Goal: Task Accomplishment & Management: Complete application form

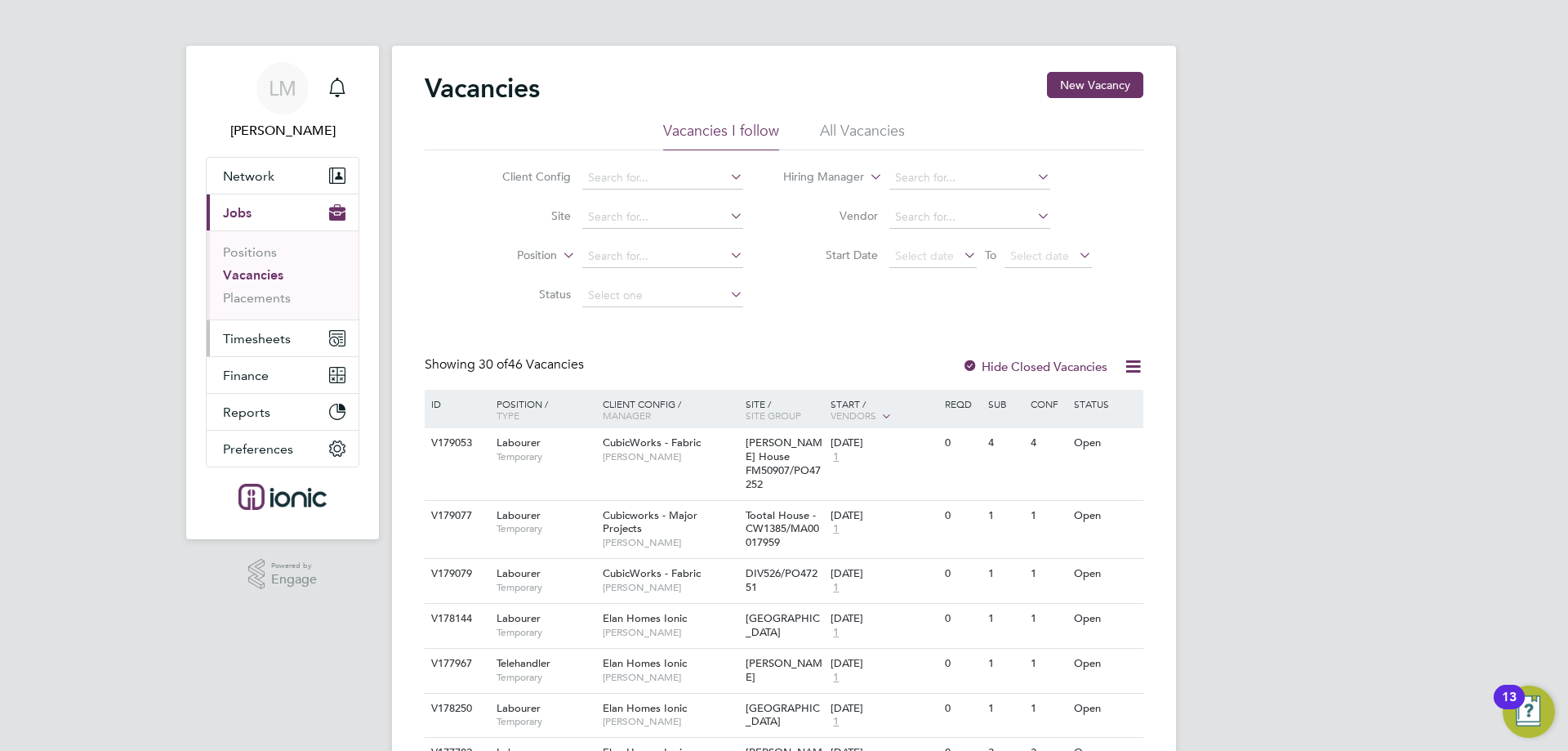
click at [284, 334] on span "Timesheets" at bounding box center [256, 338] width 68 height 16
click at [272, 339] on span "Timesheets" at bounding box center [256, 338] width 68 height 16
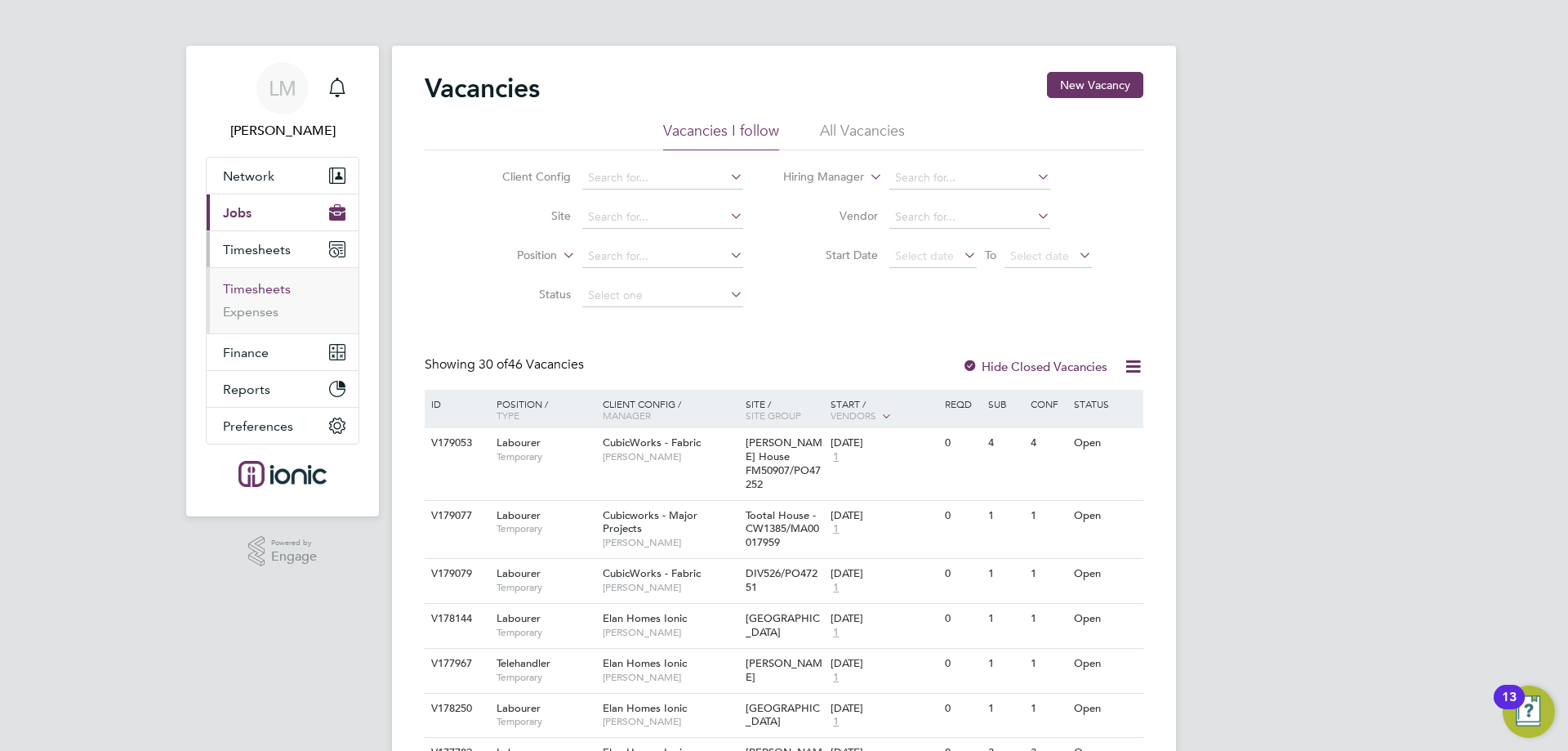
click at [273, 293] on link "Timesheets" at bounding box center [256, 288] width 68 height 16
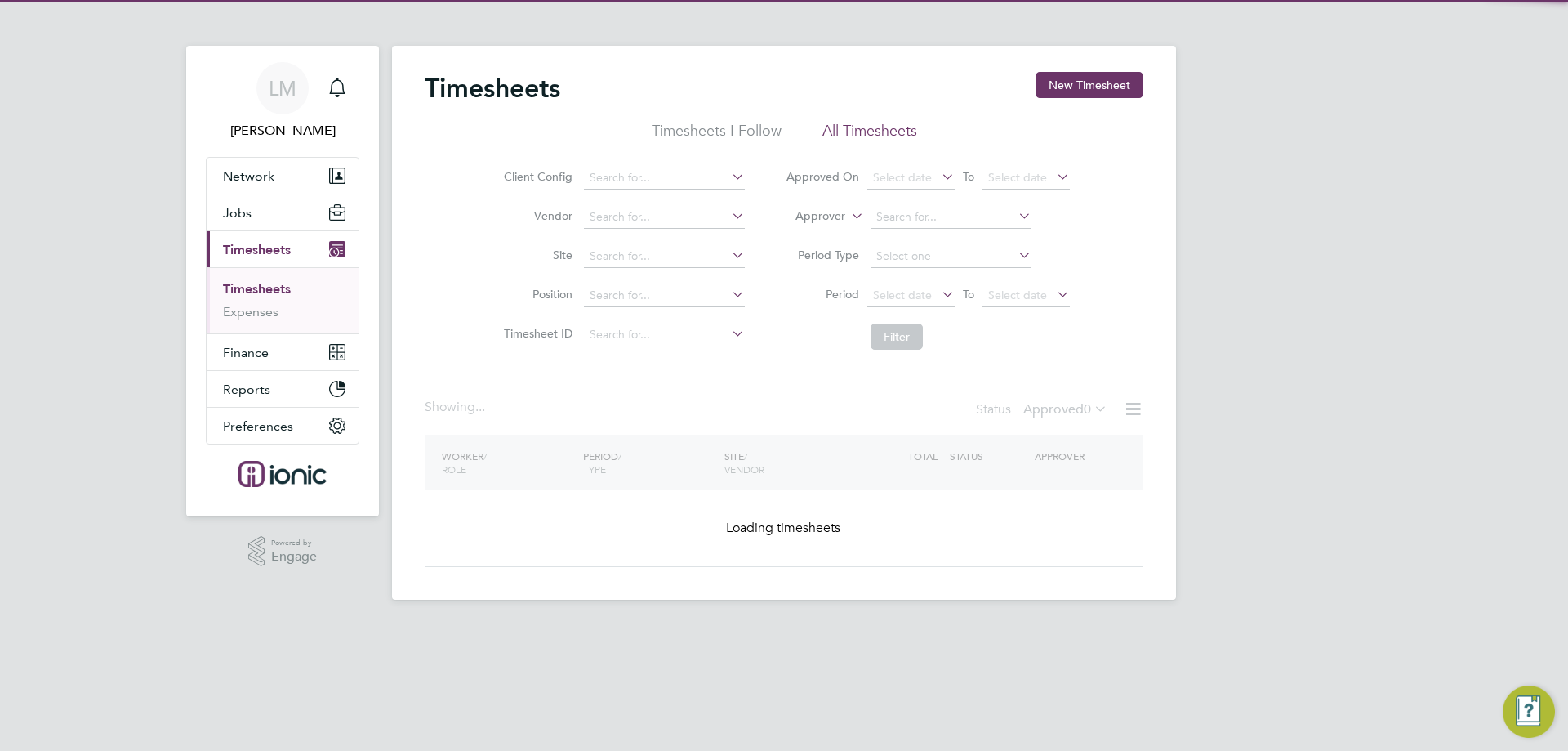
click at [1071, 86] on button "New Timesheet" at bounding box center [1089, 85] width 108 height 26
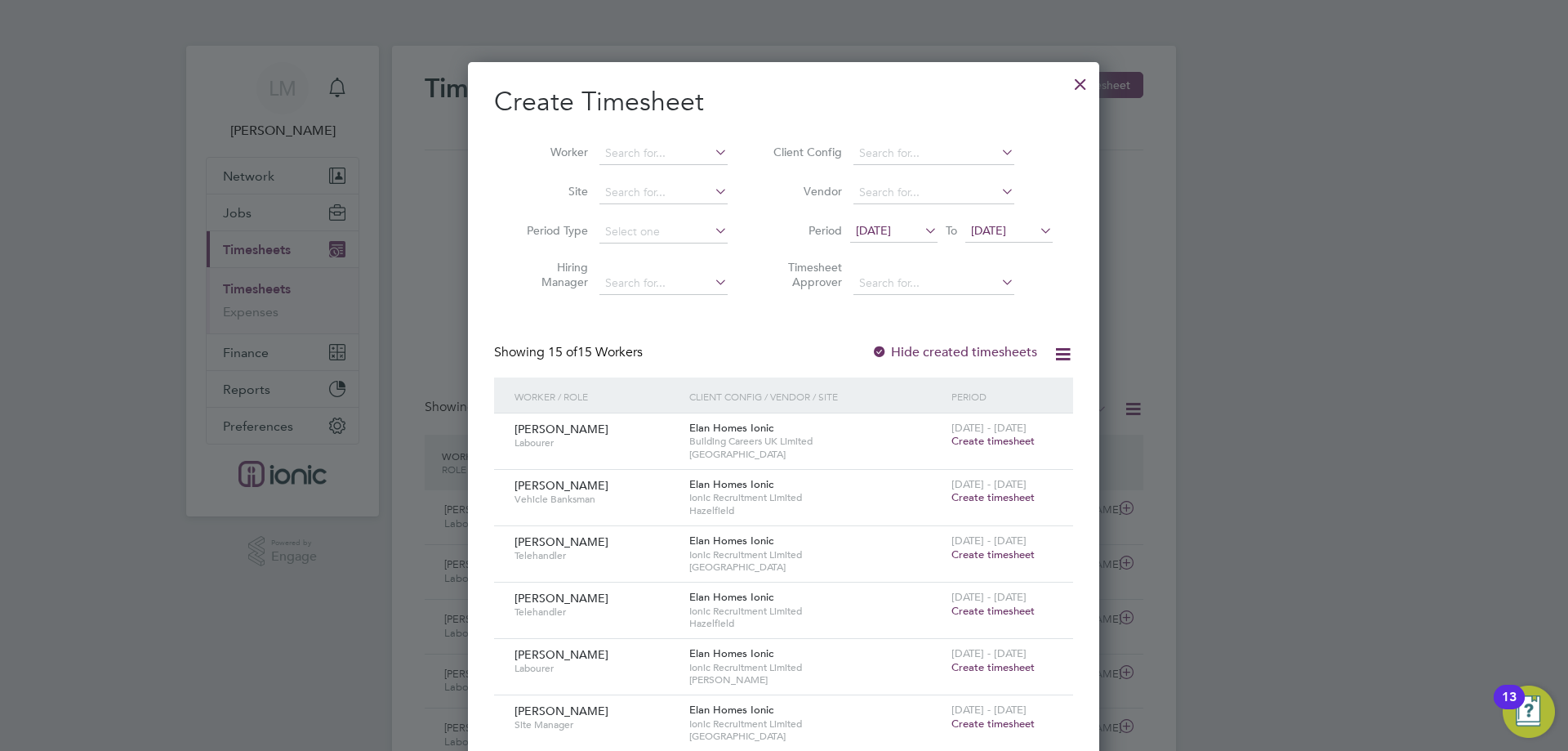
click at [891, 226] on span "[DATE]" at bounding box center [873, 230] width 35 height 15
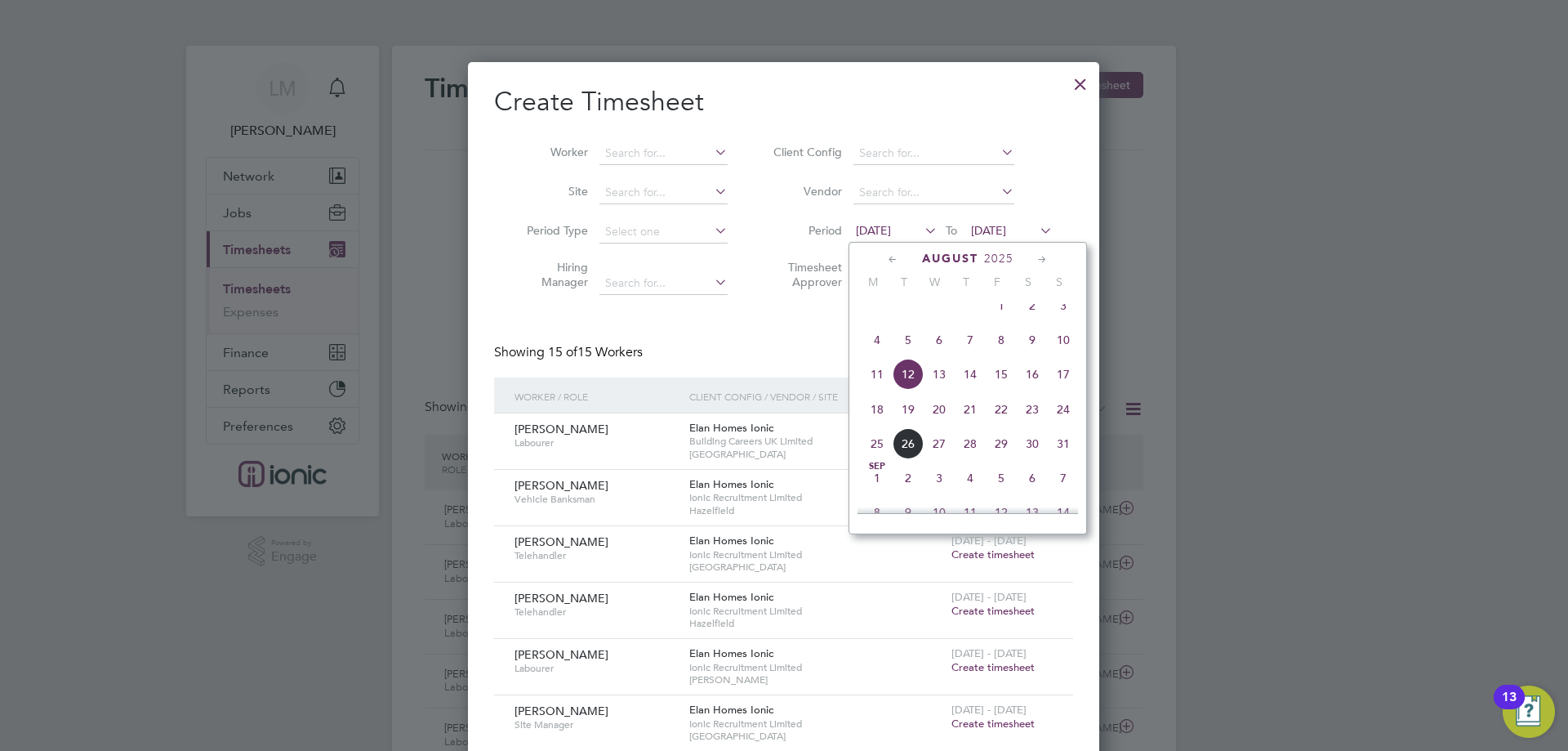
drag, startPoint x: 880, startPoint y: 421, endPoint x: 895, endPoint y: 405, distance: 21.9
click at [878, 421] on span "18" at bounding box center [877, 409] width 31 height 31
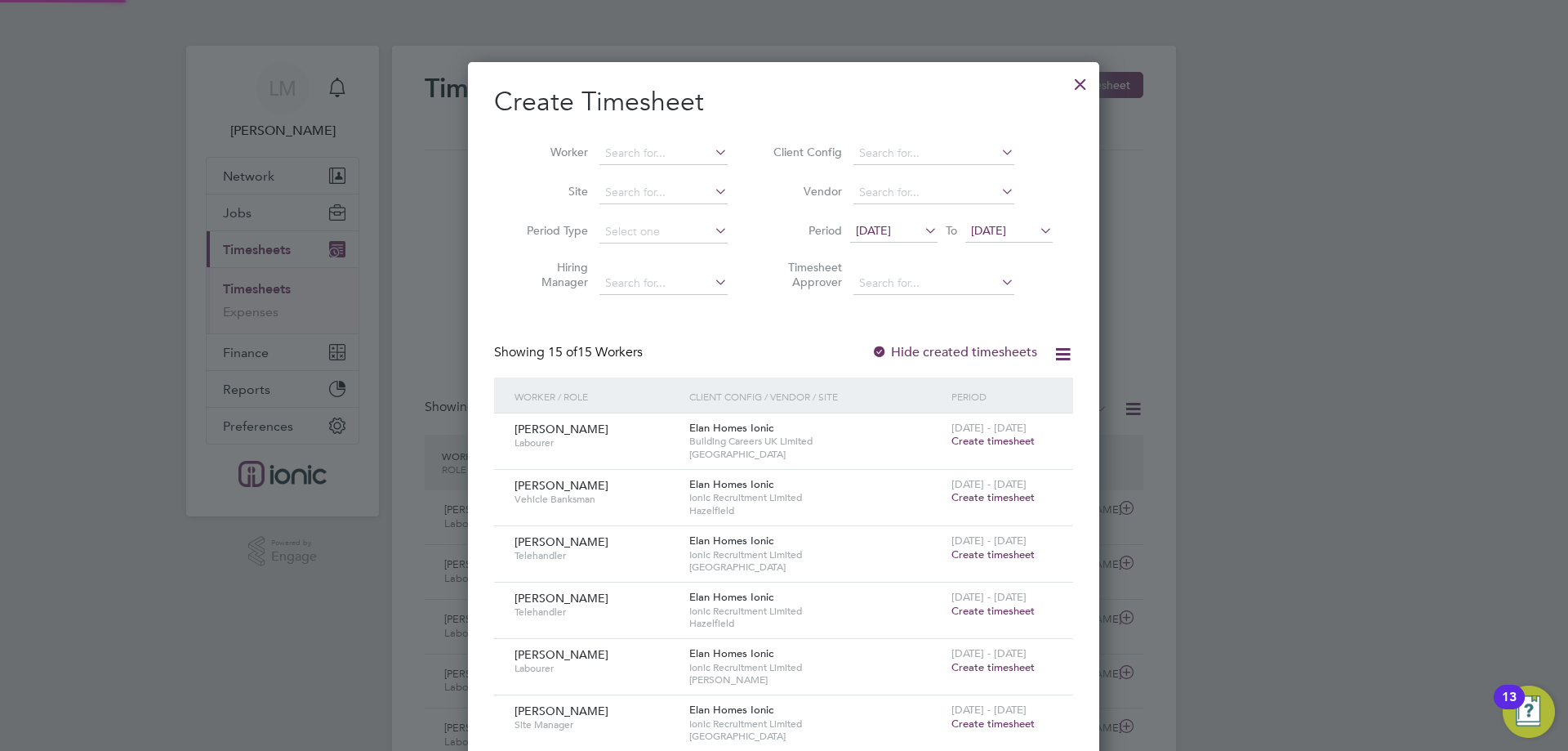
click at [1006, 223] on span "[DATE]" at bounding box center [988, 230] width 35 height 15
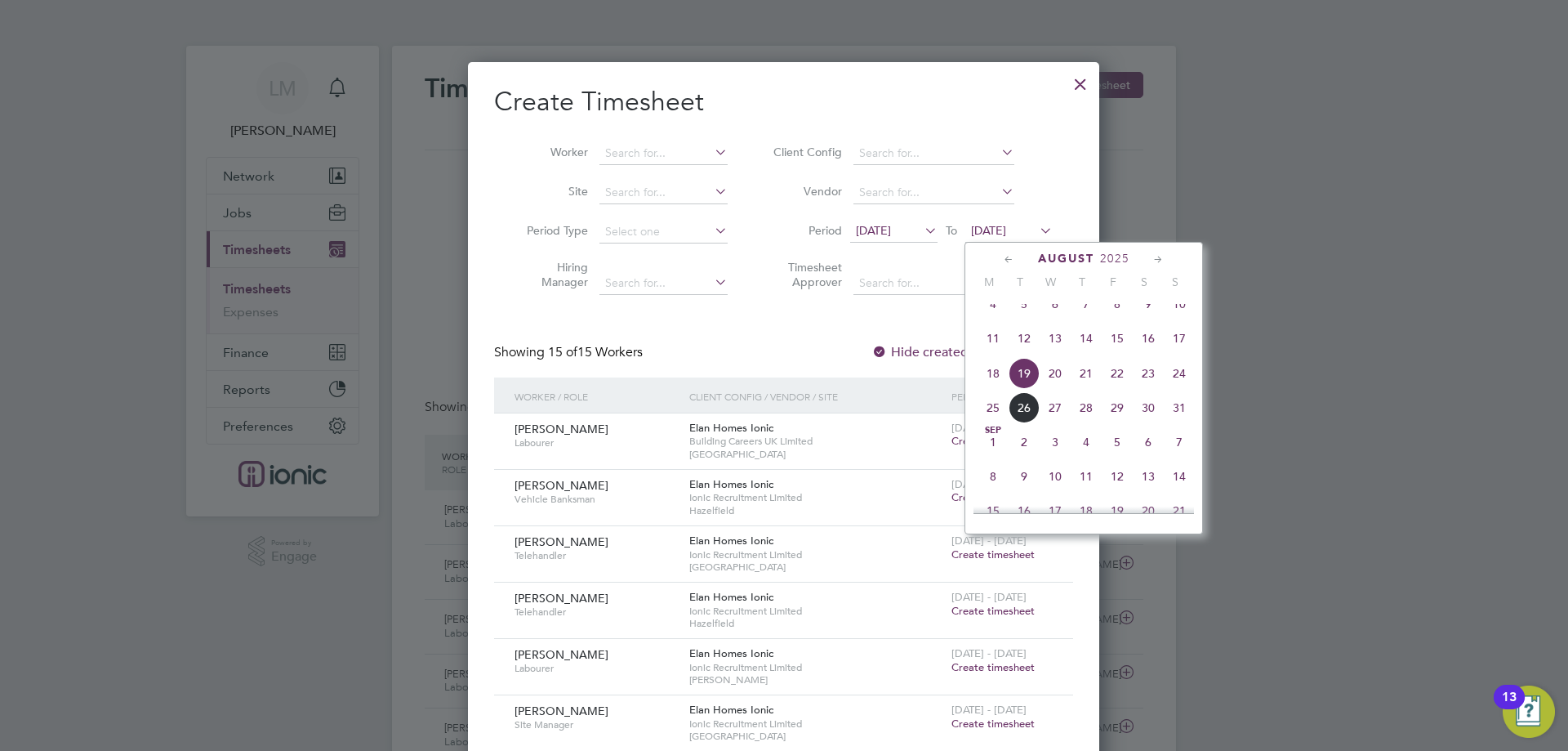
click at [1177, 378] on span "24" at bounding box center [1179, 373] width 31 height 31
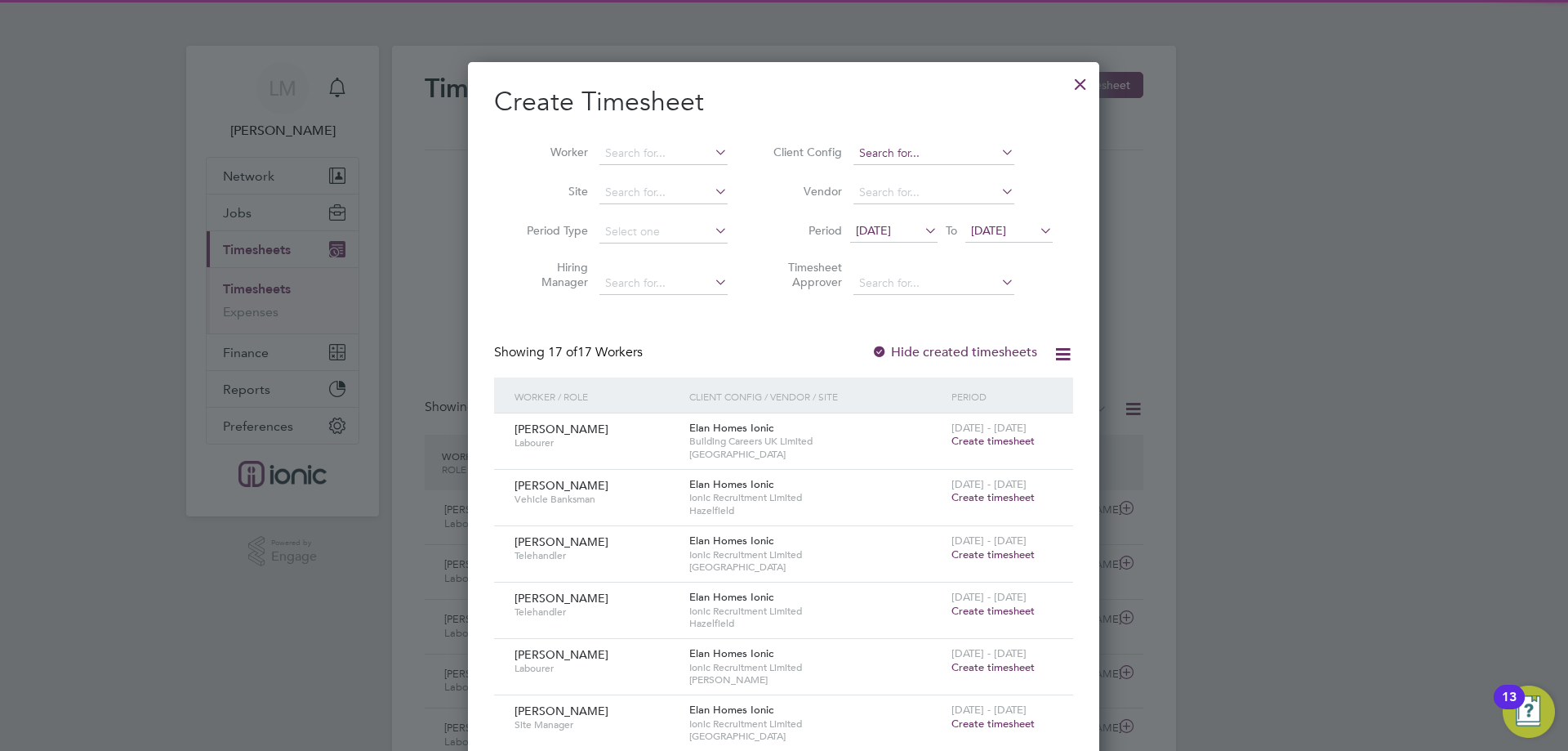
click at [910, 146] on input at bounding box center [933, 154] width 161 height 23
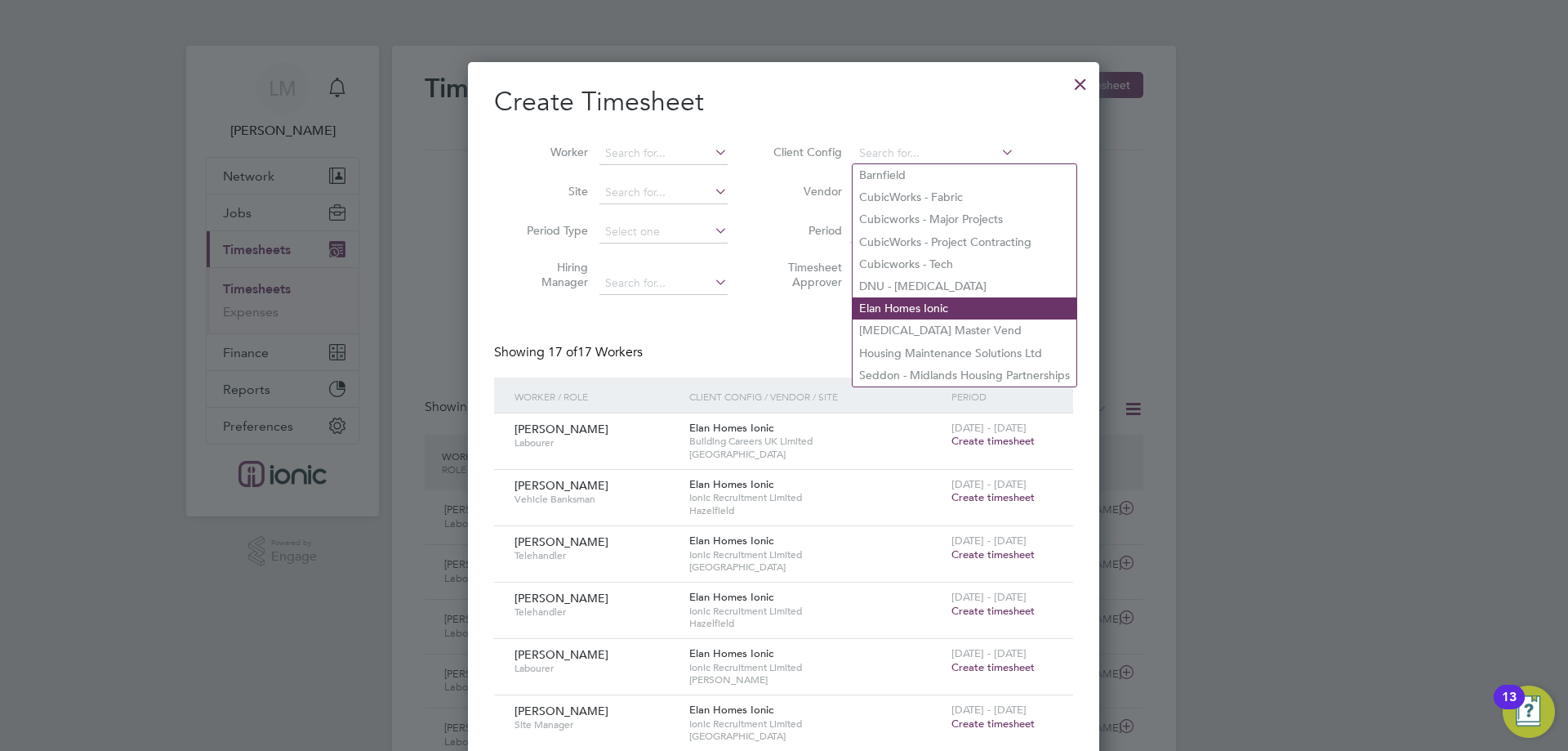
click at [899, 302] on li "Elan Homes Ionic" at bounding box center [964, 308] width 224 height 22
type input "Elan Homes Ionic"
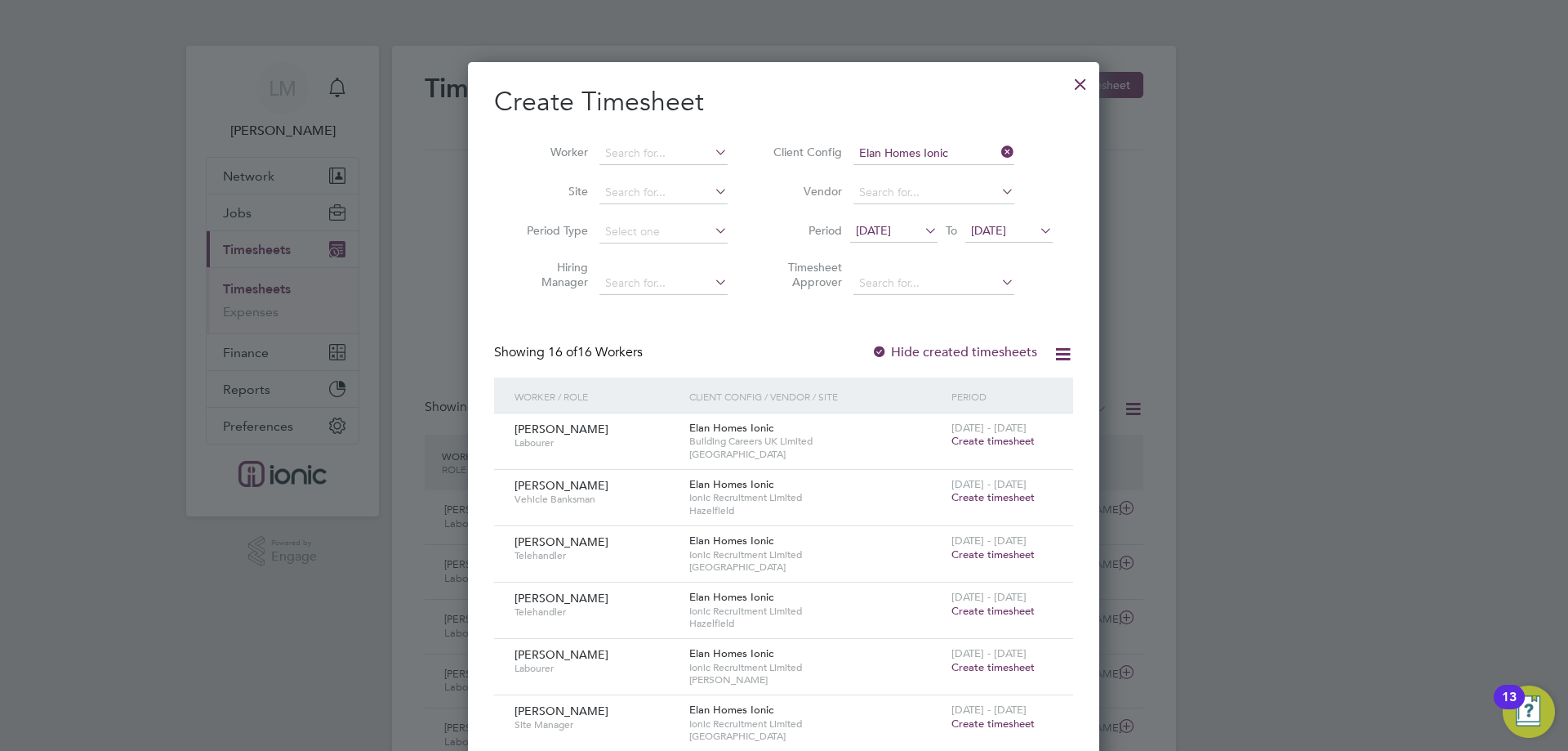
click at [997, 551] on span "Create timesheet" at bounding box center [993, 554] width 83 height 14
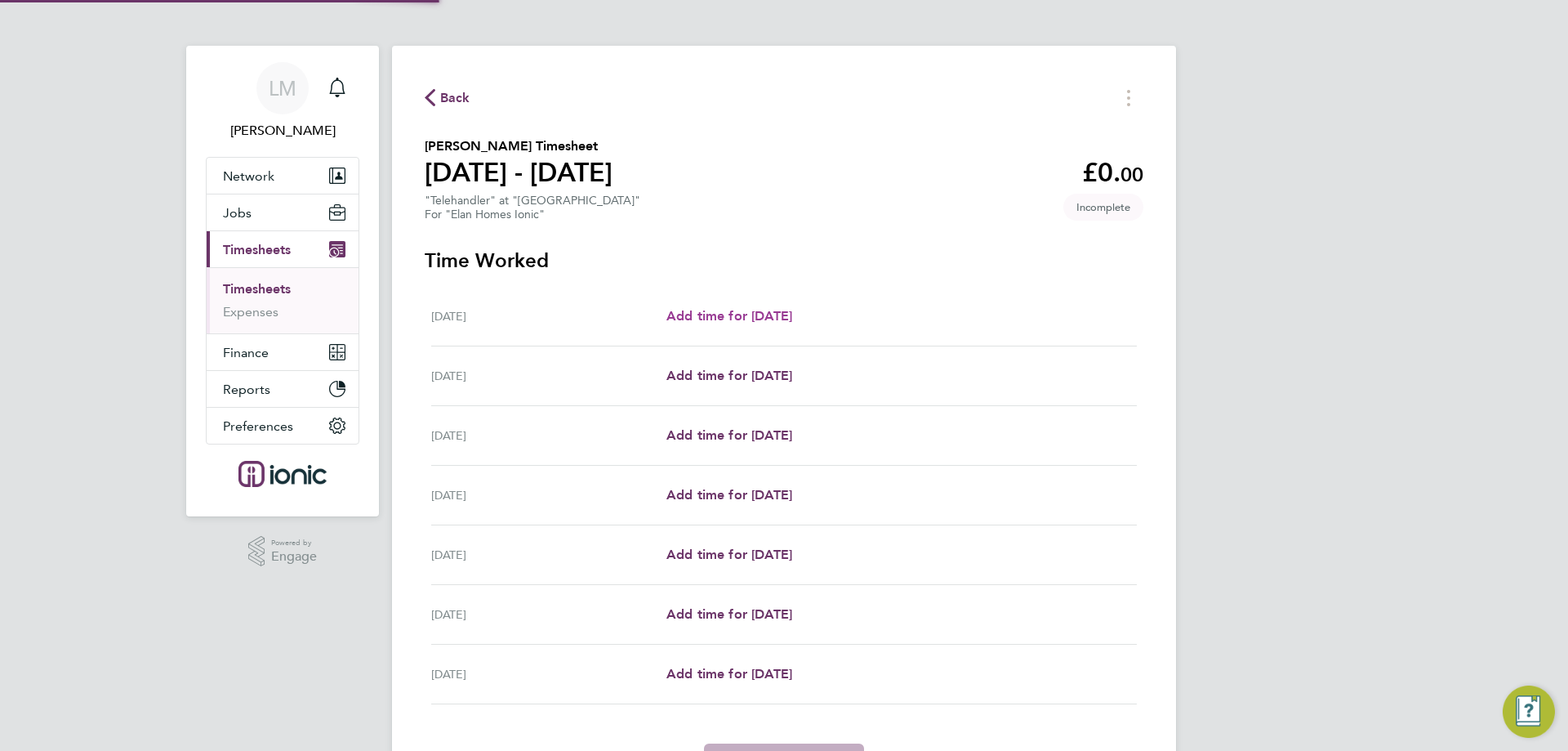
click at [792, 314] on span "Add time for [DATE]" at bounding box center [729, 315] width 126 height 16
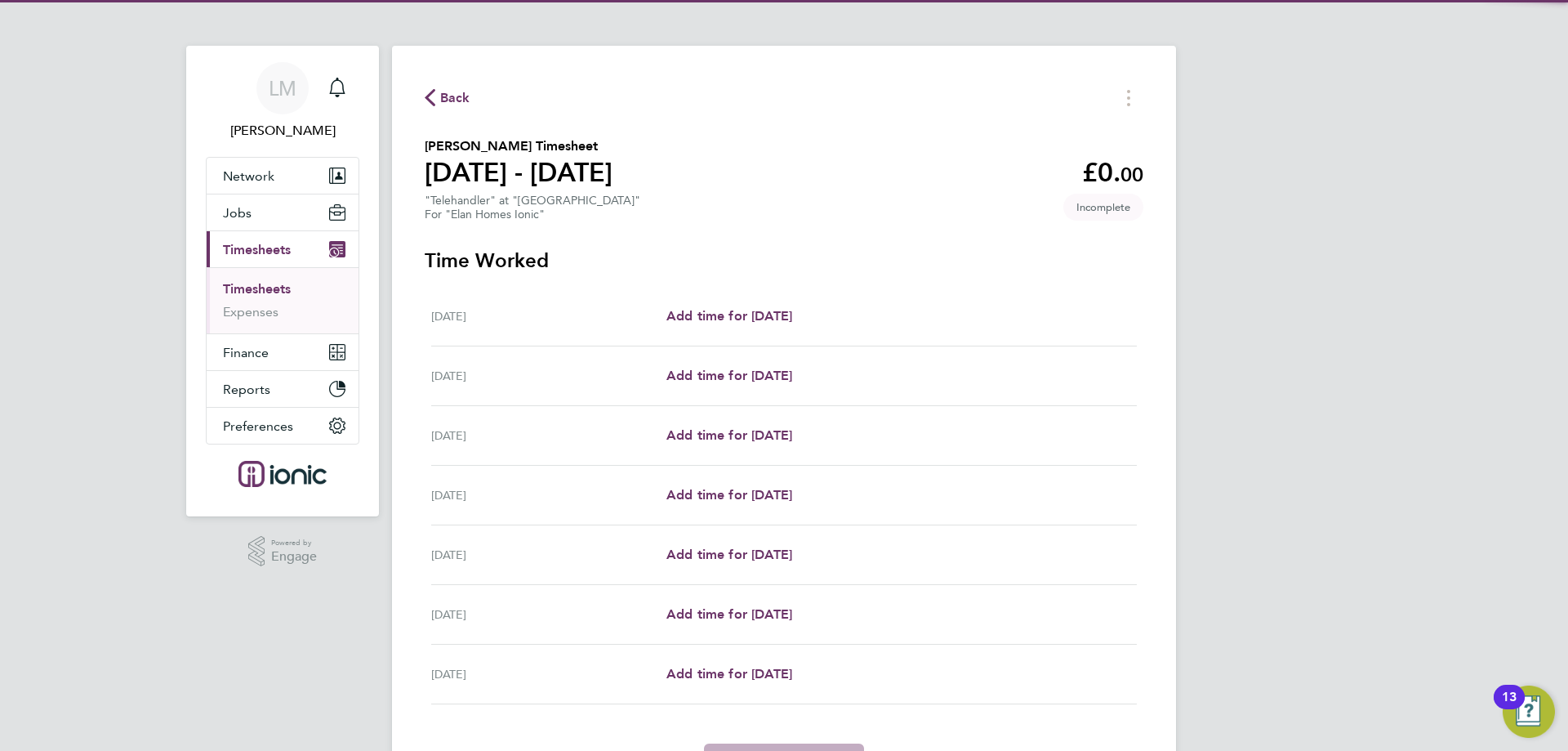
select select "30"
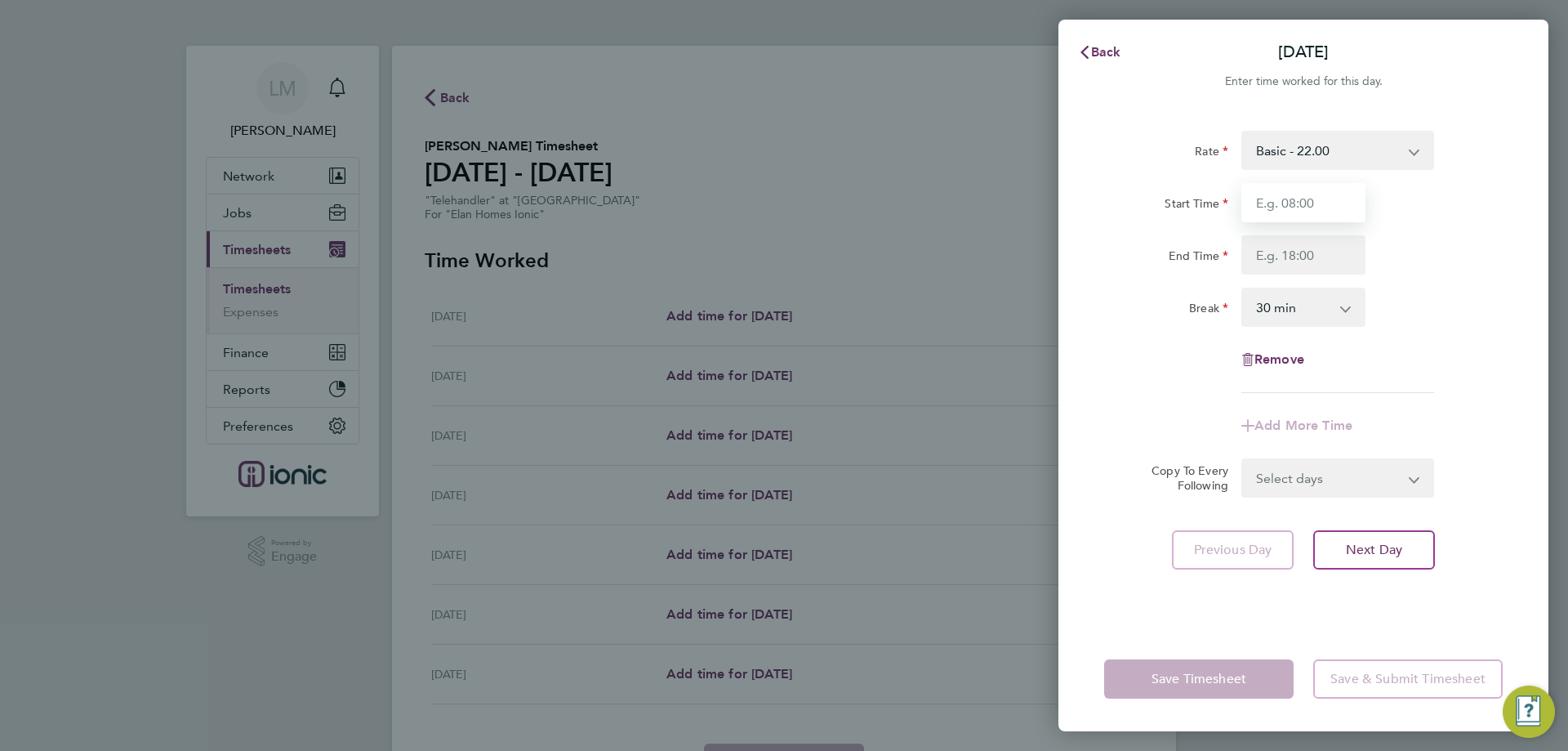
click at [1287, 216] on input "Start Time" at bounding box center [1303, 203] width 124 height 39
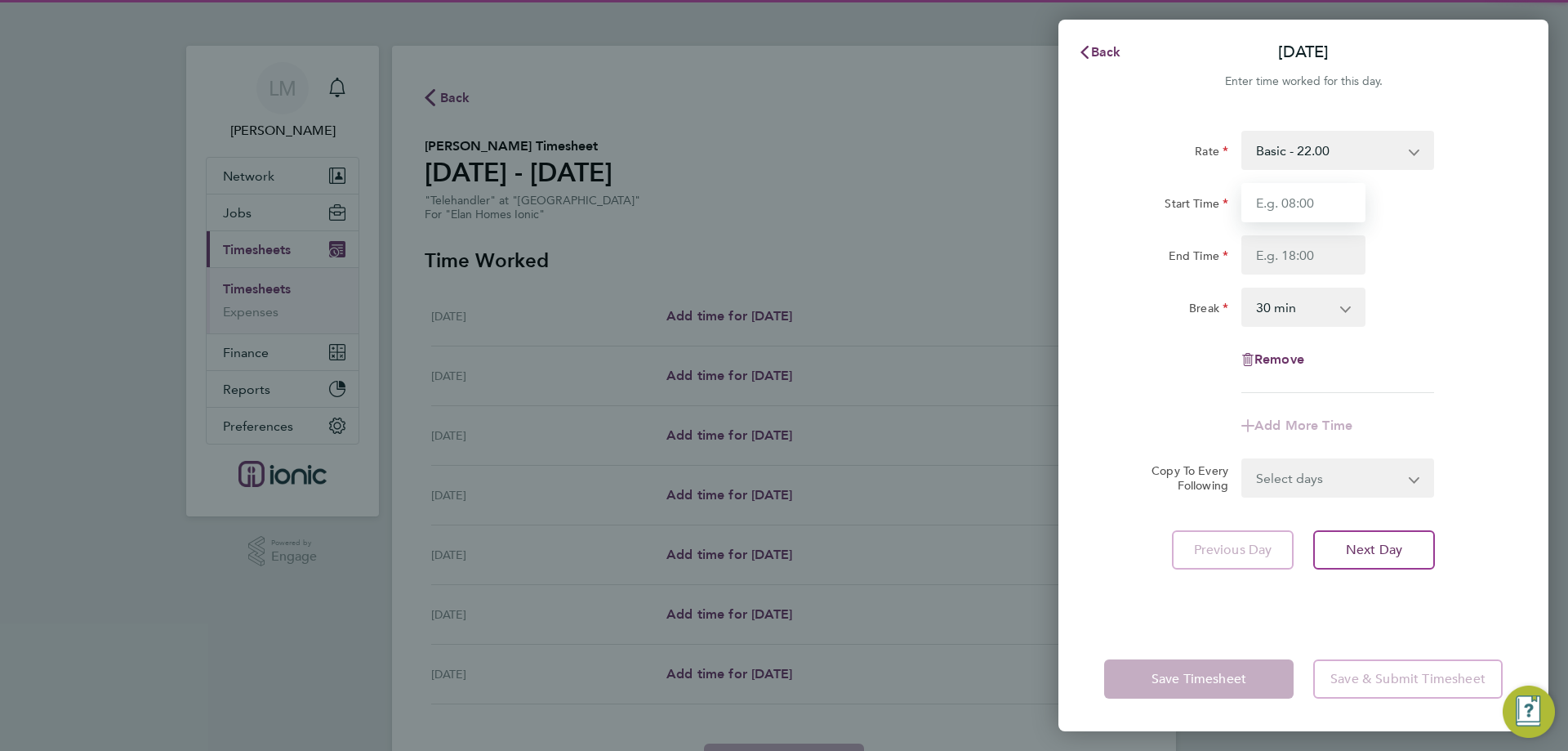
click at [1287, 216] on input "Start Time" at bounding box center [1303, 203] width 124 height 39
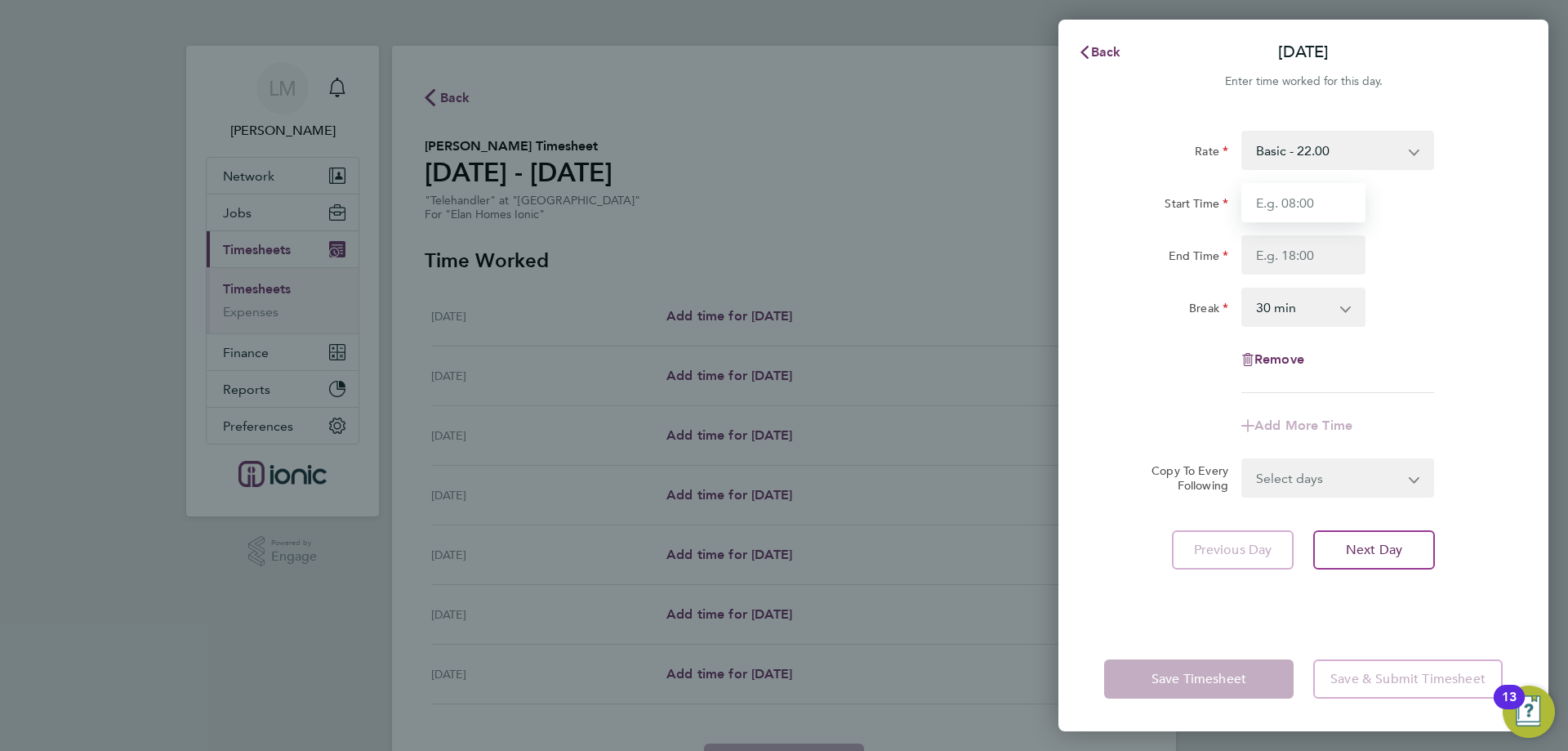
type input "07:30"
click at [1271, 257] on input "End Time" at bounding box center [1303, 255] width 124 height 39
type input "16:00"
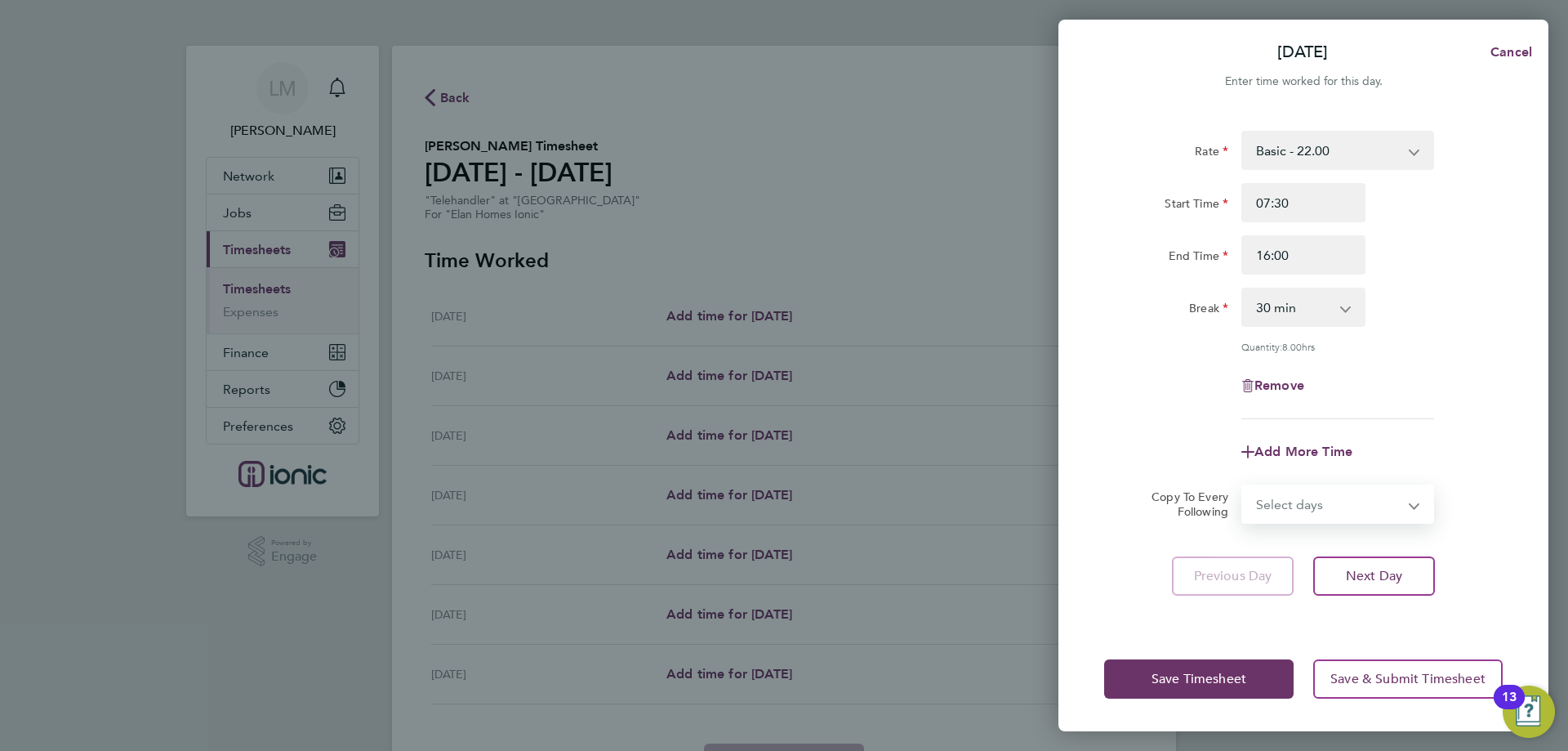
click at [1304, 481] on form "Rate Basic - 22.00 Start Time 07:30 End Time 16:00 Break 0 min 15 min 30 min 45…" at bounding box center [1303, 327] width 399 height 393
select select "WEEKDAY"
click at [1243, 486] on select "Select days Day Weekday (Mon-Fri) Weekend (Sat-Sun) [DATE] [DATE] [DATE] [DATE]…" at bounding box center [1329, 504] width 172 height 36
select select "[DATE]"
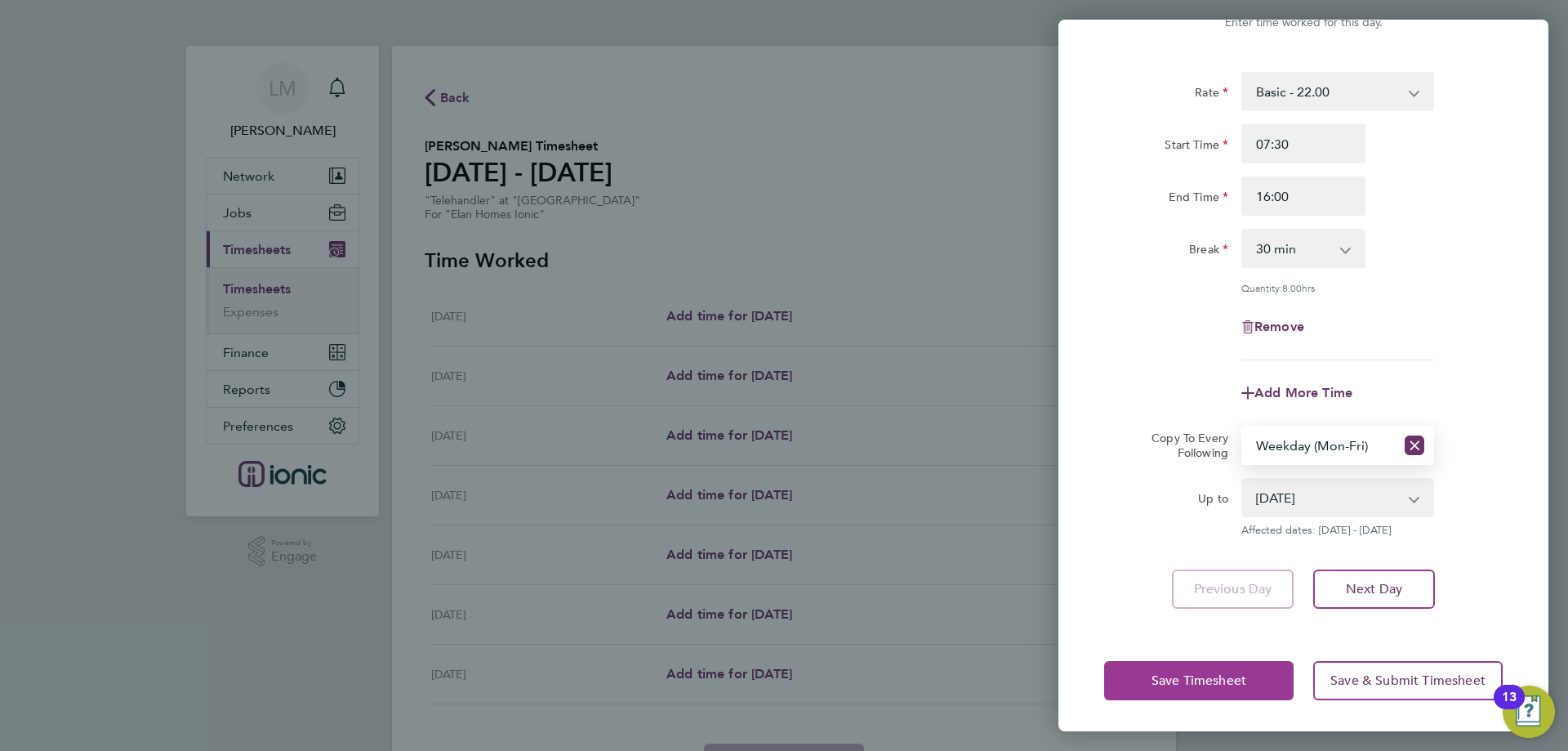
click at [1256, 674] on button "Save Timesheet" at bounding box center [1199, 681] width 189 height 39
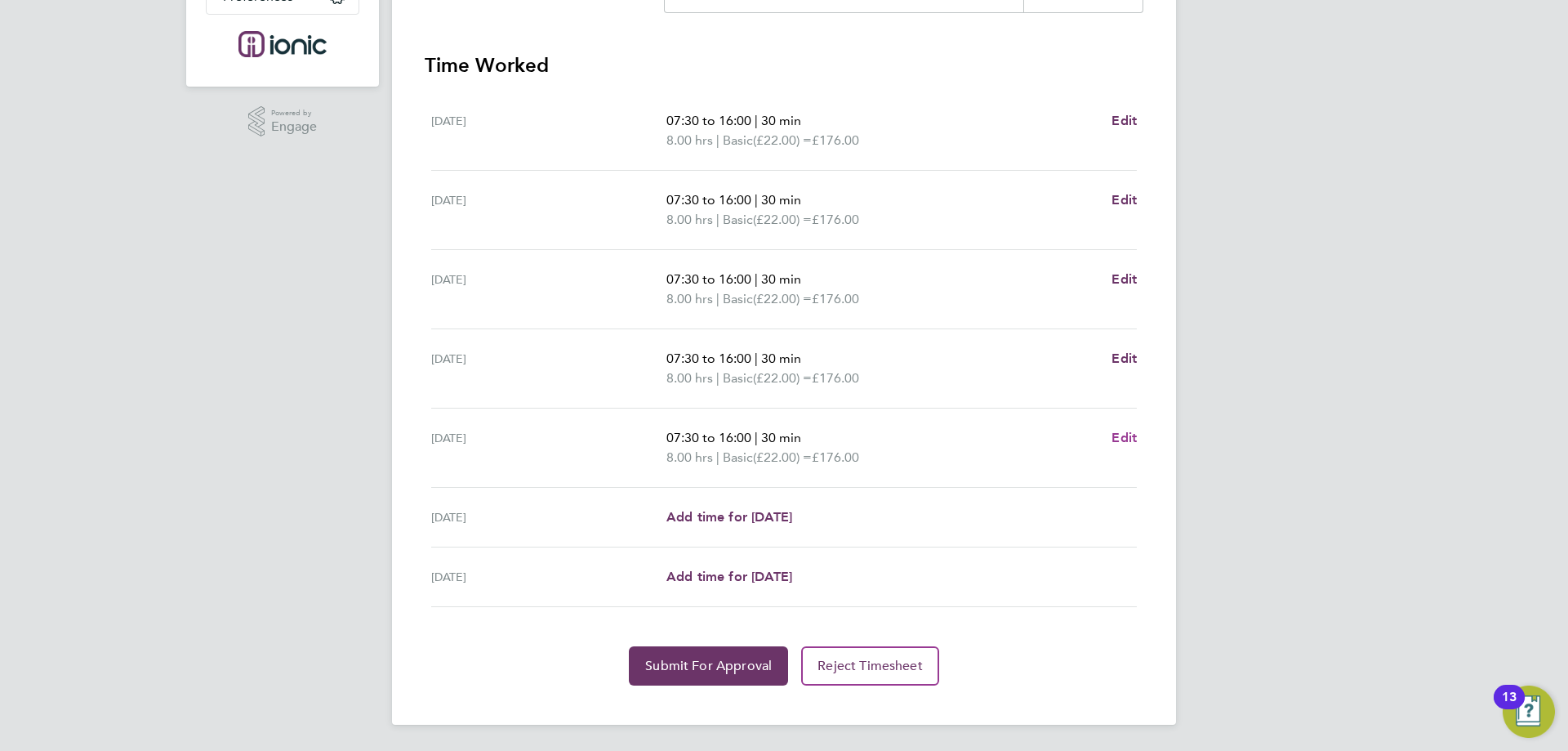
click at [1128, 431] on span "Edit" at bounding box center [1124, 437] width 25 height 16
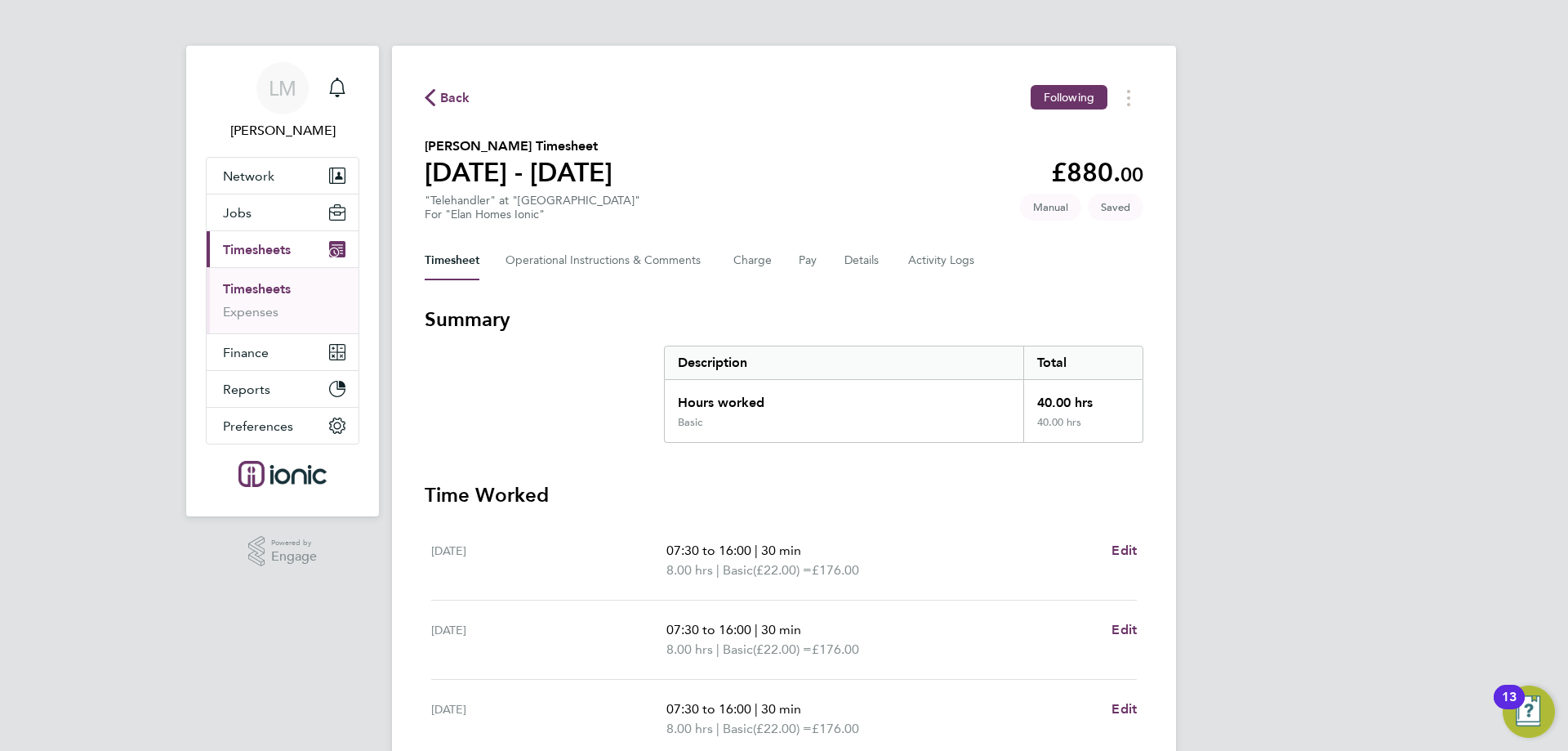
select select "30"
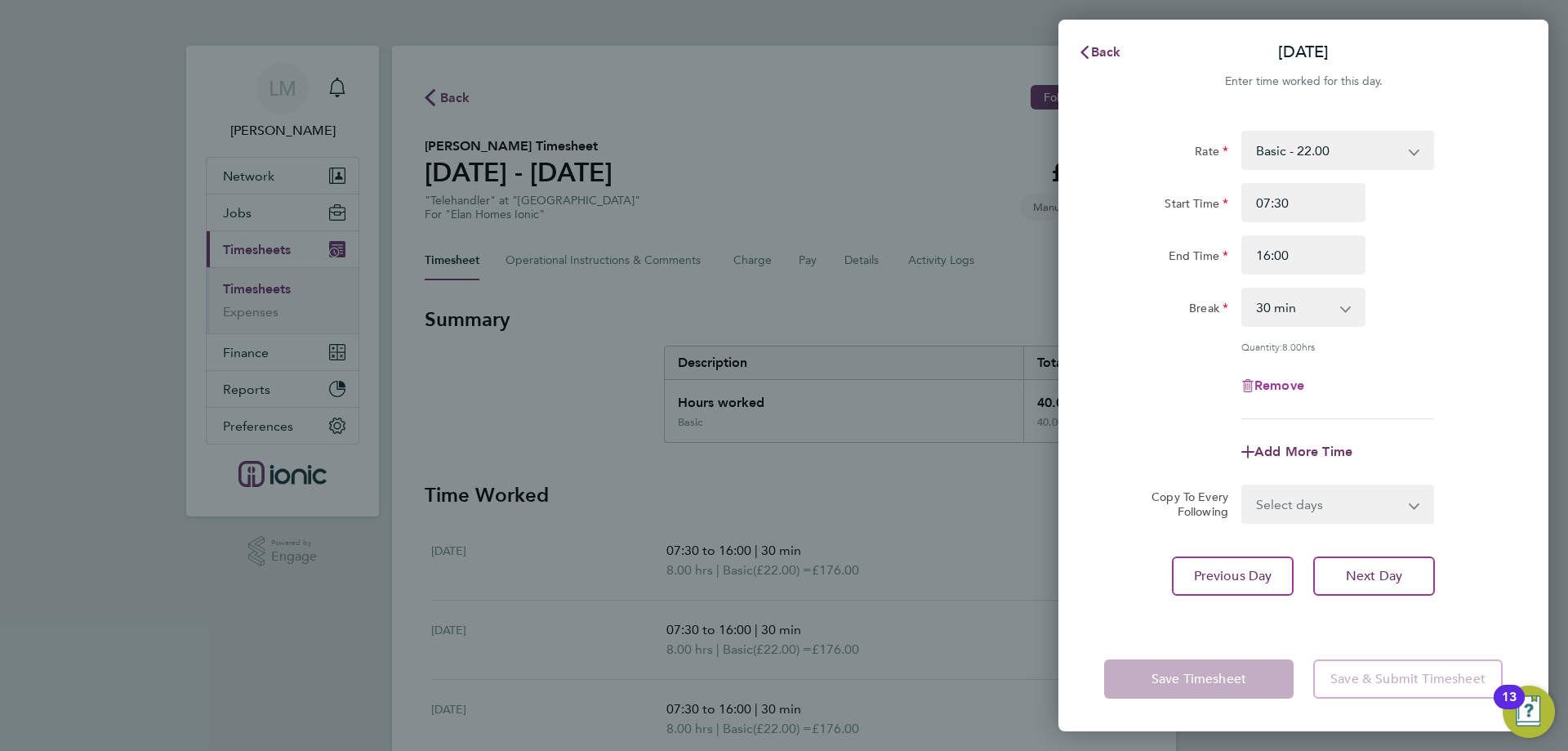
click at [1271, 388] on span "Remove" at bounding box center [1279, 385] width 50 height 16
select select "null"
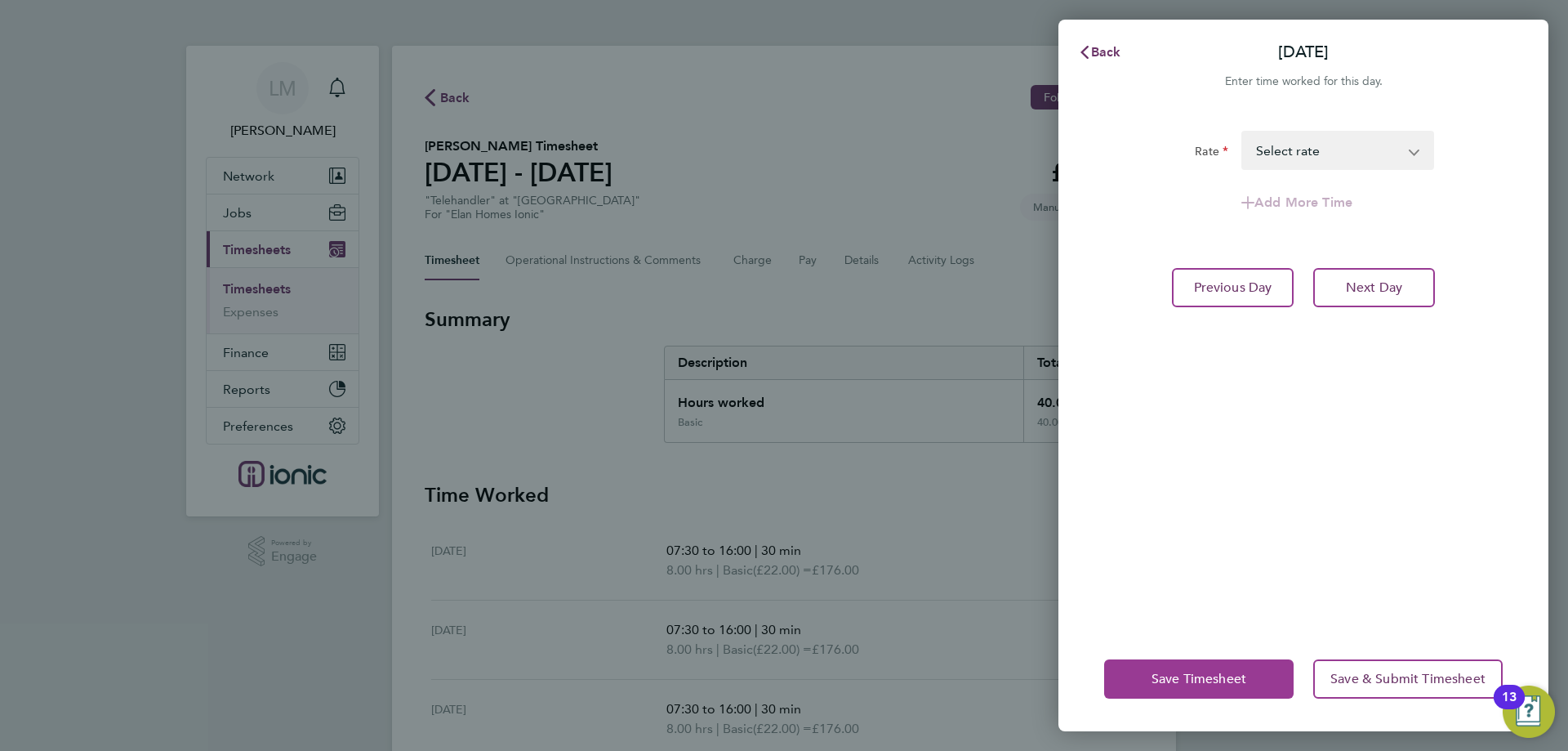
click at [1230, 691] on button "Save Timesheet" at bounding box center [1199, 679] width 189 height 39
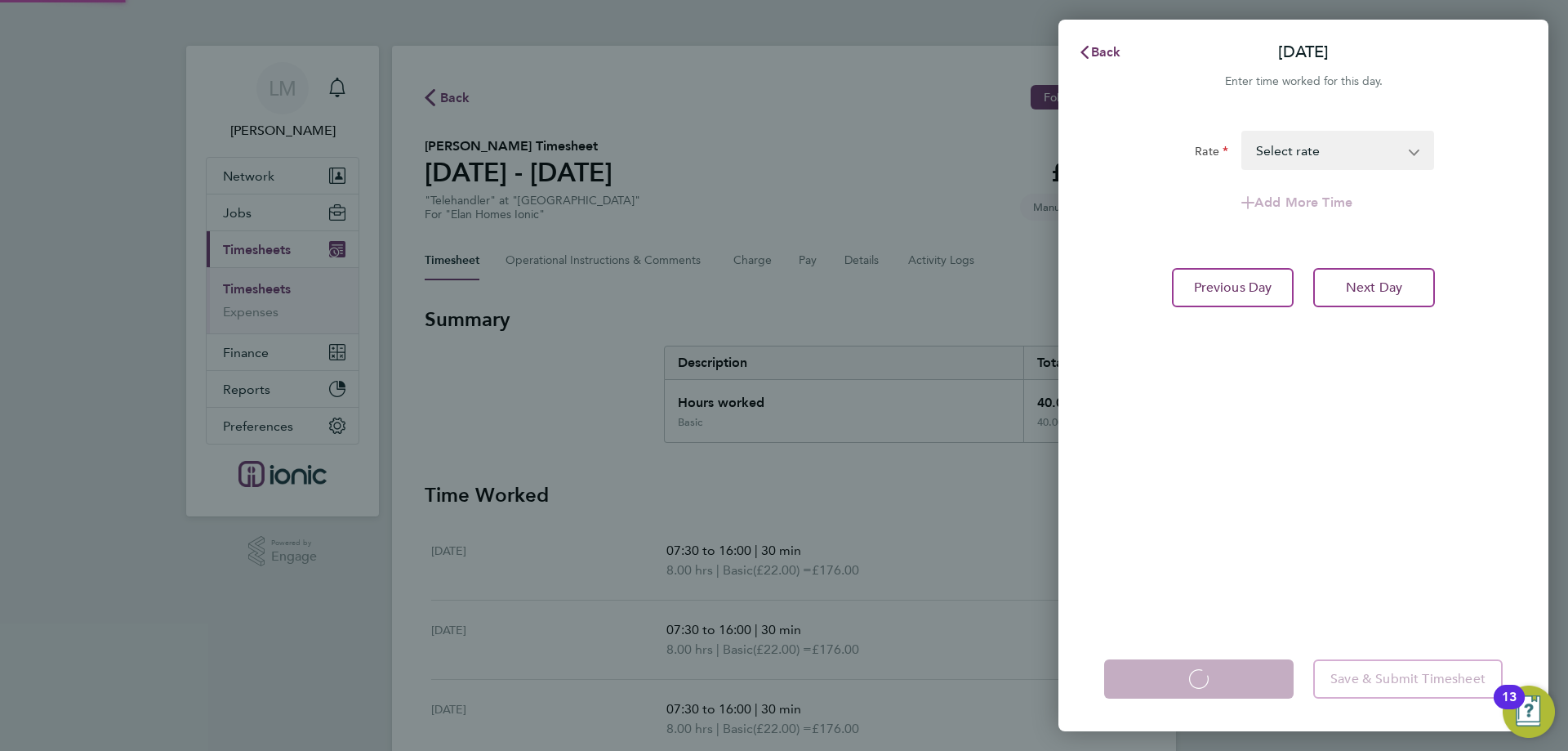
click at [1230, 690] on app-form-button "Save Timesheet Loading" at bounding box center [1204, 679] width 199 height 39
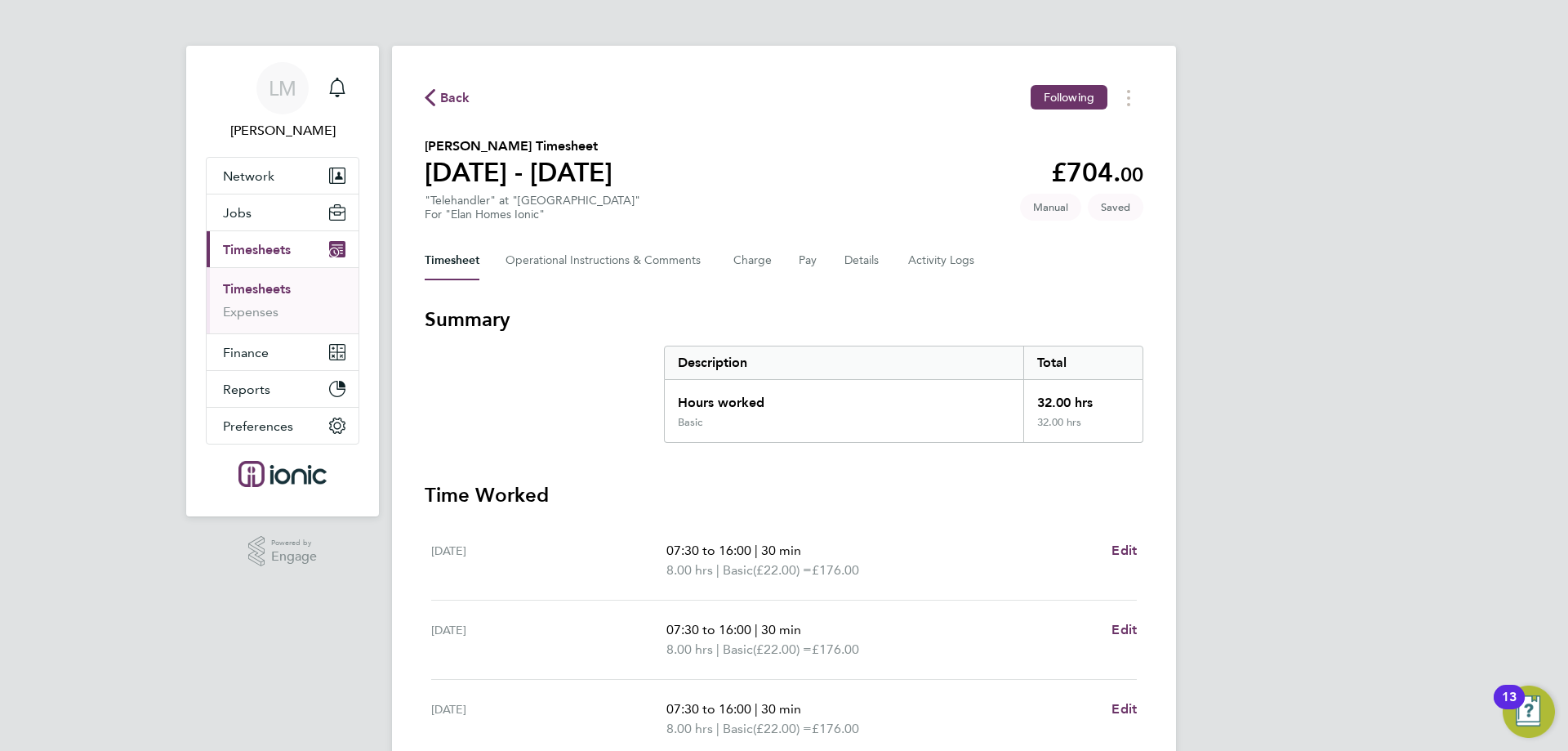
scroll to position [410, 0]
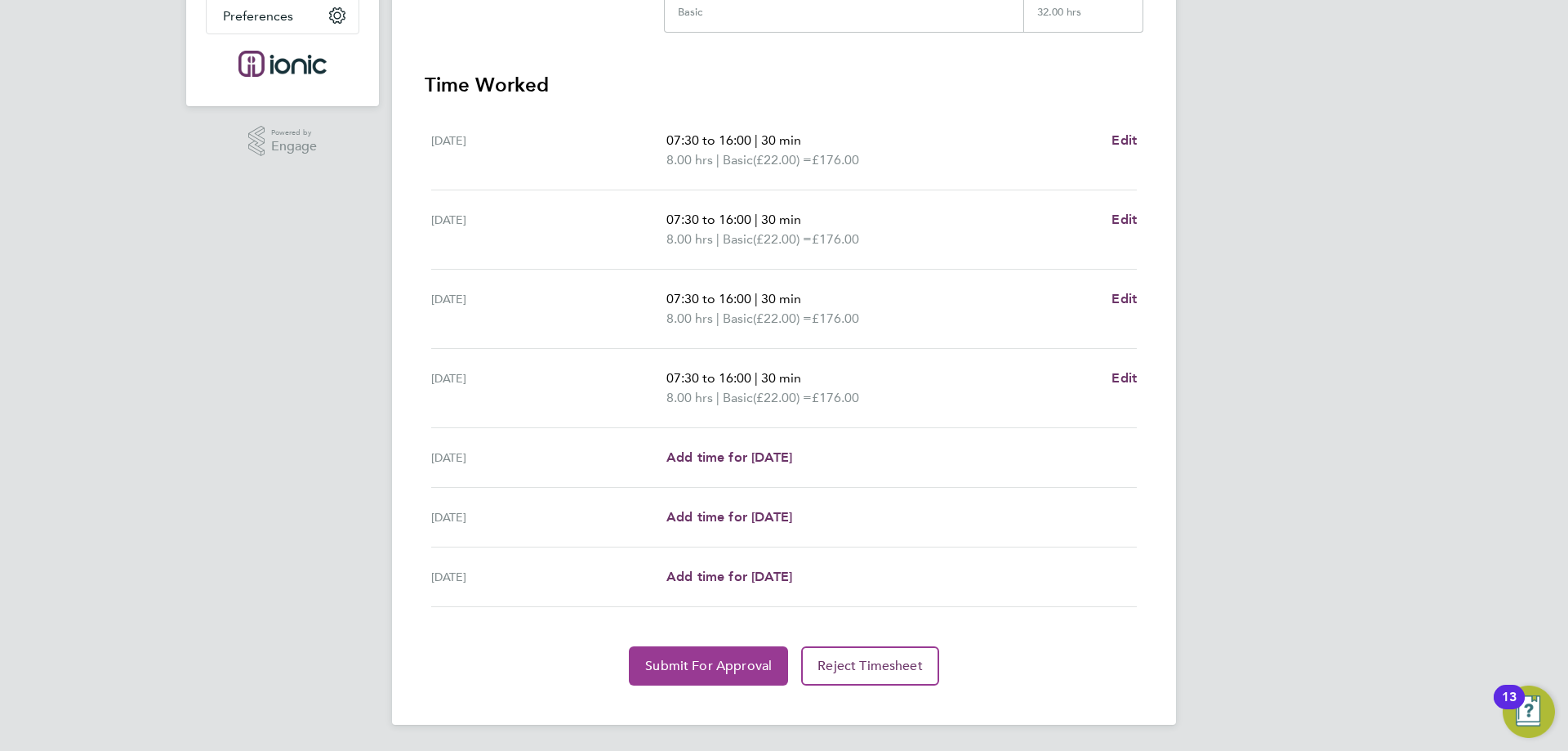
click at [724, 668] on span "Submit For Approval" at bounding box center [708, 666] width 127 height 16
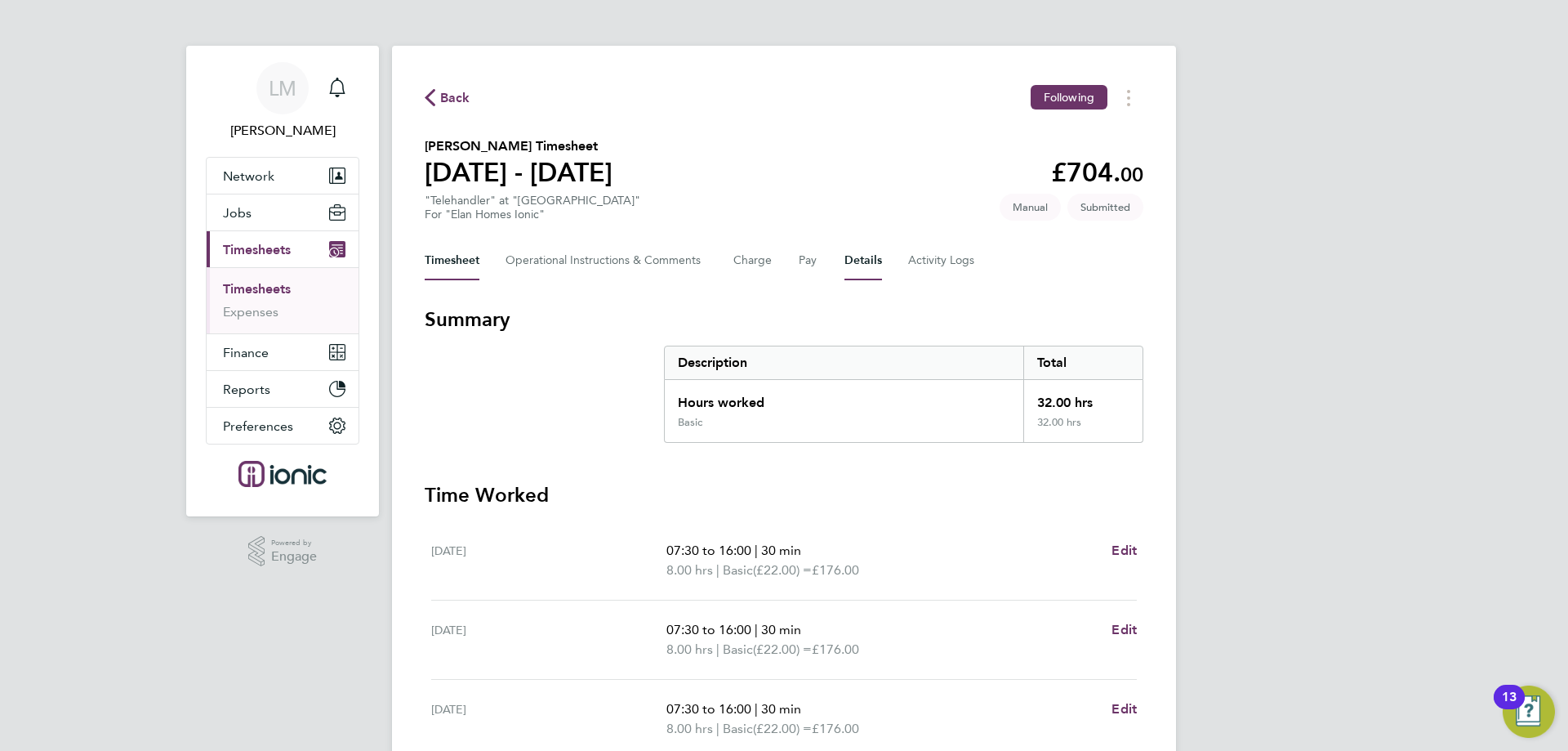
click at [857, 254] on button "Details" at bounding box center [863, 261] width 38 height 39
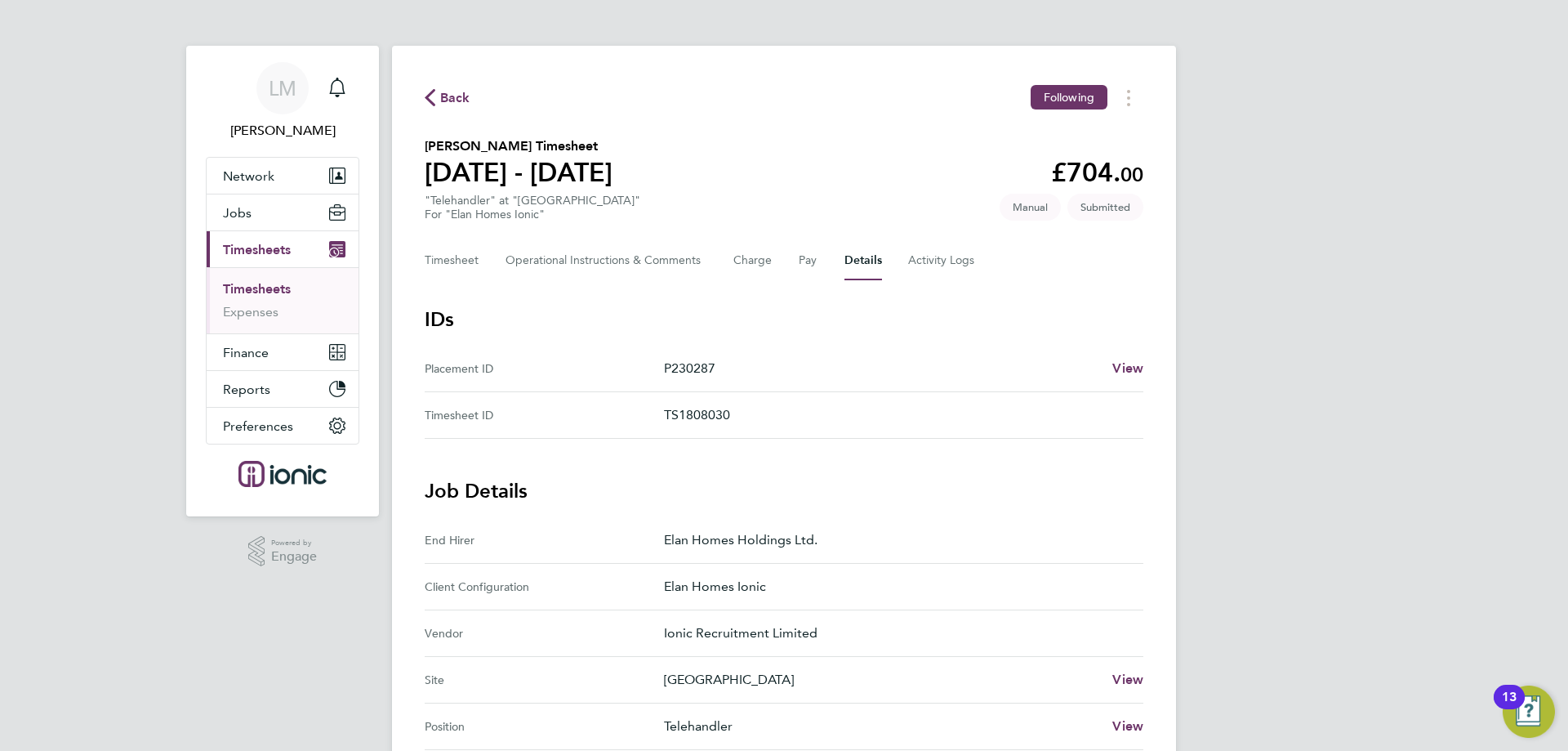
scroll to position [561, 0]
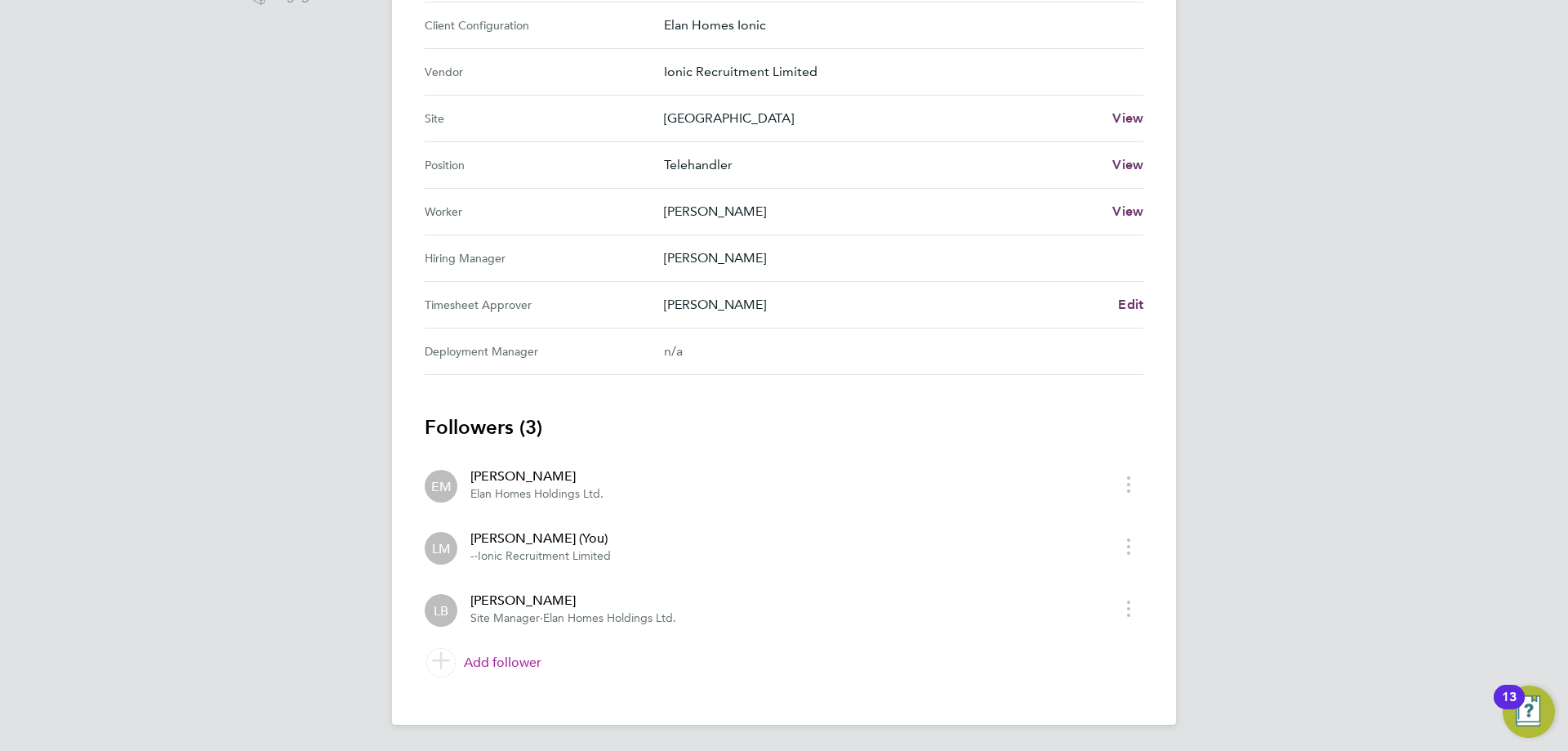
click at [510, 667] on link "Add follower" at bounding box center [784, 663] width 719 height 46
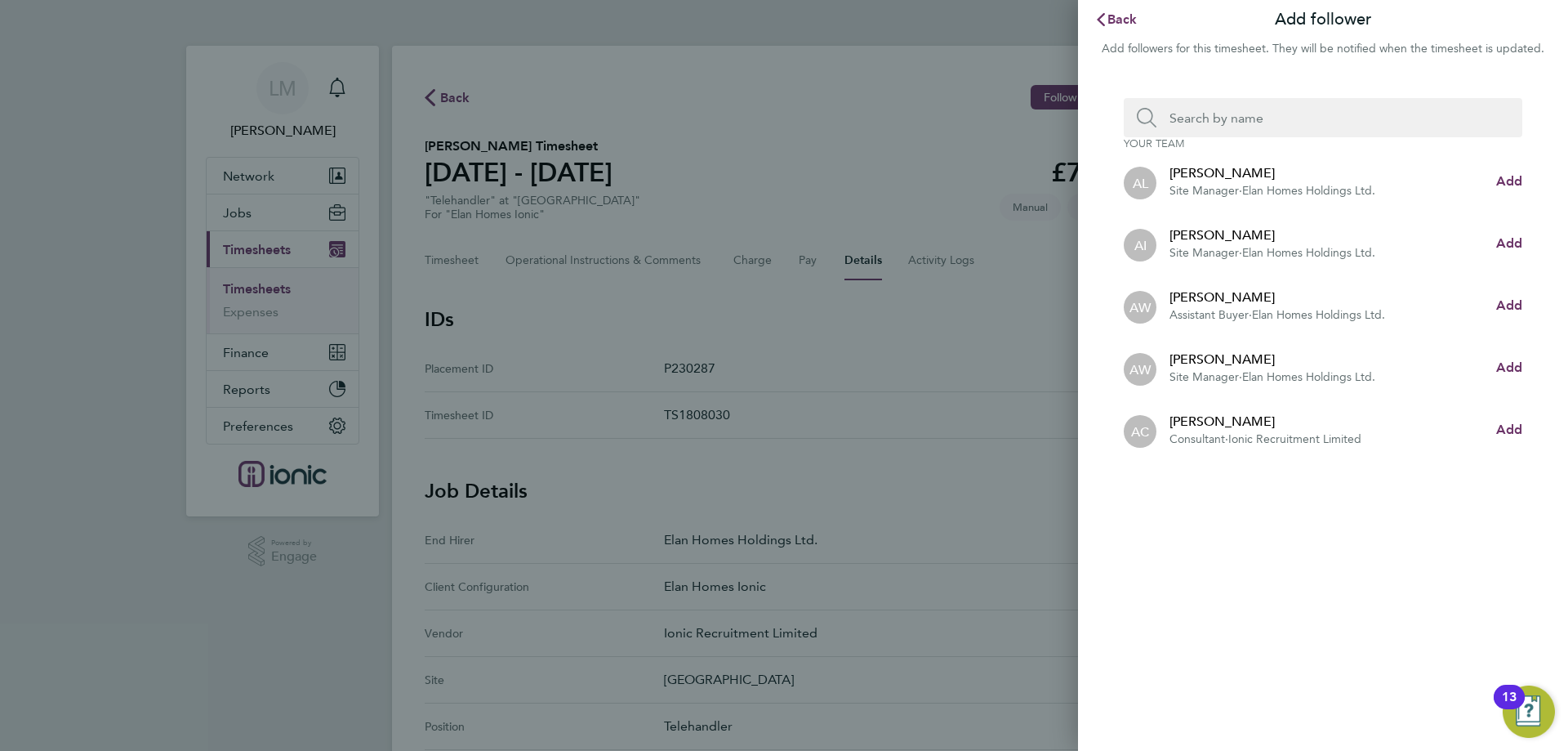
click at [1517, 291] on li "AW [PERSON_NAME] Assistant Buyer · Elan Homes Holdings Ltd. Add" at bounding box center [1323, 306] width 399 height 62
click at [1517, 299] on span "Add" at bounding box center [1509, 305] width 26 height 16
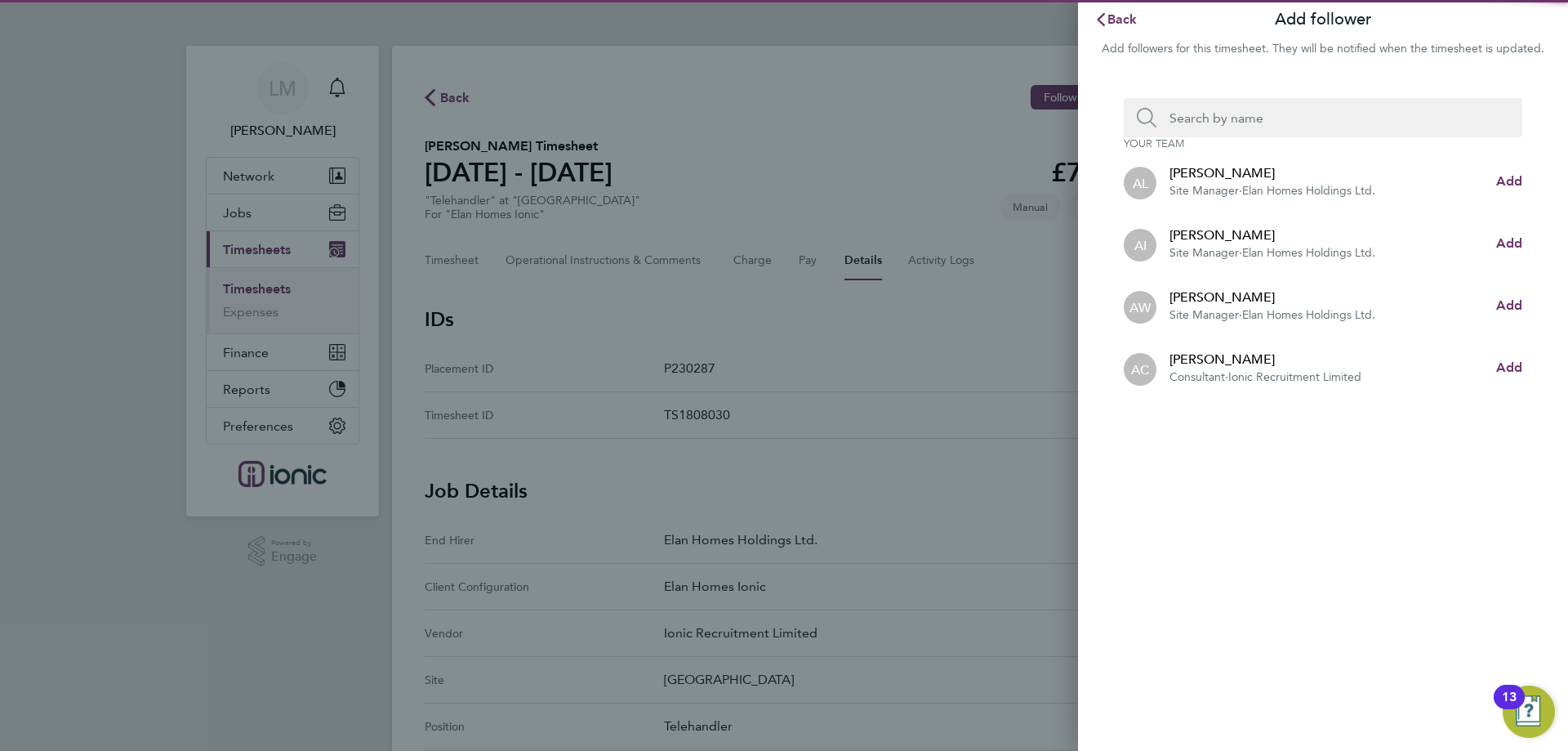
click at [1315, 115] on input "Search team member by name:" at bounding box center [1330, 118] width 346 height 39
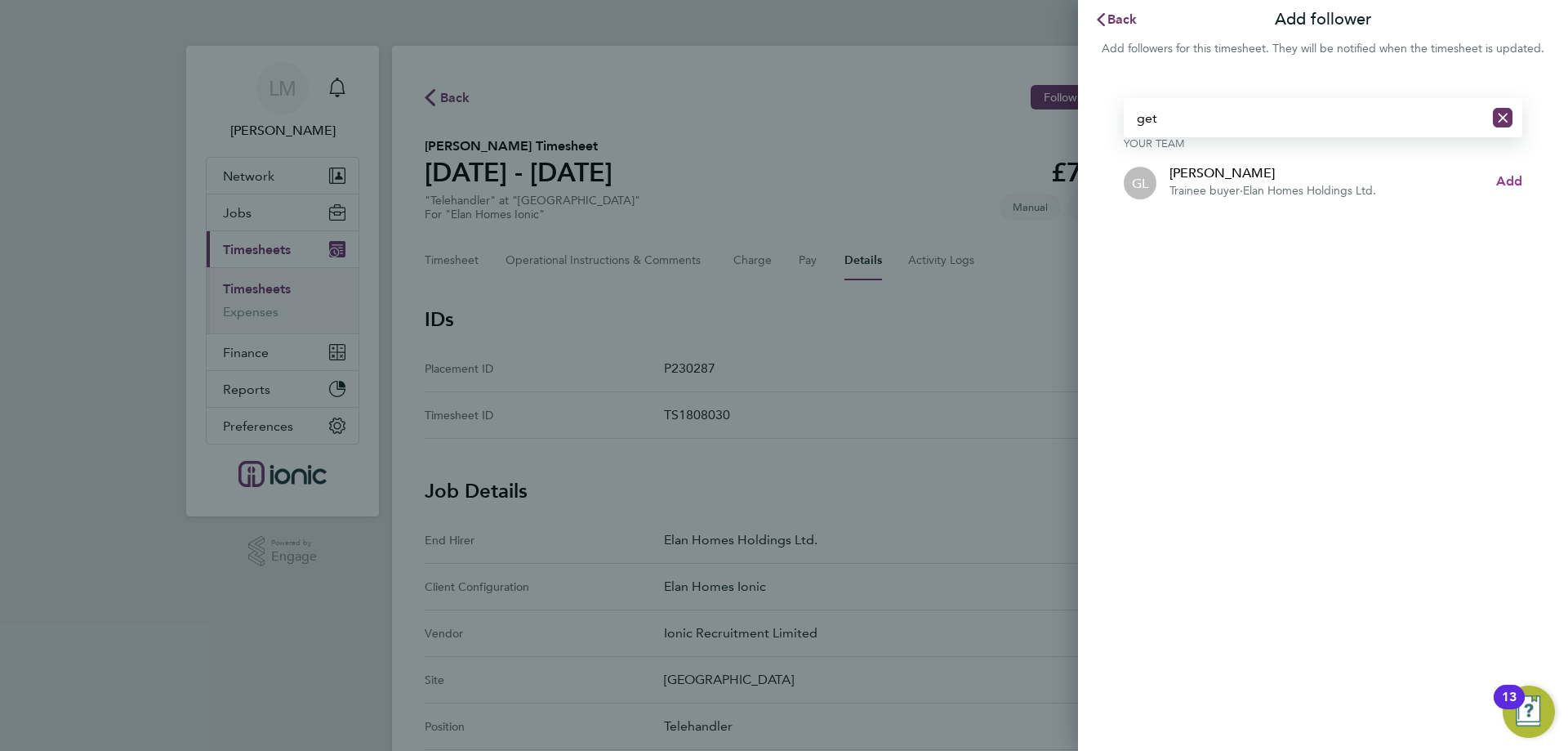
type input "get"
drag, startPoint x: 1513, startPoint y: 185, endPoint x: 1502, endPoint y: 179, distance: 12.5
click at [1513, 184] on span "Add" at bounding box center [1509, 181] width 26 height 16
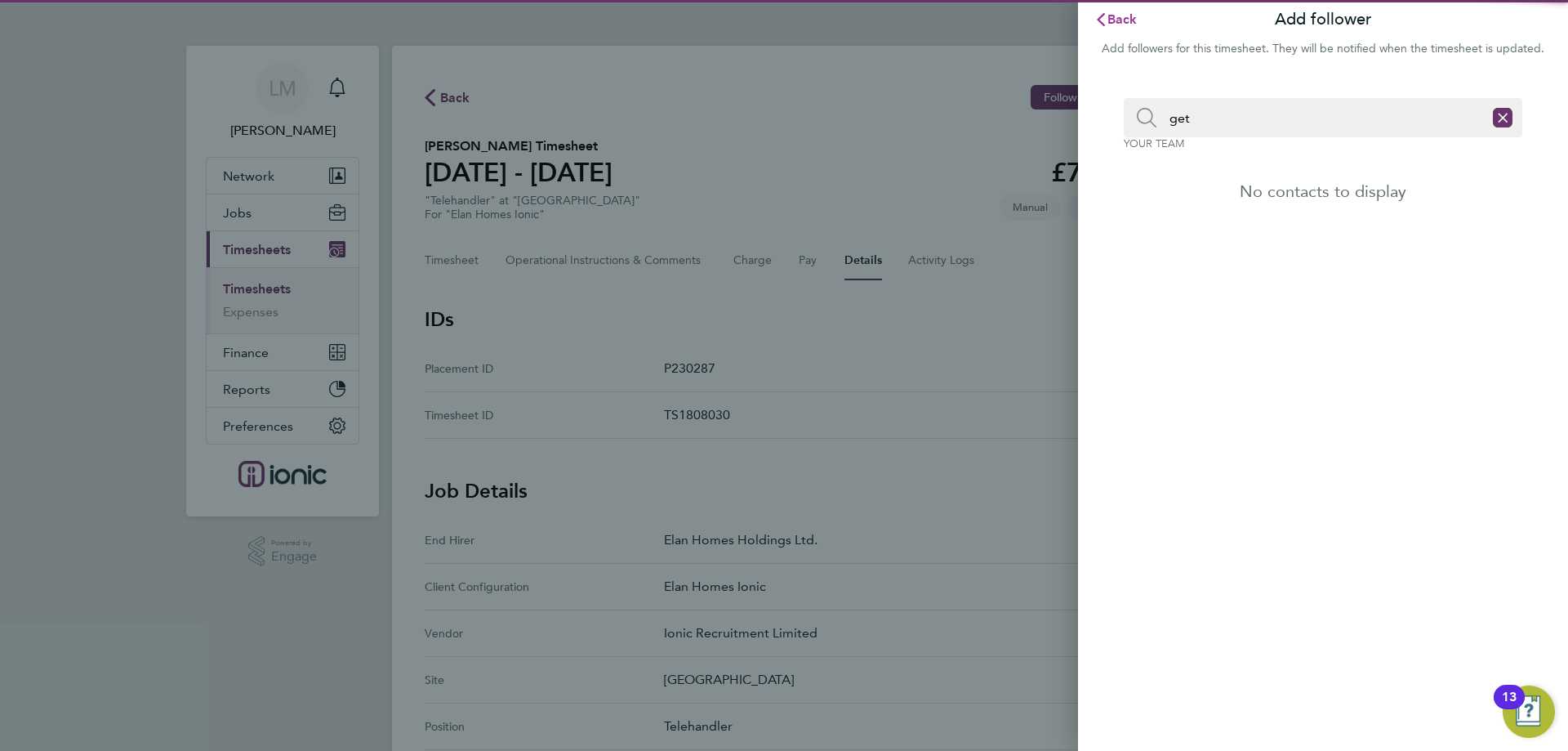
click at [1136, 16] on span "Back" at bounding box center [1122, 19] width 30 height 16
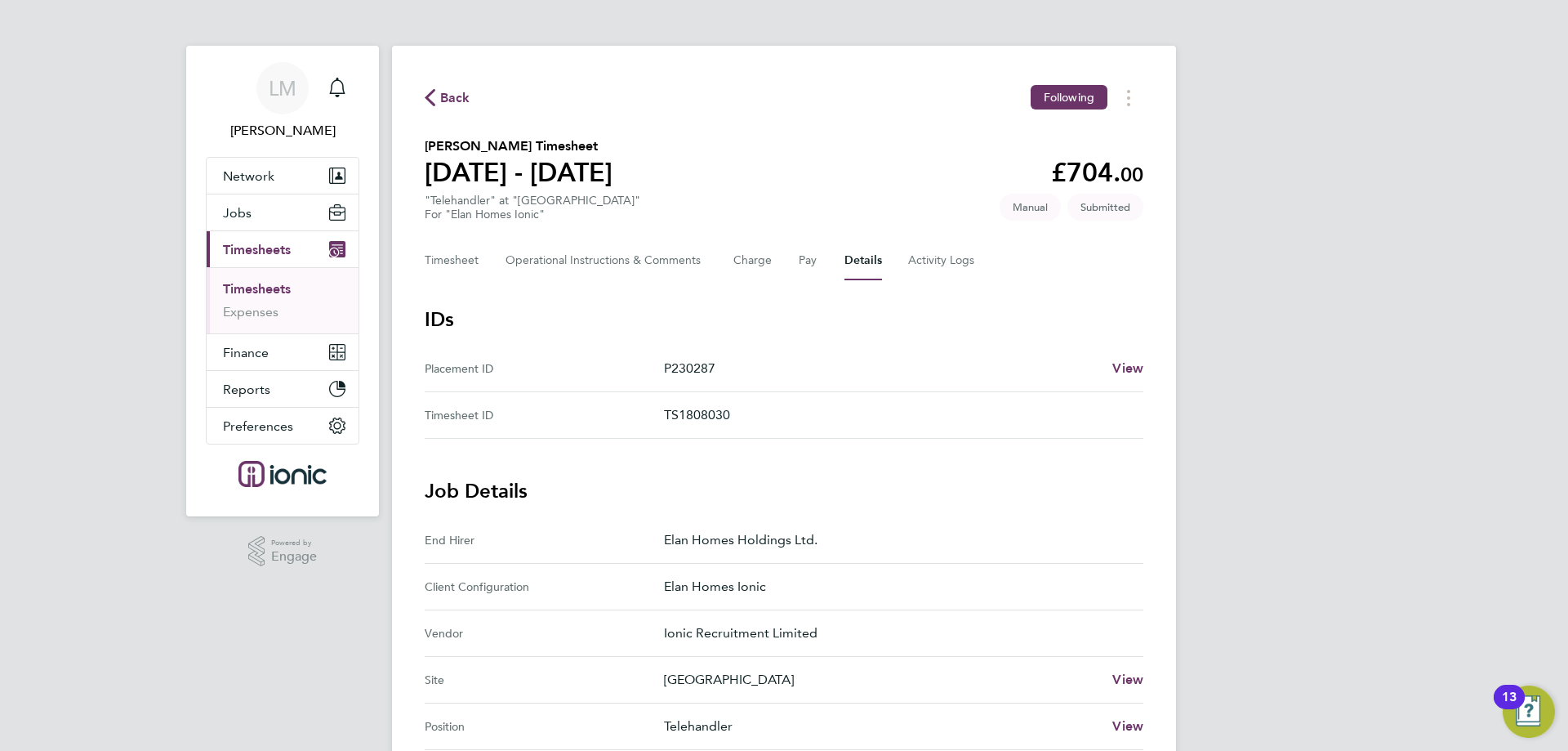
click at [469, 86] on div "Back Following" at bounding box center [784, 97] width 719 height 25
drag, startPoint x: 453, startPoint y: 97, endPoint x: 1043, endPoint y: 19, distance: 595.1
click at [452, 97] on span "Back" at bounding box center [455, 98] width 30 height 20
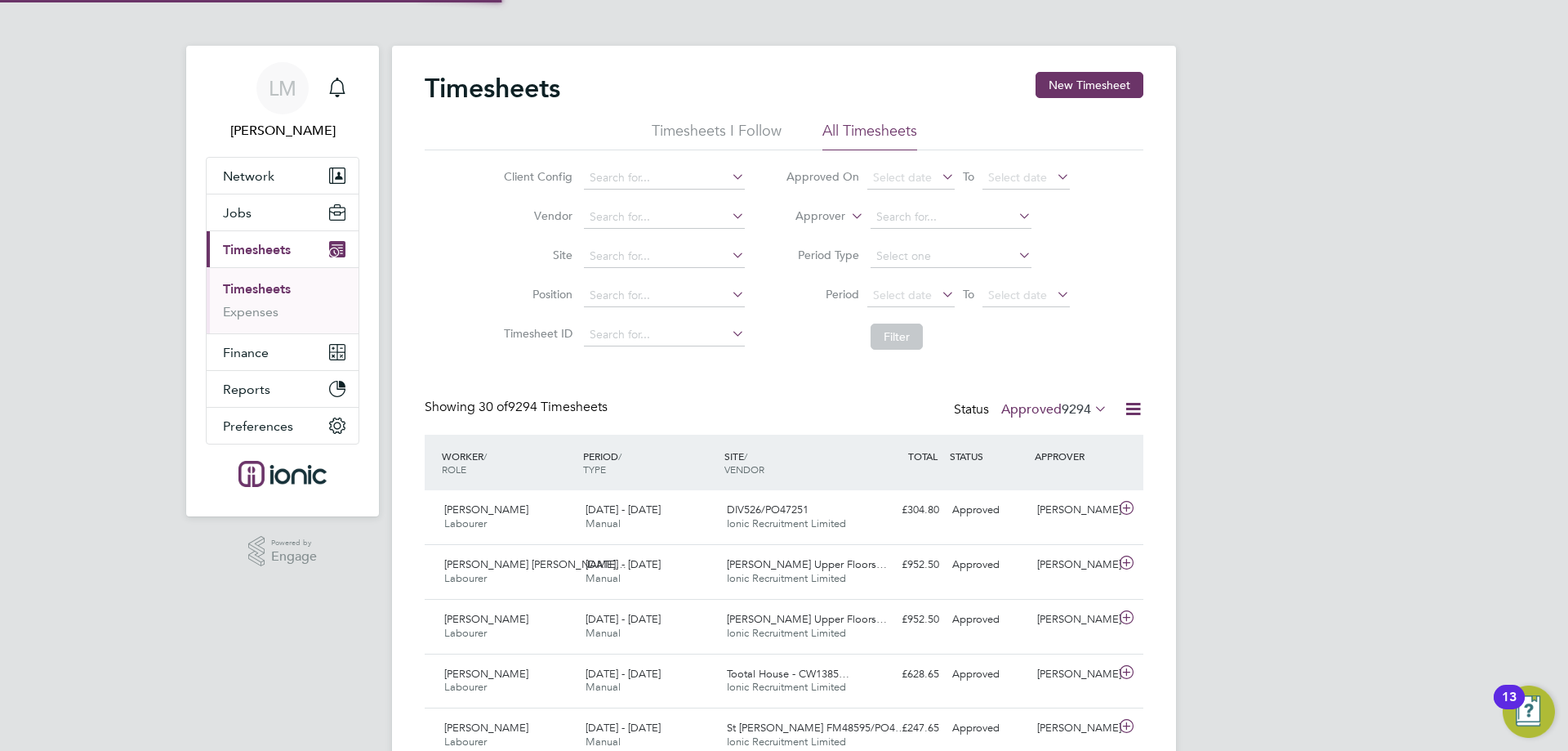
click at [1089, 81] on button "New Timesheet" at bounding box center [1089, 85] width 108 height 26
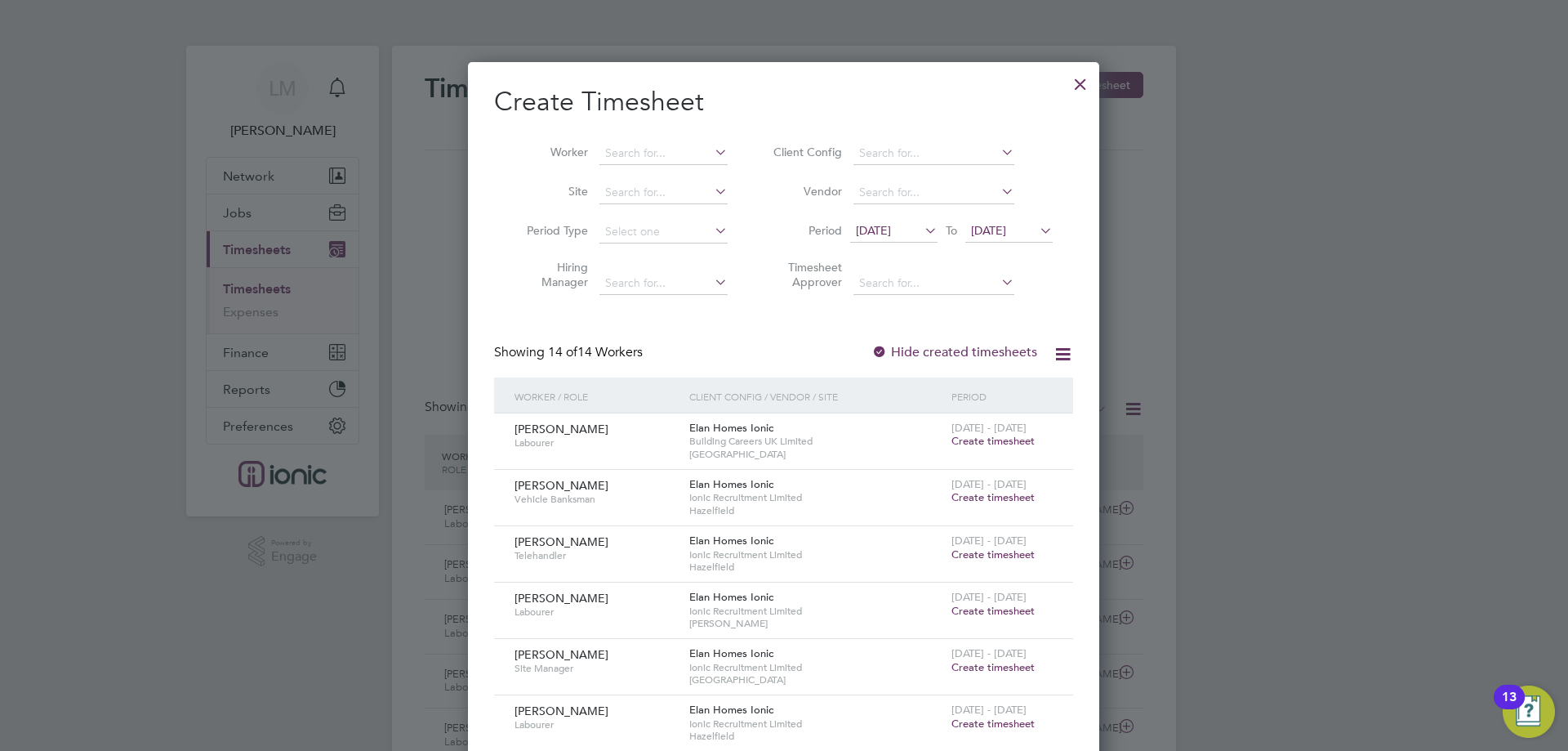
click at [891, 230] on span "[DATE]" at bounding box center [873, 230] width 35 height 15
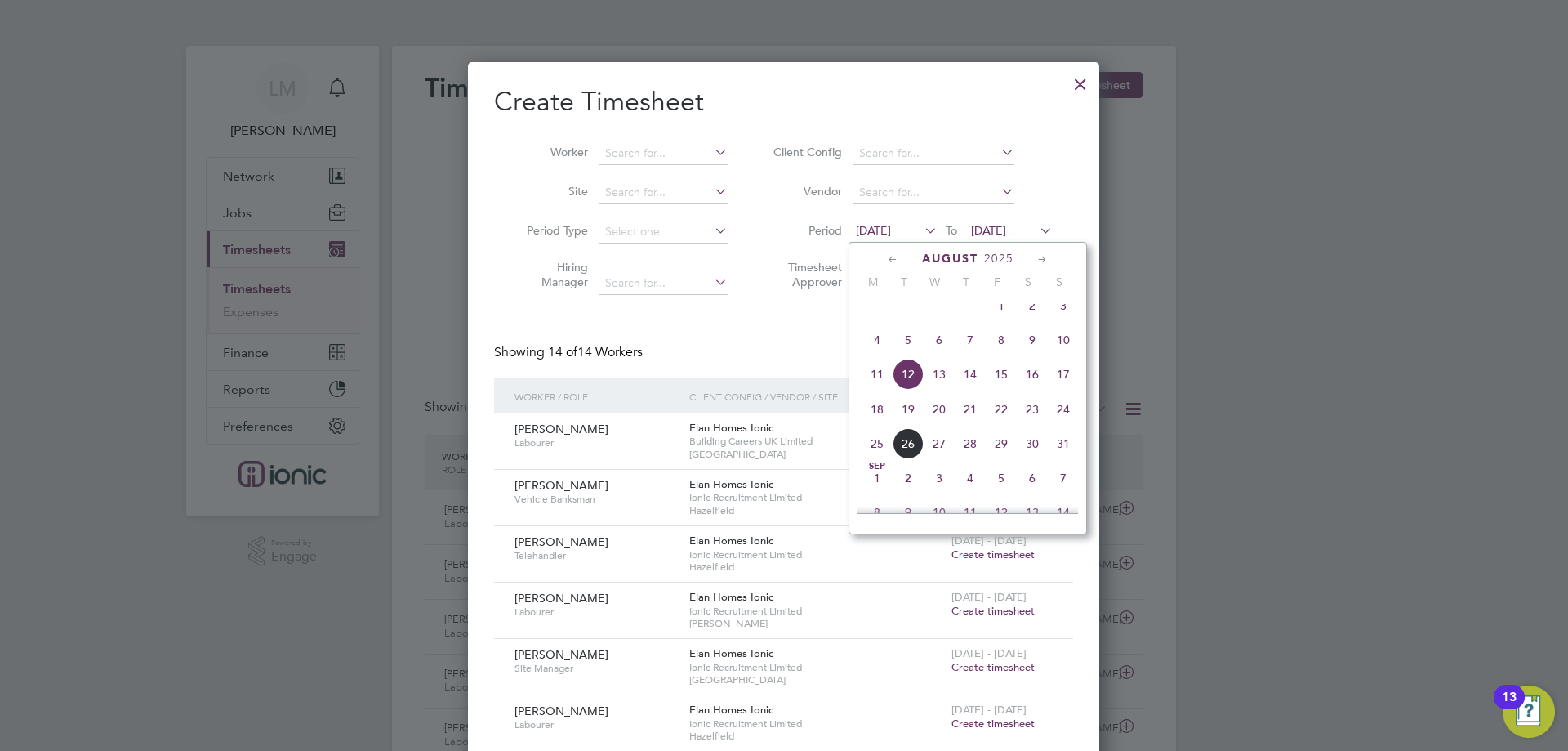
click at [875, 425] on span "18" at bounding box center [877, 409] width 31 height 31
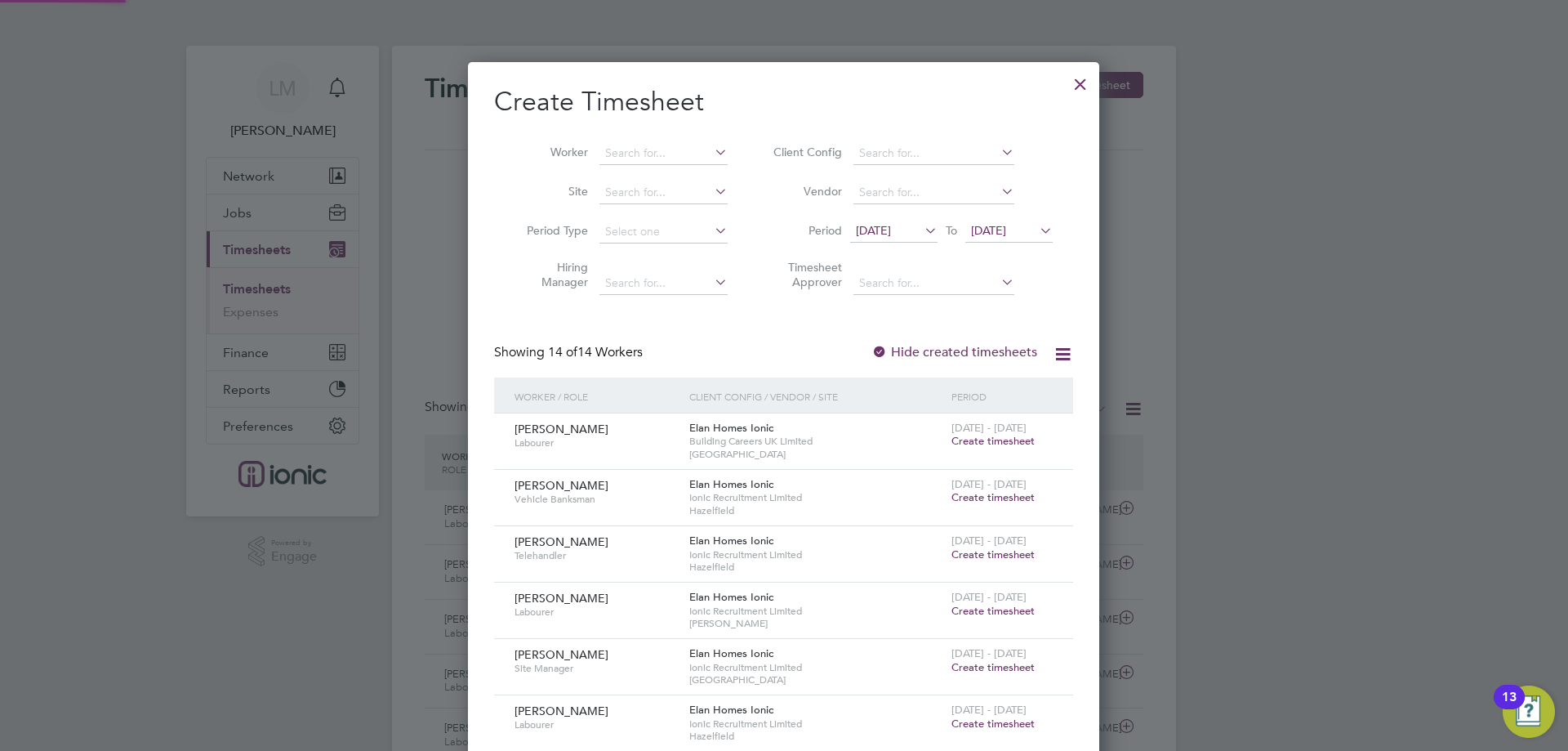
click at [1006, 226] on span "[DATE]" at bounding box center [988, 230] width 35 height 15
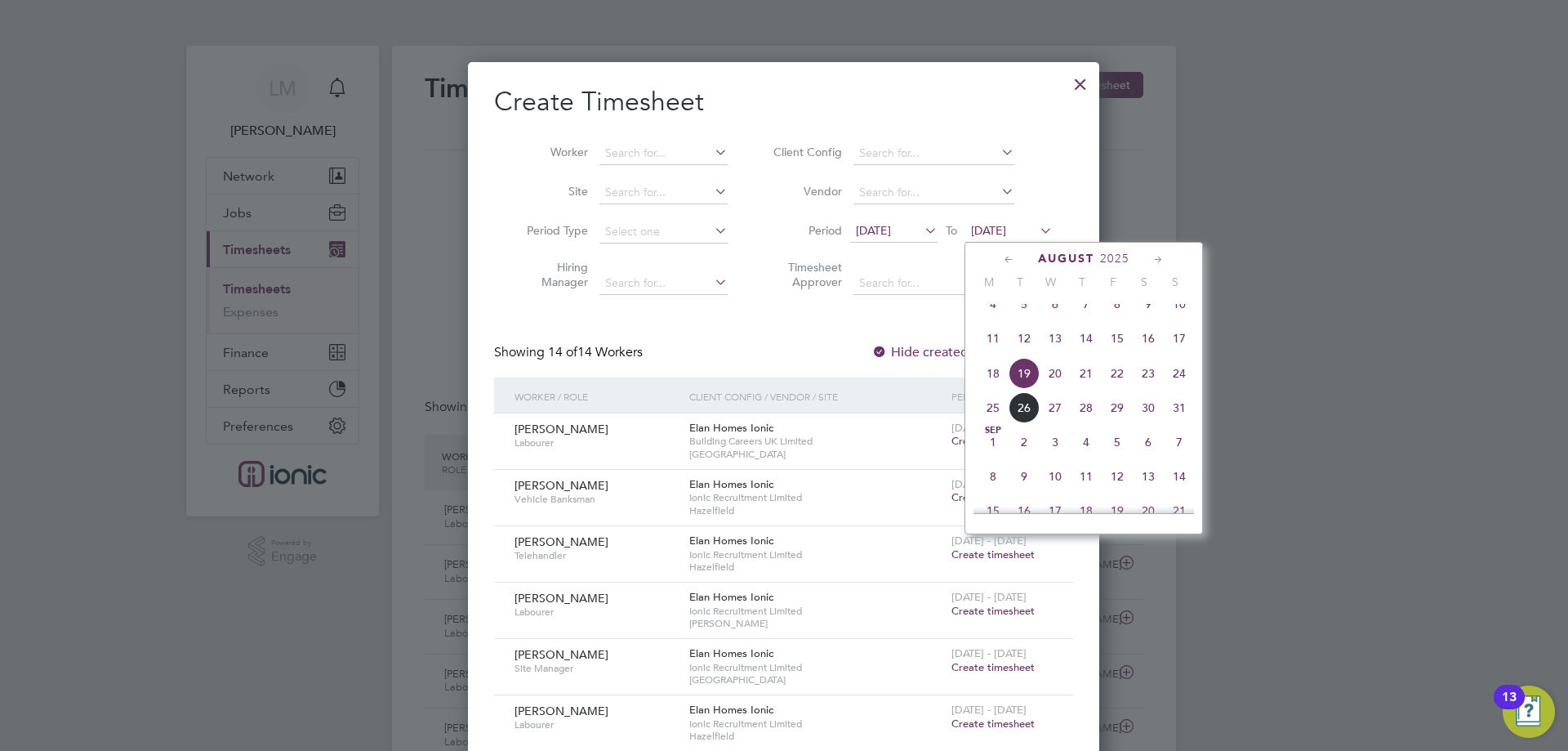
click at [1185, 382] on span "24" at bounding box center [1179, 373] width 31 height 31
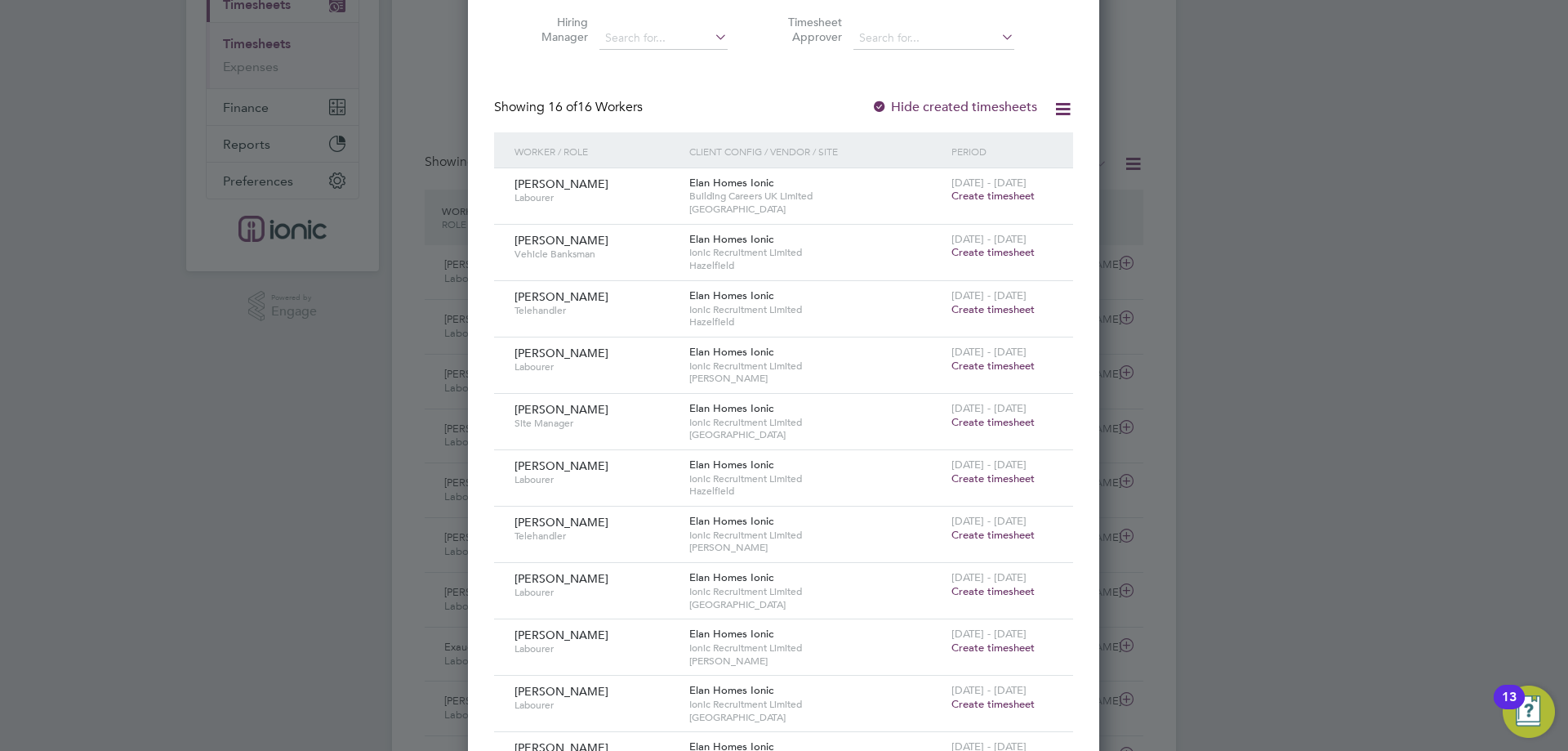
scroll to position [163, 0]
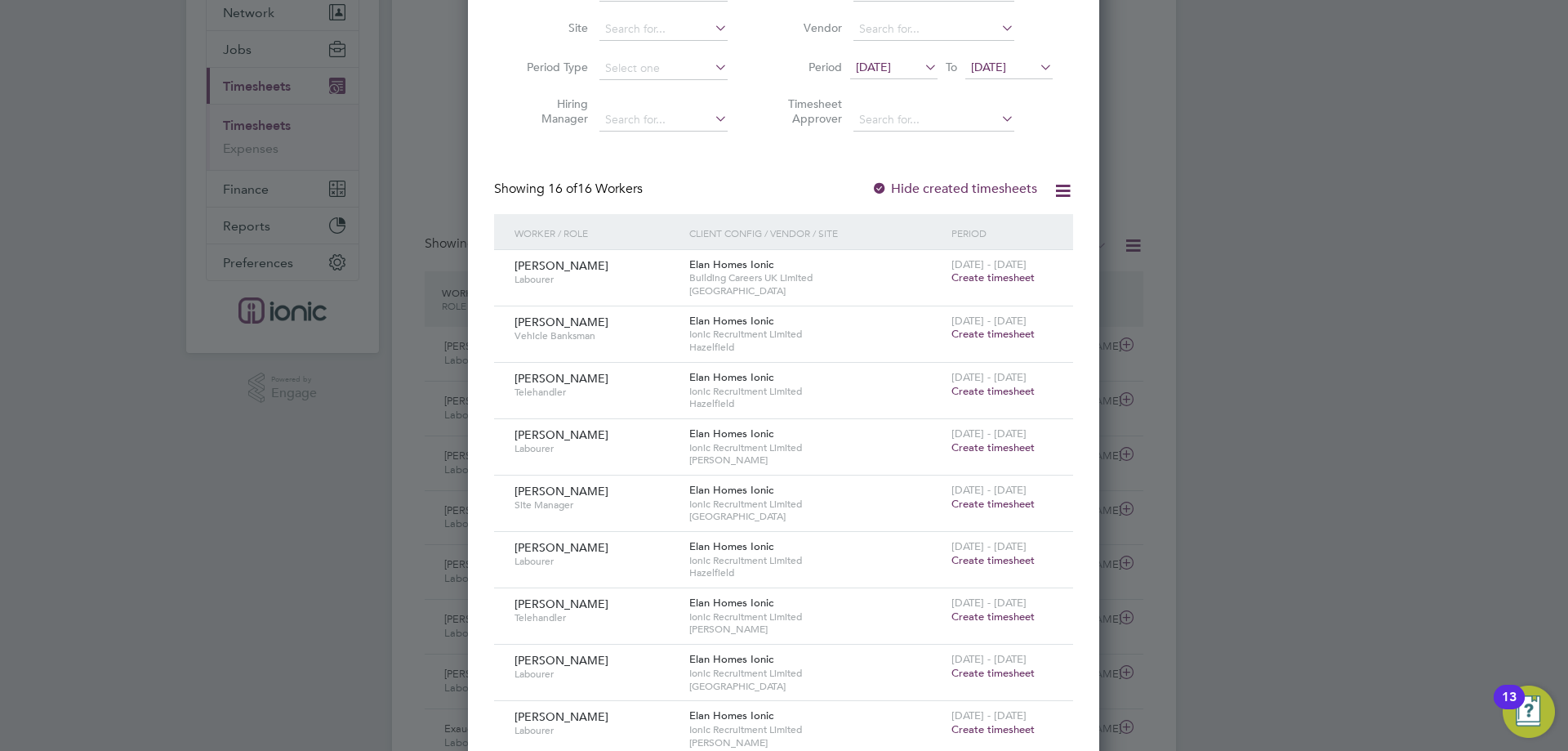
click at [660, 158] on div "Create Timesheet Worker Site Period Type Hiring Manager Client Config Vendor Pe…" at bounding box center [783, 538] width 579 height 1232
drag, startPoint x: 986, startPoint y: 446, endPoint x: 973, endPoint y: 436, distance: 16.4
click at [982, 444] on span "Create timesheet" at bounding box center [993, 447] width 83 height 14
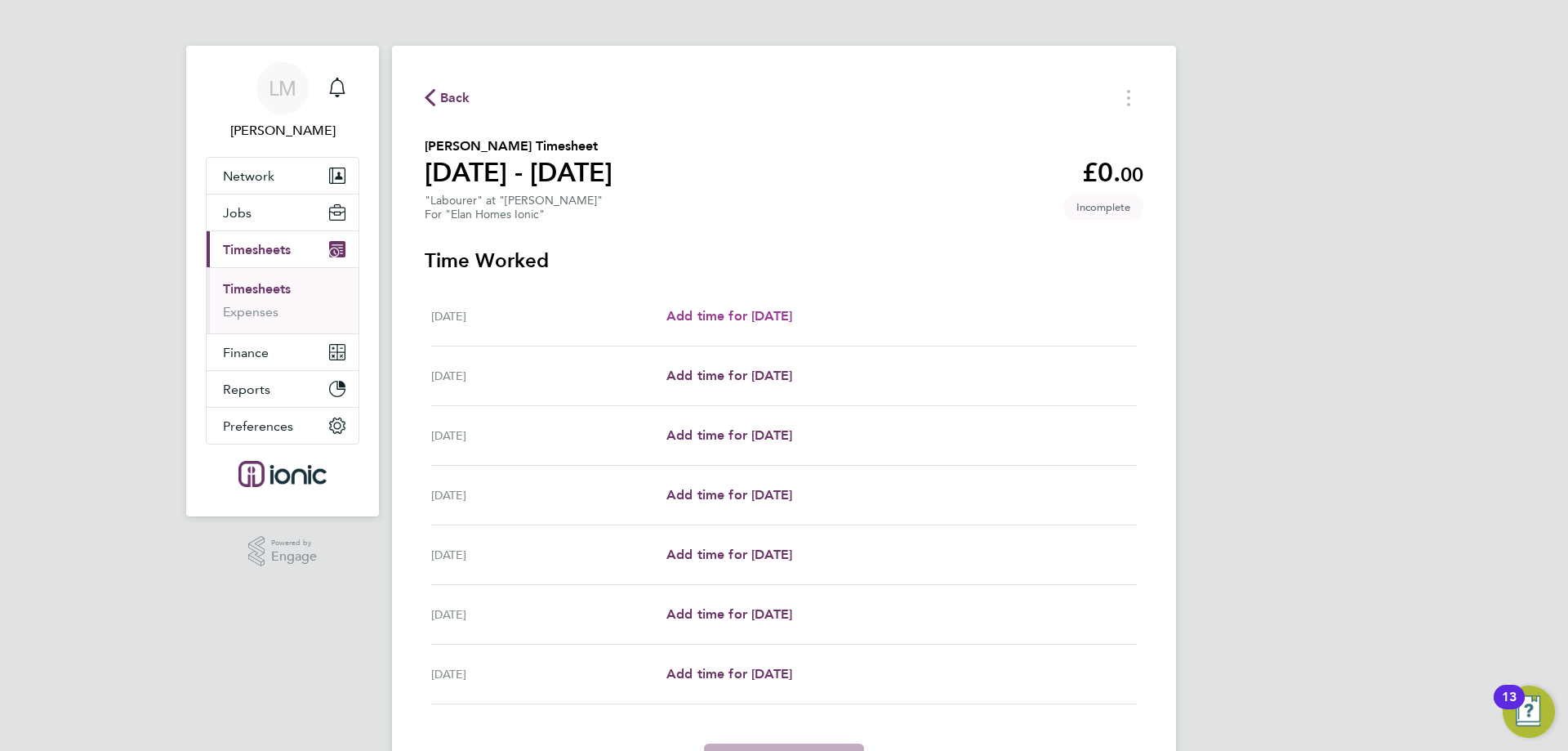
click at [679, 320] on span "Add time for [DATE]" at bounding box center [729, 315] width 126 height 16
select select "30"
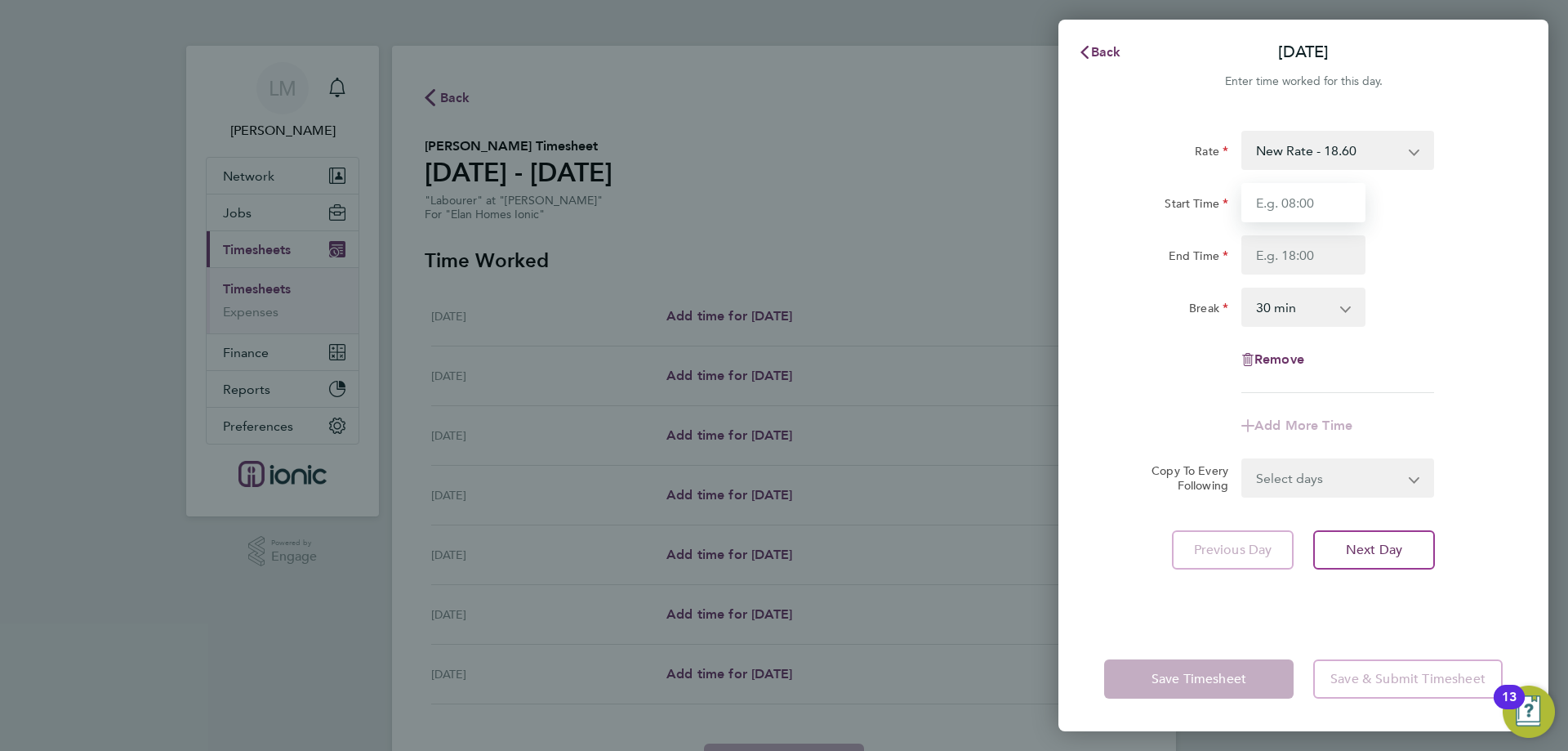
click at [1296, 220] on input "Start Time" at bounding box center [1303, 203] width 124 height 39
type input "07:30"
click at [1324, 256] on input "End Time" at bounding box center [1303, 255] width 124 height 39
type input "16:30"
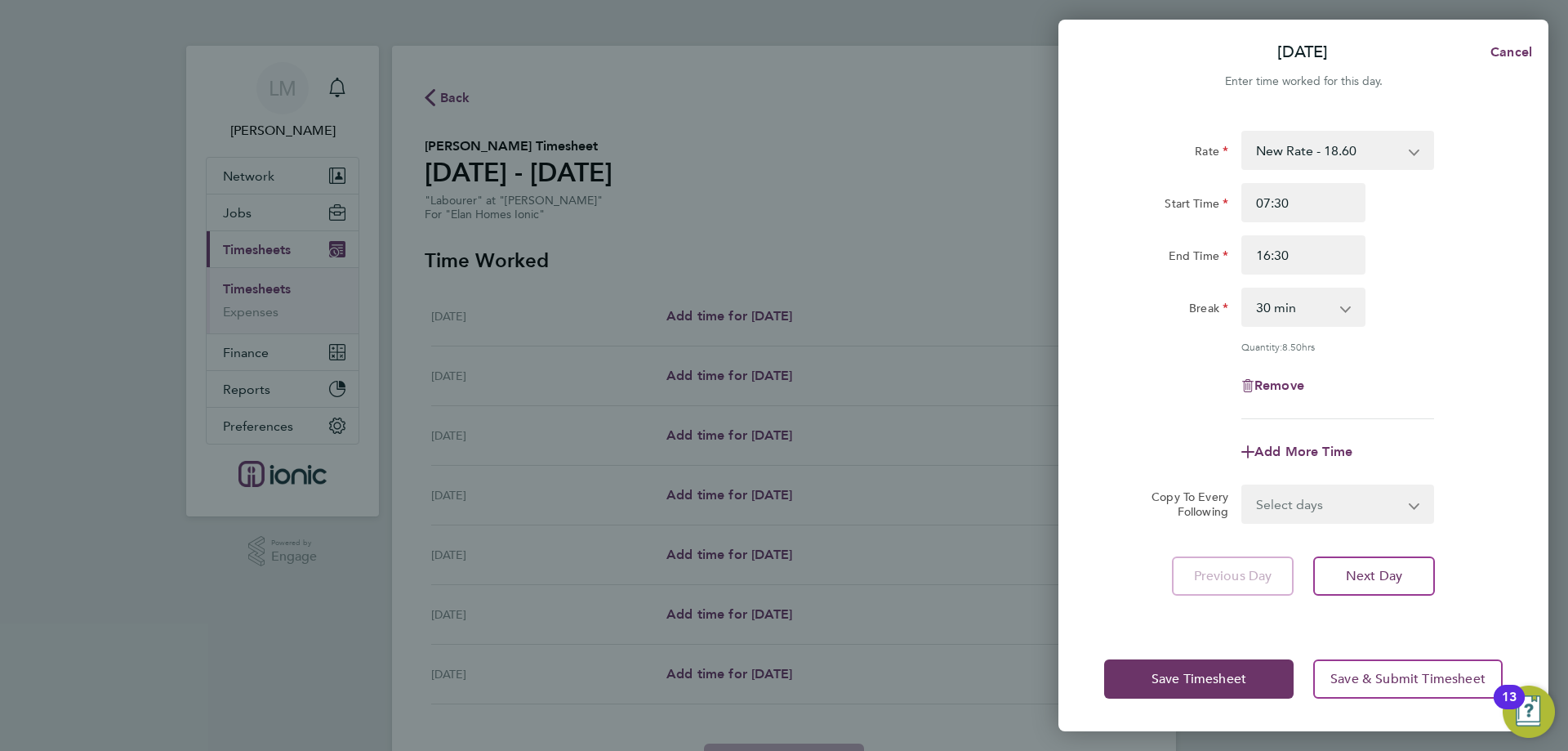
click at [1456, 297] on div "Break 0 min 15 min 30 min 45 min 60 min 75 min 90 min" at bounding box center [1303, 307] width 412 height 39
drag, startPoint x: 1265, startPoint y: 502, endPoint x: 1281, endPoint y: 516, distance: 21.3
click at [1266, 502] on select "Select days Day Weekday (Mon-Fri) Weekend (Sat-Sun) [DATE] [DATE] [DATE] [DATE]…" at bounding box center [1329, 504] width 172 height 36
select select "WEEKDAY"
click at [1243, 486] on select "Select days Day Weekday (Mon-Fri) Weekend (Sat-Sun) [DATE] [DATE] [DATE] [DATE]…" at bounding box center [1329, 504] width 172 height 36
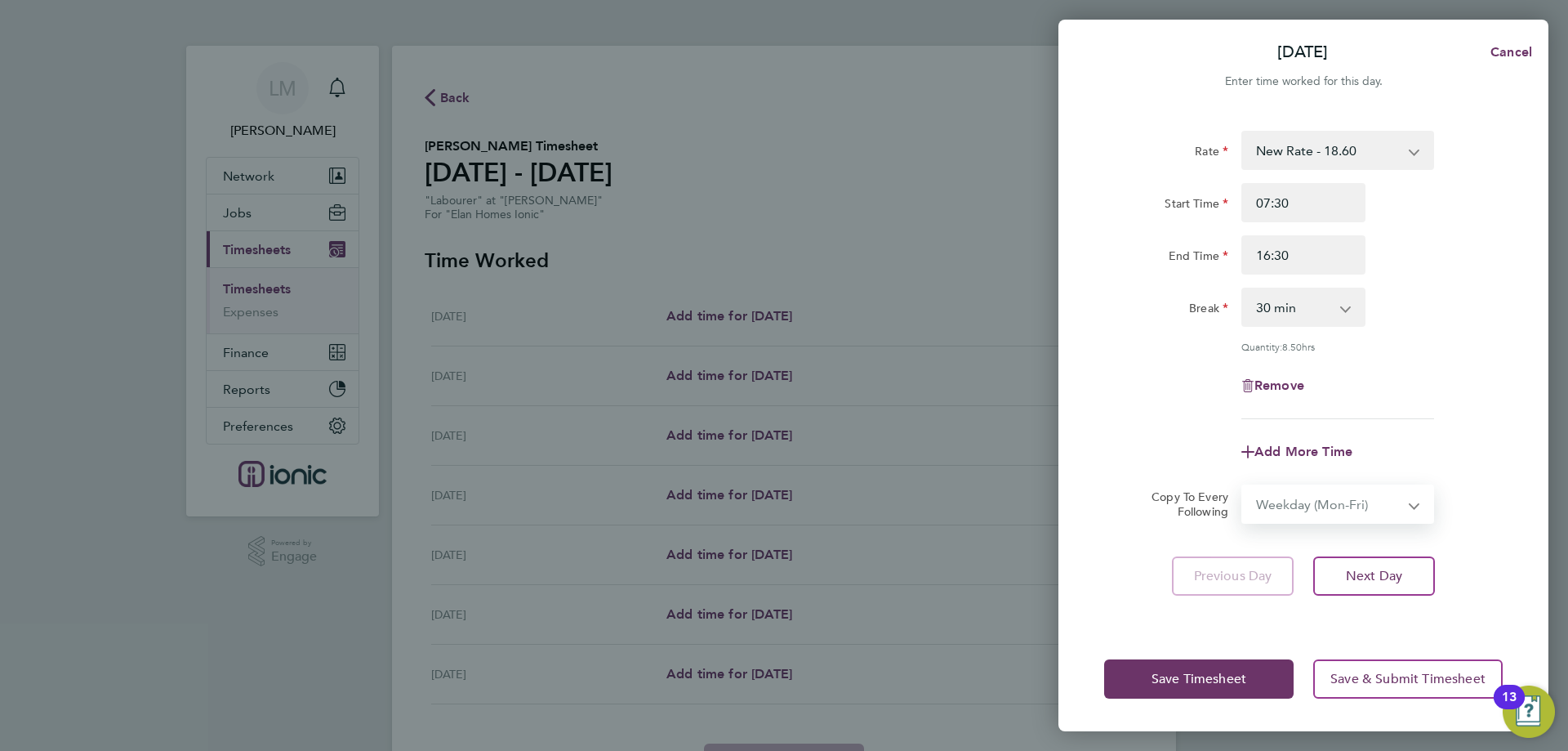
select select "[DATE]"
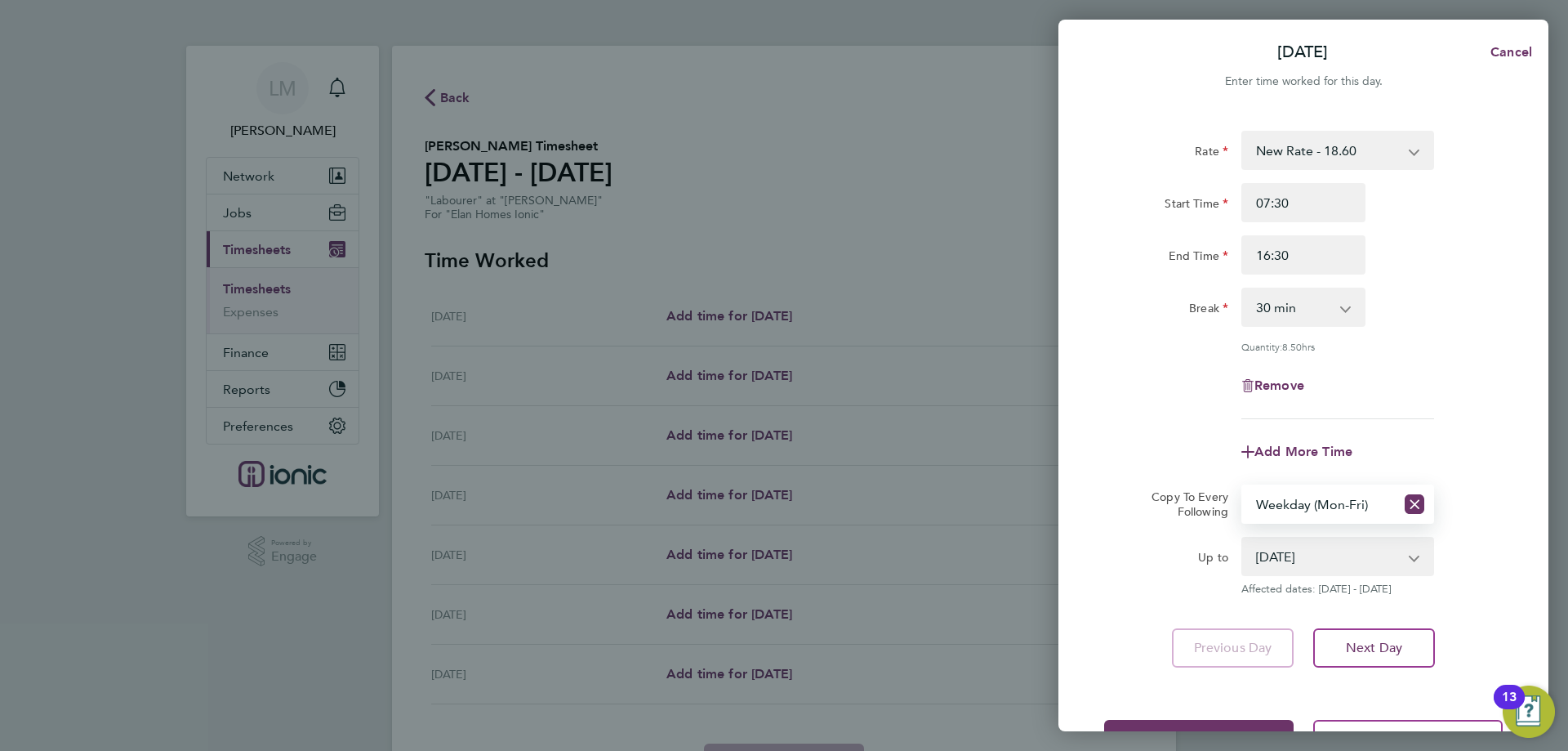
scroll to position [59, 0]
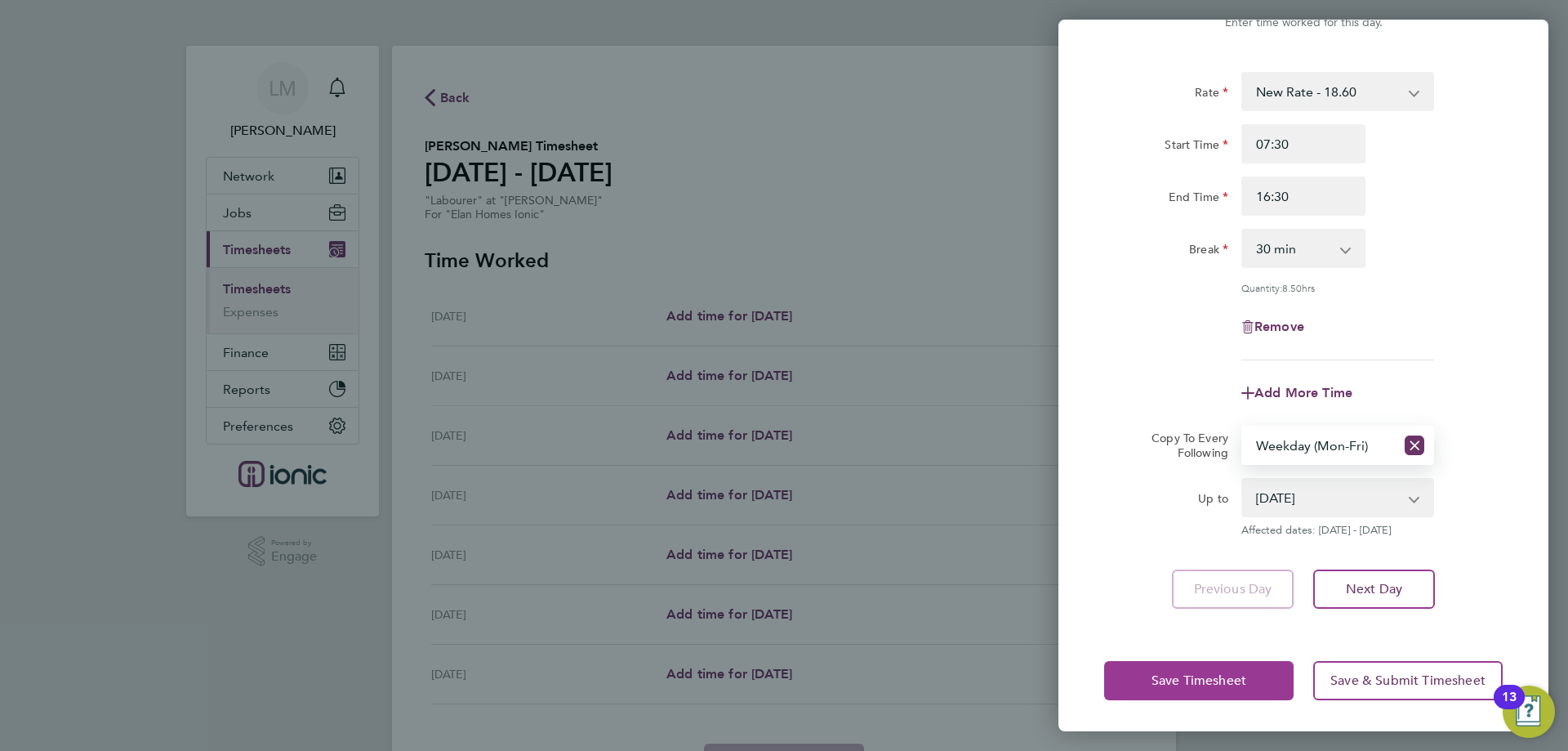
click at [1236, 686] on span "Save Timesheet" at bounding box center [1199, 681] width 95 height 16
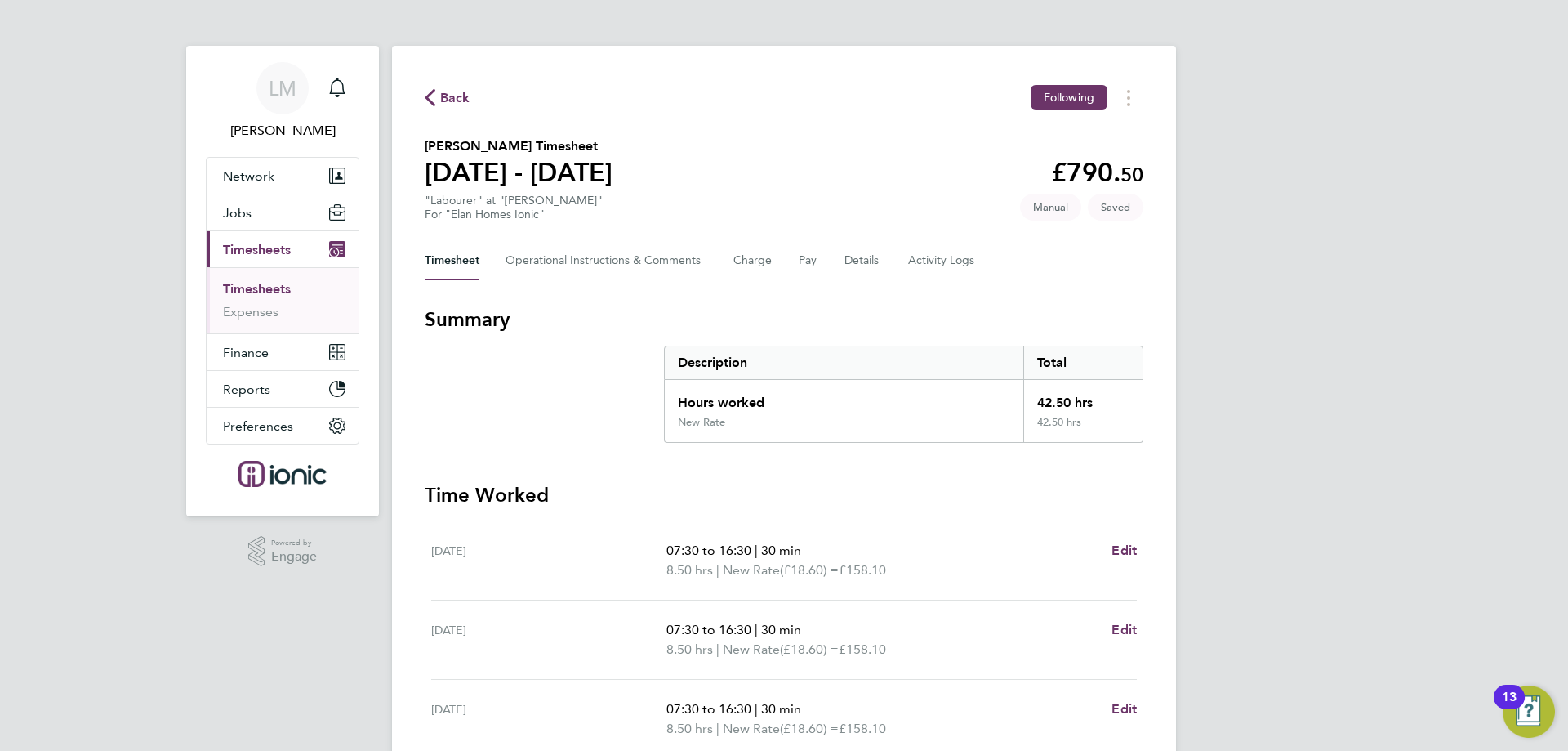
scroll to position [327, 0]
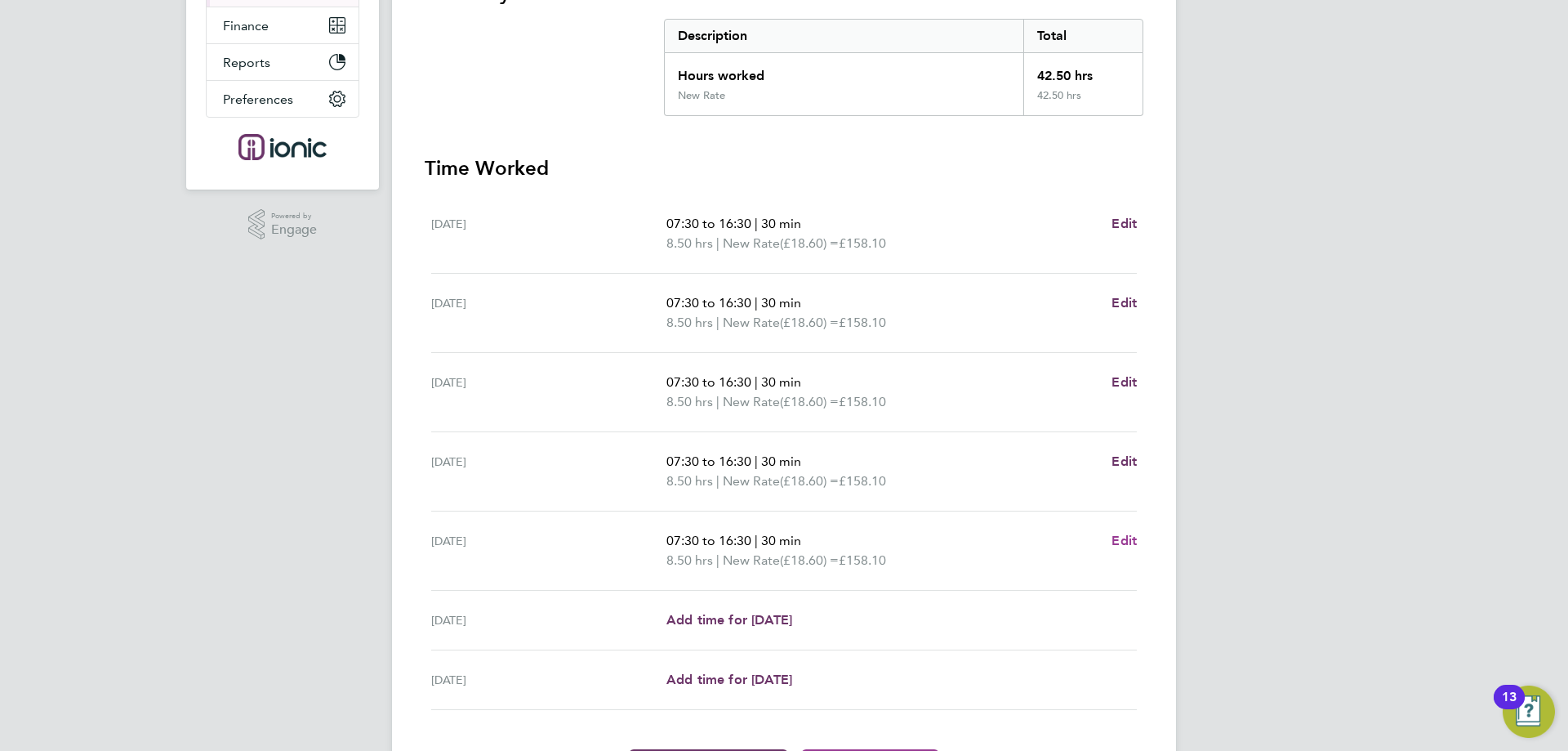
click at [1123, 536] on span "Edit" at bounding box center [1124, 540] width 25 height 16
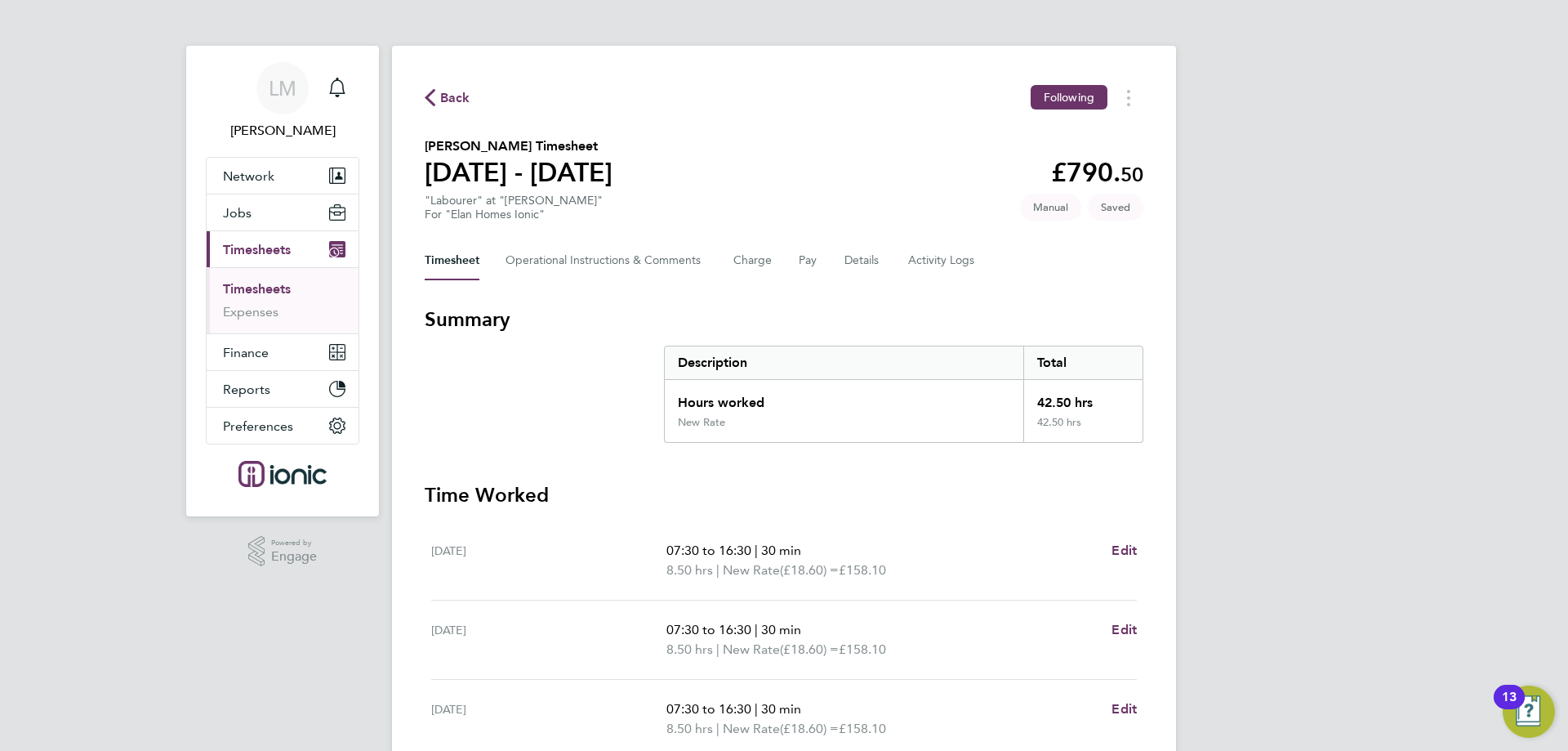
select select "30"
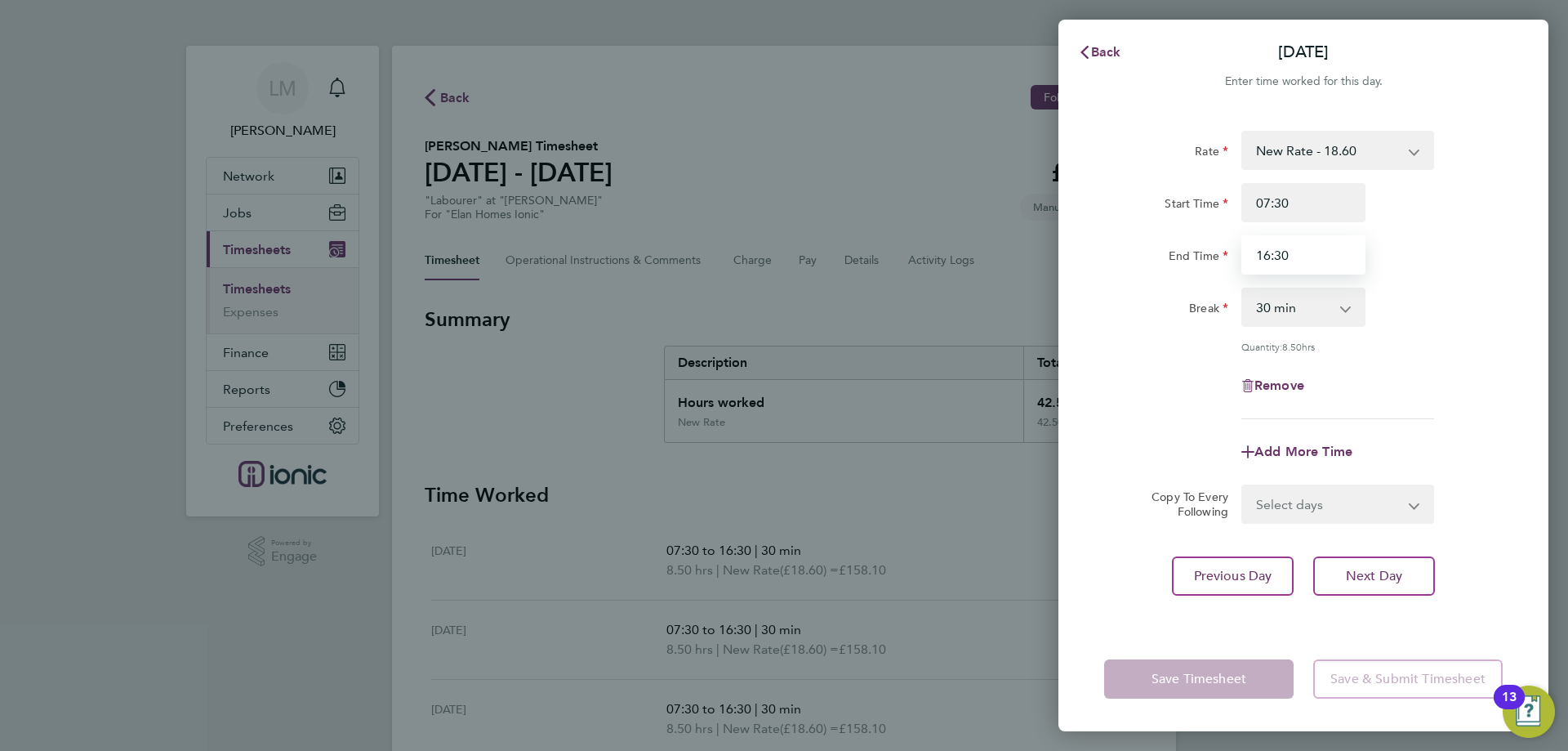
click at [1265, 257] on input "16:30" at bounding box center [1303, 255] width 124 height 39
type input "15:30"
click at [1401, 320] on div "Break 0 min 15 min 30 min 45 min 60 min 75 min 90 min" at bounding box center [1303, 307] width 412 height 39
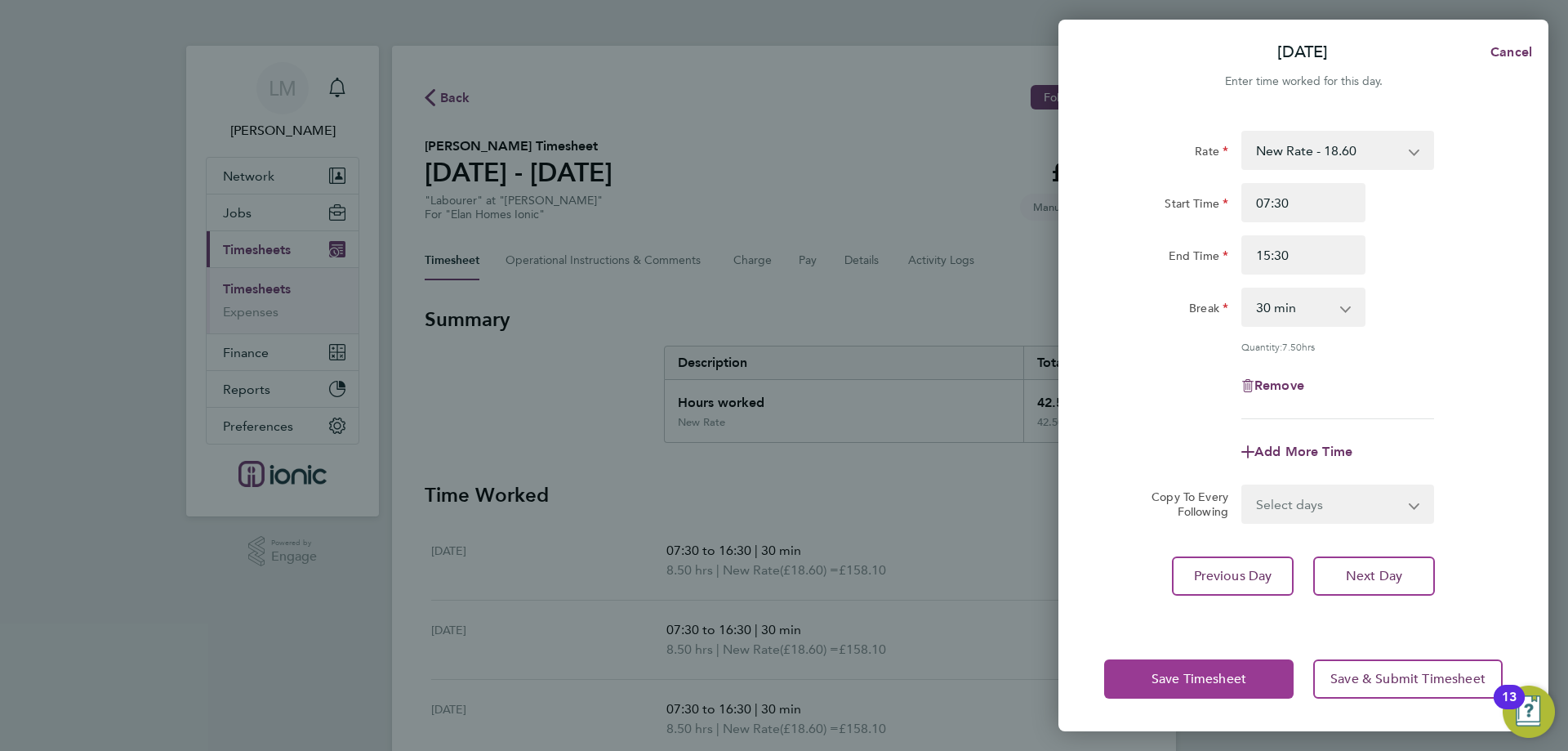
click at [1241, 679] on span "Save Timesheet" at bounding box center [1199, 679] width 95 height 16
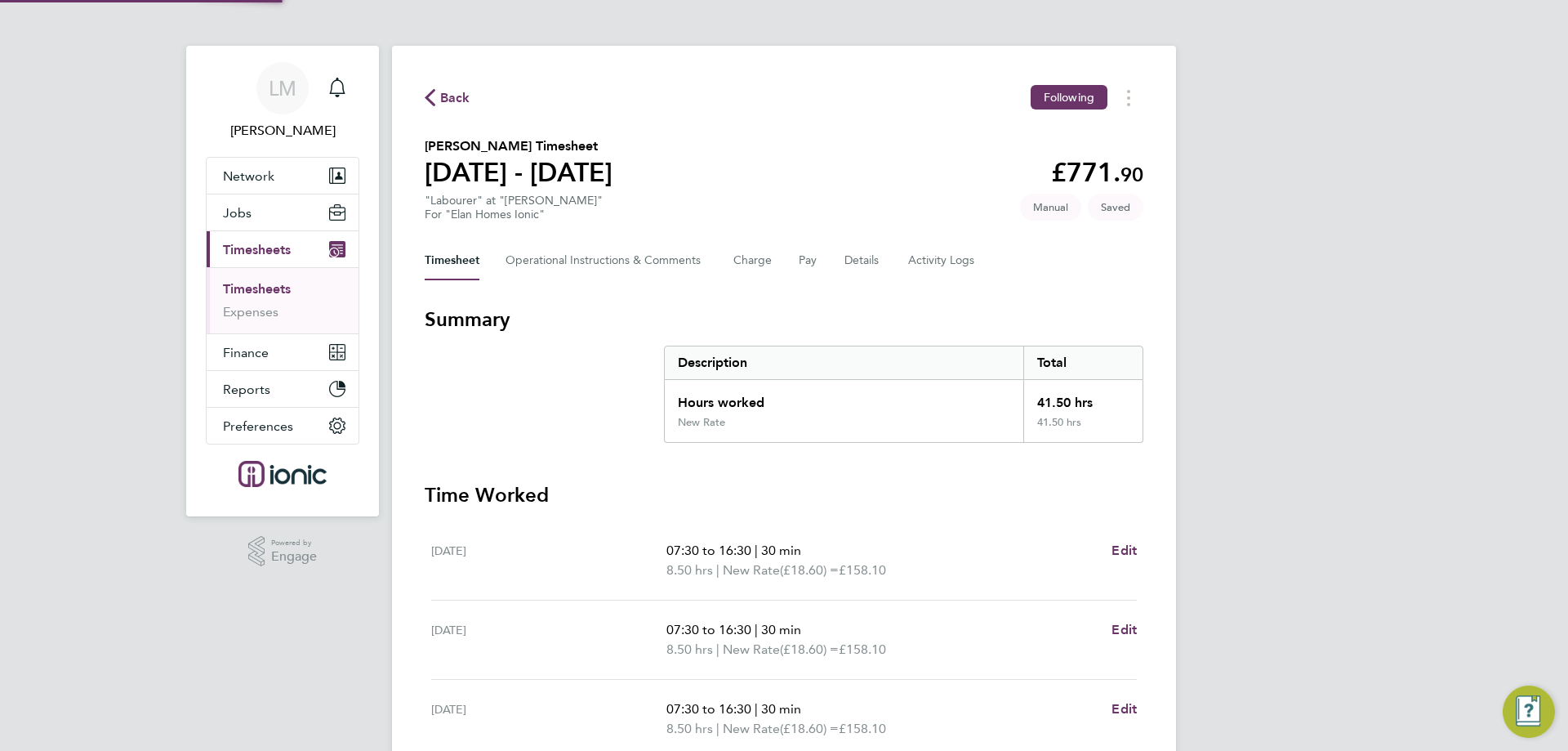
scroll to position [430, 0]
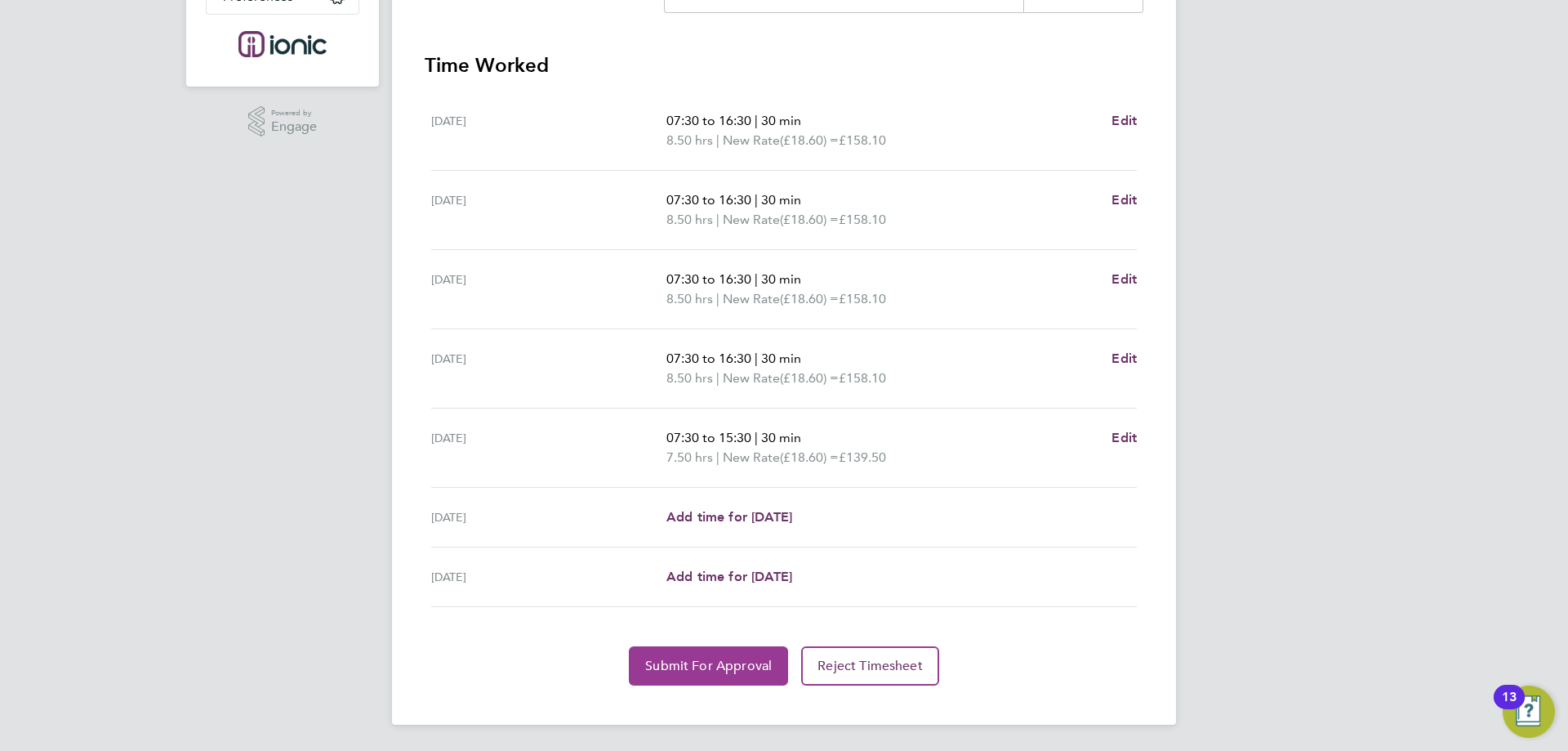
click at [708, 659] on span "Submit For Approval" at bounding box center [708, 666] width 127 height 16
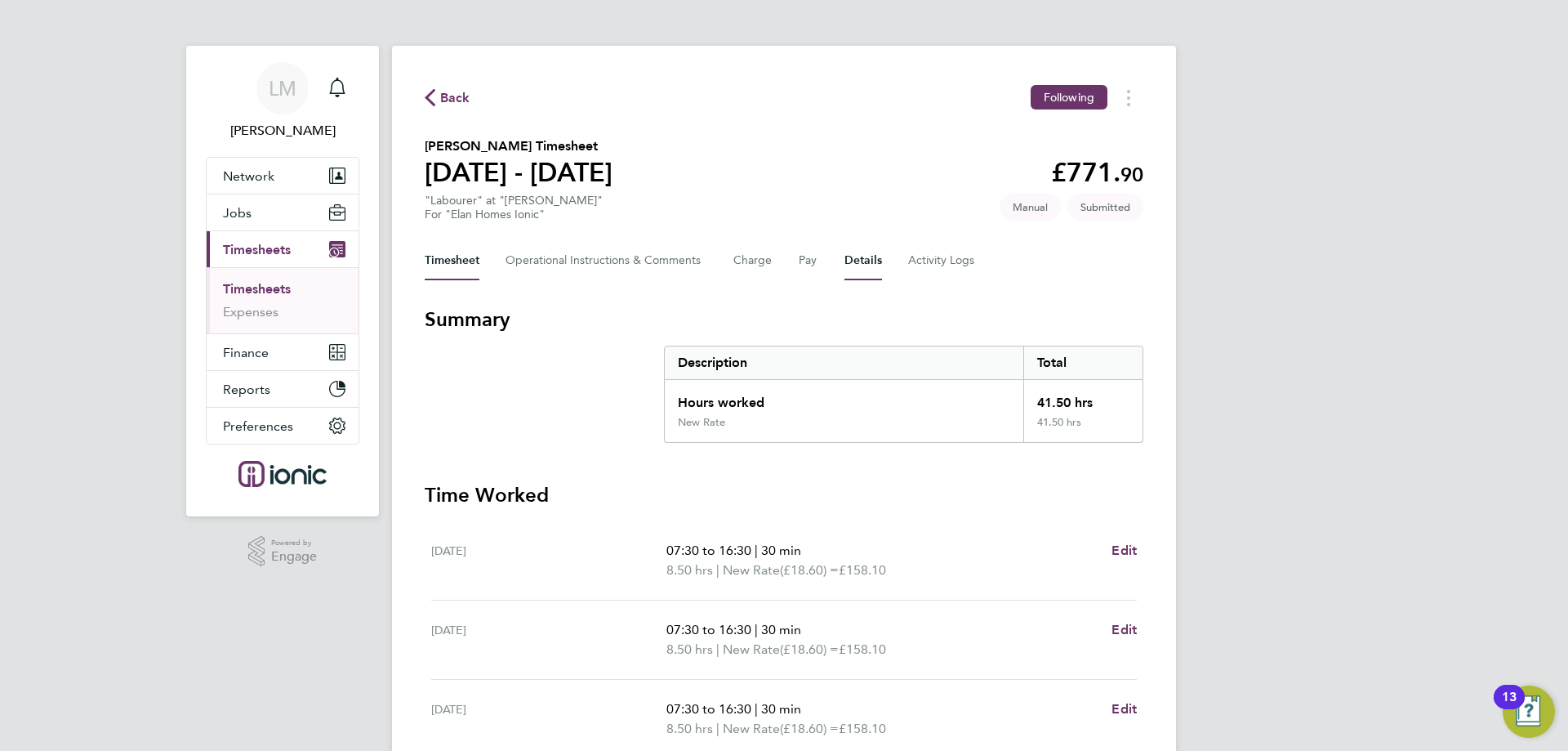
click at [857, 266] on button "Details" at bounding box center [863, 261] width 38 height 39
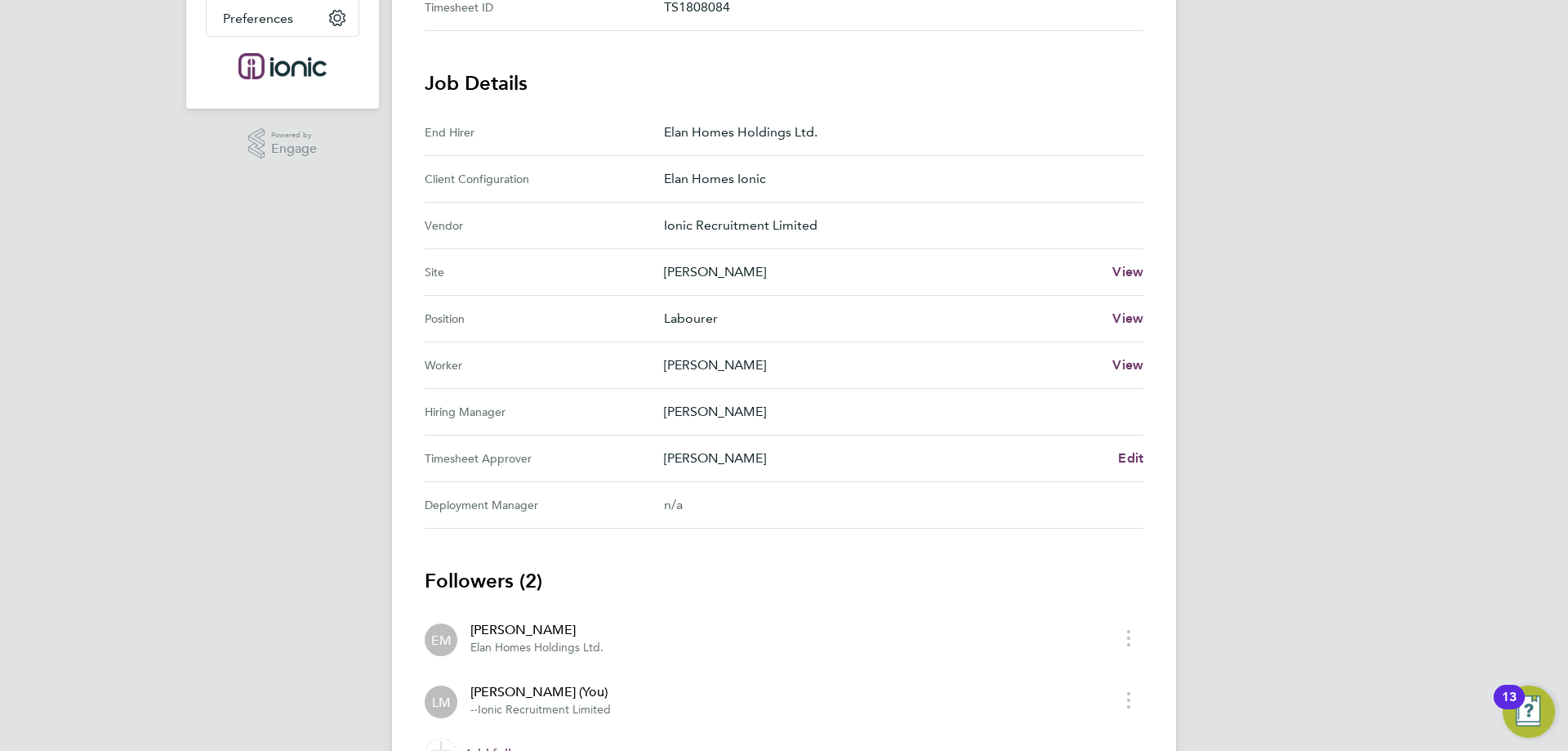
click at [549, 648] on span "Elan Homes Holdings Ltd." at bounding box center [537, 647] width 133 height 14
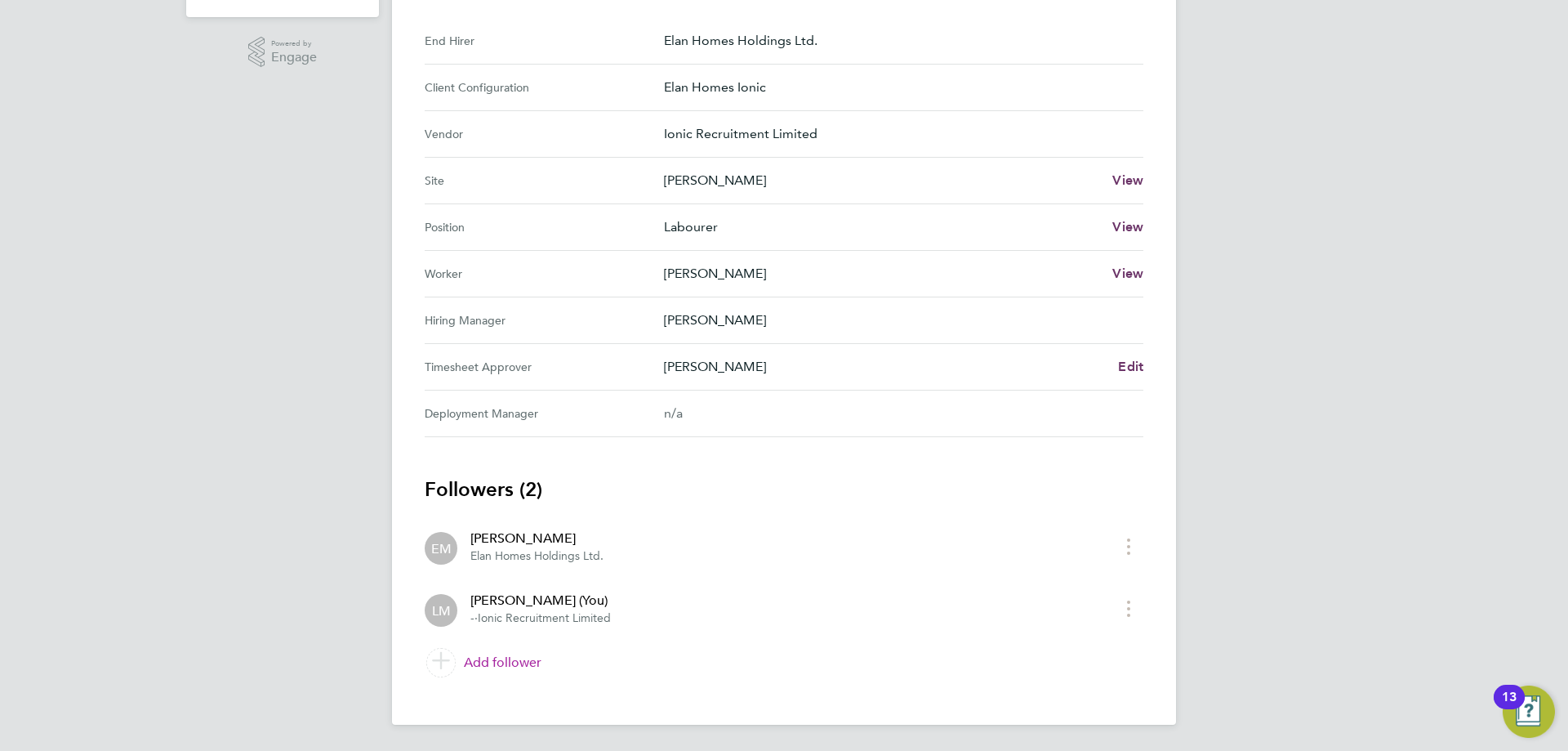
click at [517, 662] on link "Add follower" at bounding box center [784, 663] width 719 height 46
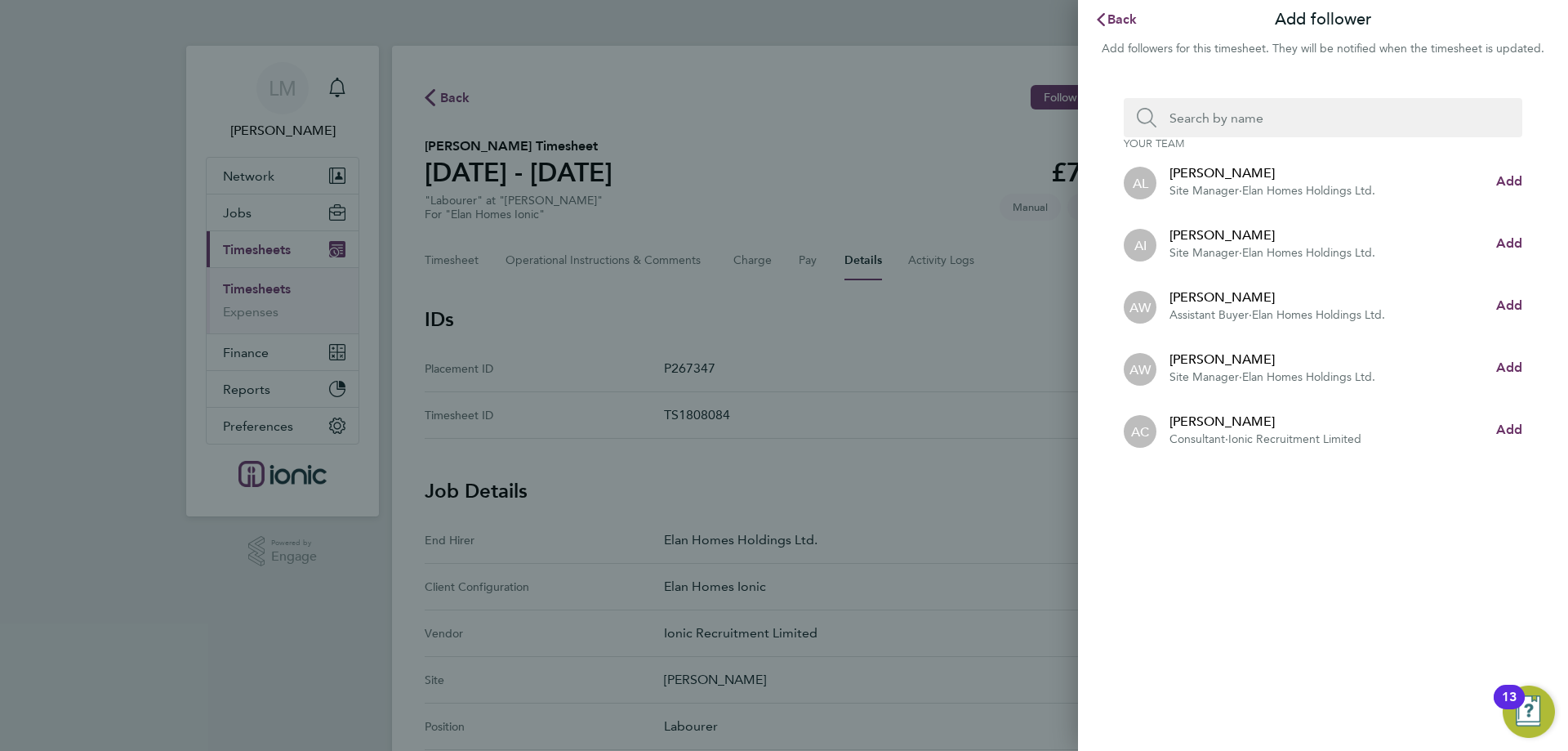
click at [1491, 306] on app-follower-row "AW [PERSON_NAME] Assistant Buyer · Elan Homes Holdings Ltd." at bounding box center [1310, 306] width 372 height 36
click at [1508, 304] on span "Add" at bounding box center [1509, 305] width 26 height 16
click at [1223, 120] on input "Search team member by name:" at bounding box center [1330, 118] width 346 height 39
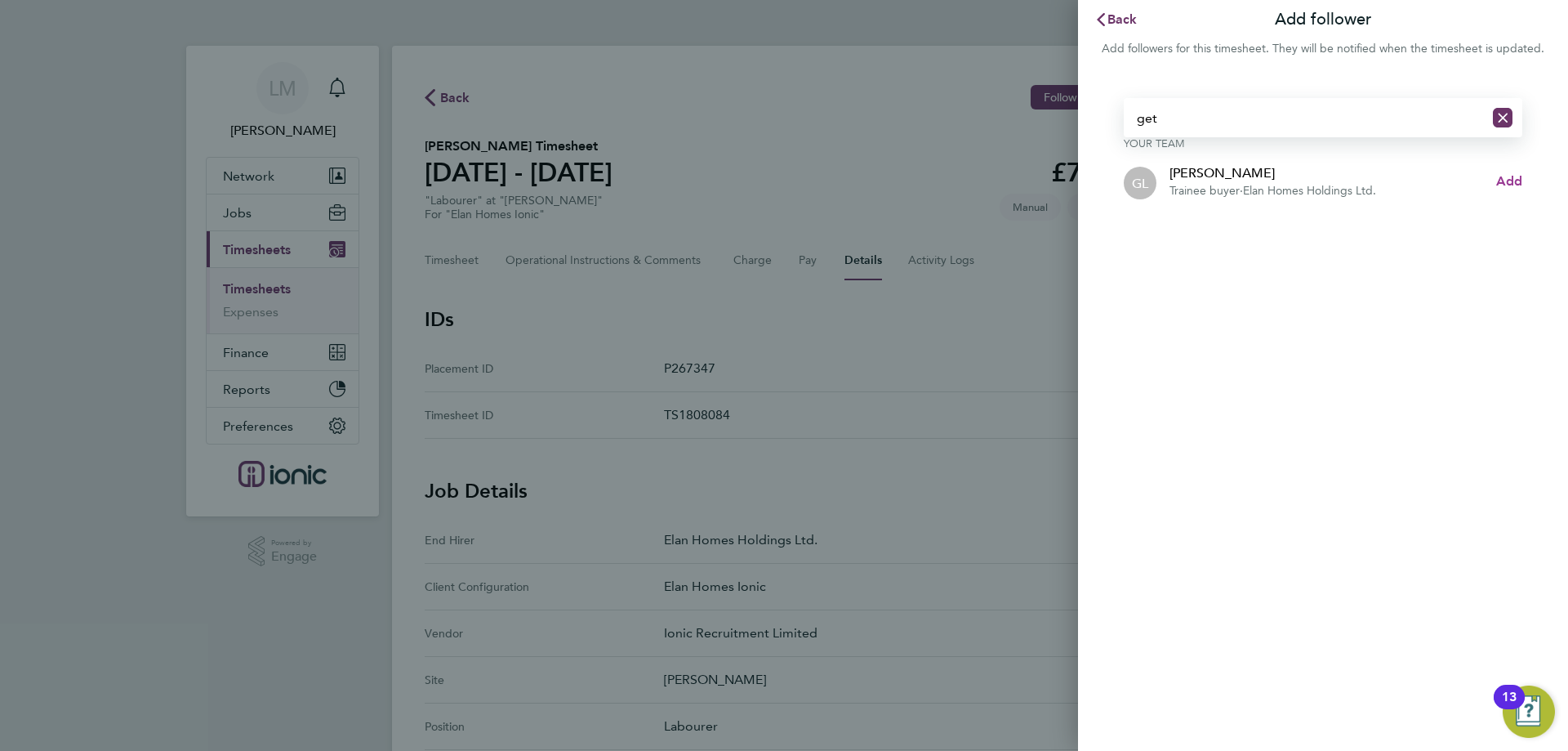
type input "get"
click at [1520, 186] on span "Add" at bounding box center [1509, 181] width 26 height 16
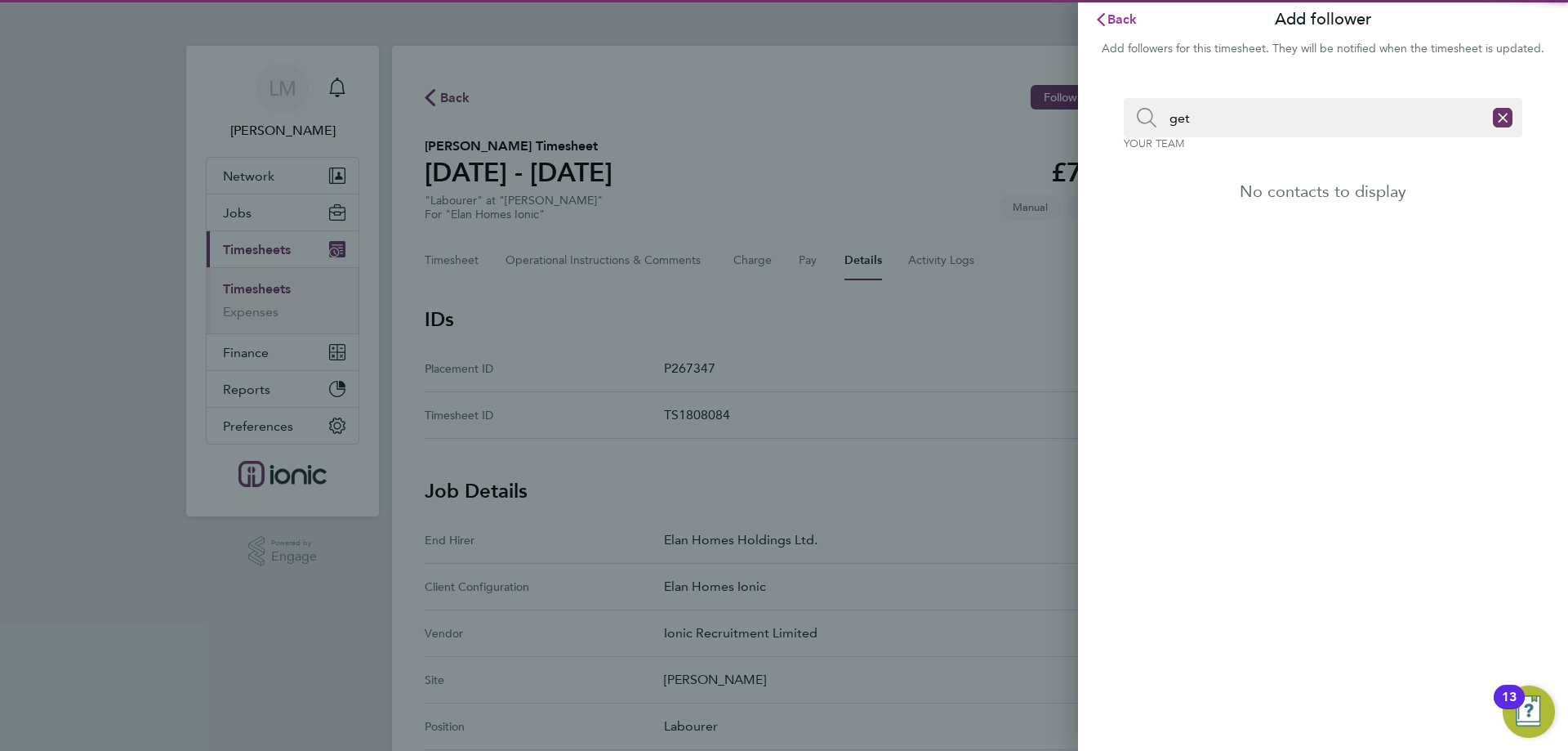
click at [1105, 18] on icon "button" at bounding box center [1101, 20] width 13 height 13
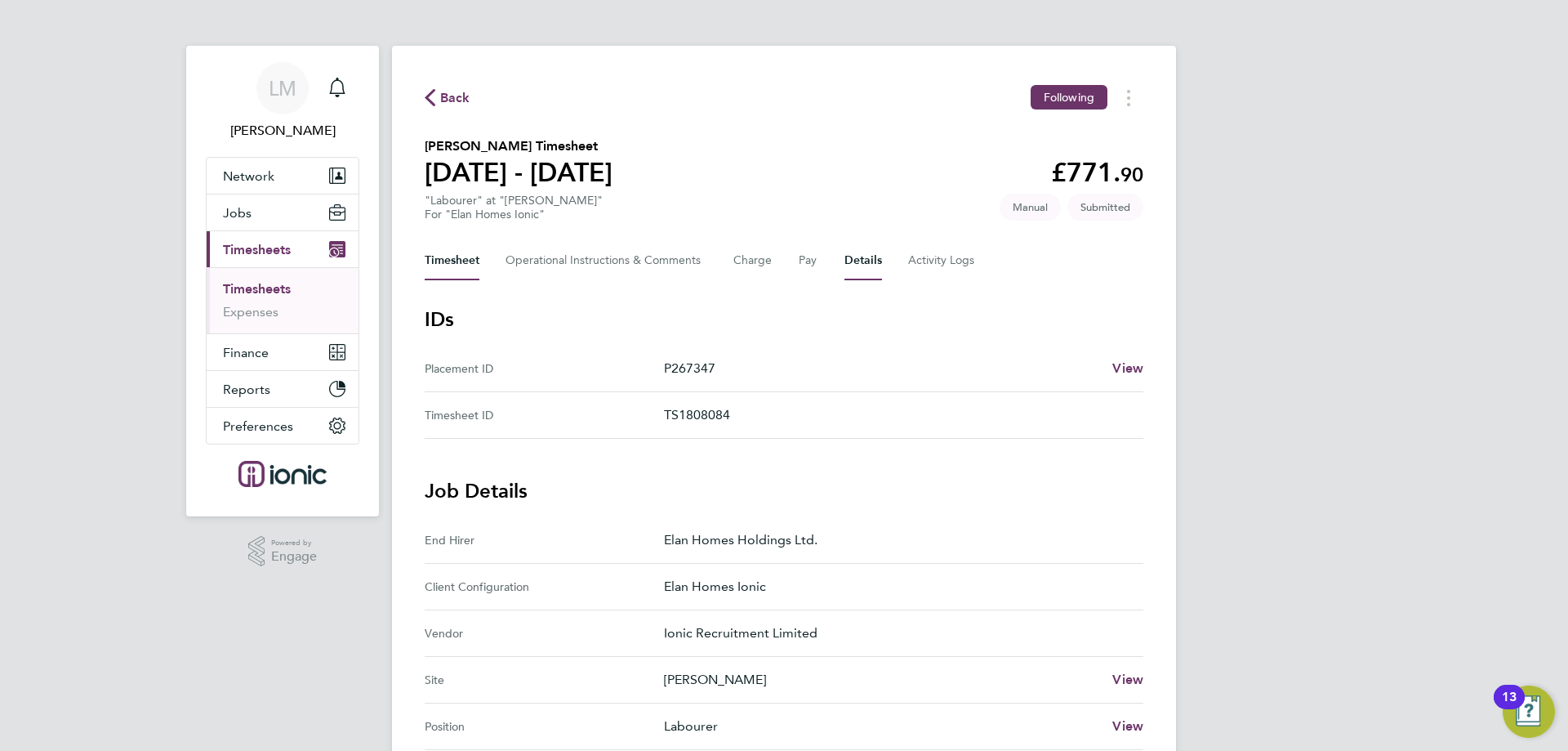
click at [468, 261] on button "Timesheet" at bounding box center [452, 261] width 55 height 39
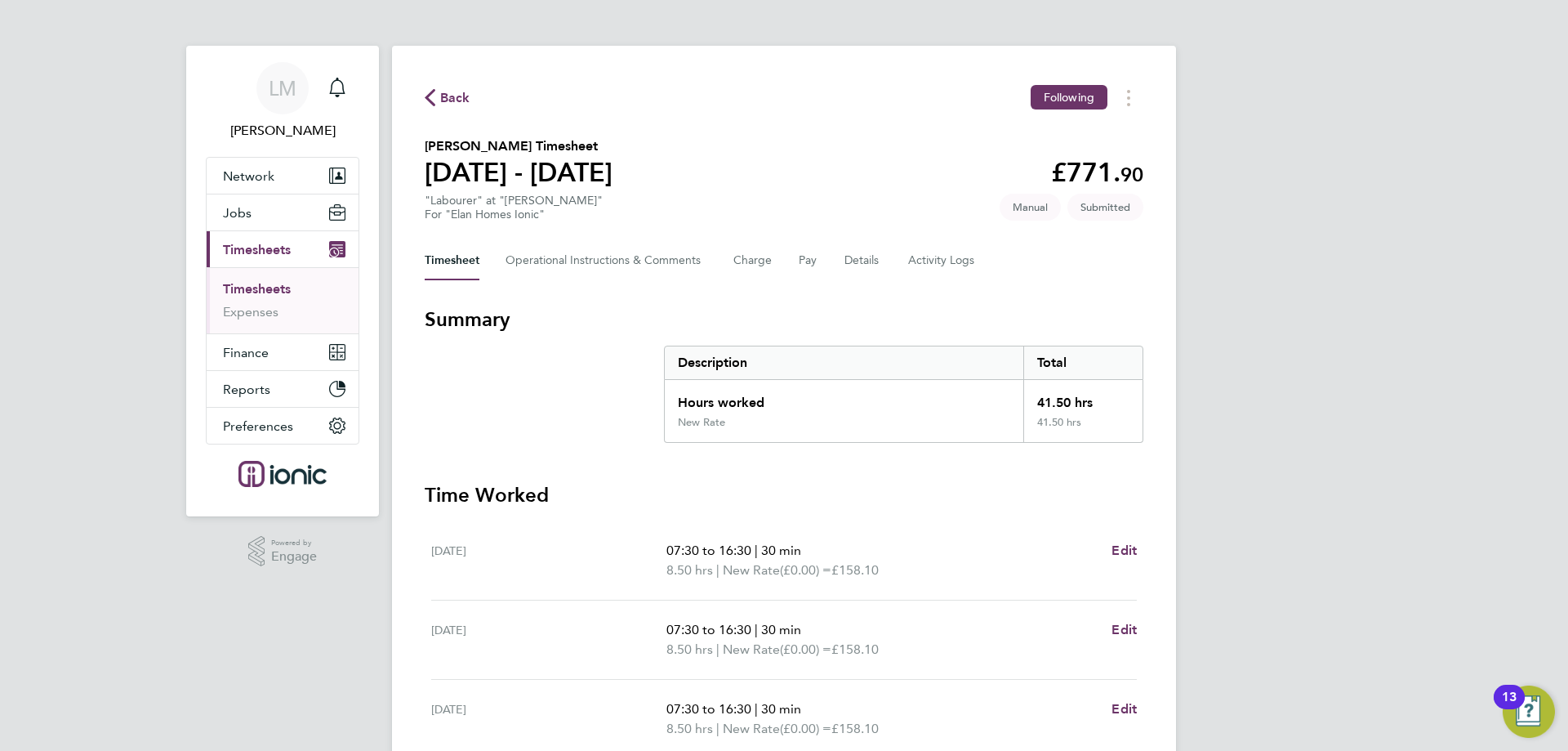
click at [447, 88] on span "Back" at bounding box center [455, 98] width 30 height 20
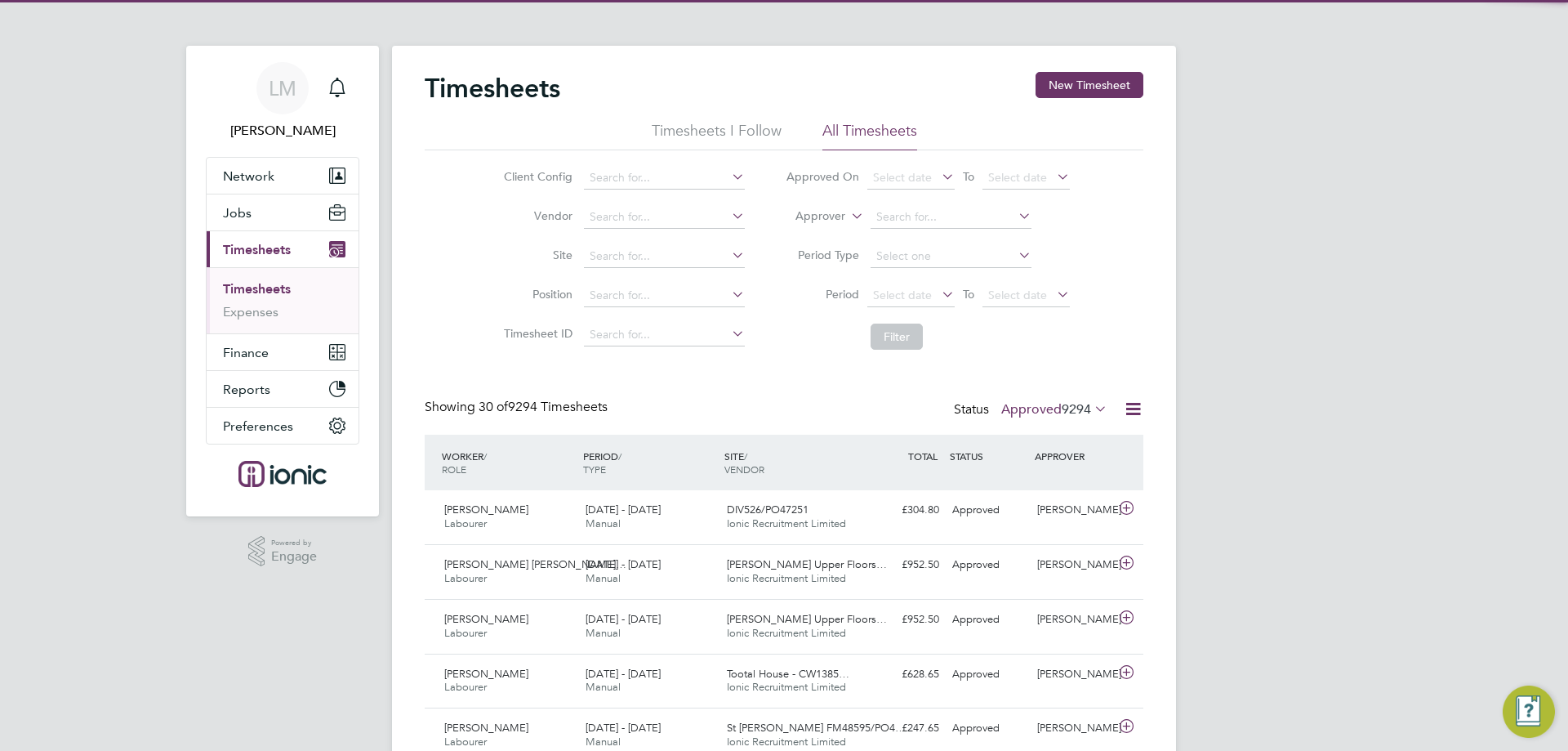
scroll to position [42, 142]
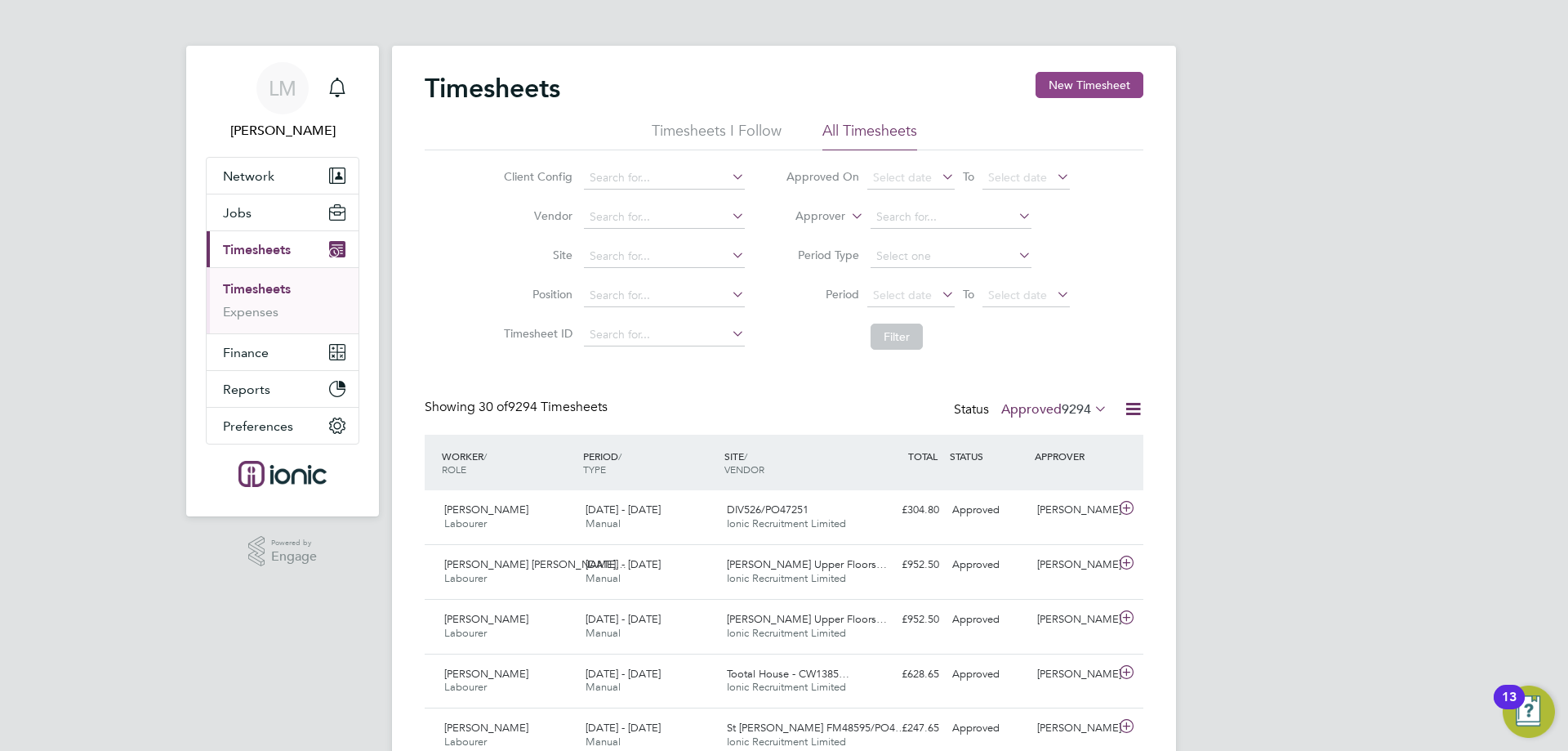
click at [1088, 90] on button "New Timesheet" at bounding box center [1089, 85] width 108 height 26
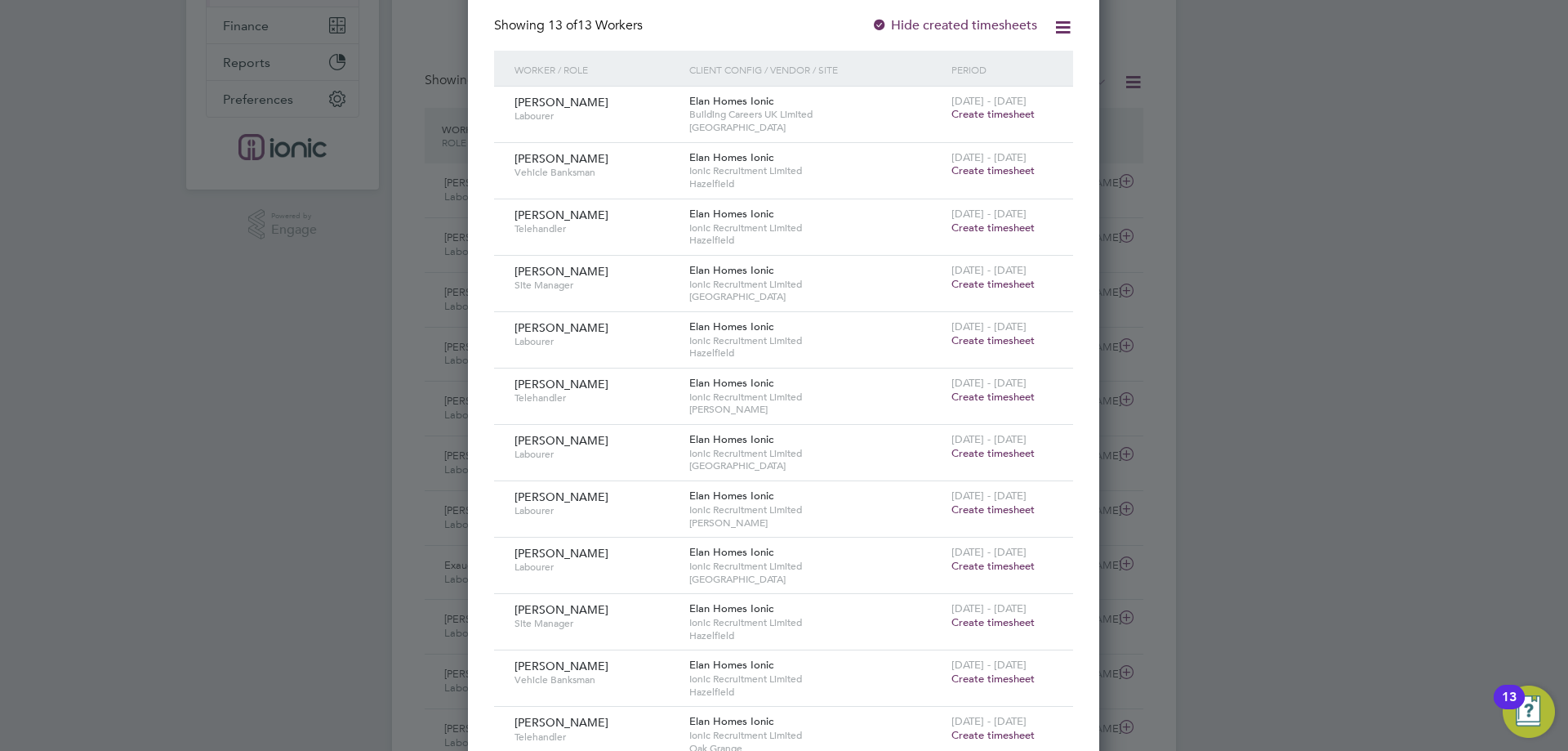
click at [984, 173] on span "Create timesheet" at bounding box center [993, 170] width 83 height 14
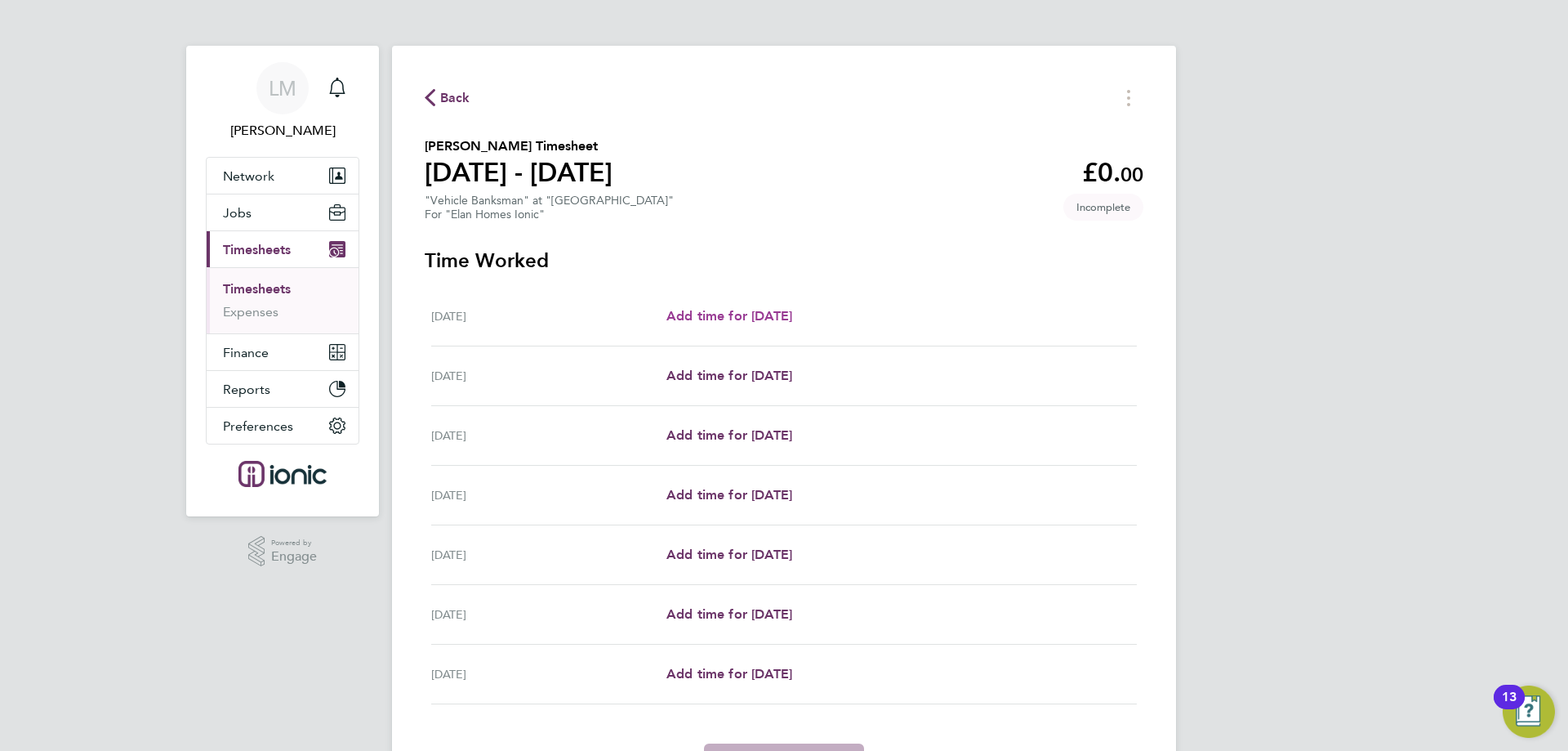
click at [784, 308] on span "Add time for [DATE]" at bounding box center [729, 315] width 126 height 16
select select "30"
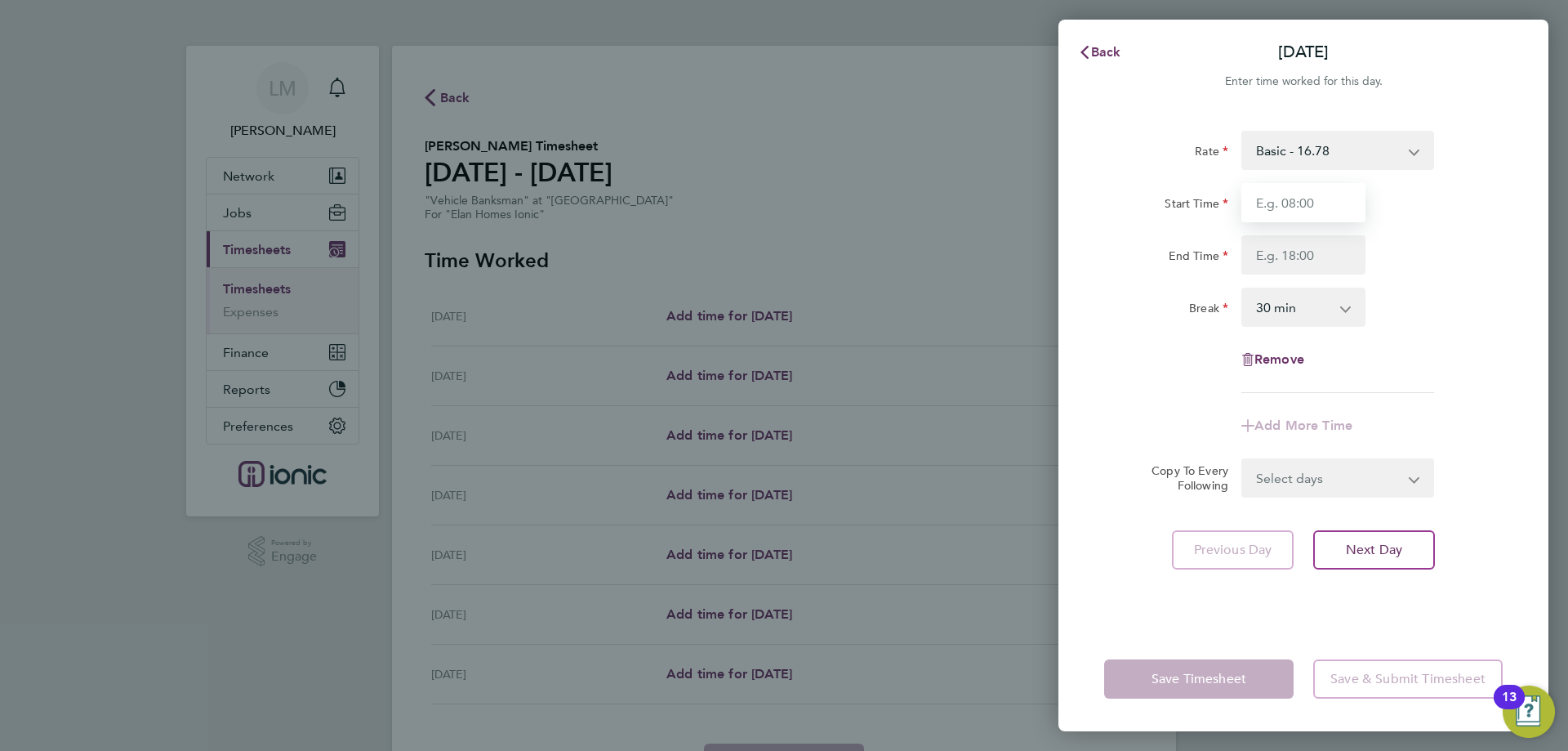
click at [1269, 210] on input "Start Time" at bounding box center [1303, 203] width 124 height 39
type input "07:00"
click at [1296, 249] on input "End Time" at bounding box center [1303, 255] width 124 height 39
type input "18:00"
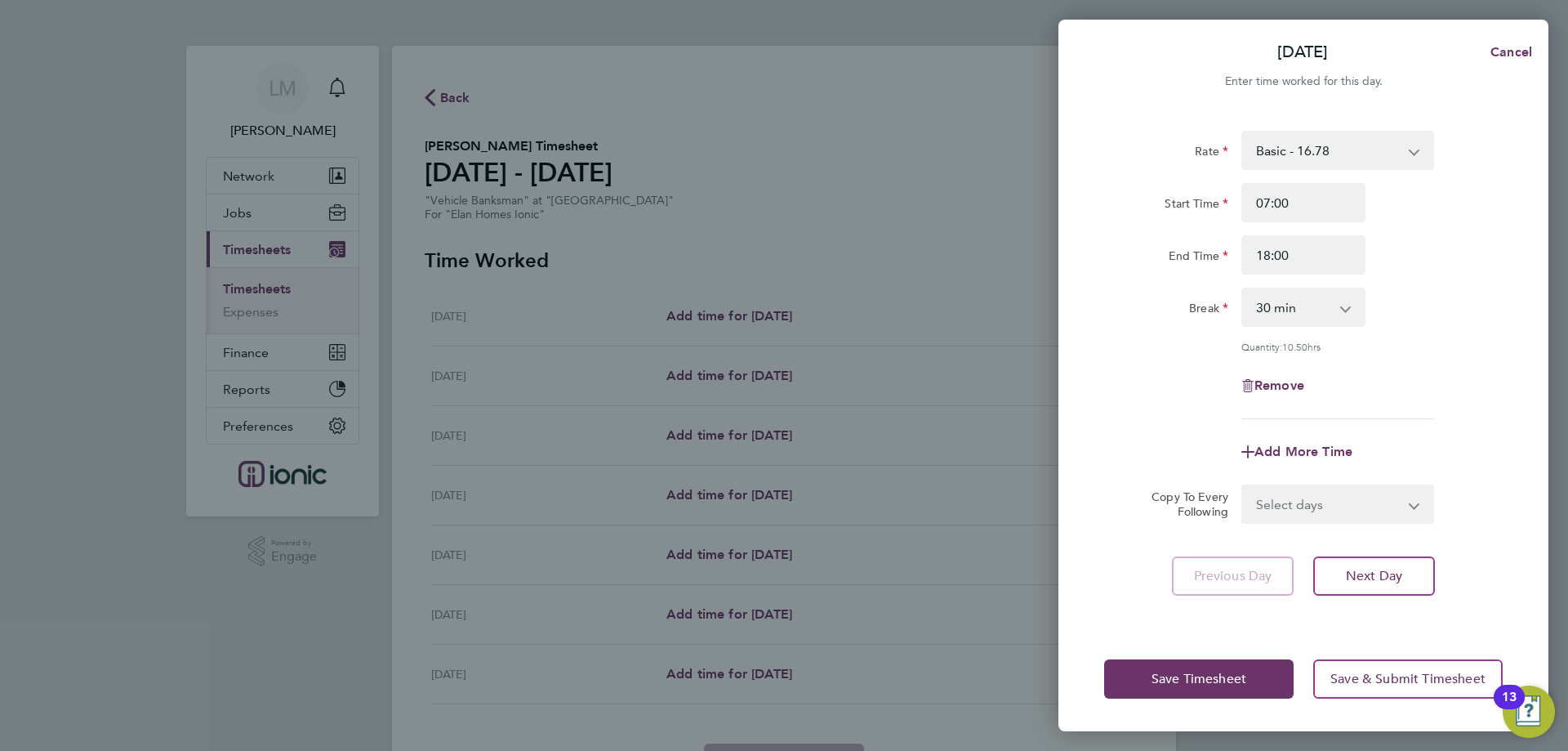
click at [1459, 342] on div "Rate Basic - 16.78 Start Time 07:00 End Time 18:00 Break 0 min 15 min 30 min 45…" at bounding box center [1303, 275] width 399 height 288
drag, startPoint x: 1314, startPoint y: 524, endPoint x: 1310, endPoint y: 508, distance: 16.5
click at [1312, 521] on div "Rate Basic - 16.78 Start Time 07:00 End Time 18:00 Break 0 min 15 min 30 min 45…" at bounding box center [1303, 369] width 490 height 516
click at [1310, 503] on select "Select days Day Weekday (Mon-Fri) Weekend (Sat-Sun) [DATE] [DATE] [DATE] [DATE]…" at bounding box center [1329, 504] width 172 height 36
select select "WEEKDAY"
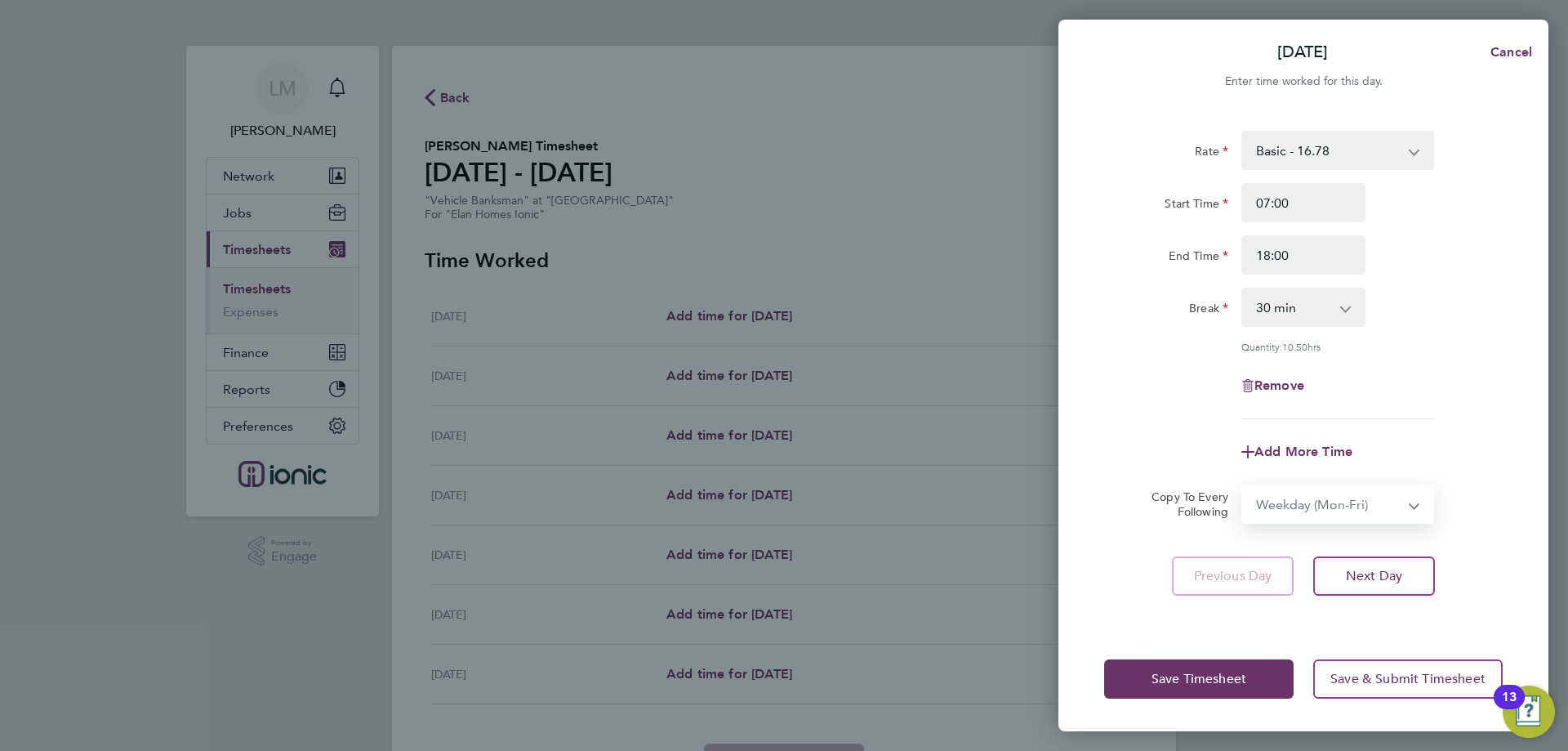
click at [1243, 486] on select "Select days Day Weekday (Mon-Fri) Weekend (Sat-Sun) [DATE] [DATE] [DATE] [DATE]…" at bounding box center [1329, 504] width 172 height 36
select select "[DATE]"
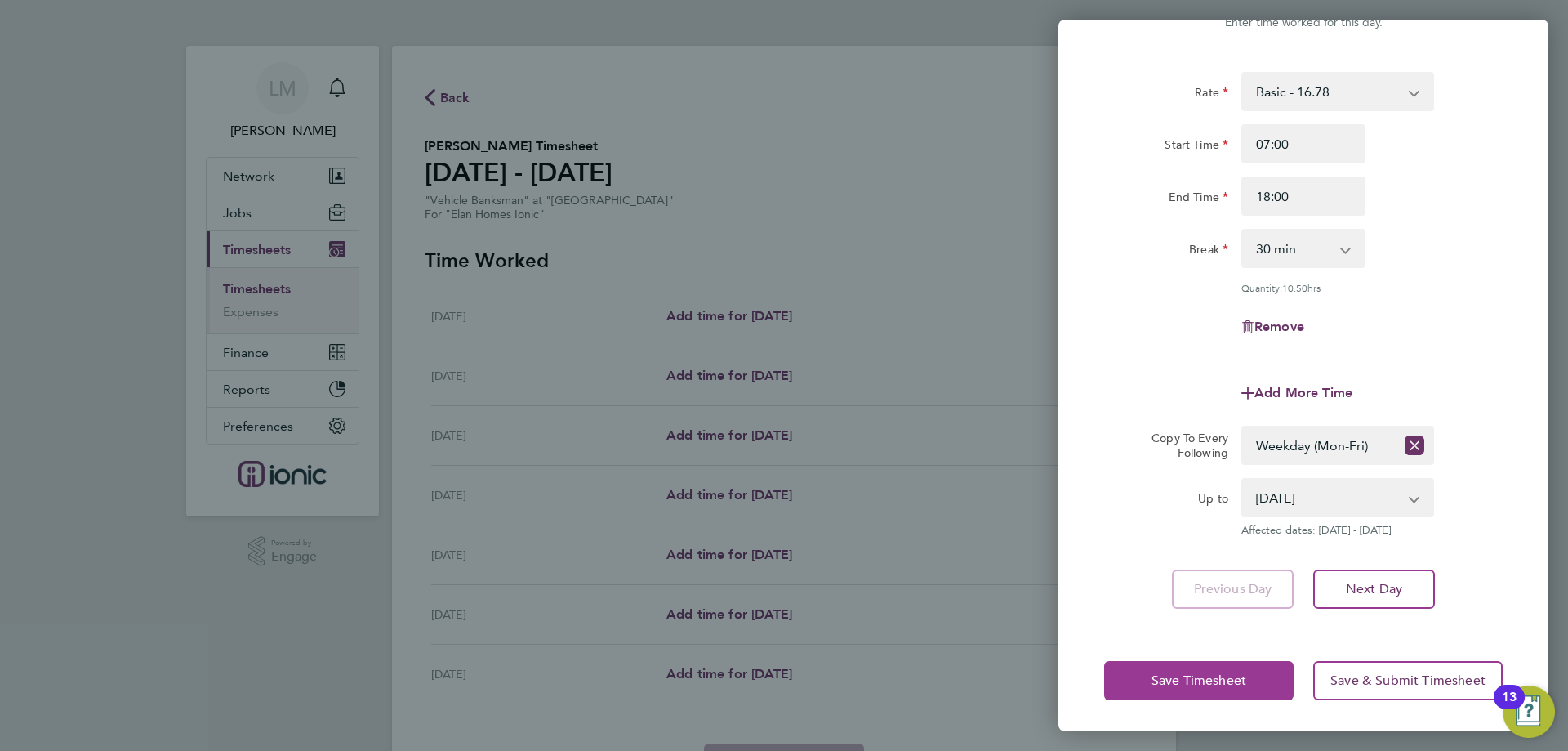
drag, startPoint x: 1188, startPoint y: 678, endPoint x: 1178, endPoint y: 672, distance: 11.7
click at [1186, 677] on span "Save Timesheet" at bounding box center [1199, 681] width 95 height 16
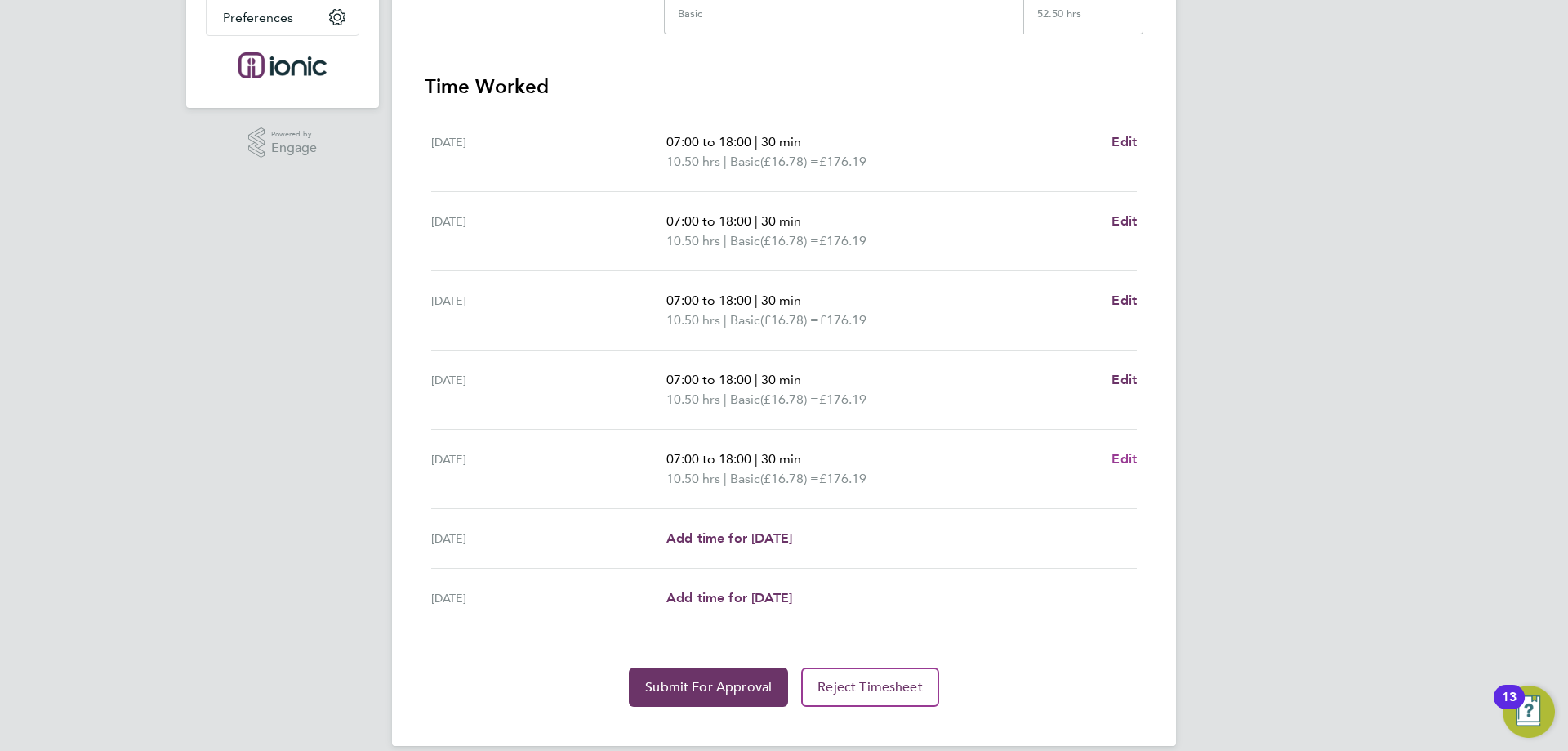
click at [1127, 458] on span "Edit" at bounding box center [1124, 458] width 25 height 16
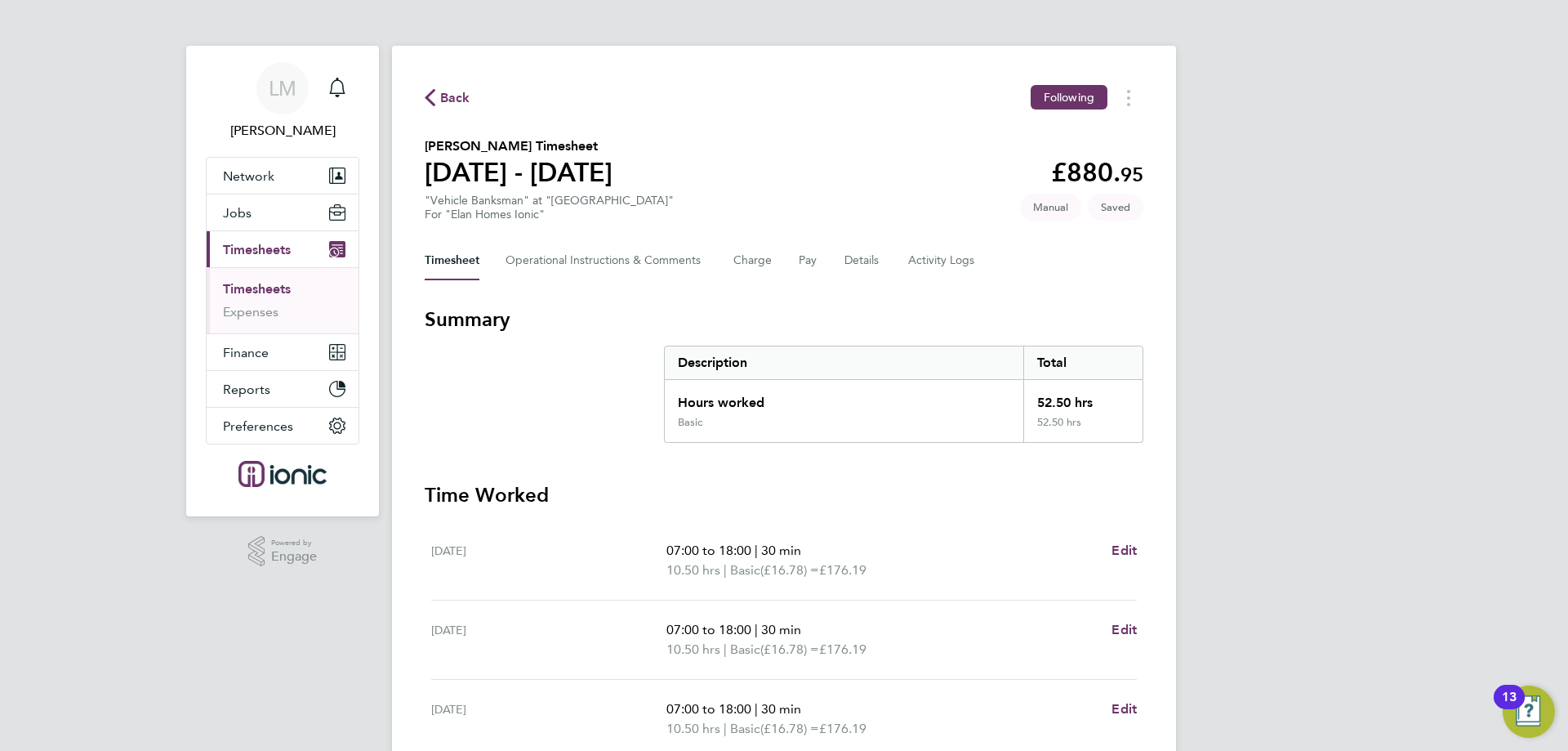
select select "30"
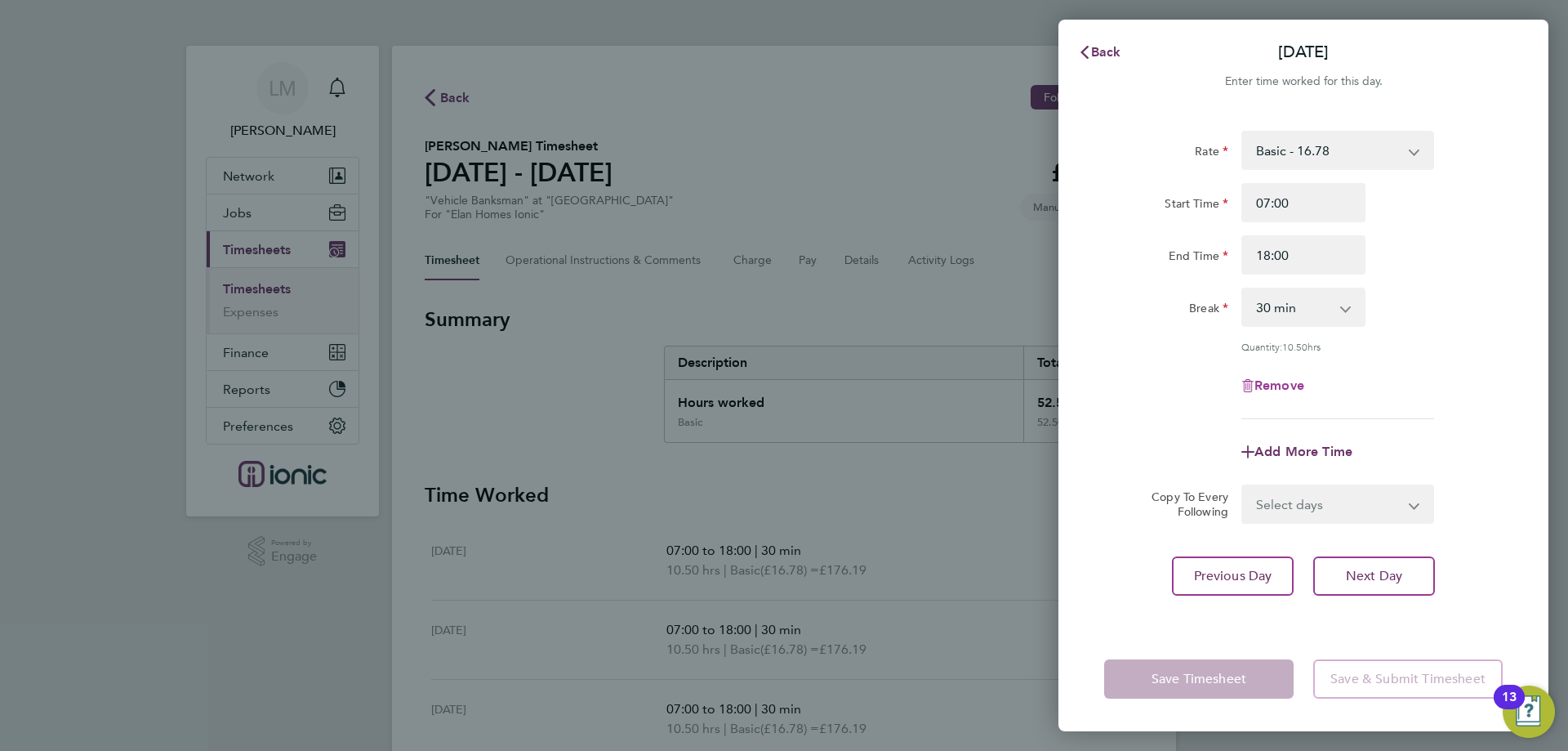
click at [1276, 378] on span "Remove" at bounding box center [1279, 385] width 50 height 16
select select "null"
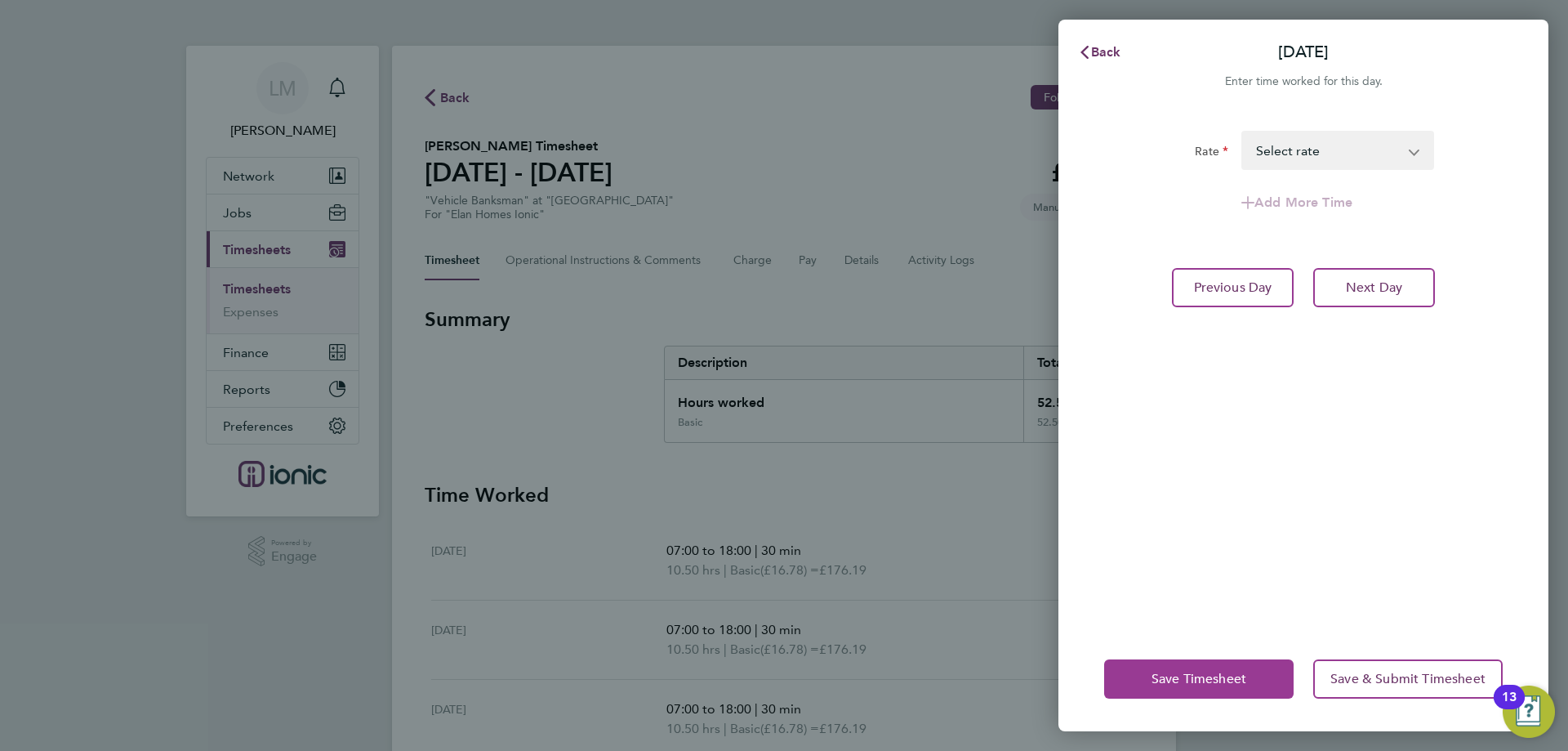
click at [1205, 669] on button "Save Timesheet" at bounding box center [1199, 679] width 189 height 39
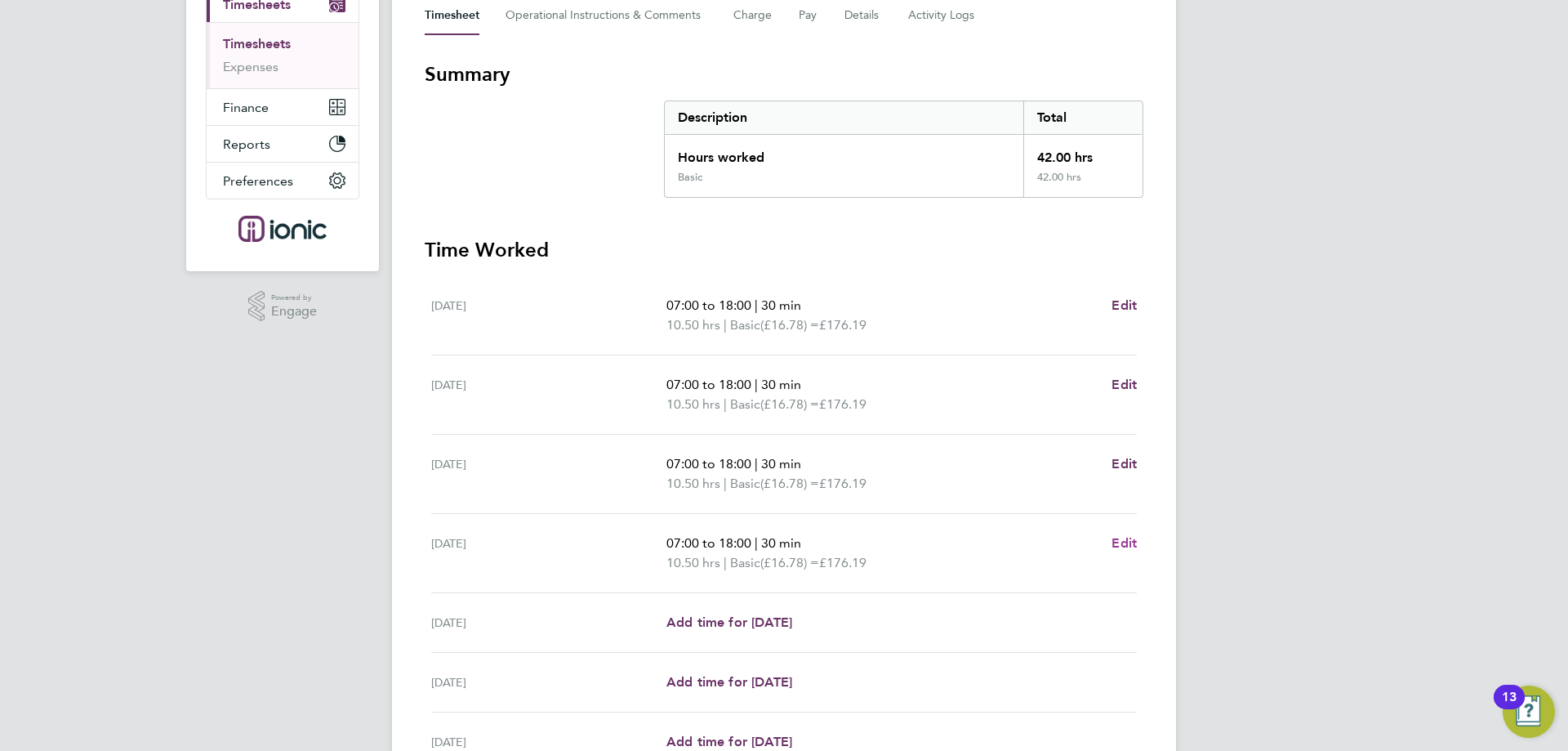
click at [1129, 539] on span "Edit" at bounding box center [1124, 543] width 25 height 16
select select "30"
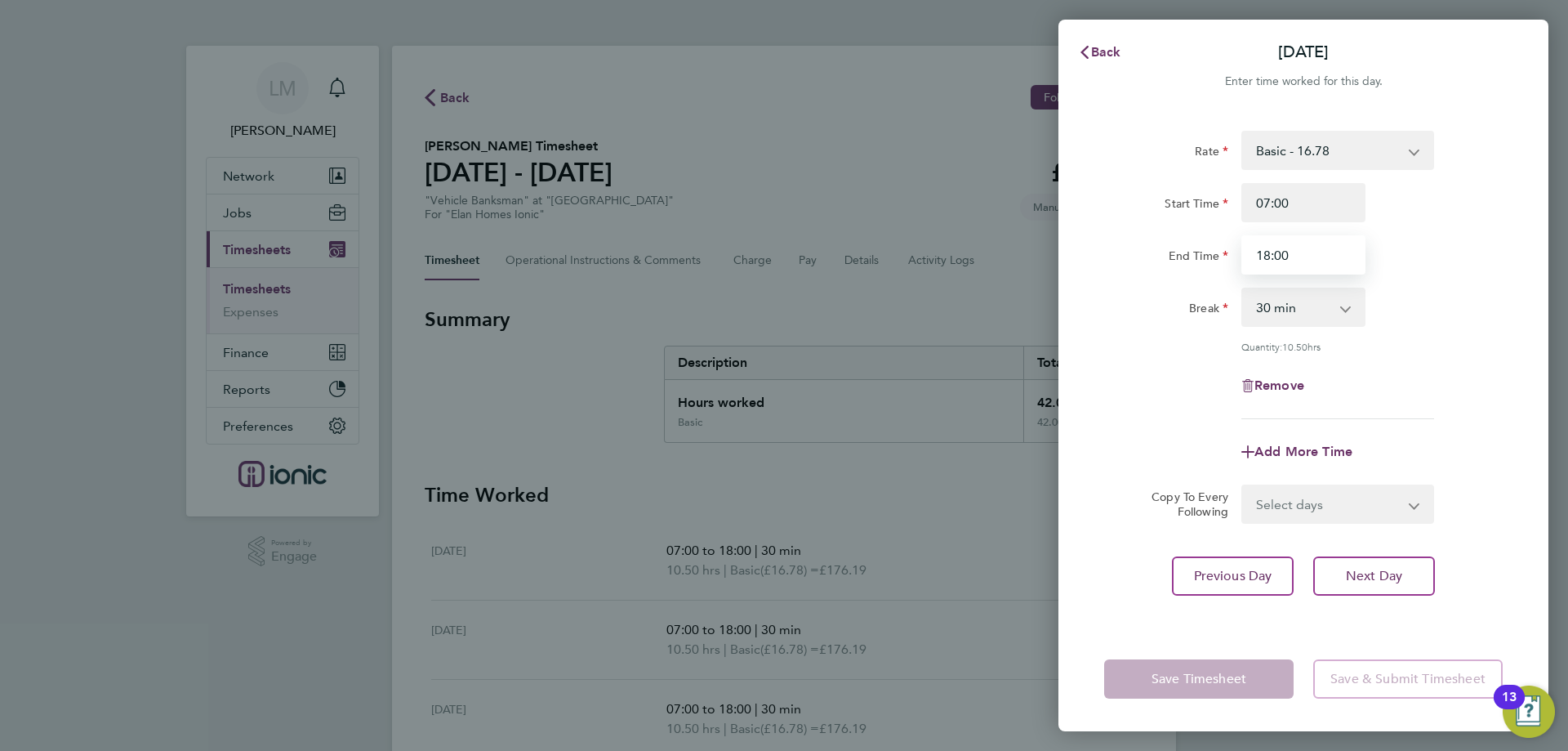
click at [1333, 258] on input "18:00" at bounding box center [1303, 255] width 124 height 39
type input "18:30"
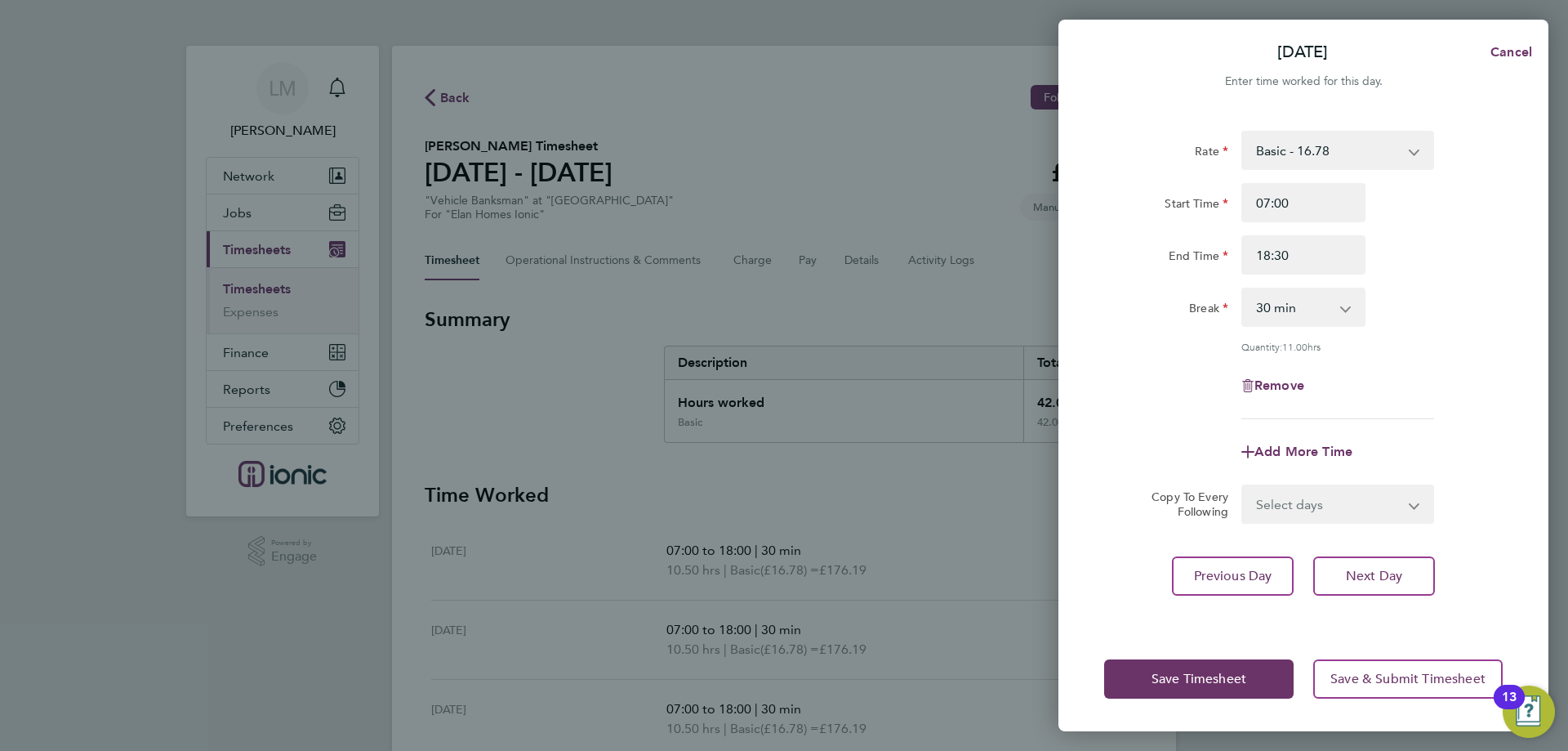
click at [1435, 449] on div "Add More Time" at bounding box center [1303, 452] width 412 height 39
click at [1218, 664] on button "Save Timesheet" at bounding box center [1199, 679] width 189 height 39
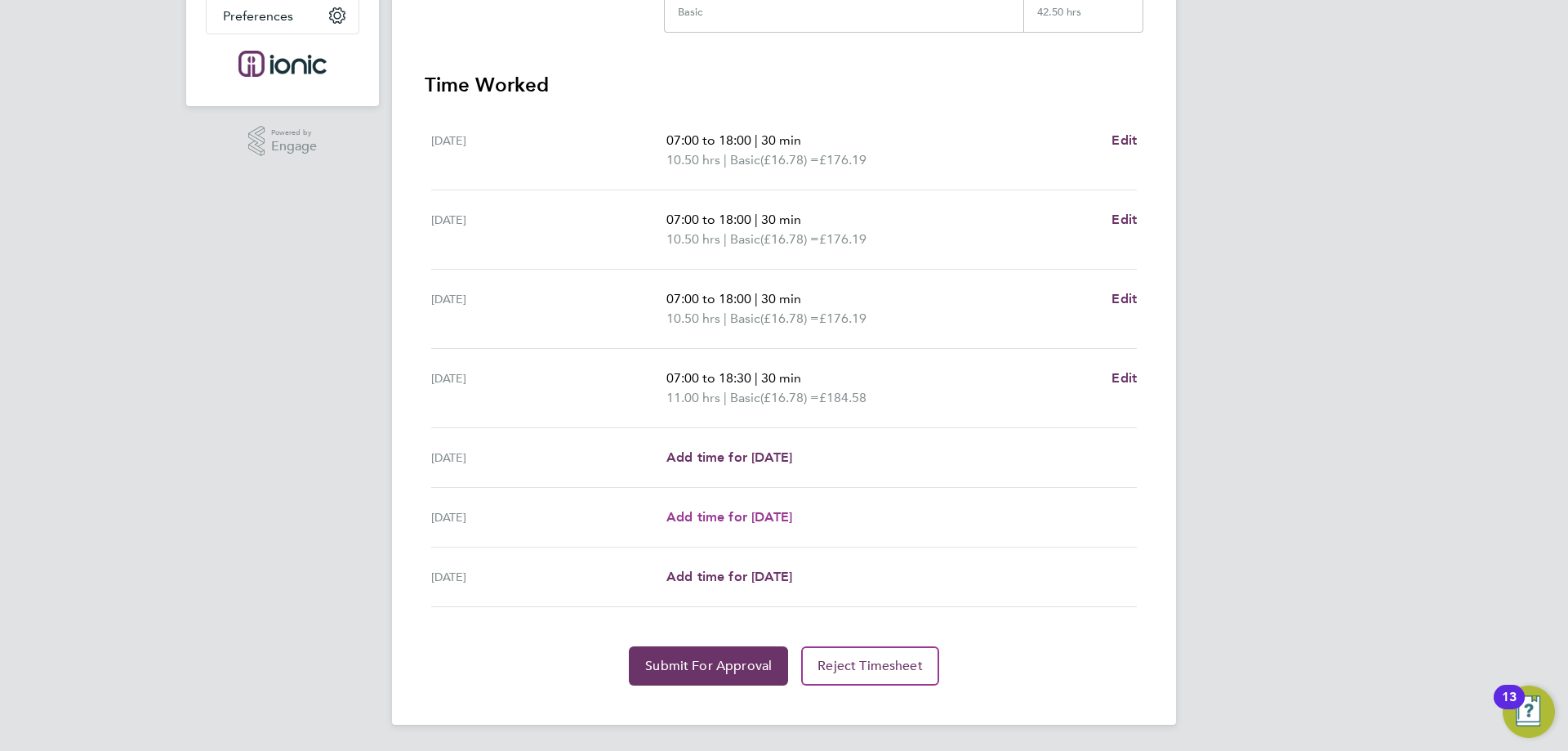
click at [709, 516] on span "Add time for [DATE]" at bounding box center [729, 516] width 126 height 16
select select "30"
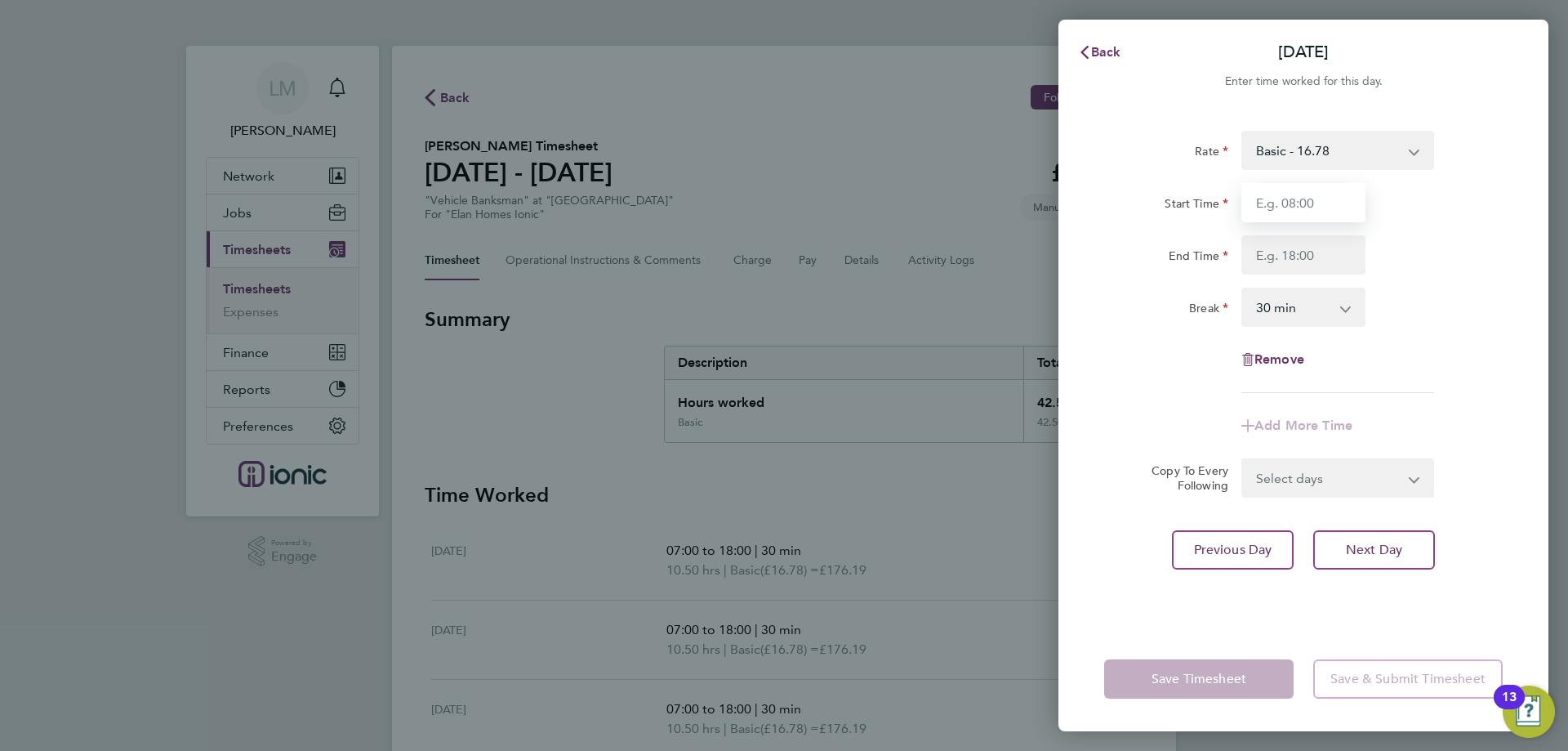
drag, startPoint x: 1281, startPoint y: 205, endPoint x: 1294, endPoint y: 227, distance: 25.6
click at [1281, 205] on input "Start Time" at bounding box center [1303, 203] width 124 height 39
type input "07:00"
click at [1294, 254] on input "End Time" at bounding box center [1303, 255] width 124 height 39
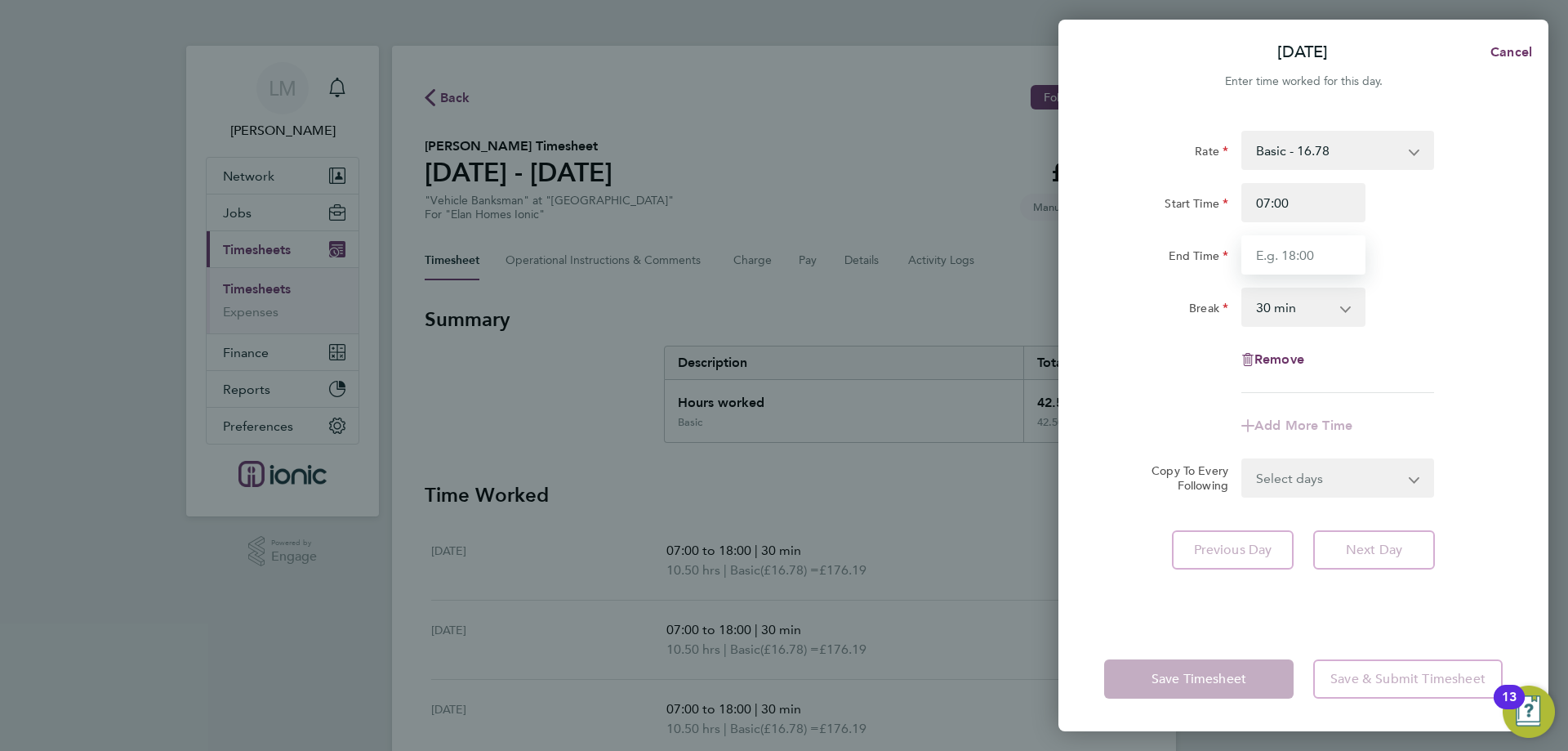
type input "15:00"
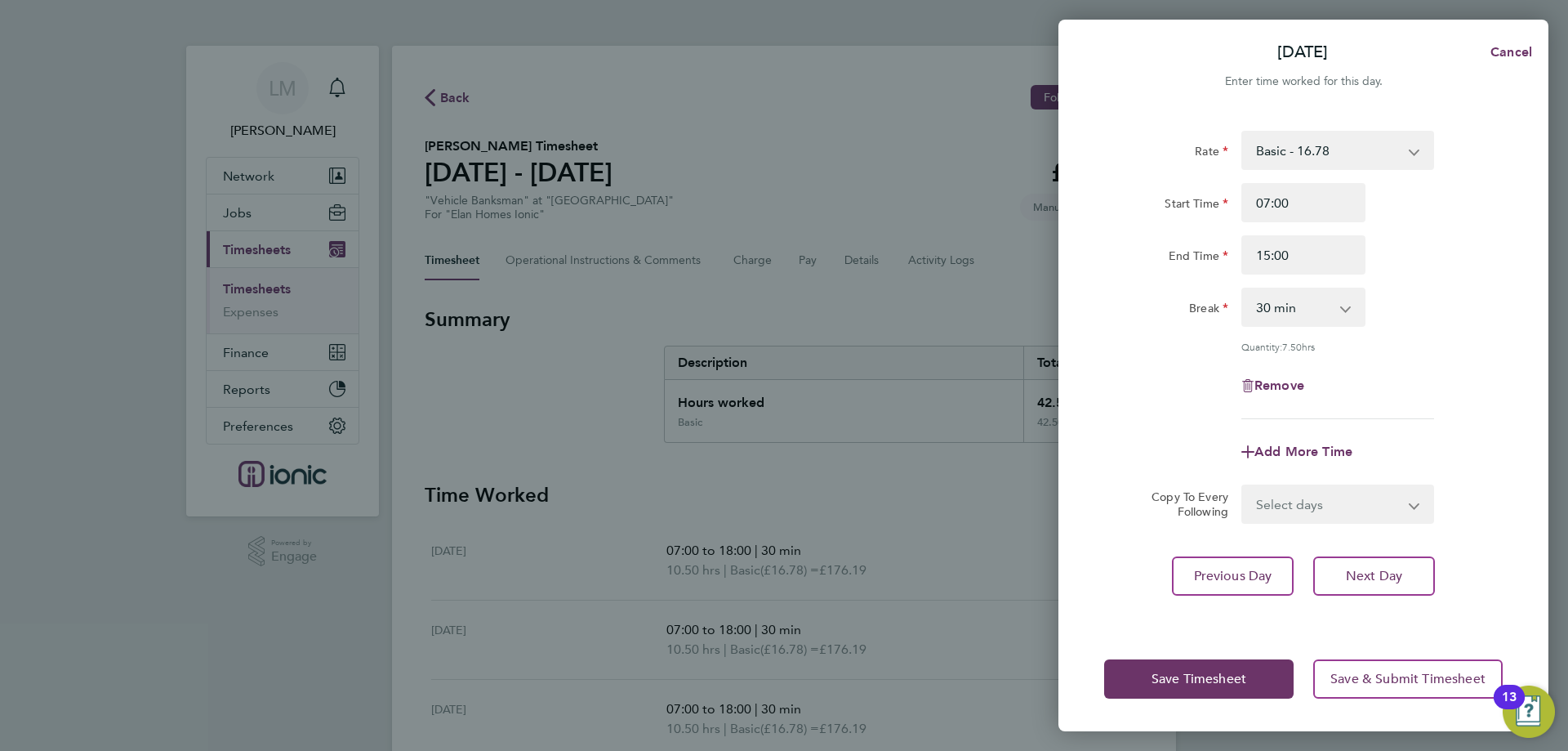
drag, startPoint x: 1467, startPoint y: 355, endPoint x: 1352, endPoint y: 503, distance: 187.4
click at [1468, 354] on div "Rate Basic - 16.78 Start Time 07:00 End Time 15:00 Break 0 min 15 min 30 min 45…" at bounding box center [1303, 275] width 399 height 288
click at [1220, 677] on span "Save Timesheet" at bounding box center [1199, 679] width 95 height 16
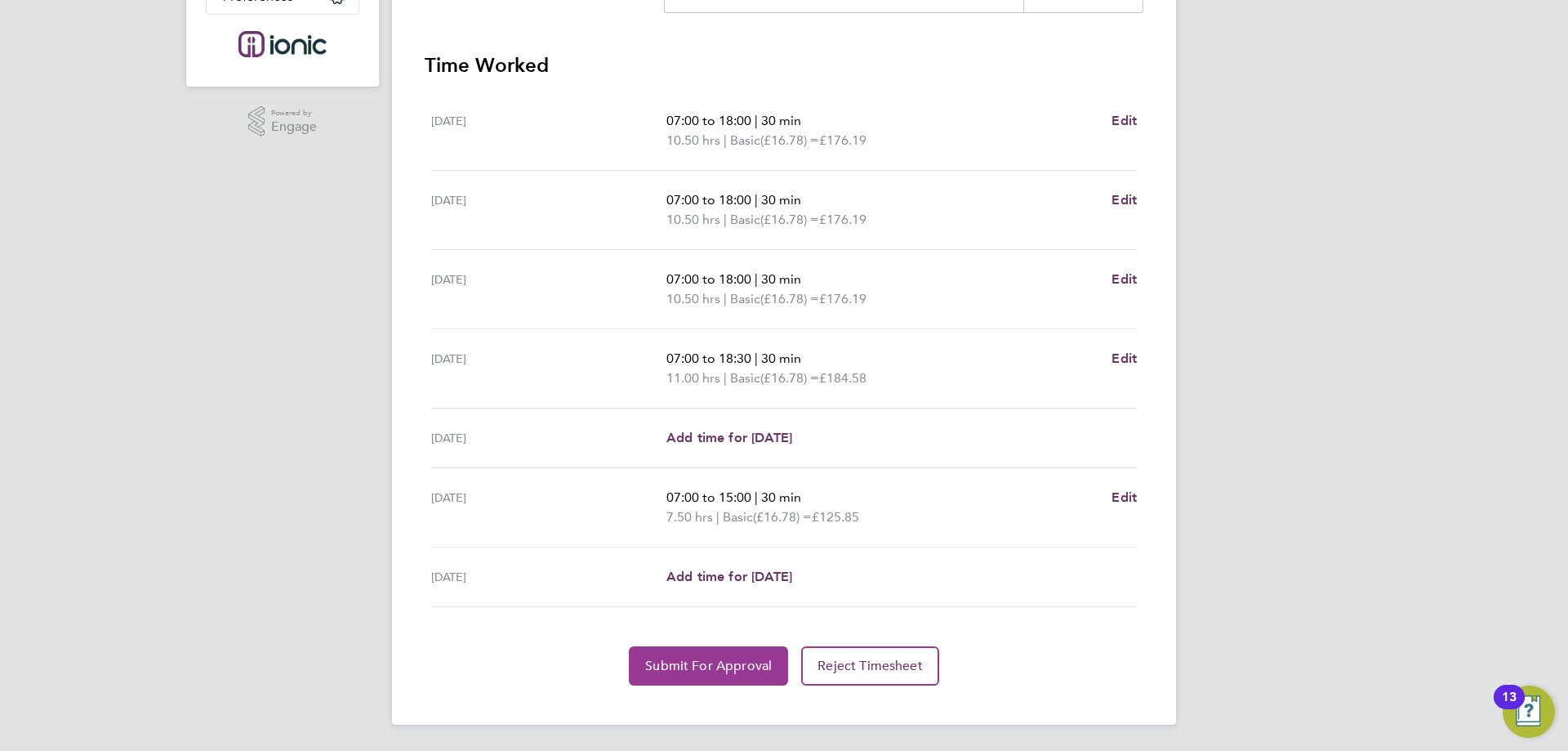
click at [706, 661] on span "Submit For Approval" at bounding box center [708, 666] width 127 height 16
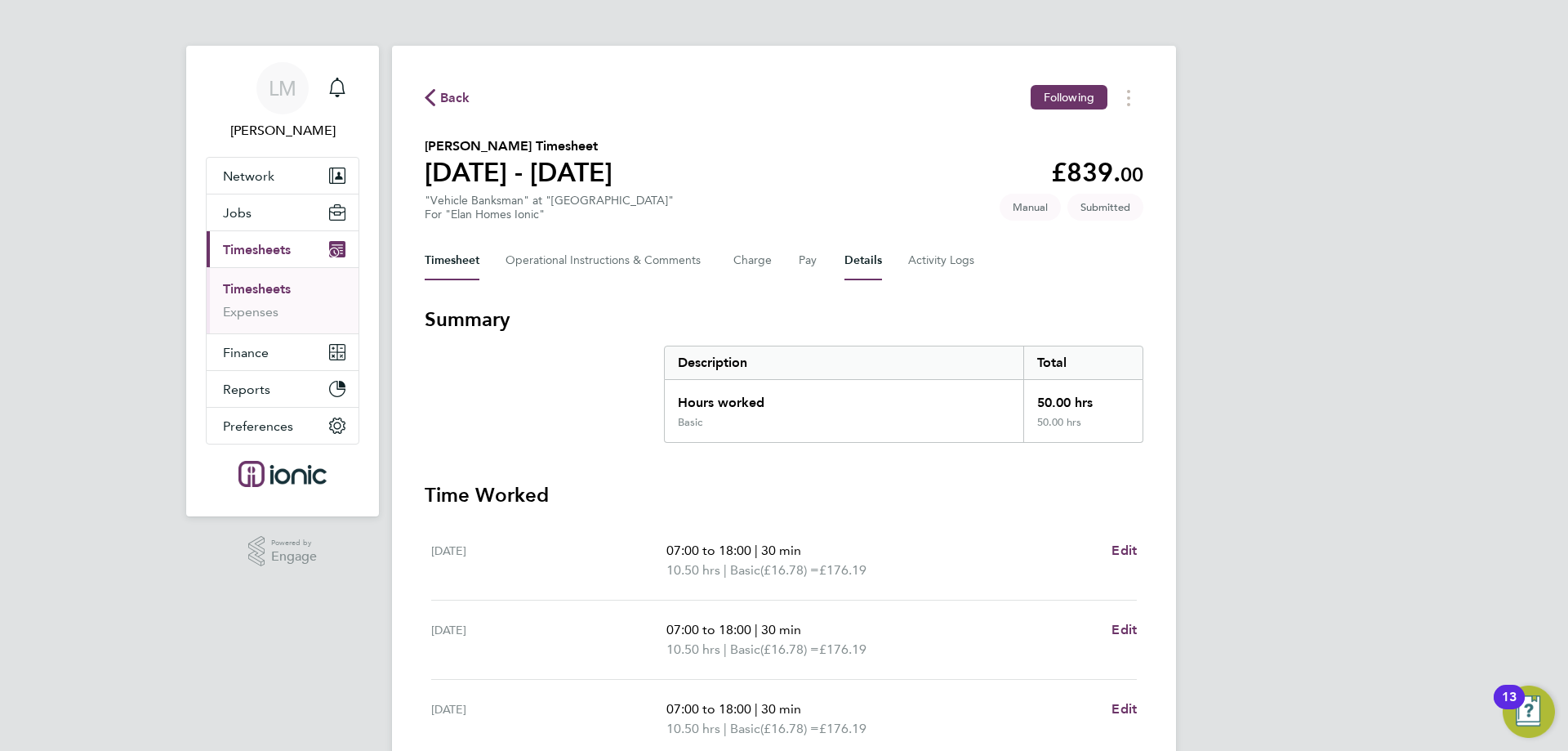
click at [858, 258] on button "Details" at bounding box center [863, 261] width 38 height 39
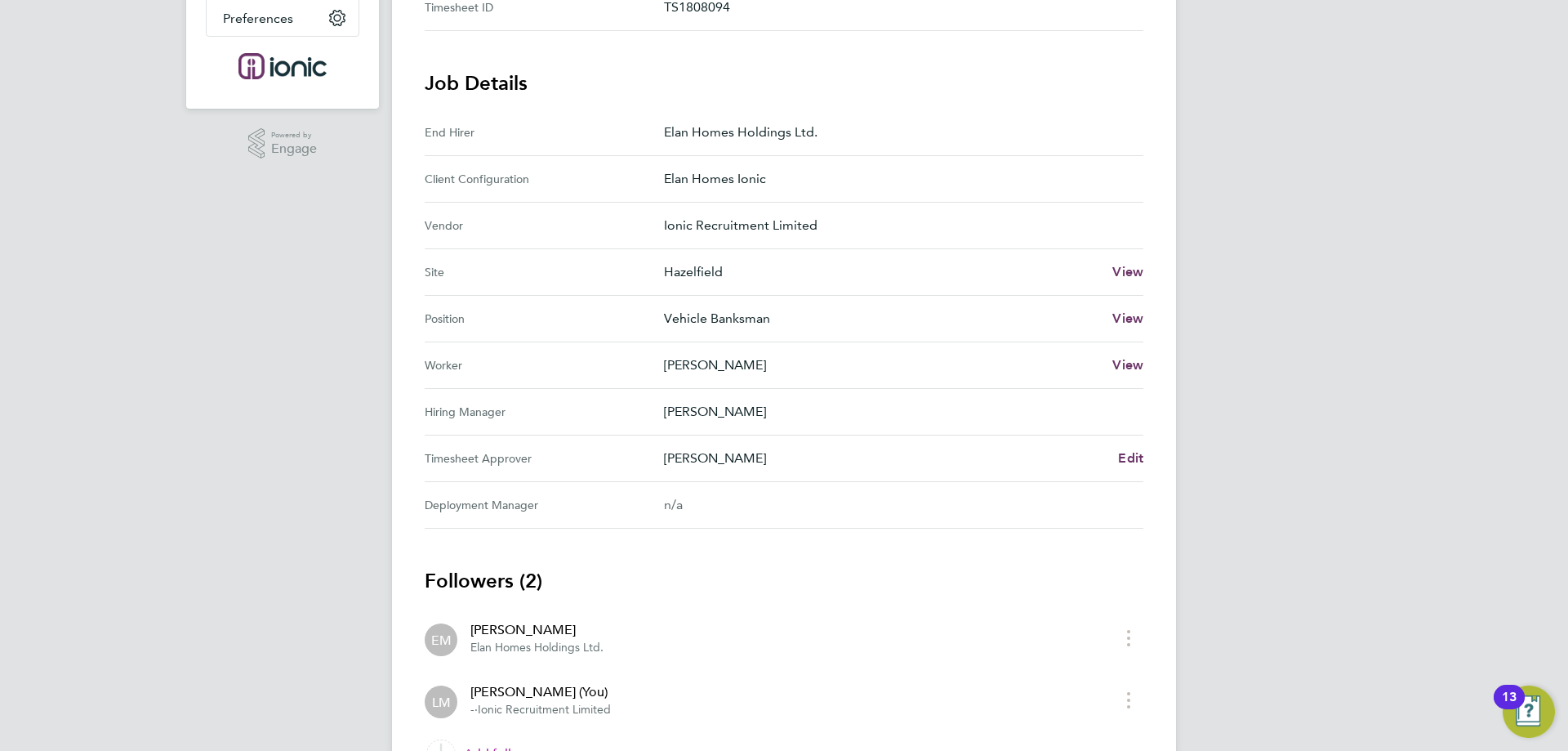
scroll to position [499, 0]
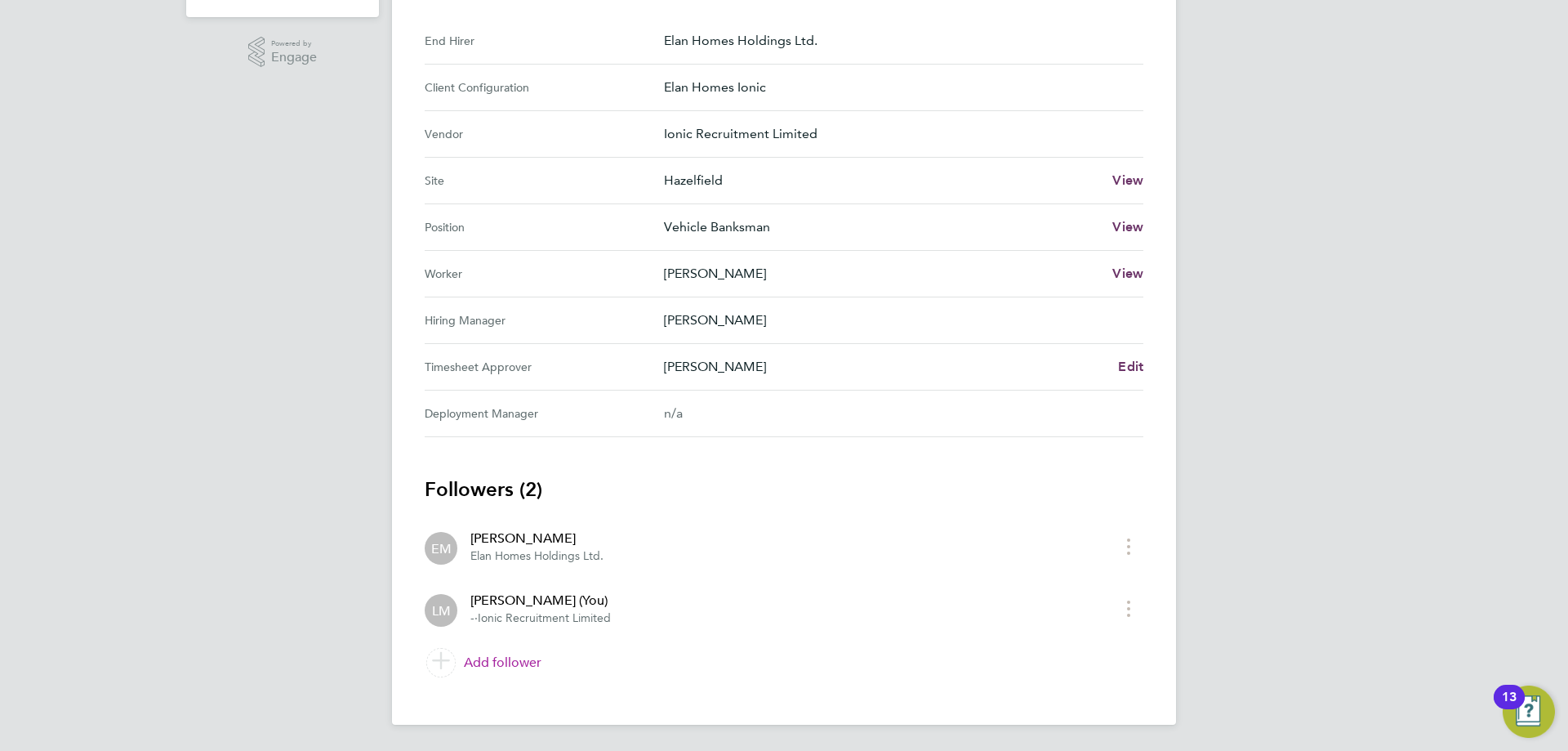
click at [507, 655] on link "Add follower" at bounding box center [784, 663] width 719 height 46
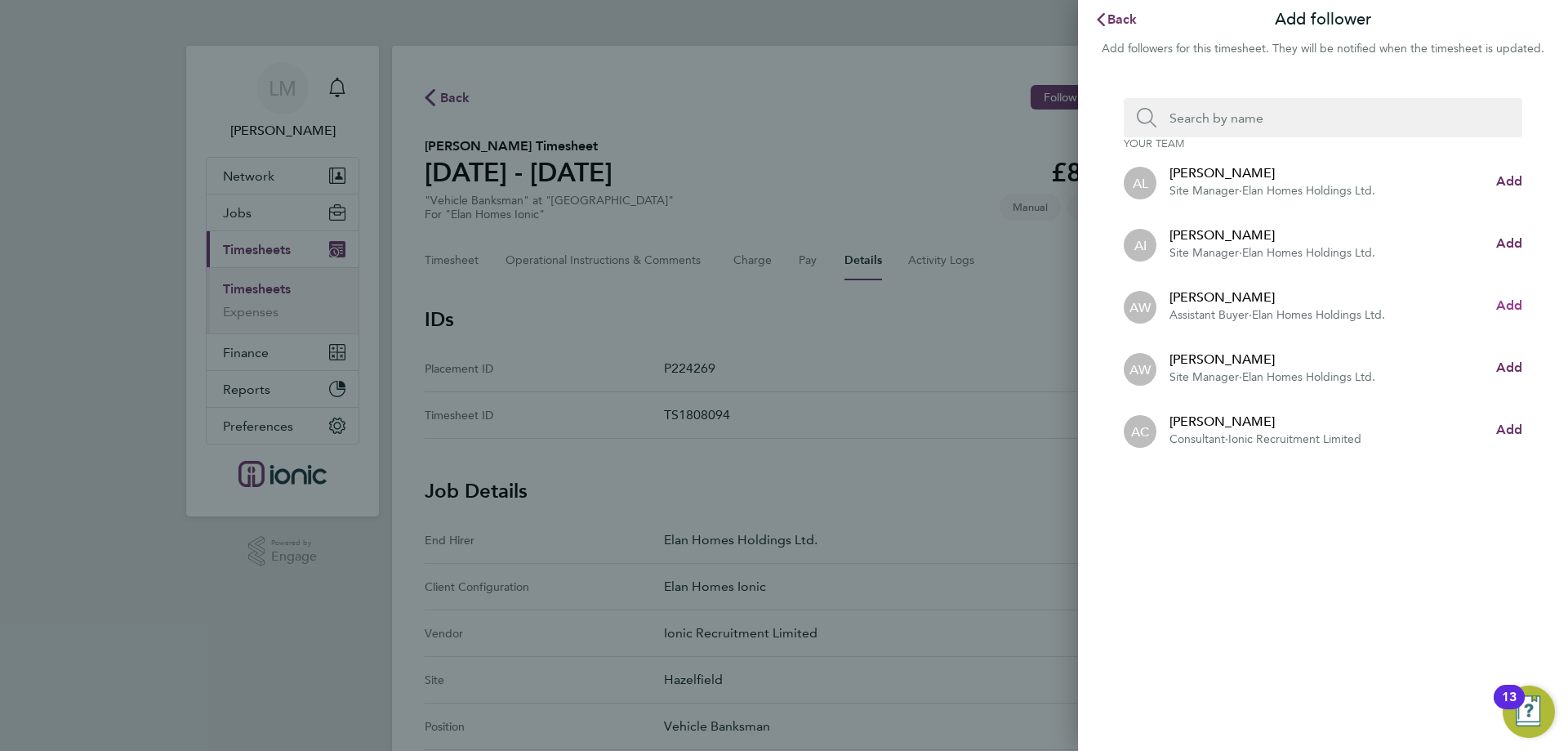
drag, startPoint x: 1501, startPoint y: 311, endPoint x: 1495, endPoint y: 293, distance: 19.0
click at [1501, 311] on span "Add" at bounding box center [1509, 305] width 26 height 16
click at [1242, 121] on input "Search team member by name:" at bounding box center [1330, 118] width 346 height 39
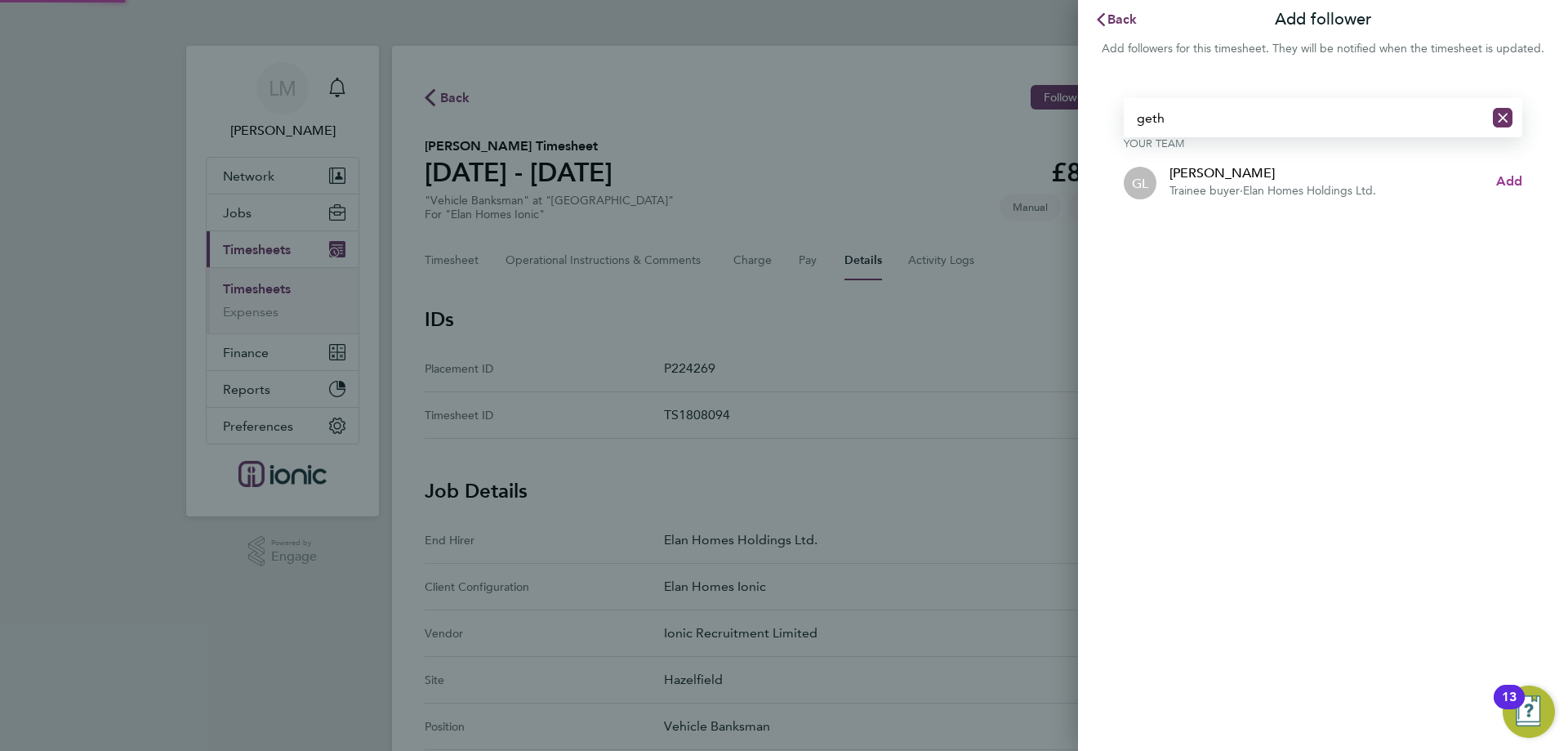
type input "geth"
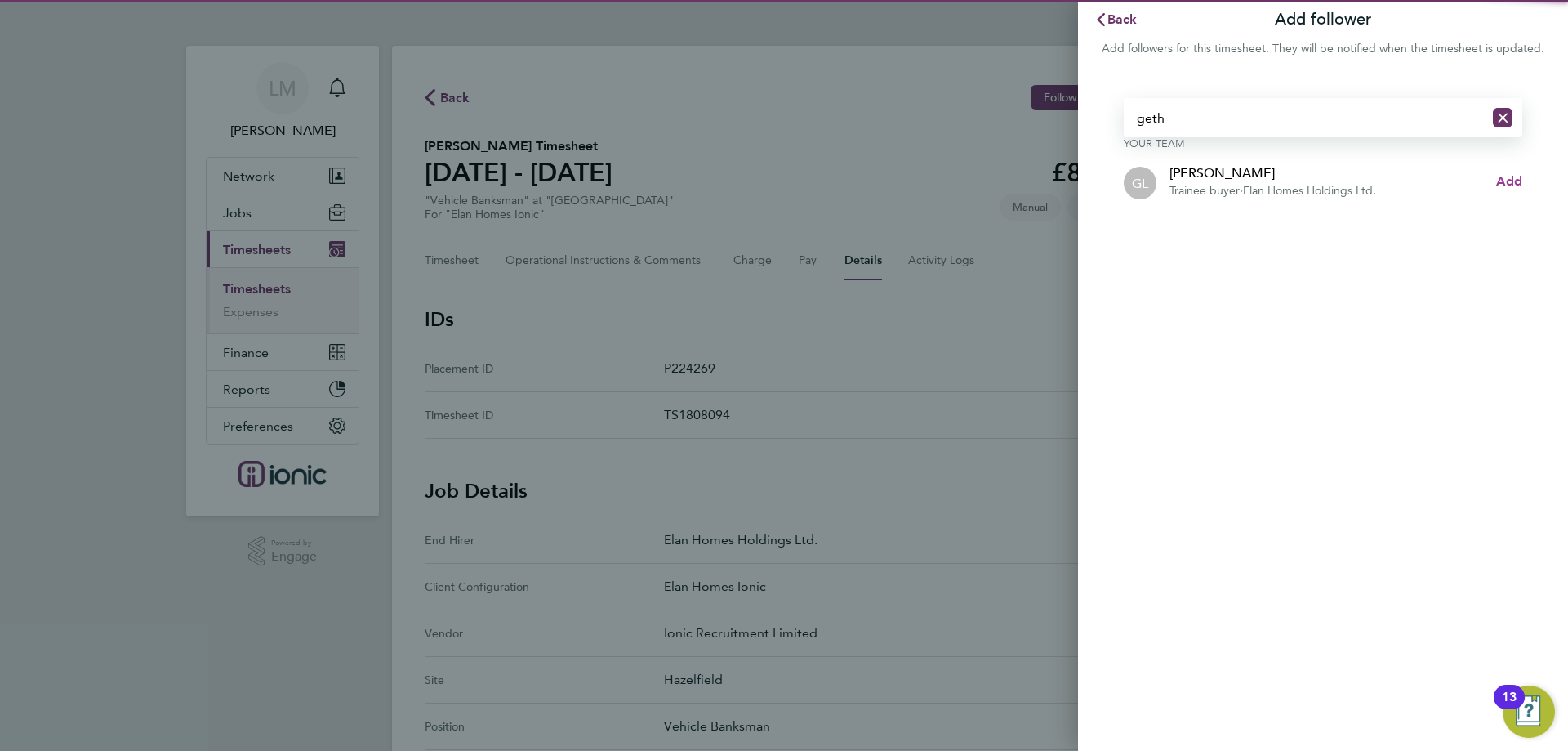
click at [1506, 179] on span "Add" at bounding box center [1509, 181] width 26 height 16
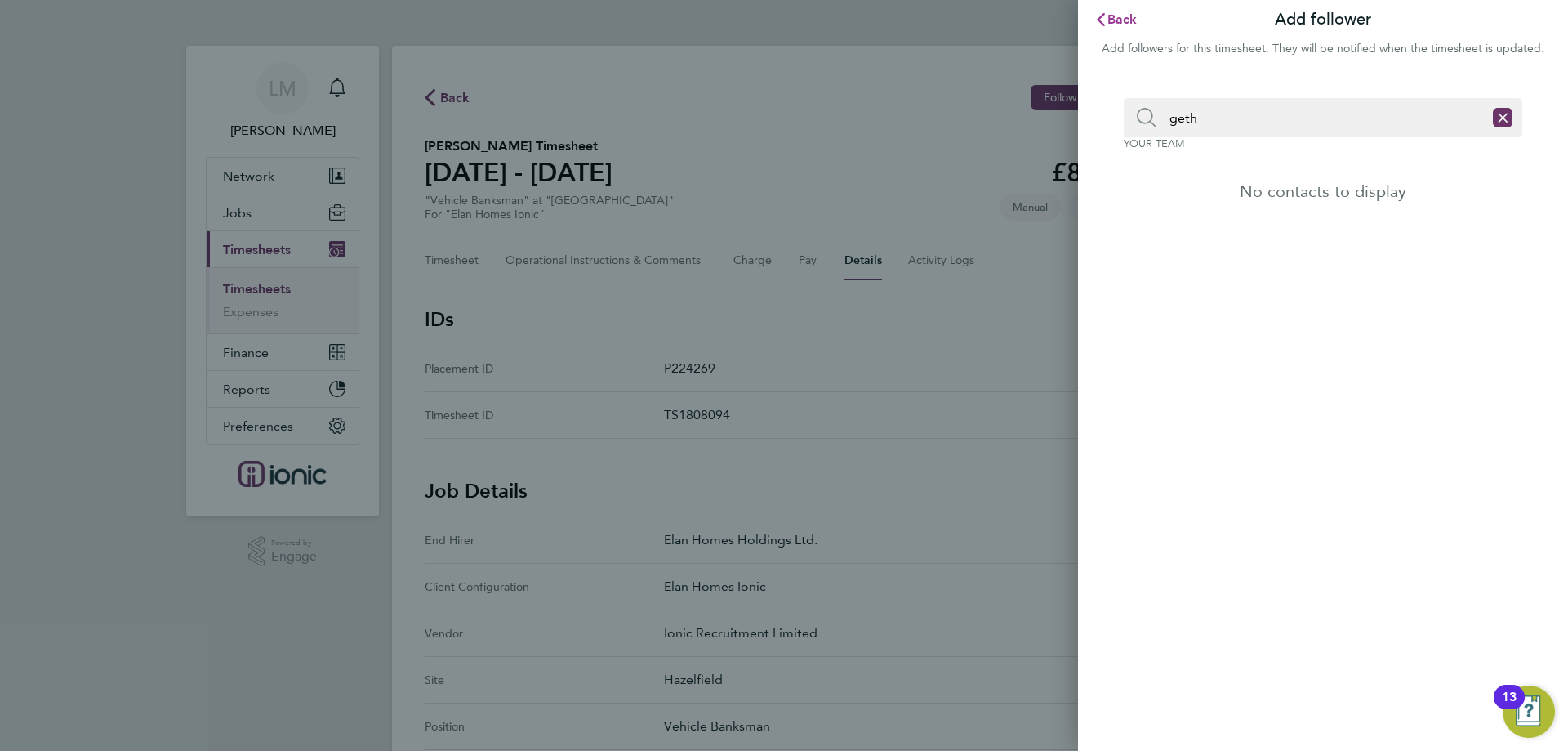
click at [1115, 19] on span "Back" at bounding box center [1122, 19] width 30 height 16
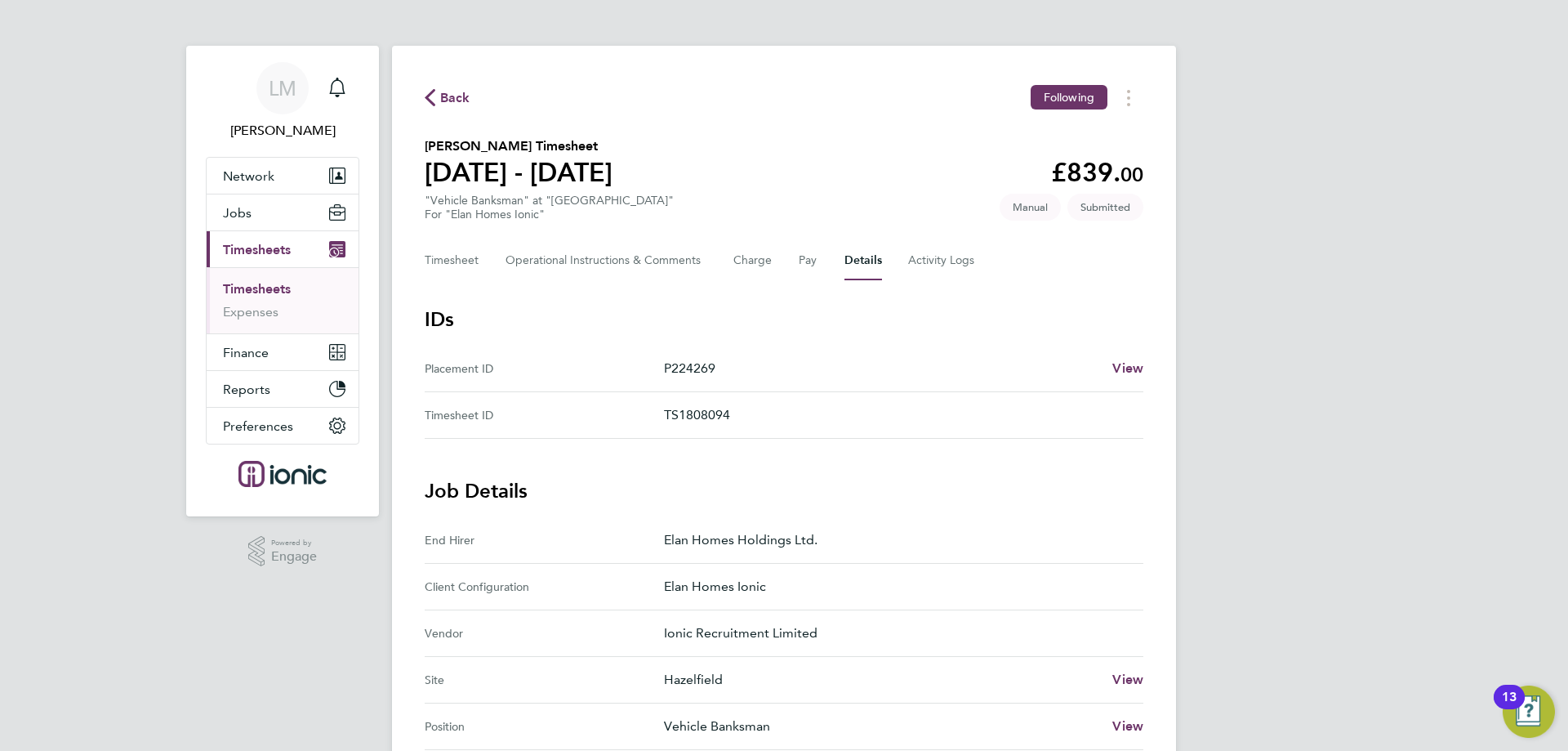
click at [443, 87] on div "Back Following" at bounding box center [784, 97] width 719 height 25
click at [451, 92] on span "Back" at bounding box center [455, 98] width 30 height 20
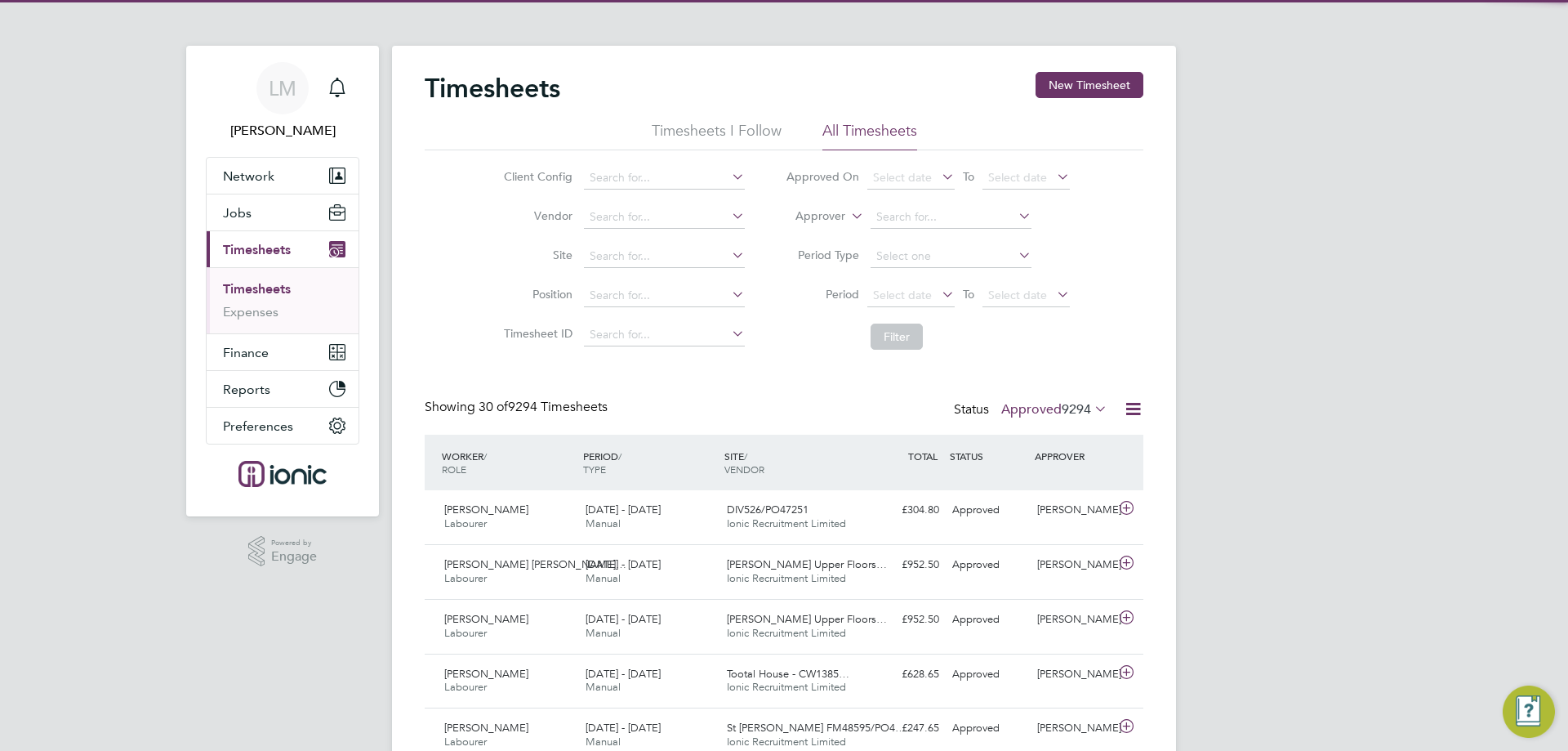
scroll to position [42, 142]
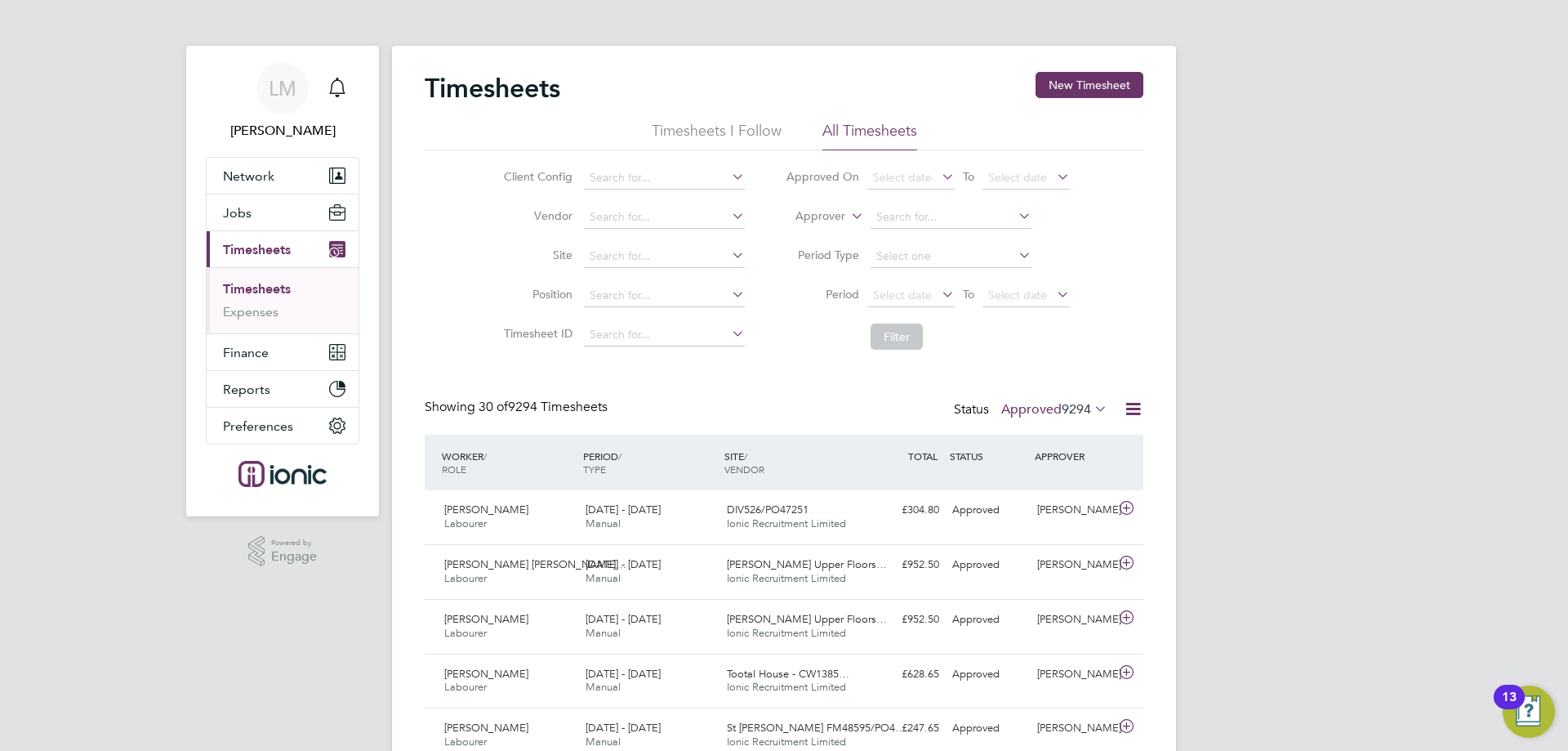
drag, startPoint x: 542, startPoint y: 400, endPoint x: 534, endPoint y: 402, distance: 8.2
click at [534, 402] on span "30 of 9294 Timesheets" at bounding box center [543, 407] width 129 height 16
click at [546, 406] on span "30 of 9294 Timesheets" at bounding box center [543, 407] width 129 height 16
click at [528, 411] on span "30 of 9294 Timesheets" at bounding box center [543, 407] width 129 height 16
click at [597, 408] on span "30 of 9294 Timesheets" at bounding box center [543, 407] width 129 height 16
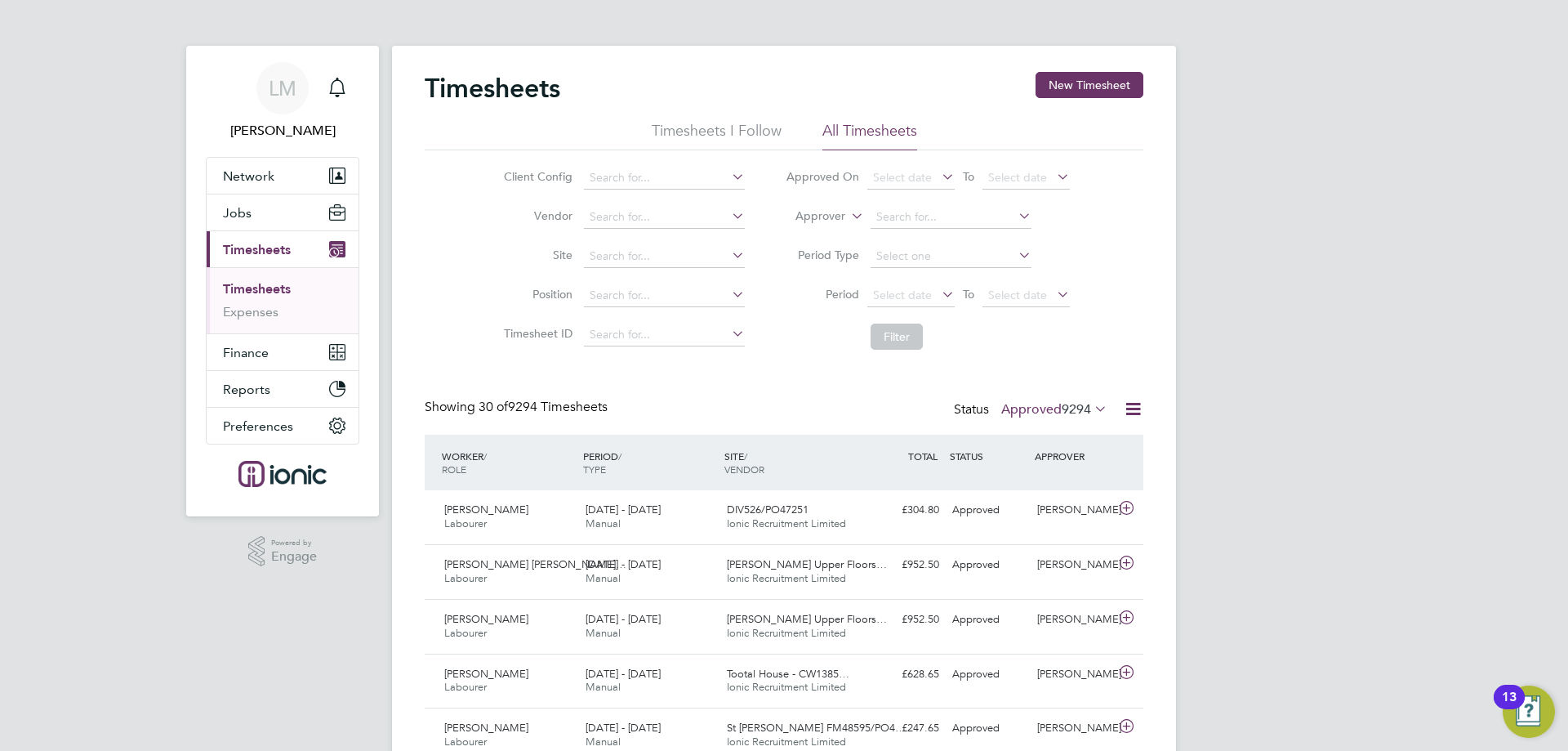
click at [558, 403] on span "30 of 9294 Timesheets" at bounding box center [543, 407] width 129 height 16
click at [1082, 86] on button "New Timesheet" at bounding box center [1089, 85] width 108 height 26
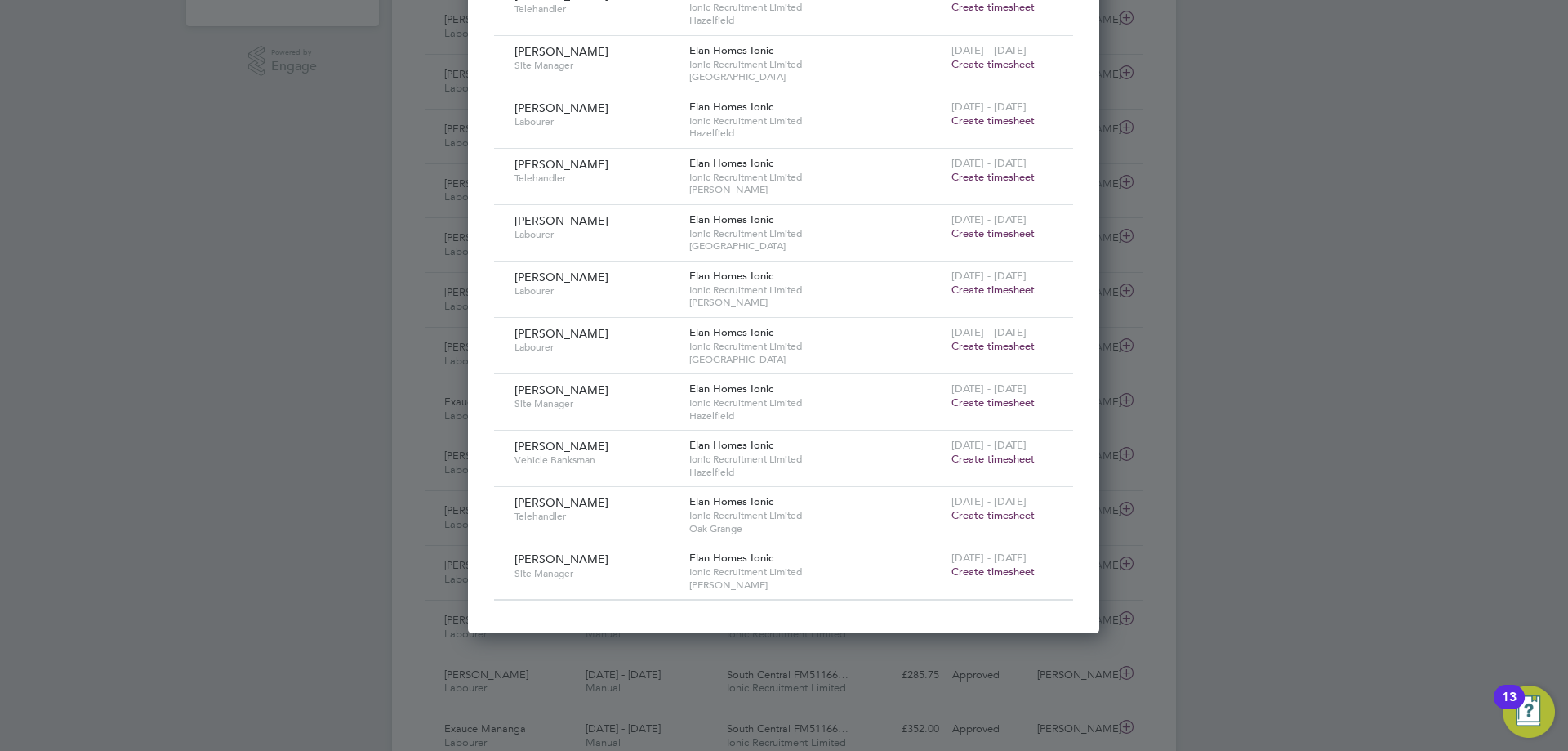
scroll to position [327, 0]
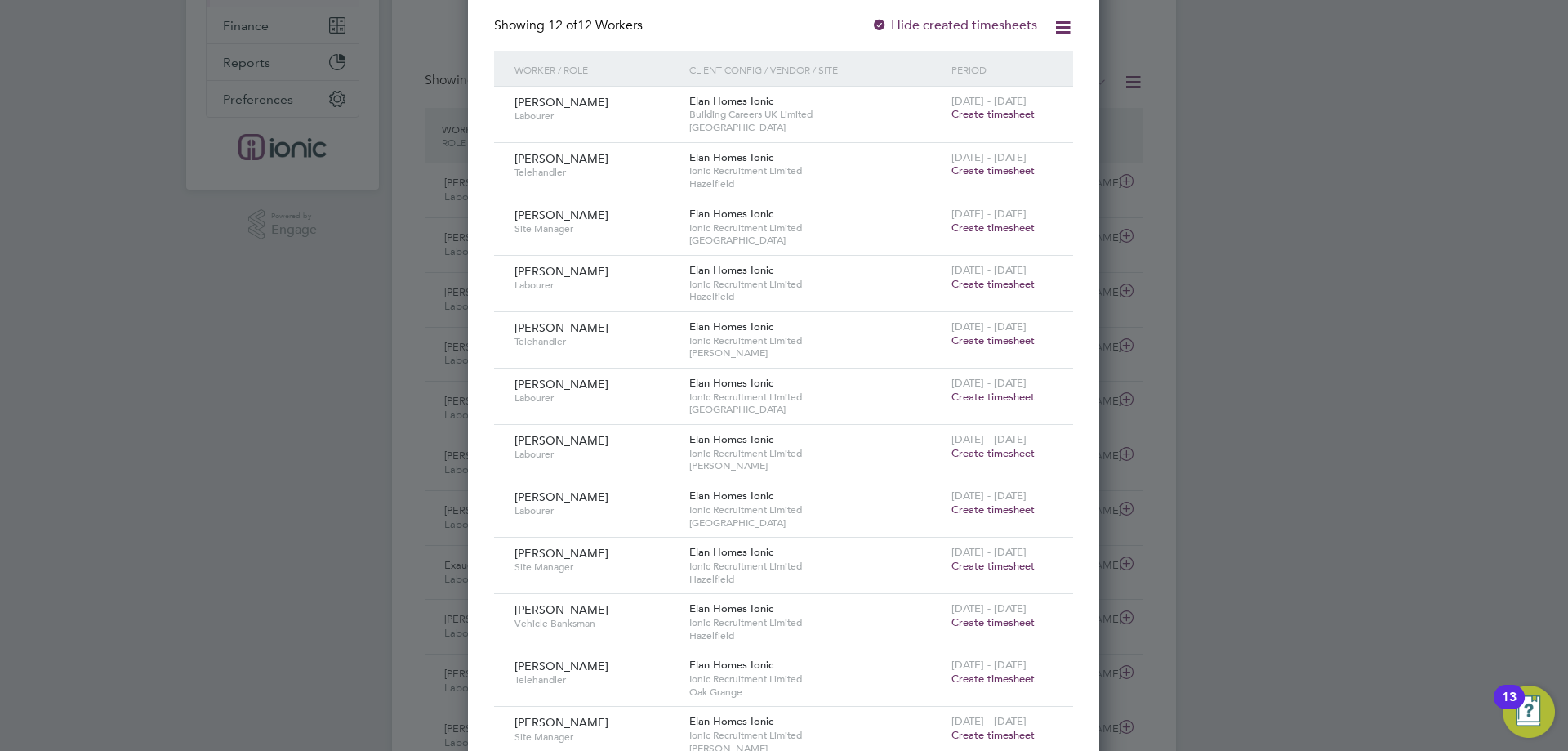
click at [1015, 171] on span "Create timesheet" at bounding box center [993, 170] width 83 height 14
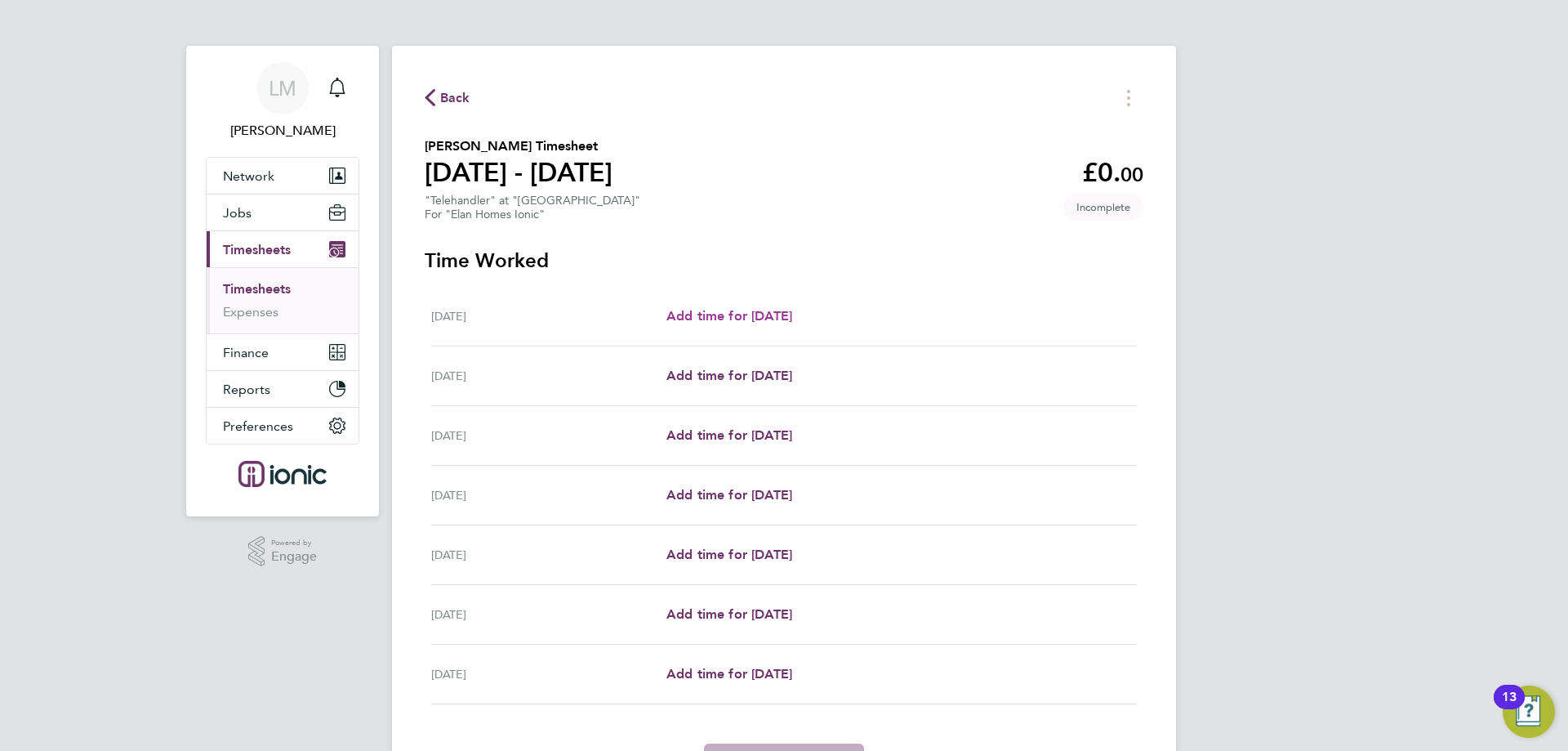
click at [782, 316] on span "Add time for [DATE]" at bounding box center [729, 315] width 126 height 16
select select "30"
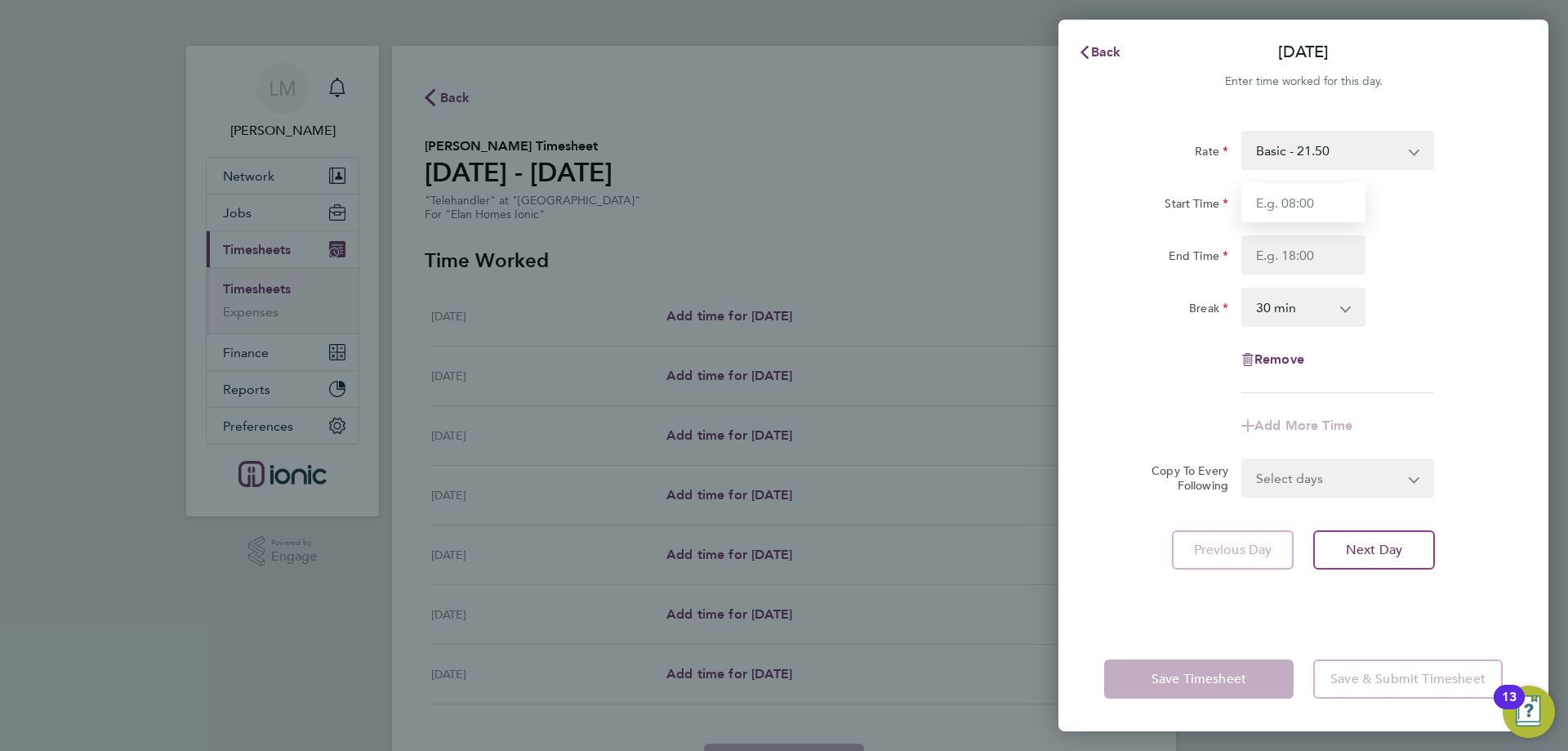
click at [1279, 216] on input "Start Time" at bounding box center [1303, 203] width 124 height 39
type input "6"
type input "06:30"
click at [1290, 256] on input "End Time" at bounding box center [1303, 255] width 124 height 39
type input "17:00"
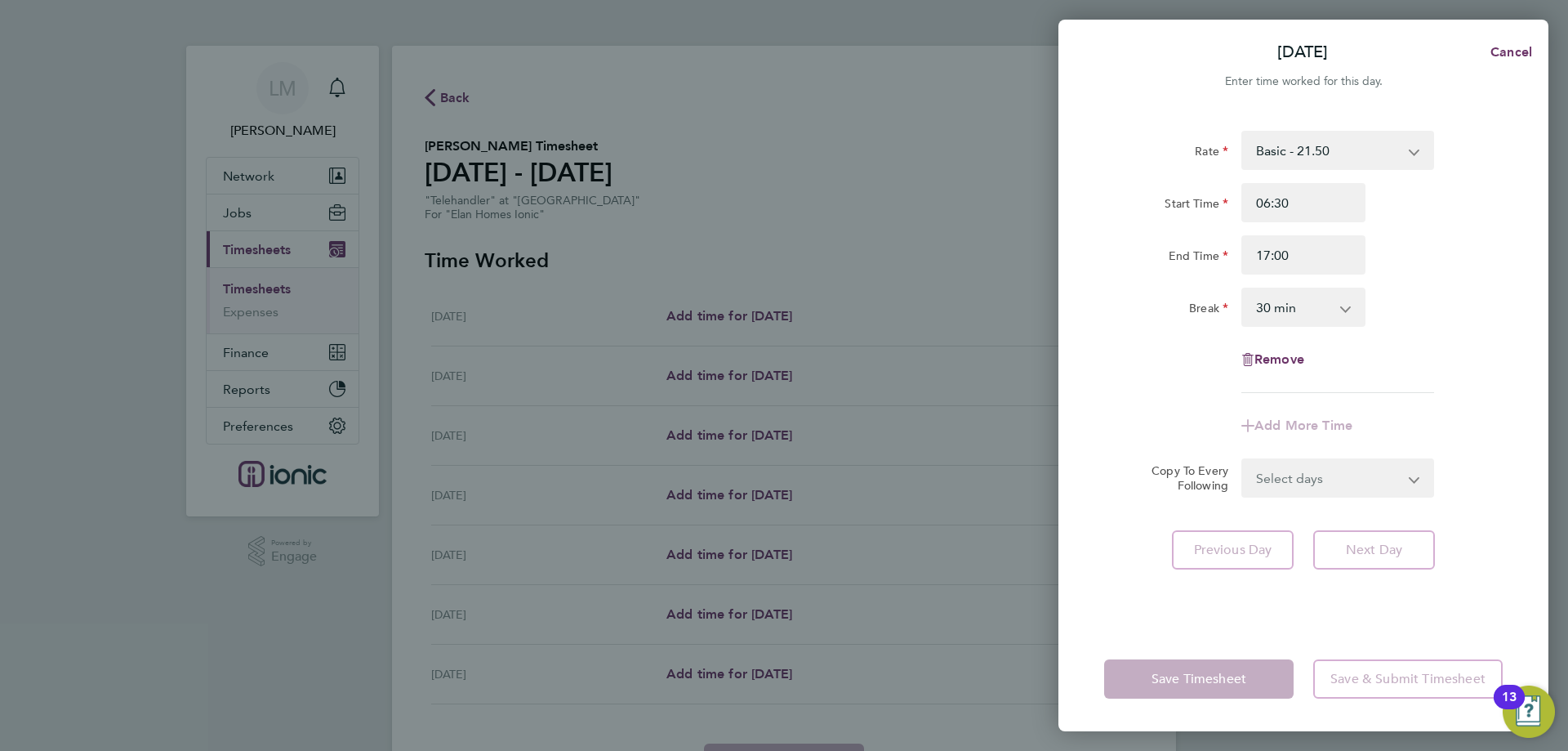
click at [1565, 315] on div "[DATE] Cancel Enter time worked for this day. Rate Basic - 21.50 Start Time 06:…" at bounding box center [784, 375] width 1568 height 751
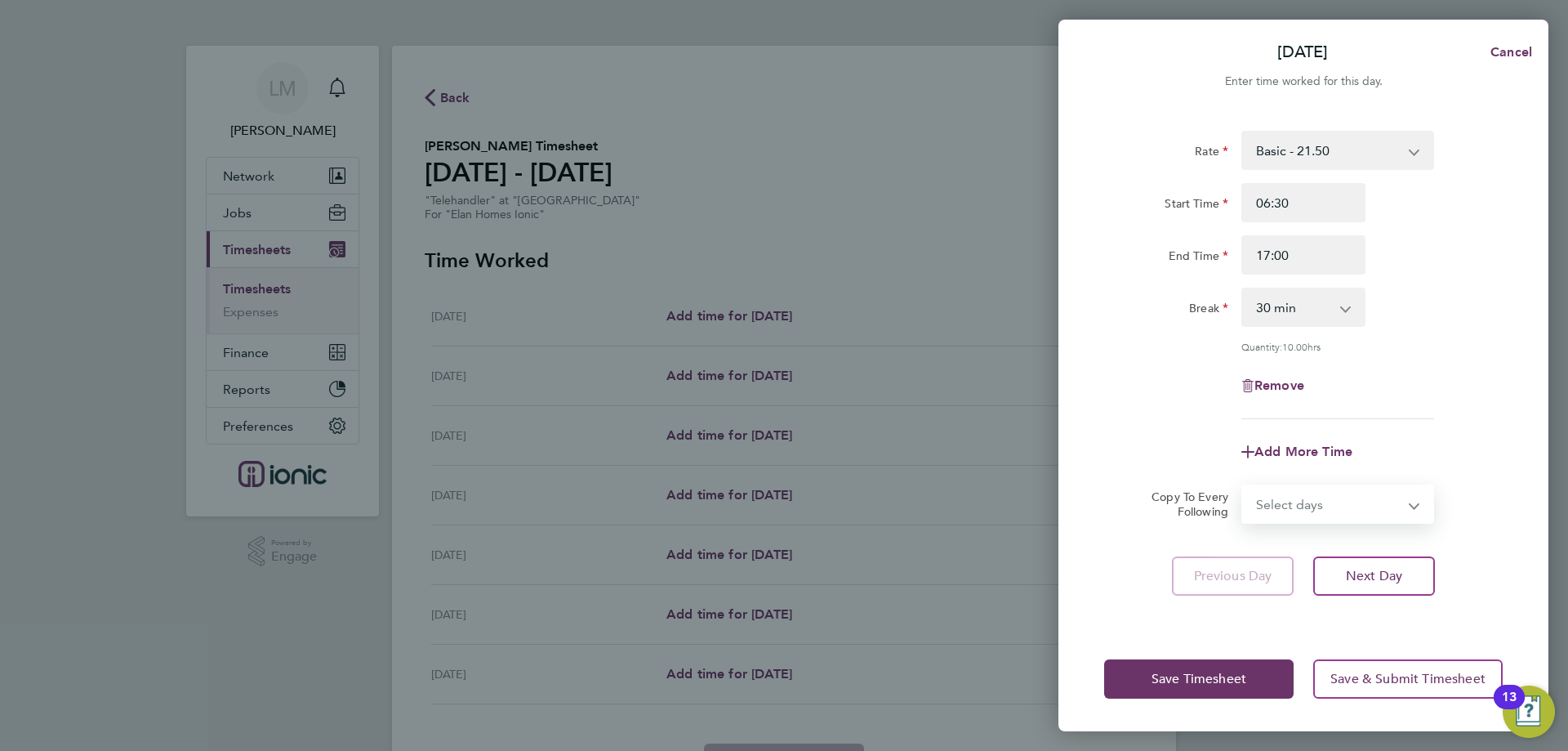
drag, startPoint x: 1339, startPoint y: 494, endPoint x: 1339, endPoint y: 518, distance: 24.0
click at [1339, 494] on select "Select days Day Weekday (Mon-Fri) Weekend (Sat-Sun) [DATE] [DATE] [DATE] [DATE]…" at bounding box center [1329, 504] width 172 height 36
select select "WEEKDAY"
click at [1243, 486] on select "Select days Day Weekday (Mon-Fri) Weekend (Sat-Sun) [DATE] [DATE] [DATE] [DATE]…" at bounding box center [1329, 504] width 172 height 36
select select "[DATE]"
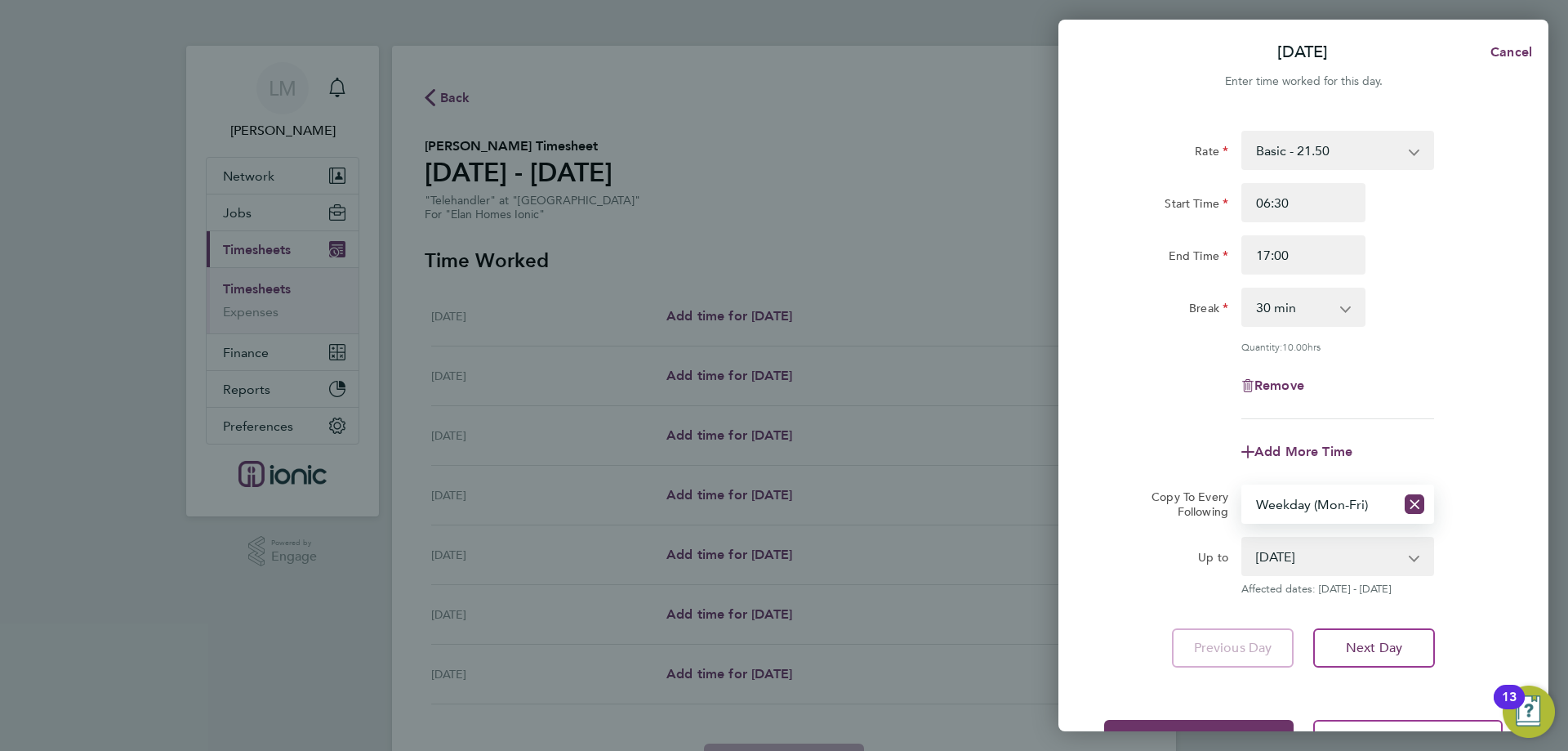
click at [1242, 655] on app-form-button "Previous Day" at bounding box center [1237, 648] width 131 height 39
click at [1211, 723] on button "Save Timesheet" at bounding box center [1199, 740] width 189 height 39
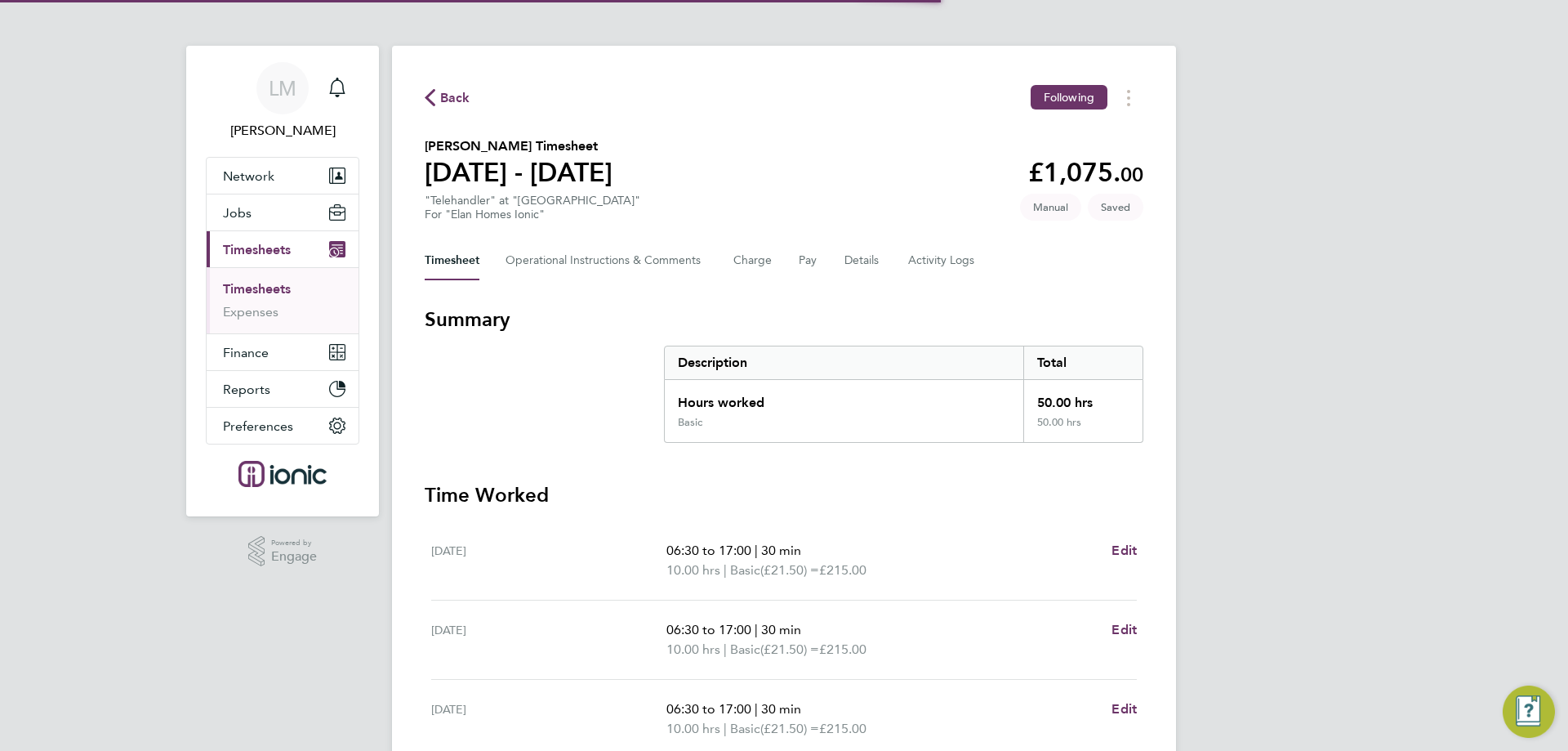
scroll to position [327, 0]
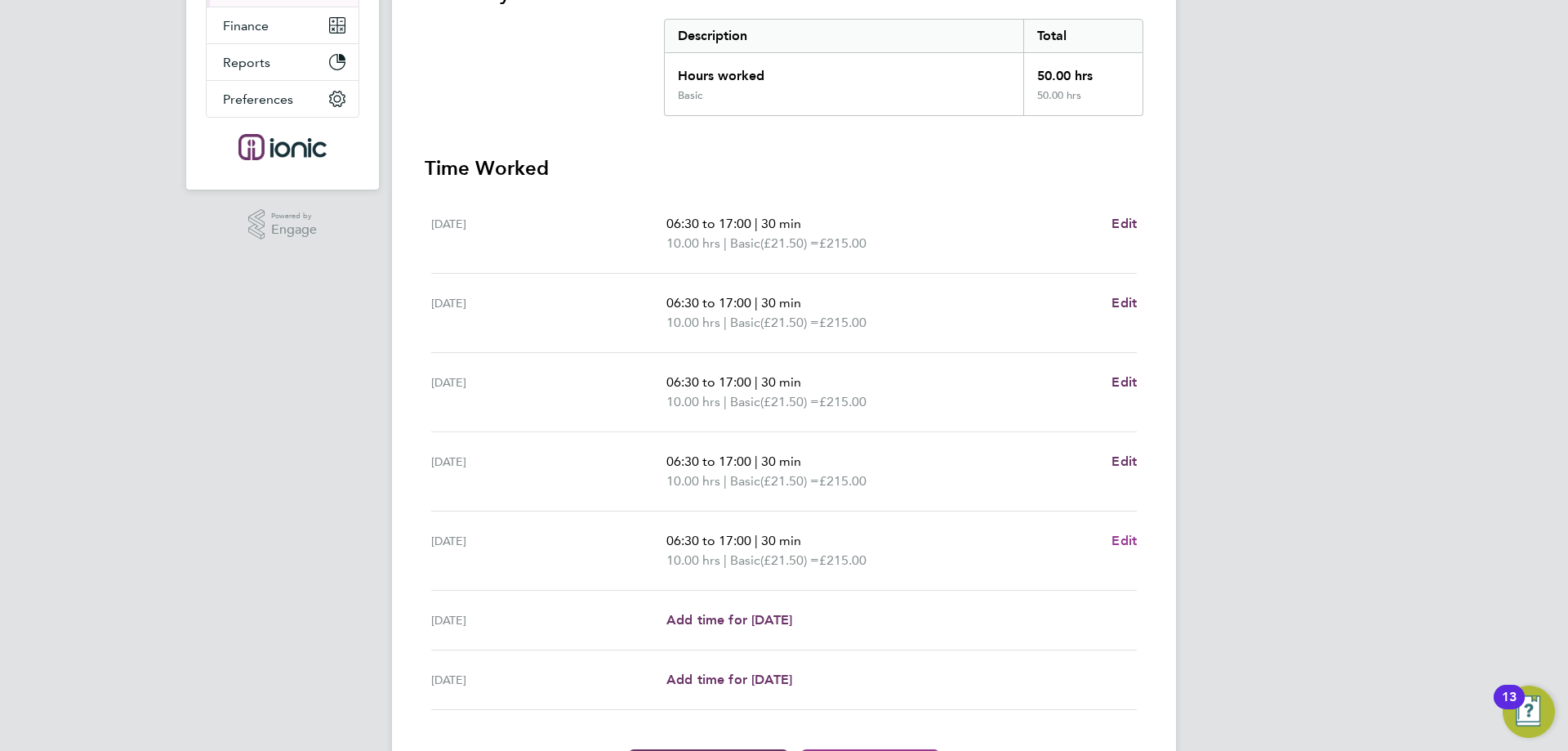
click at [1121, 543] on span "Edit" at bounding box center [1124, 540] width 25 height 16
select select "30"
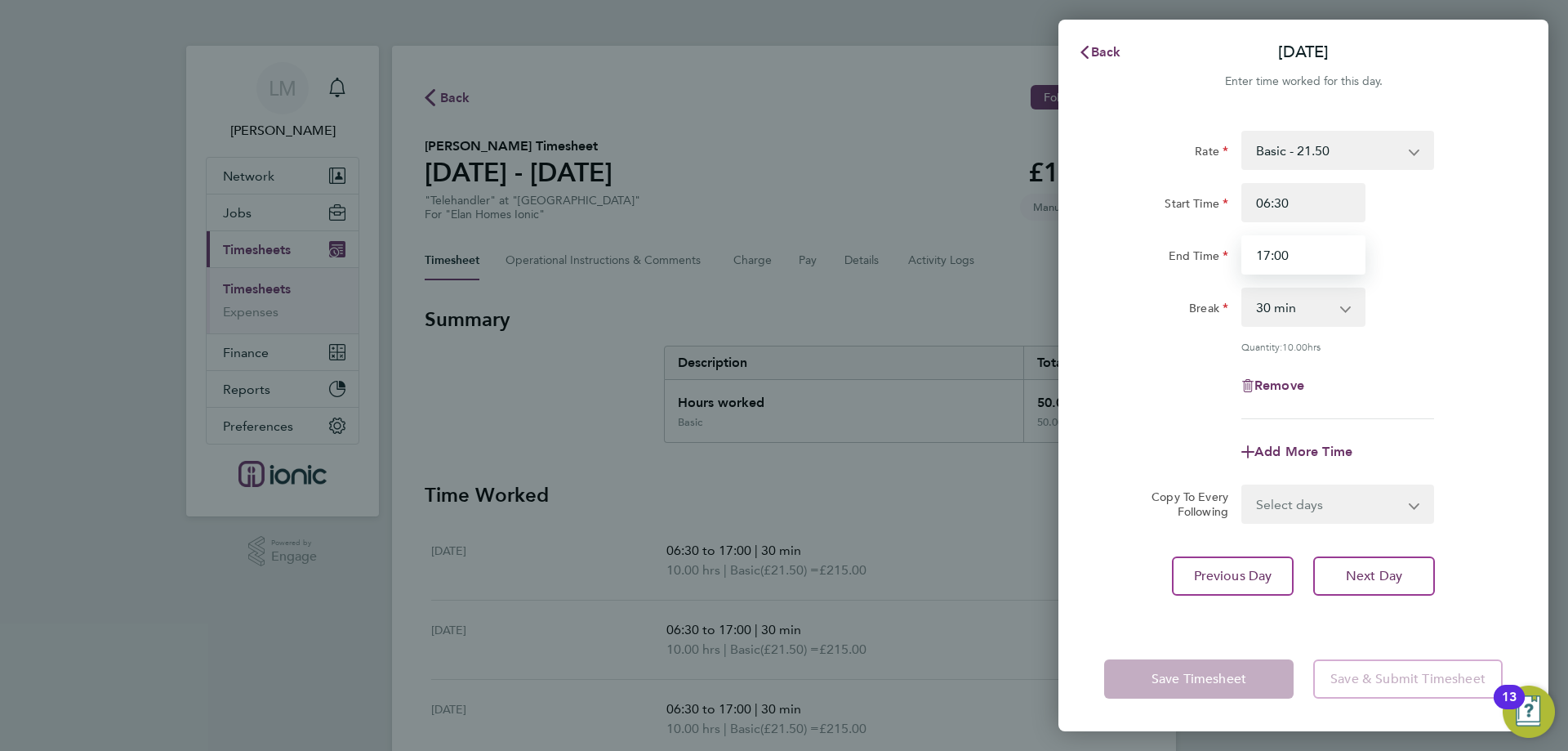
click at [1268, 256] on input "17:00" at bounding box center [1303, 255] width 124 height 39
type input "16:00"
click at [1448, 346] on div "Quantity: 10.00 hrs" at bounding box center [1303, 346] width 412 height 13
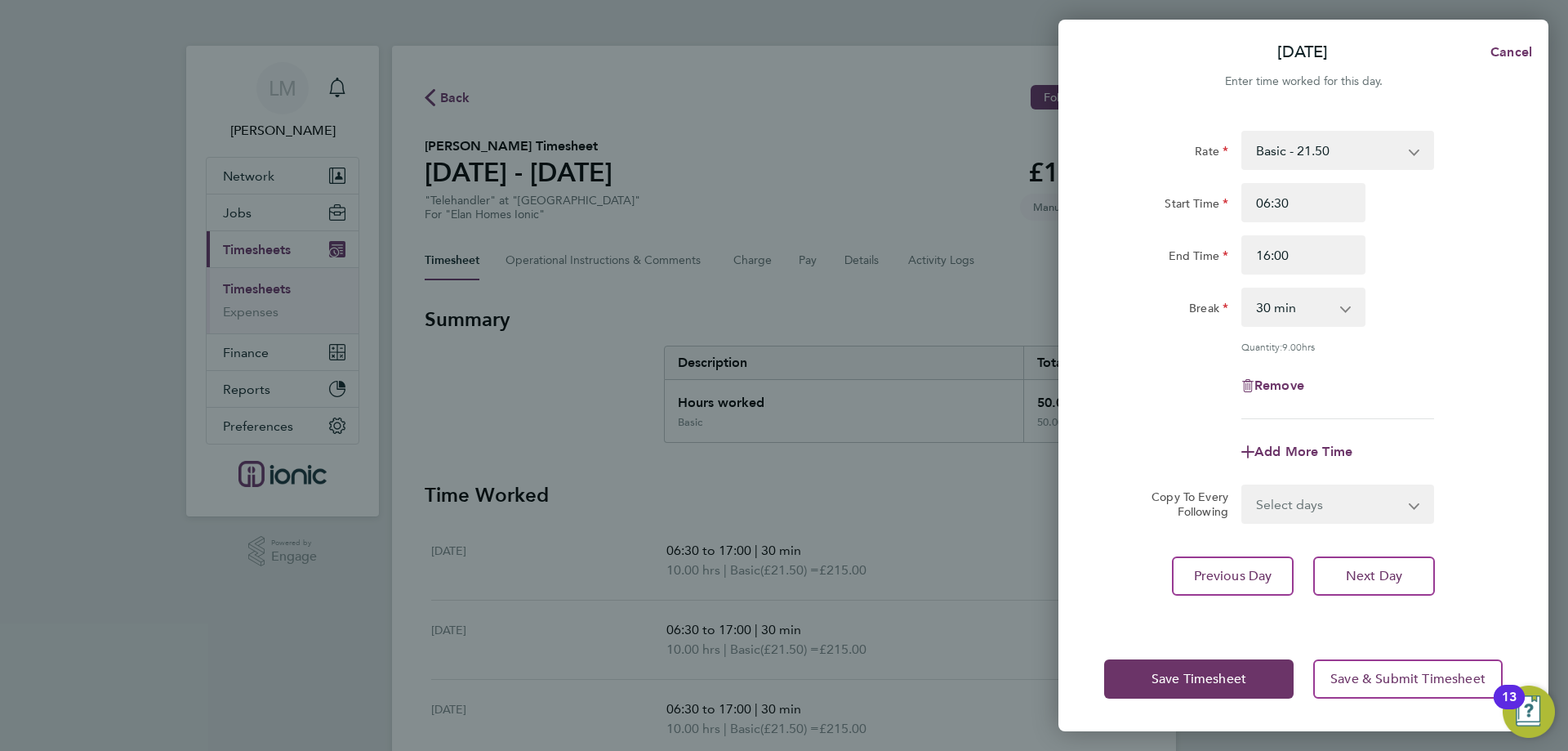
click at [1179, 658] on div "Save Timesheet Save & Submit Timesheet" at bounding box center [1303, 679] width 490 height 105
click at [1162, 674] on span "Save Timesheet" at bounding box center [1199, 679] width 95 height 16
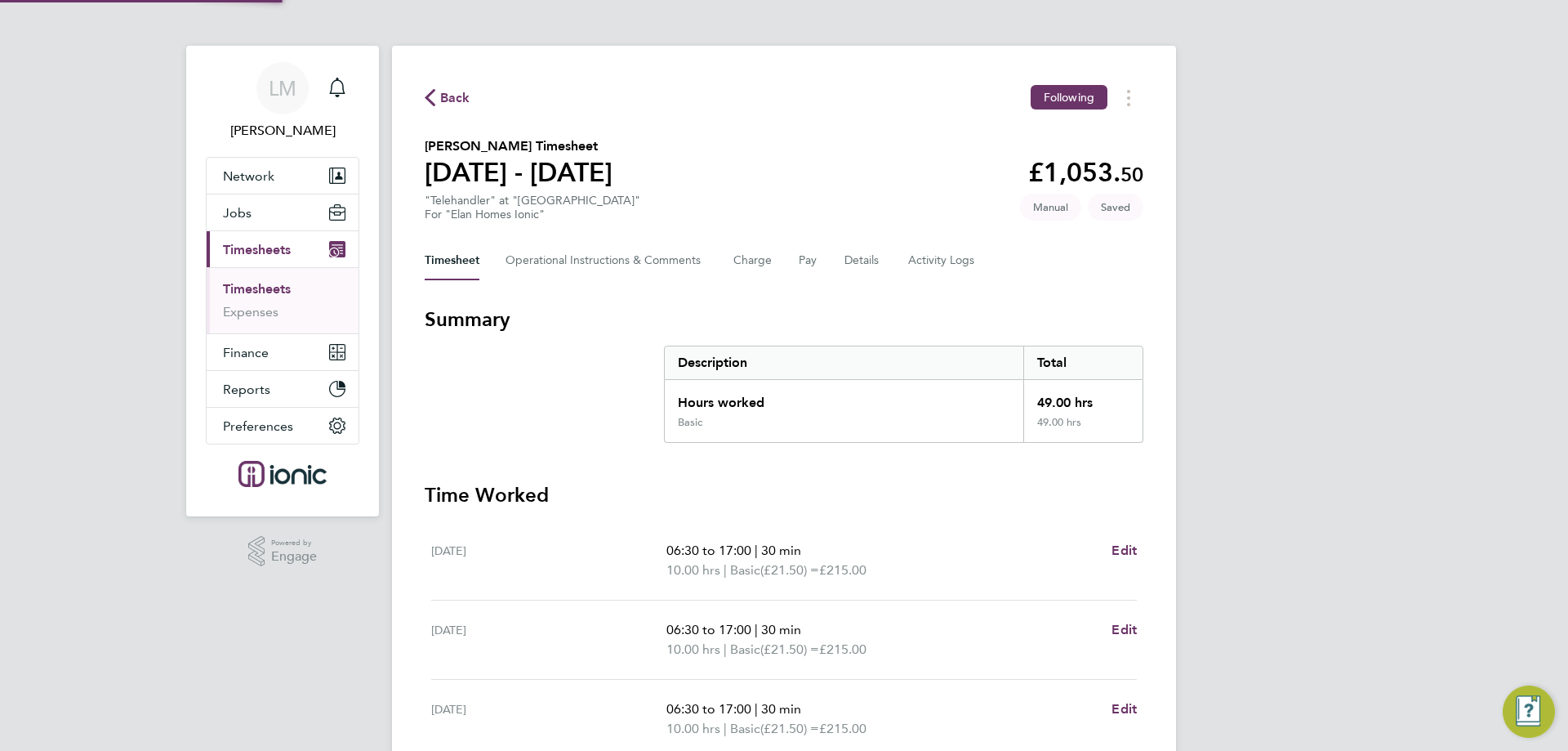
scroll to position [430, 0]
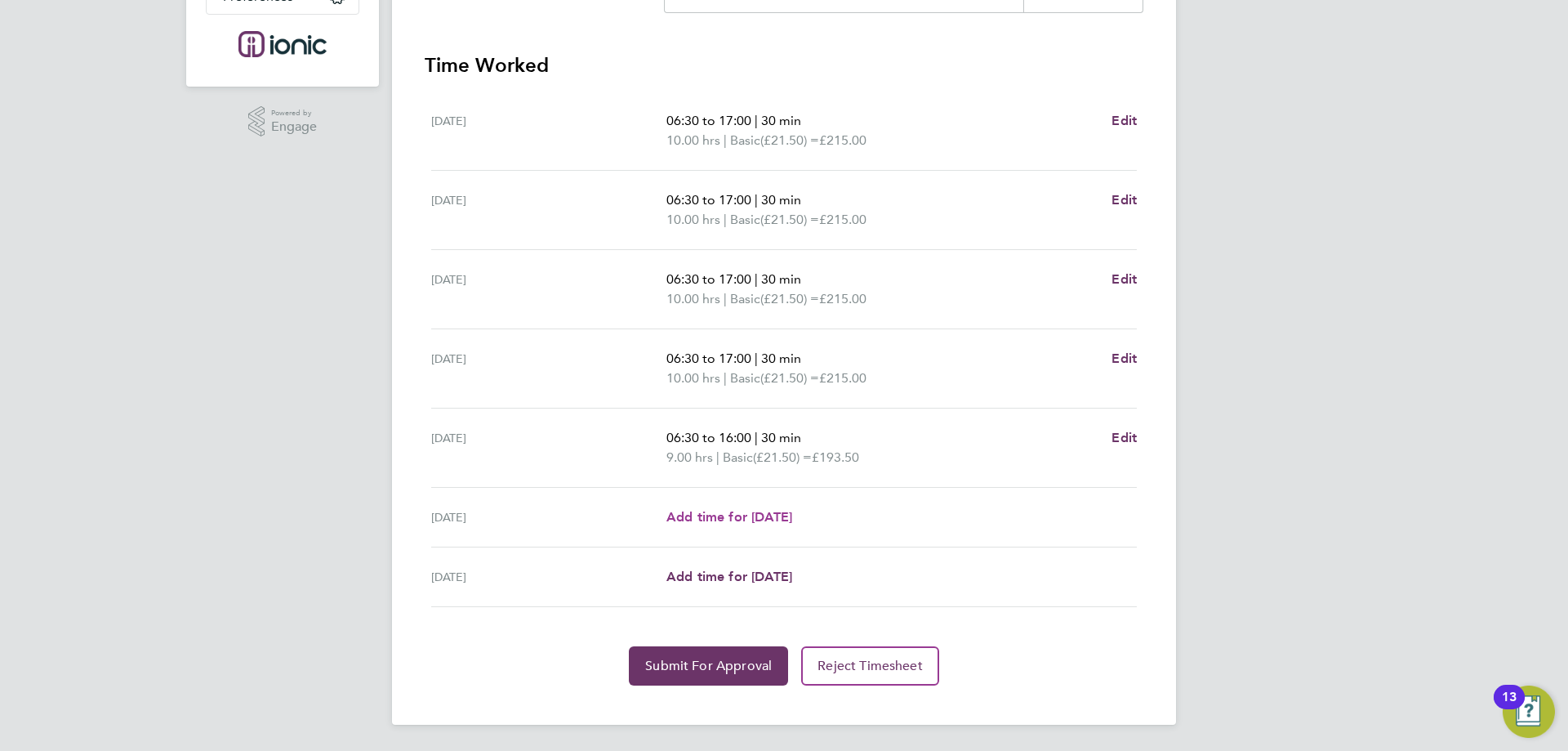
click at [754, 510] on span "Add time for [DATE]" at bounding box center [729, 516] width 126 height 16
select select "30"
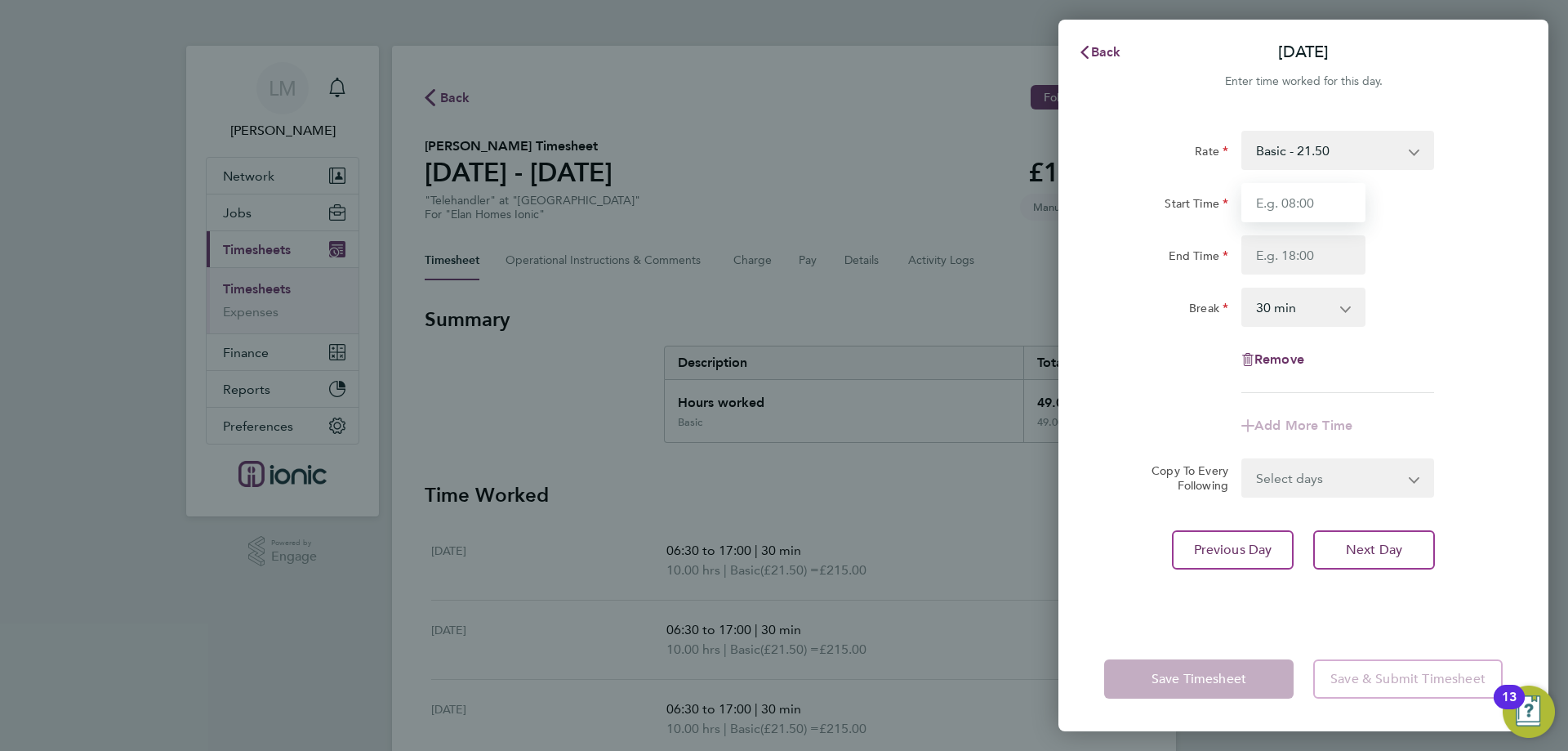
click at [1320, 211] on input "Start Time" at bounding box center [1303, 203] width 124 height 39
type input "07:00"
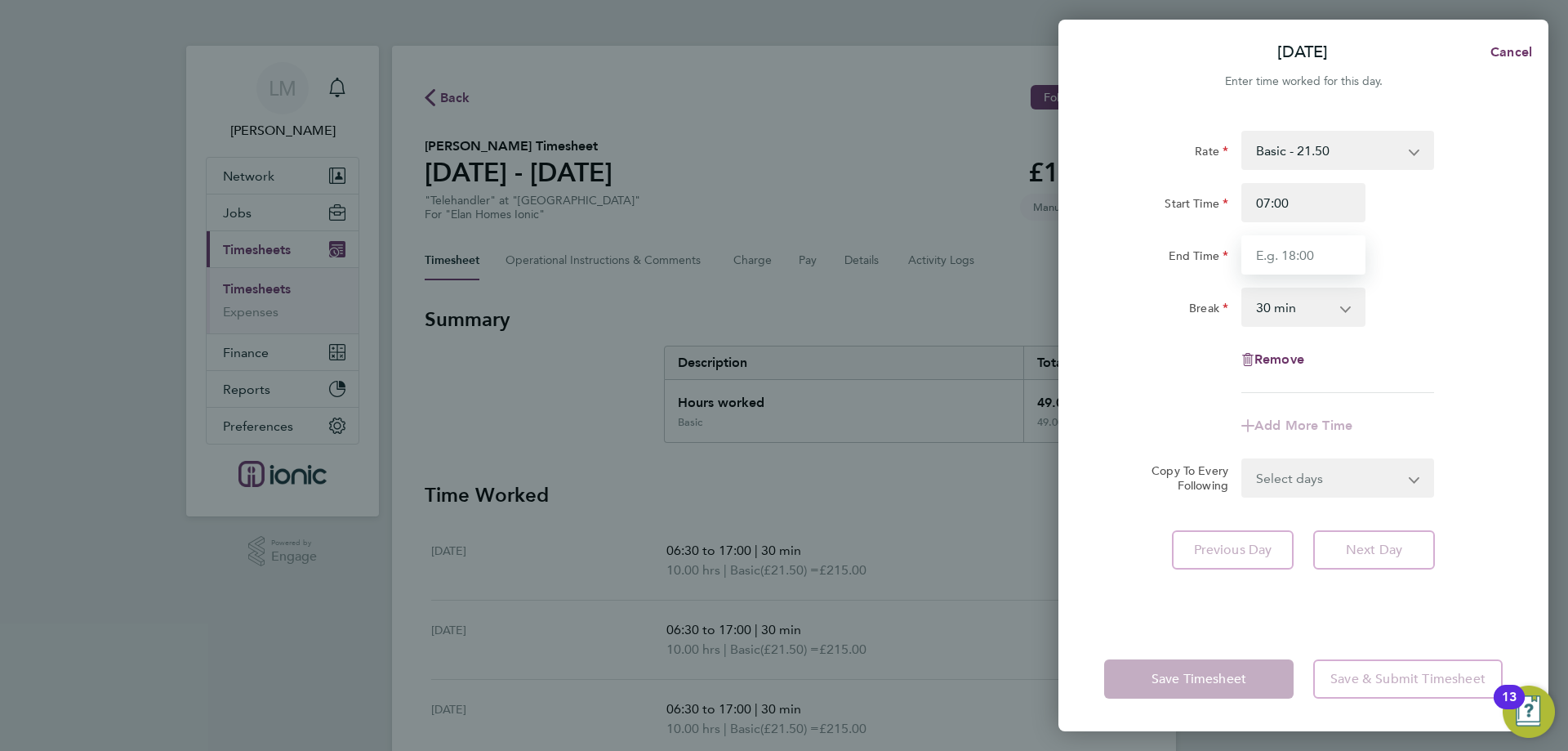
click at [1311, 249] on input "End Time" at bounding box center [1303, 255] width 124 height 39
type input "13:00"
click at [1419, 347] on div "Rate Basic - 21.50 Start Time 07:00 End Time 13:00 Break 0 min 15 min 30 min 45…" at bounding box center [1303, 262] width 399 height 262
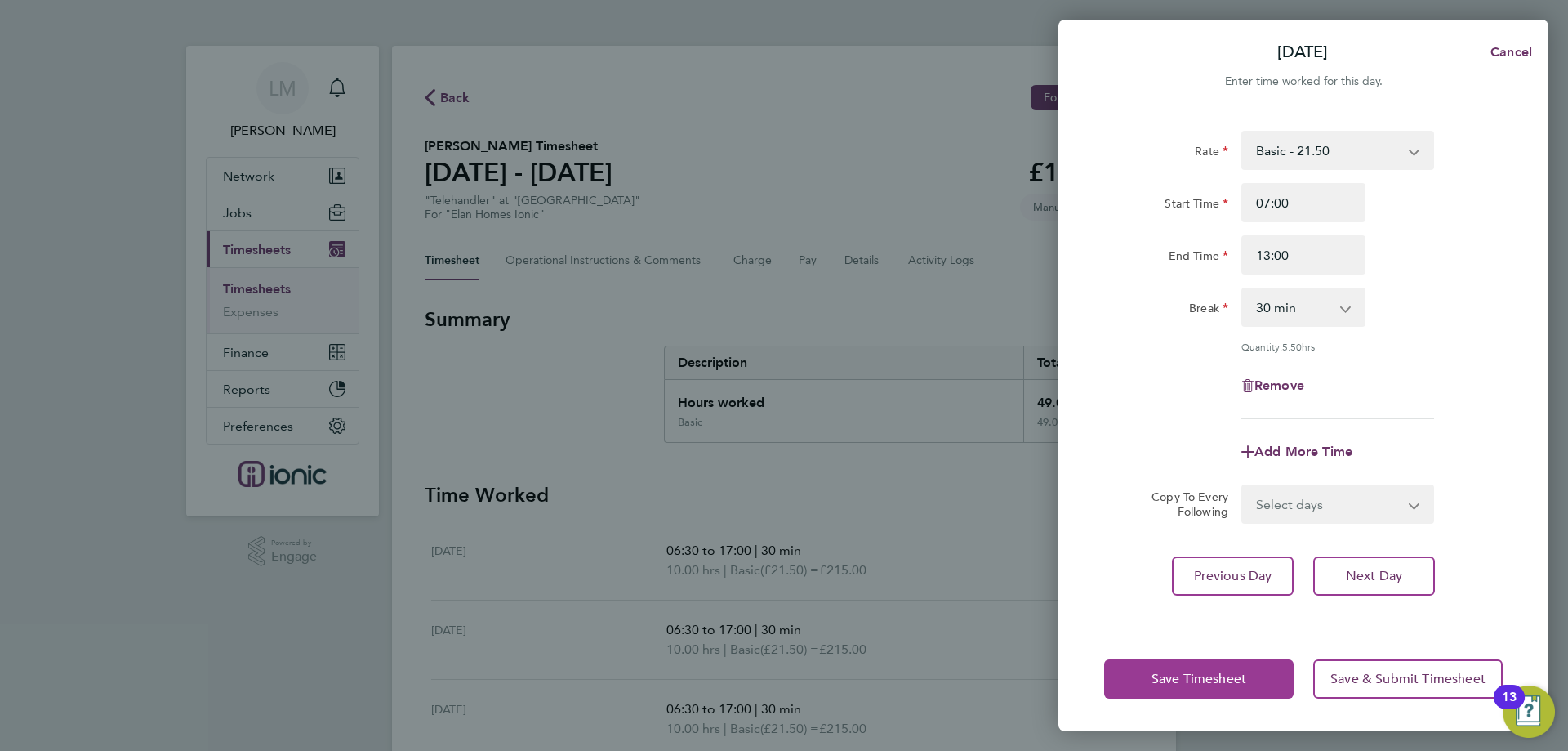
click at [1245, 666] on button "Save Timesheet" at bounding box center [1199, 679] width 189 height 39
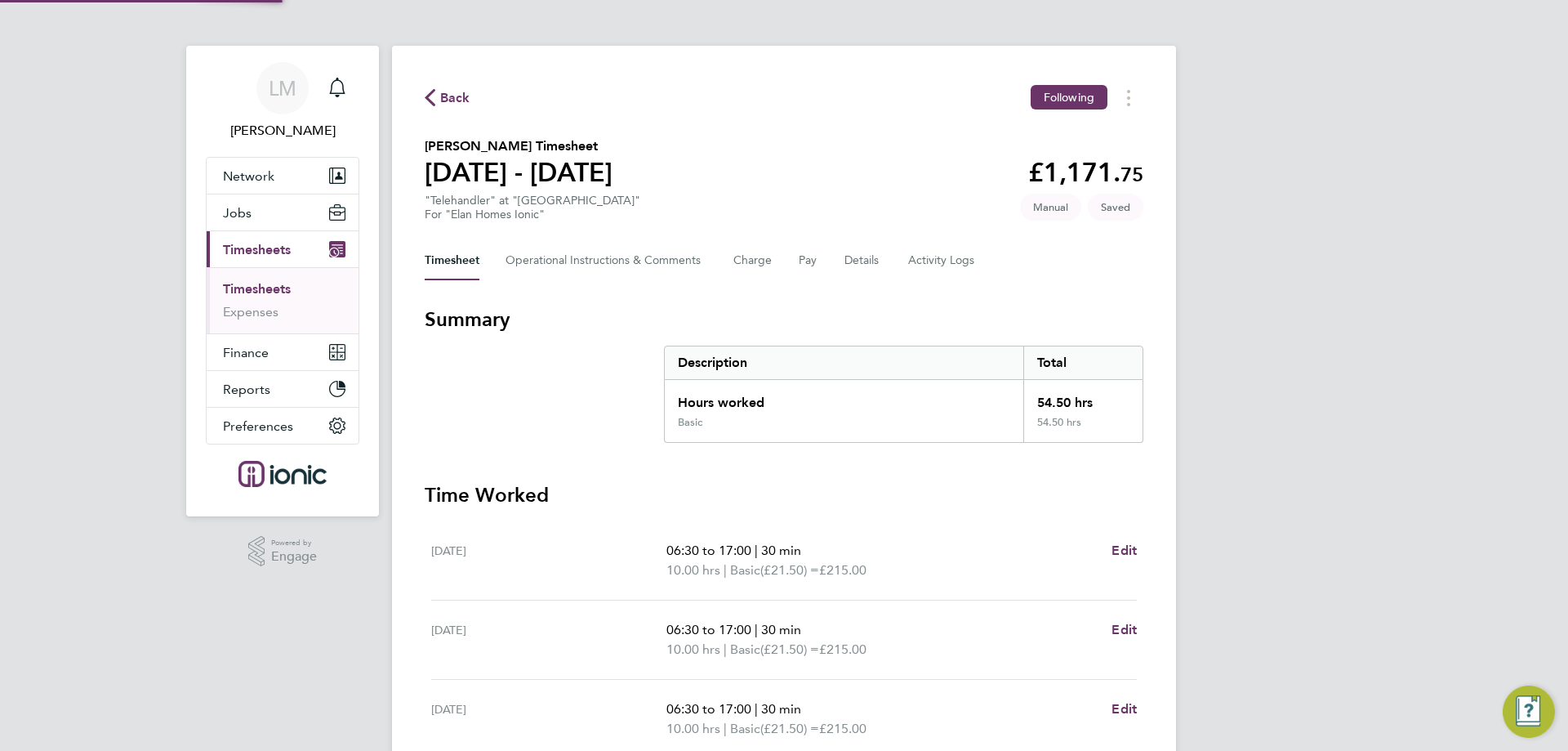
scroll to position [449, 0]
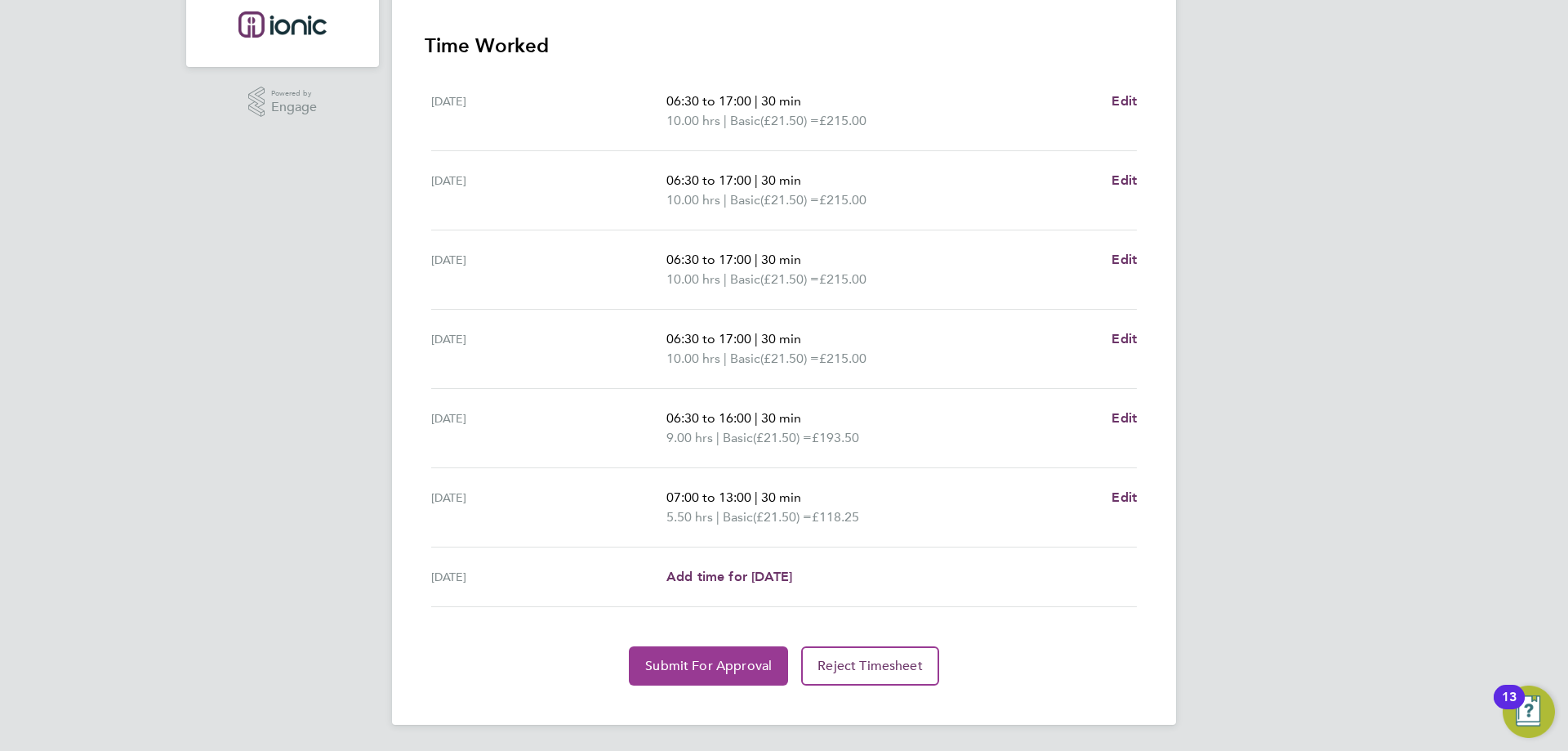
click at [705, 661] on span "Submit For Approval" at bounding box center [708, 666] width 127 height 16
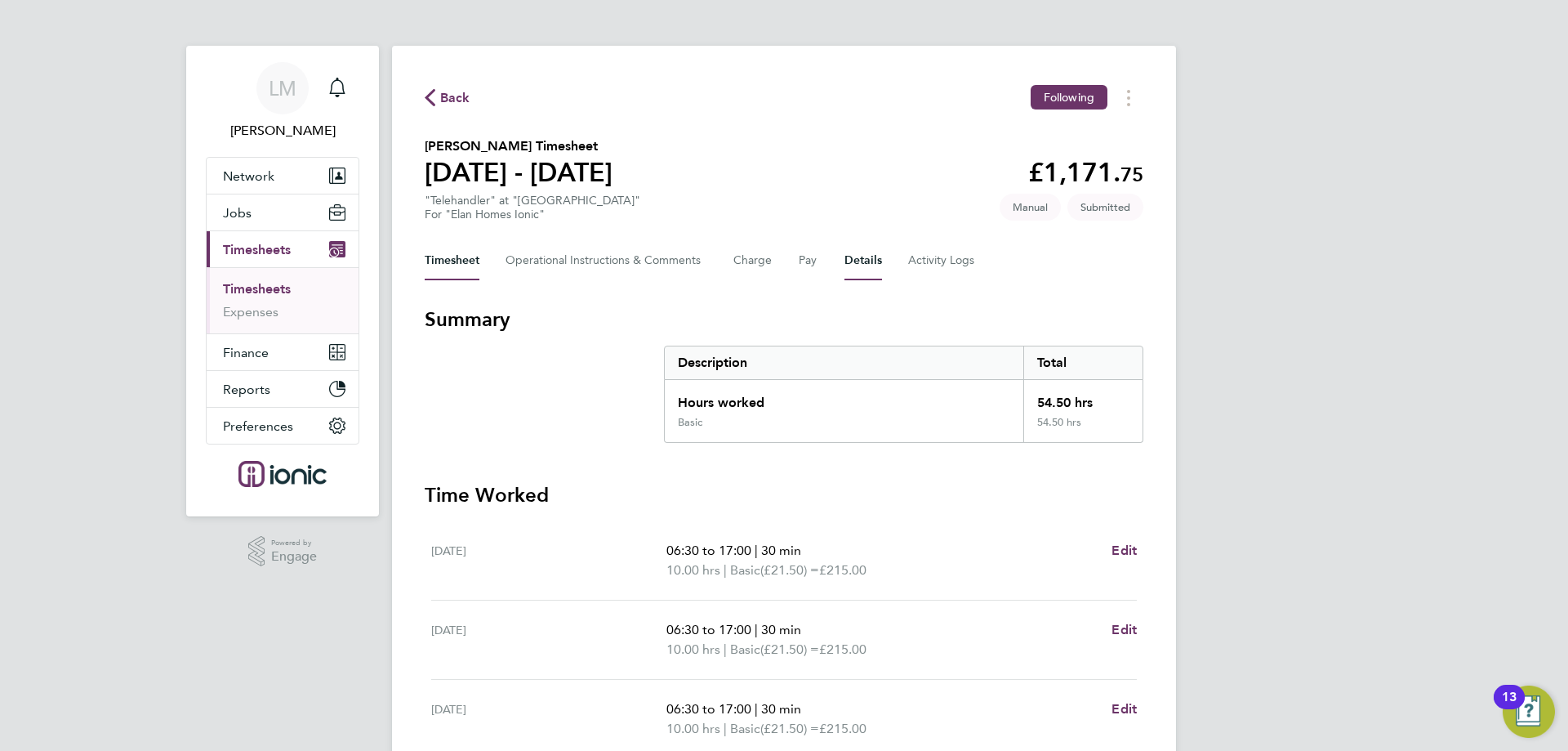
click at [866, 260] on button "Details" at bounding box center [863, 261] width 38 height 39
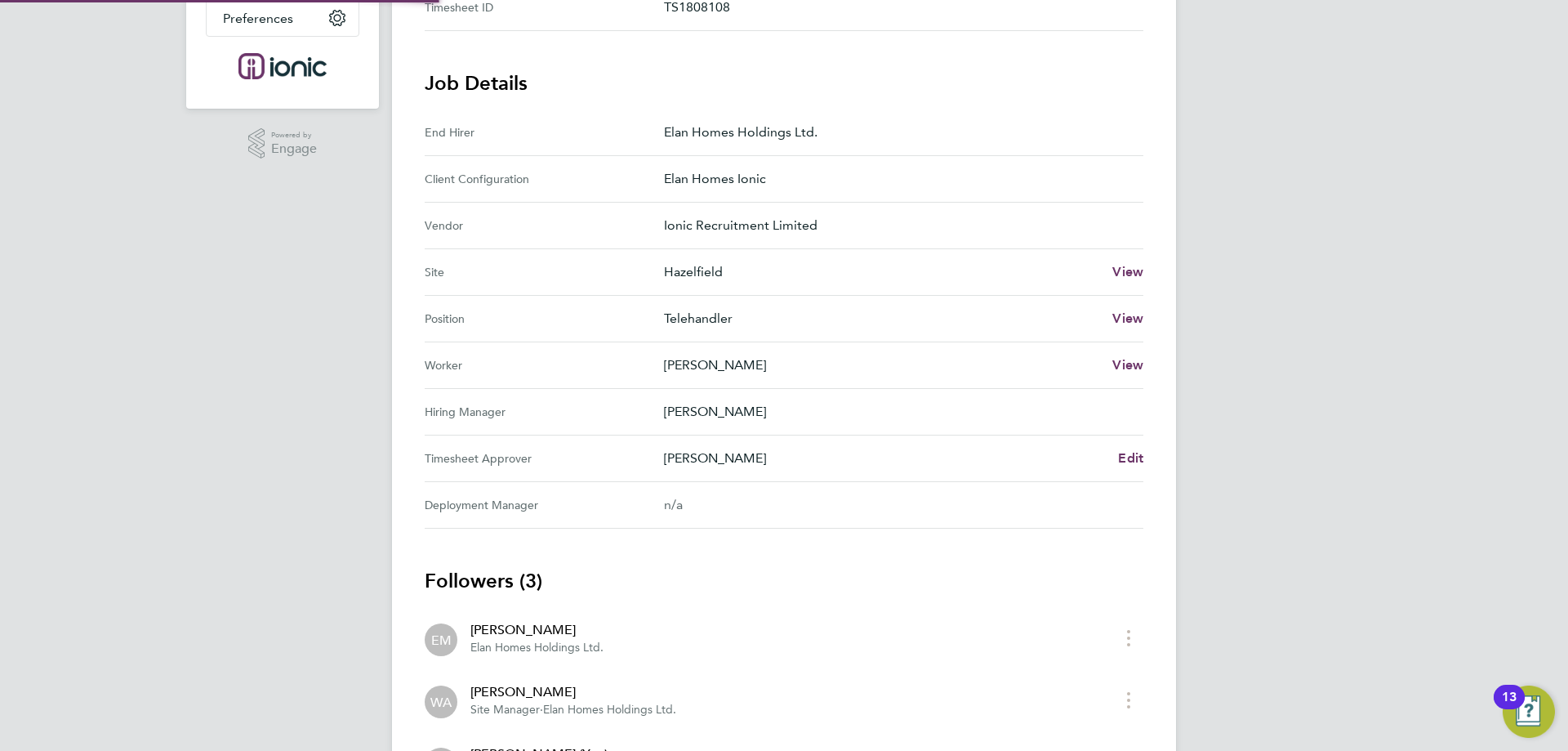
scroll to position [561, 0]
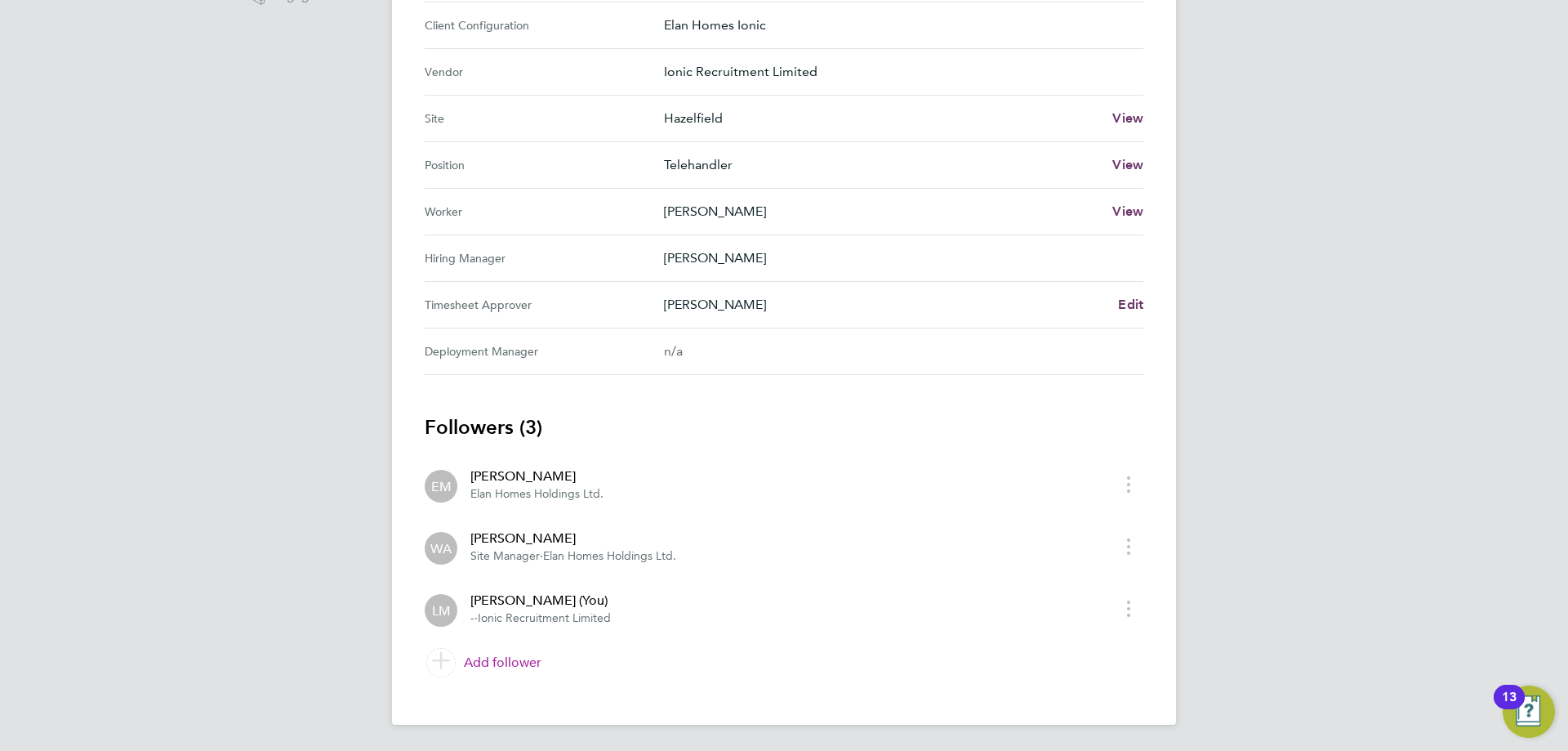
click at [515, 671] on link "Add follower" at bounding box center [784, 663] width 719 height 46
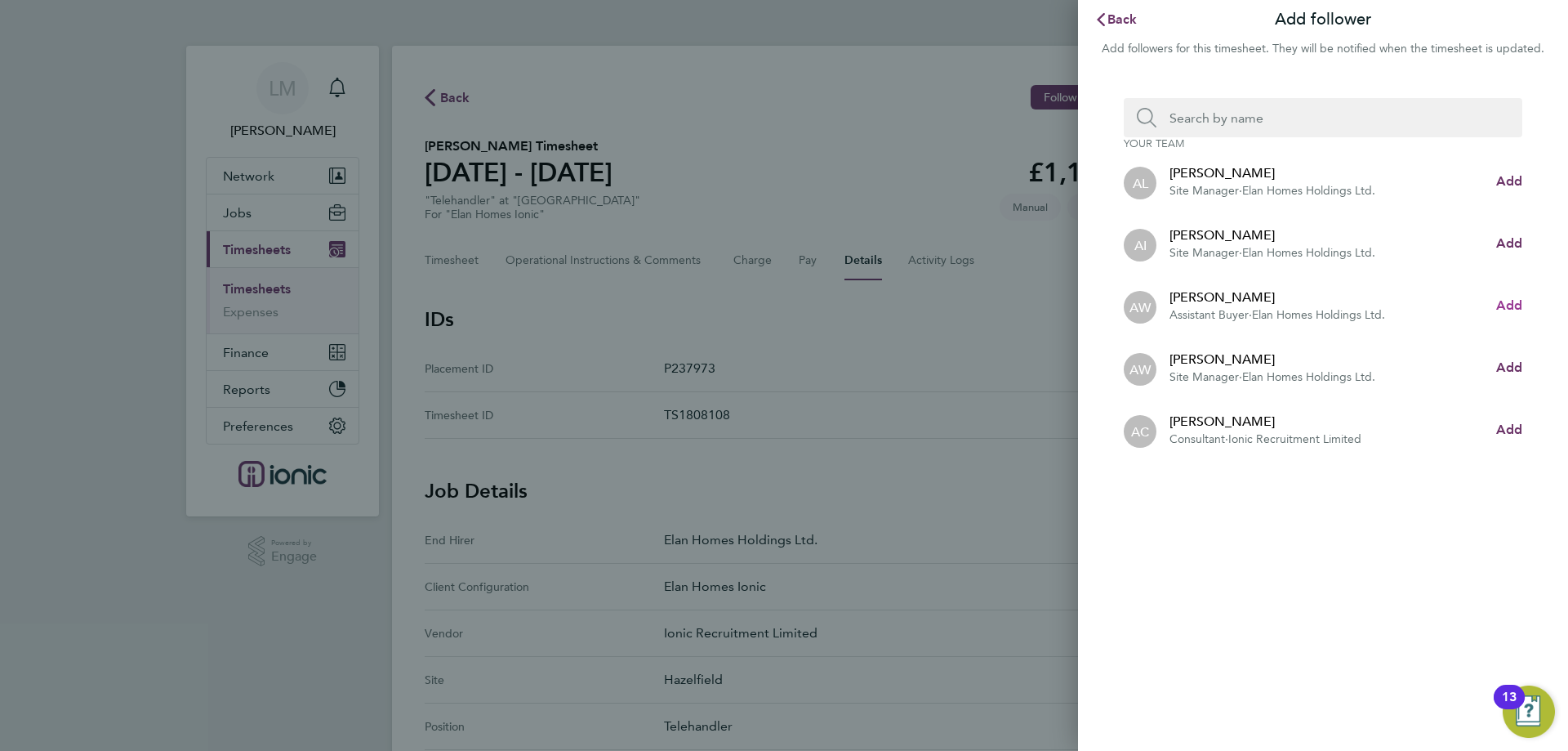
click at [1514, 301] on span "Add" at bounding box center [1509, 305] width 26 height 16
click at [1267, 119] on input "Search team member by name:" at bounding box center [1330, 118] width 346 height 39
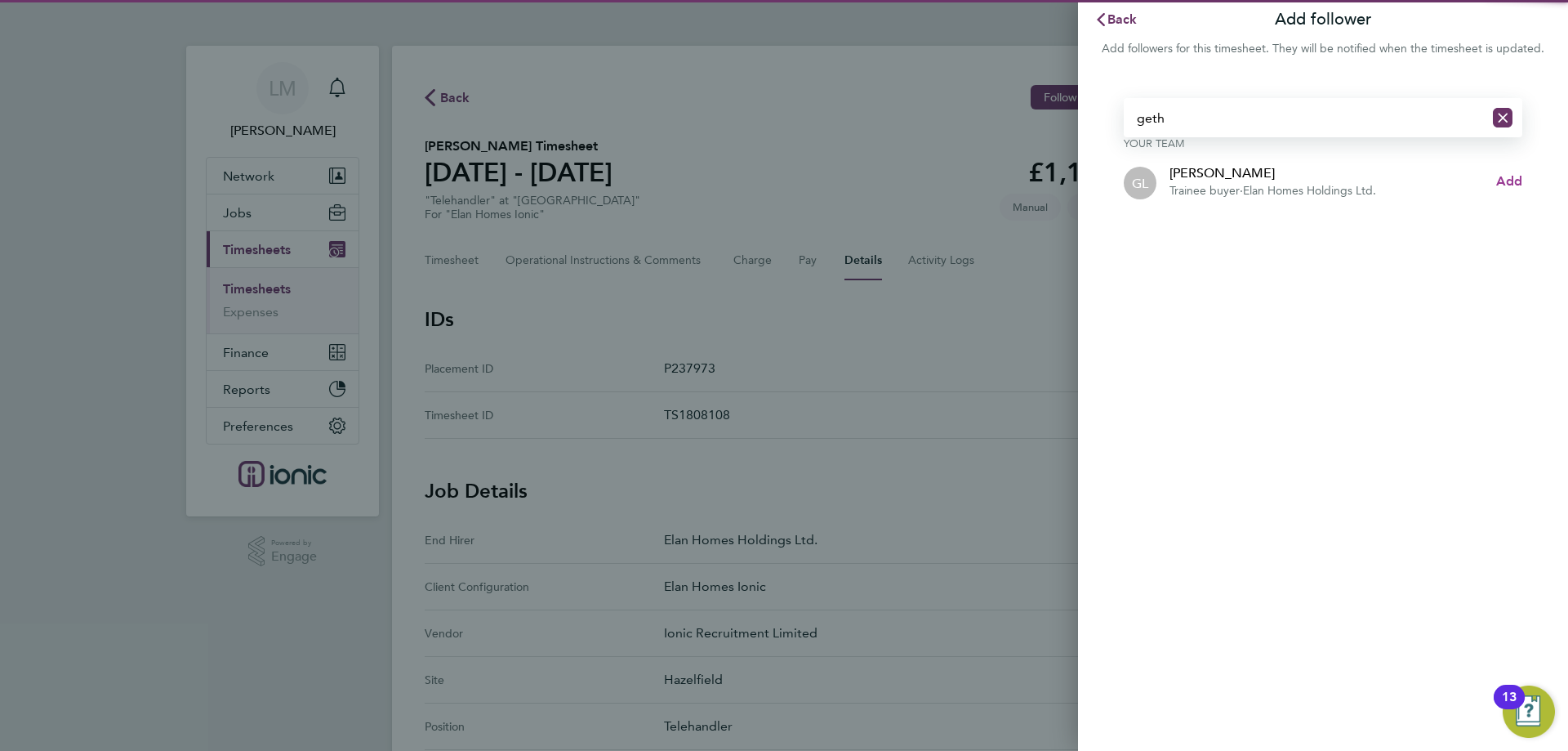
type input "geth"
drag, startPoint x: 1517, startPoint y: 177, endPoint x: 1398, endPoint y: 129, distance: 128.3
click at [1517, 176] on span "Add" at bounding box center [1509, 181] width 26 height 16
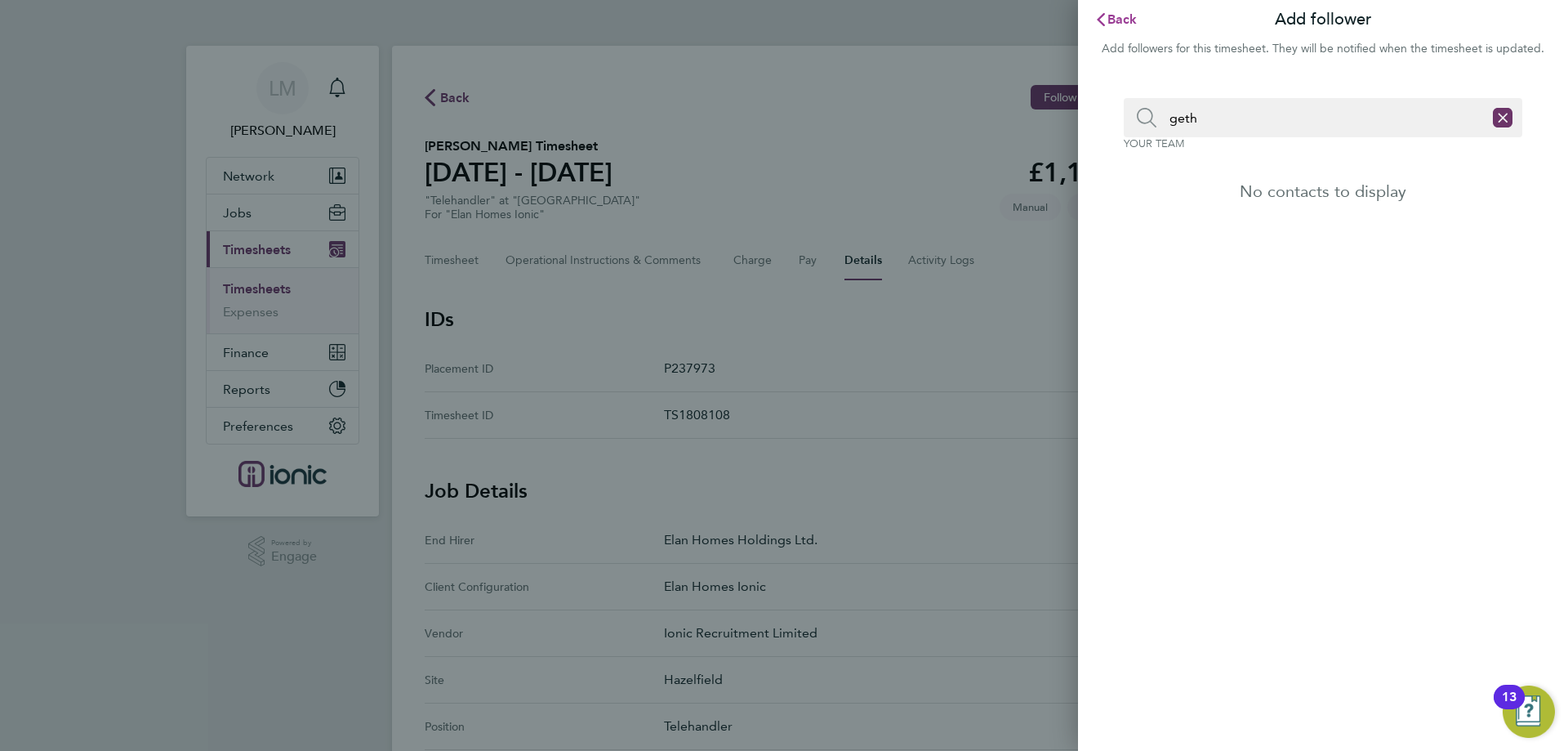
click at [1108, 23] on span "Back" at bounding box center [1122, 19] width 30 height 16
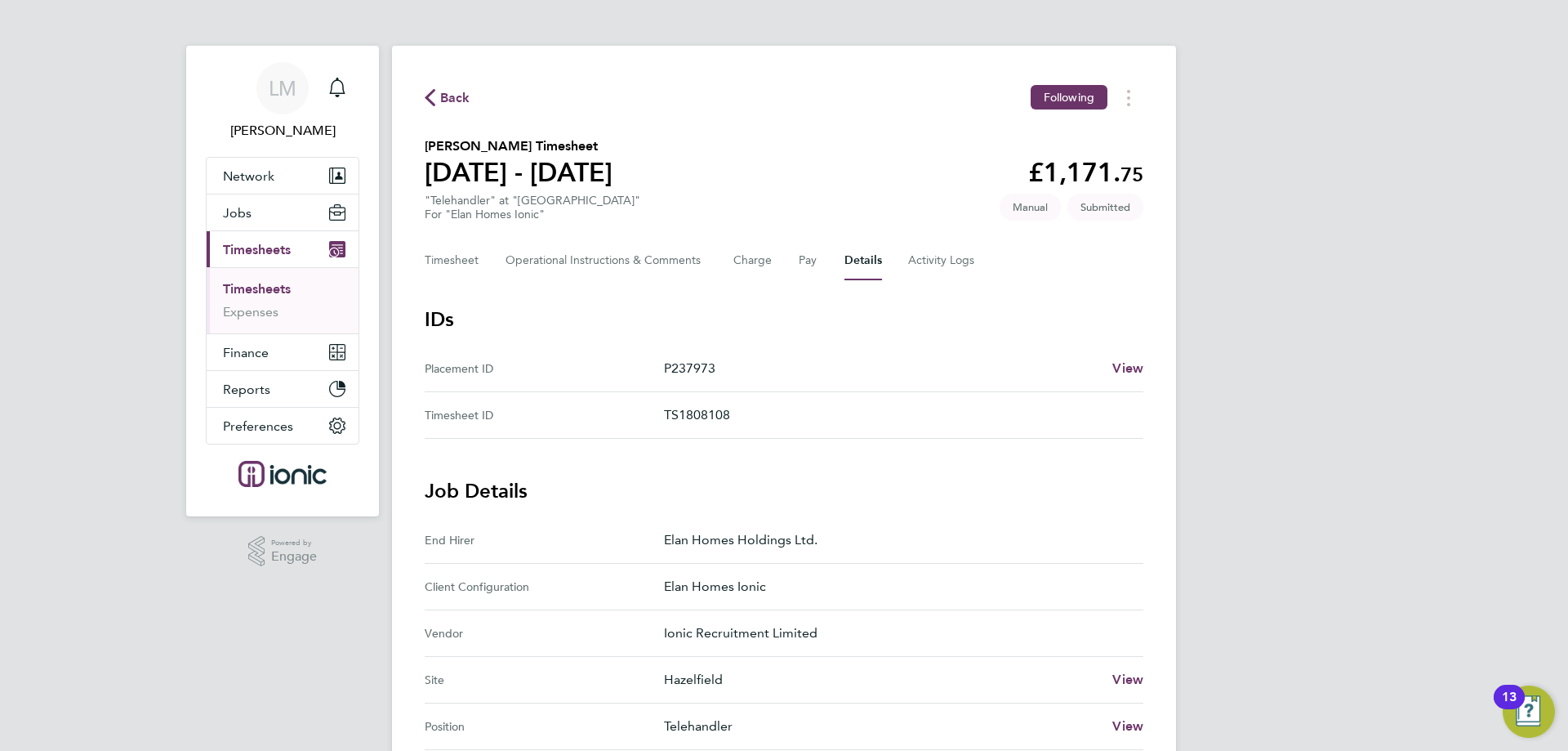
click at [445, 97] on span "Back" at bounding box center [455, 98] width 30 height 20
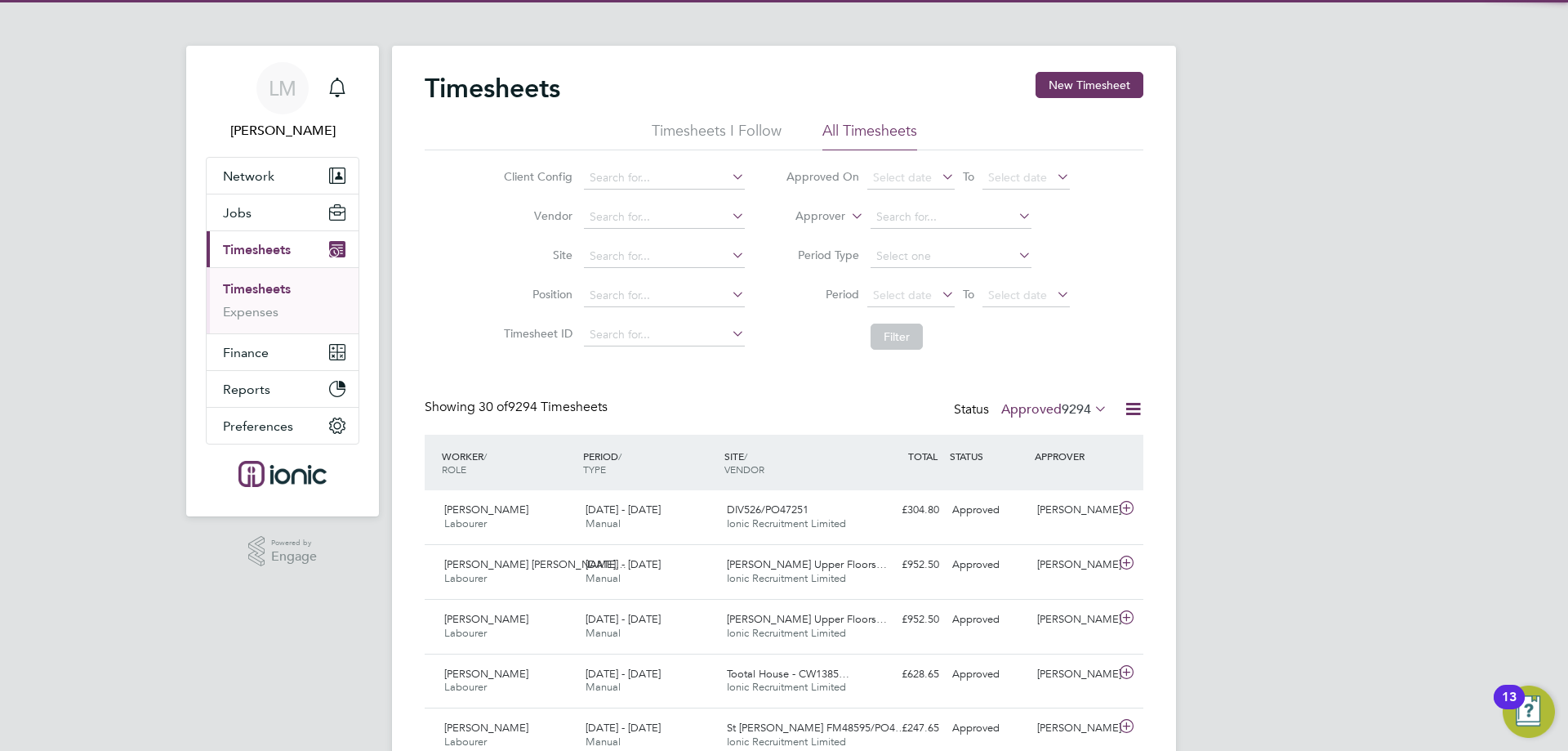
scroll to position [42, 142]
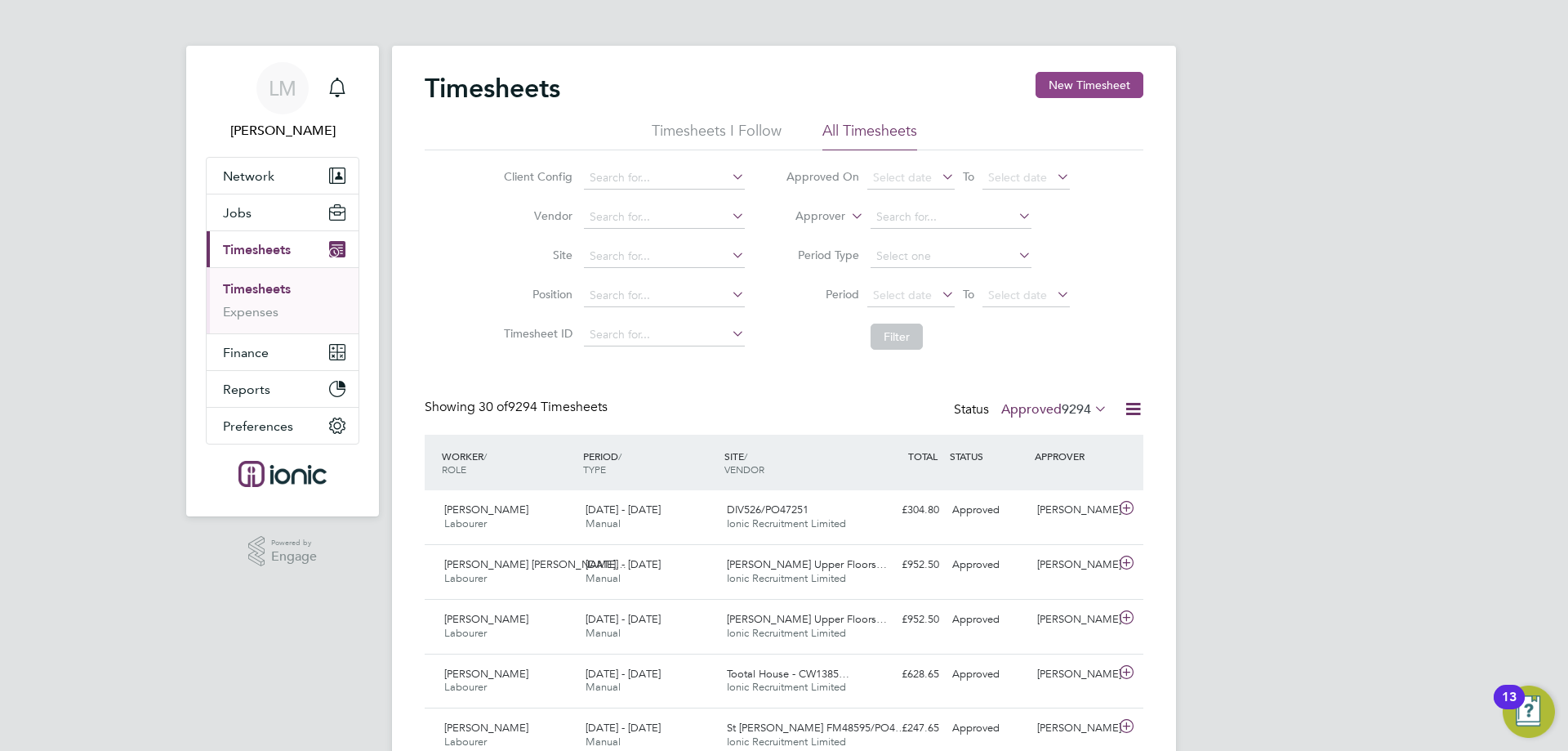
click at [1068, 80] on button "New Timesheet" at bounding box center [1089, 85] width 108 height 26
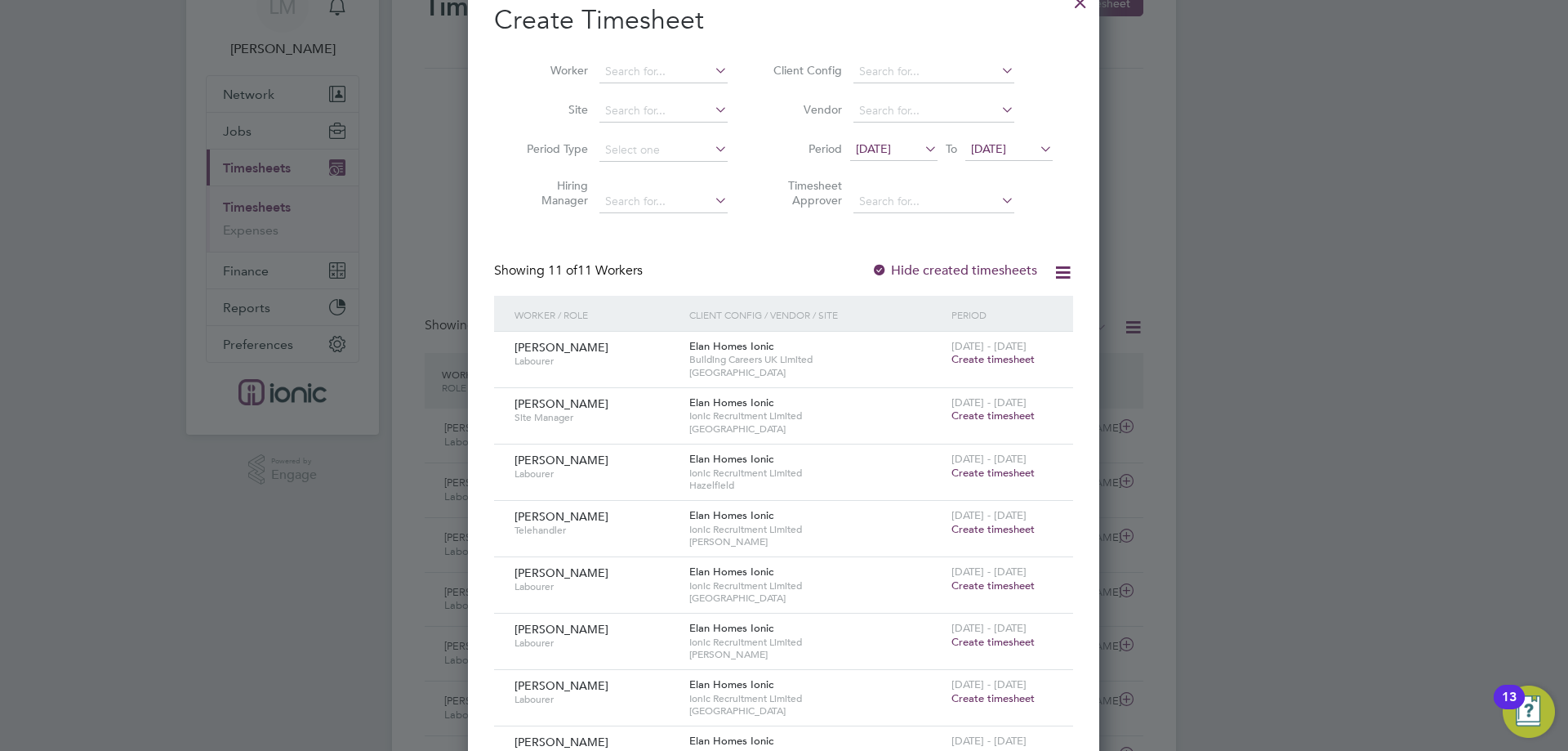
click at [1002, 144] on span "[DATE]" at bounding box center [988, 149] width 35 height 15
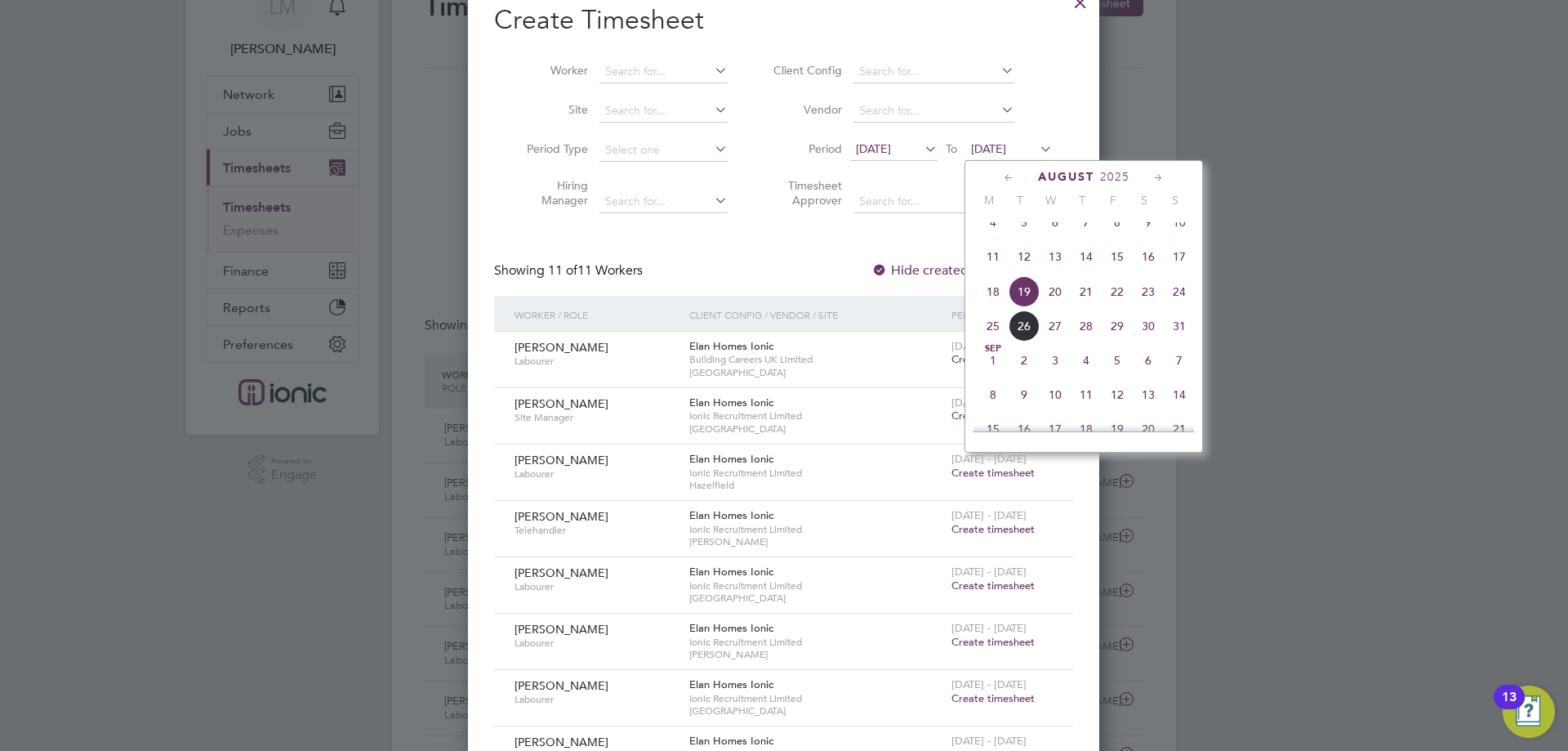
click at [1145, 307] on span "23" at bounding box center [1148, 292] width 31 height 31
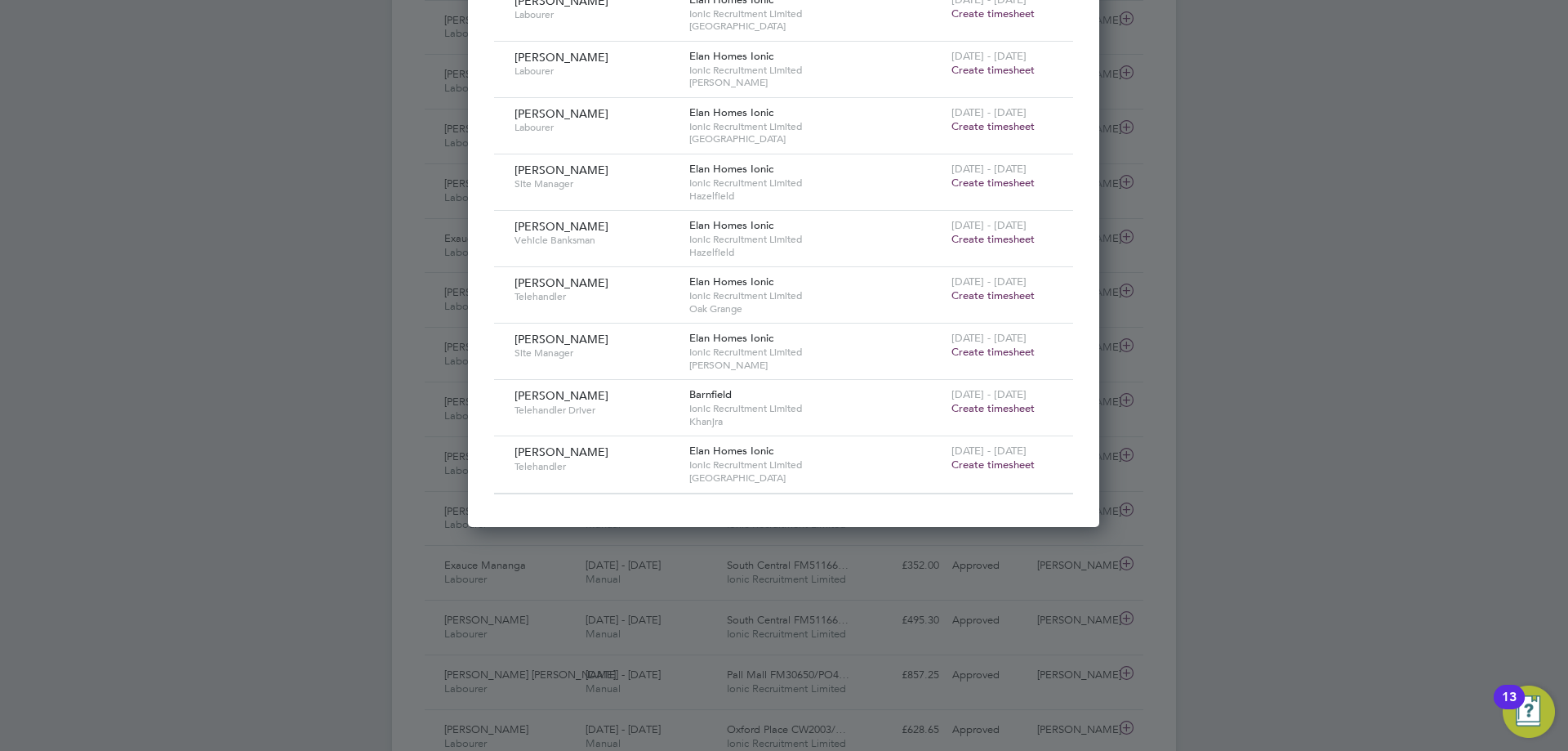
click at [970, 458] on span "Create timesheet" at bounding box center [993, 464] width 83 height 14
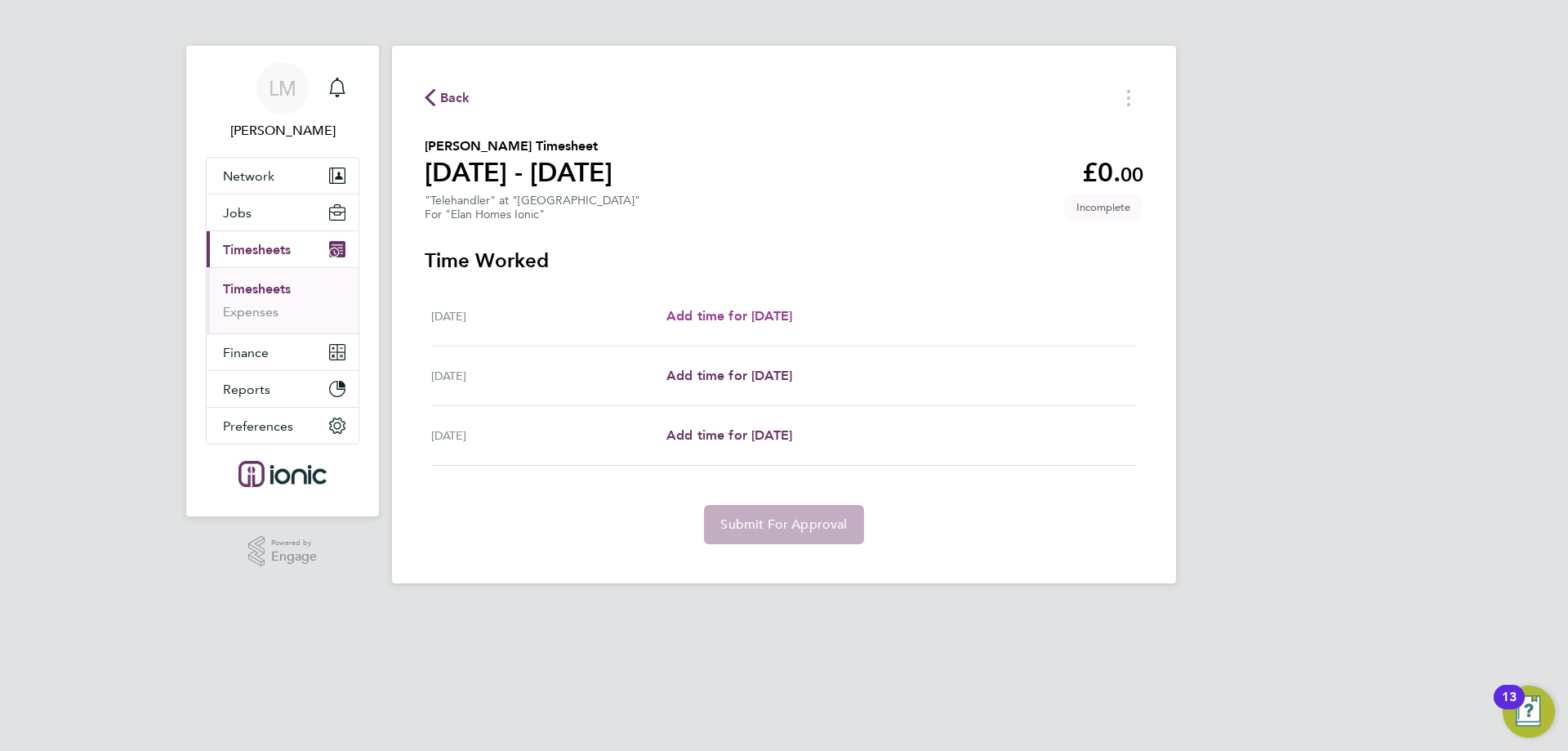
click at [743, 320] on span "Add time for [DATE]" at bounding box center [729, 315] width 126 height 16
select select "30"
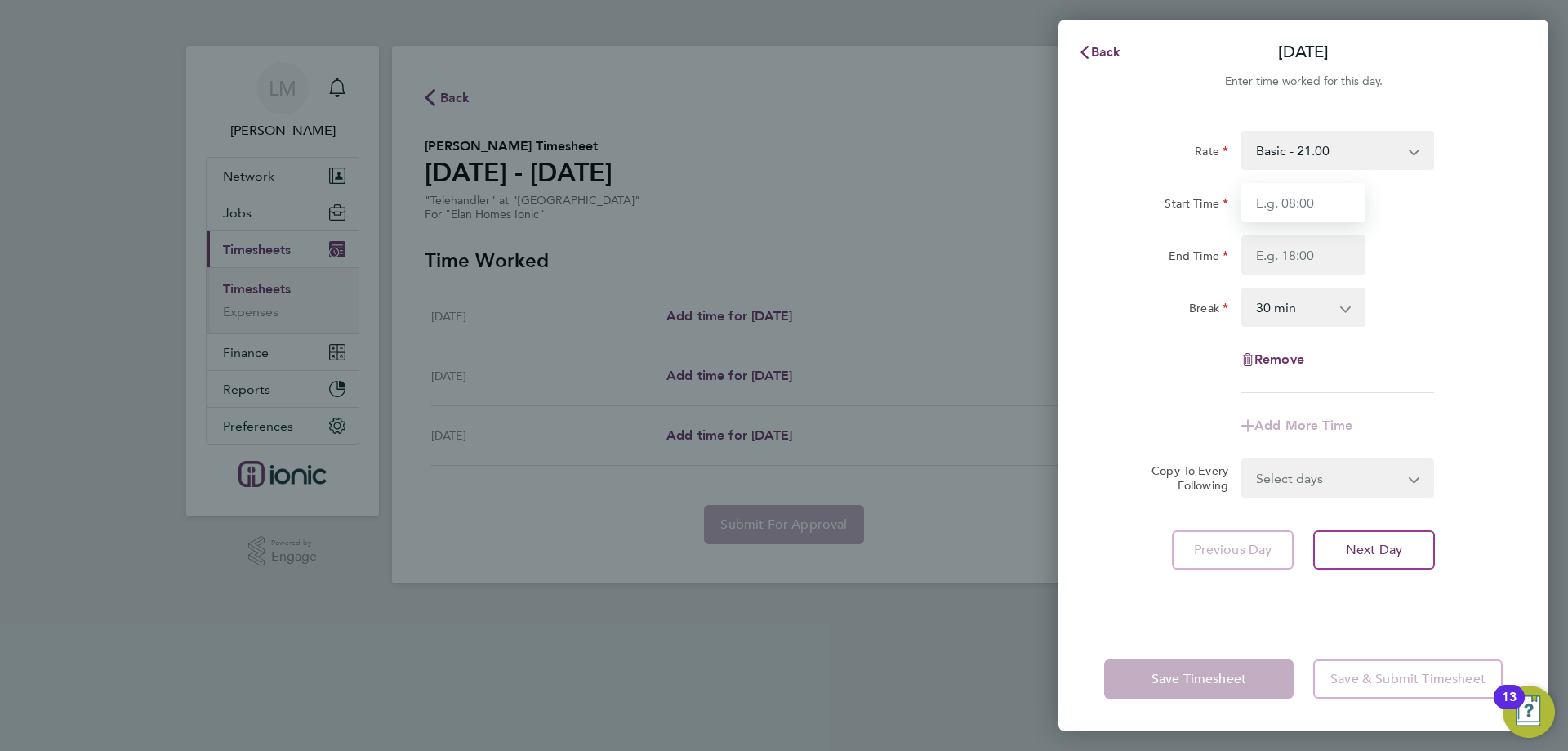
click at [1307, 208] on input "Start Time" at bounding box center [1303, 203] width 124 height 39
type input "07:30"
click at [1316, 251] on input "End Time" at bounding box center [1303, 255] width 124 height 39
type input "15:30"
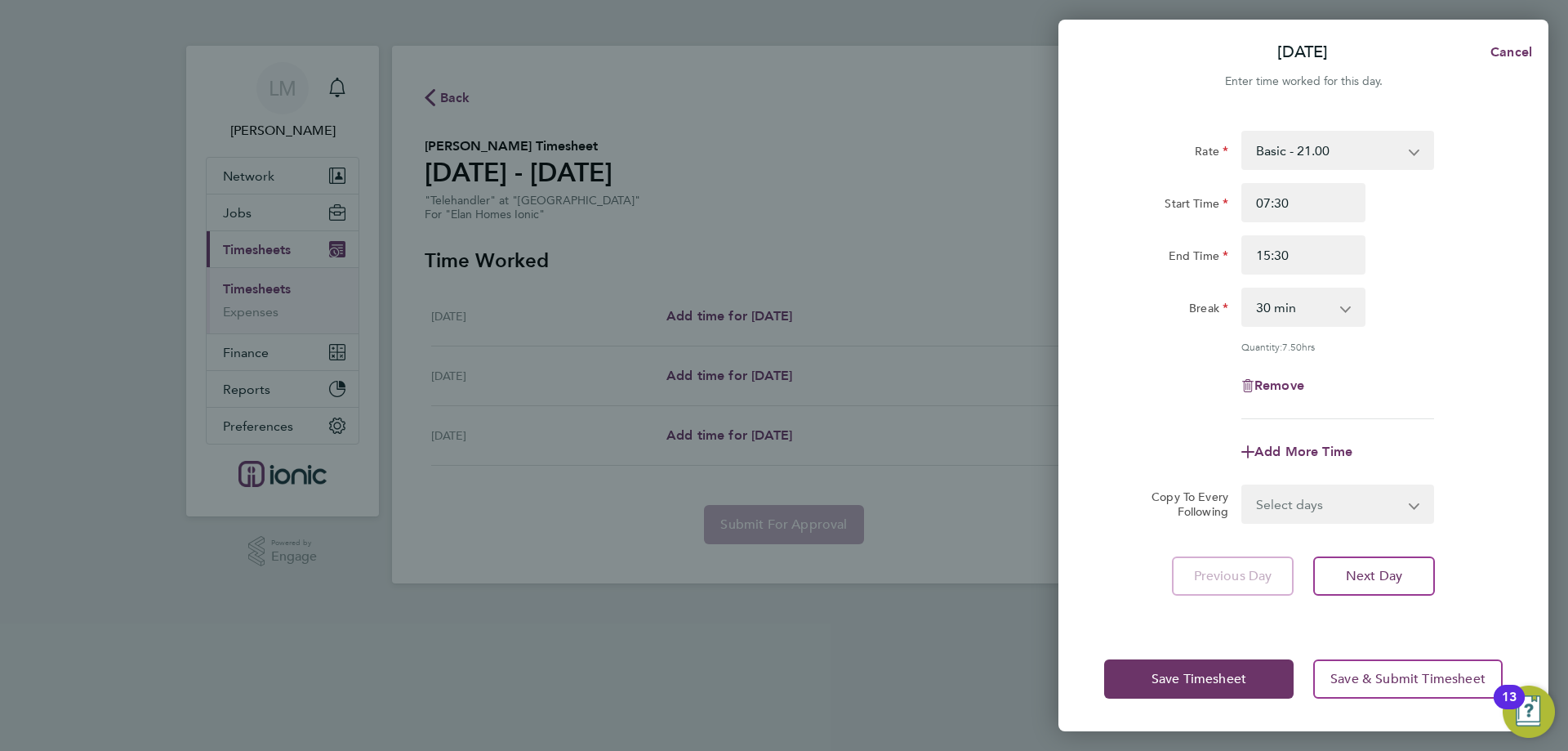
drag, startPoint x: 1507, startPoint y: 338, endPoint x: 1482, endPoint y: 352, distance: 28.7
click at [1508, 338] on div "Rate Basic - 21.00 Start Time 07:30 End Time 15:30 Break 0 min 15 min 30 min 45…" at bounding box center [1303, 369] width 490 height 516
drag, startPoint x: 1222, startPoint y: 643, endPoint x: 1225, endPoint y: 663, distance: 20.2
click at [1225, 663] on div "Save Timesheet Save & Submit Timesheet" at bounding box center [1303, 679] width 490 height 105
click at [1225, 663] on button "Save Timesheet" at bounding box center [1199, 679] width 189 height 39
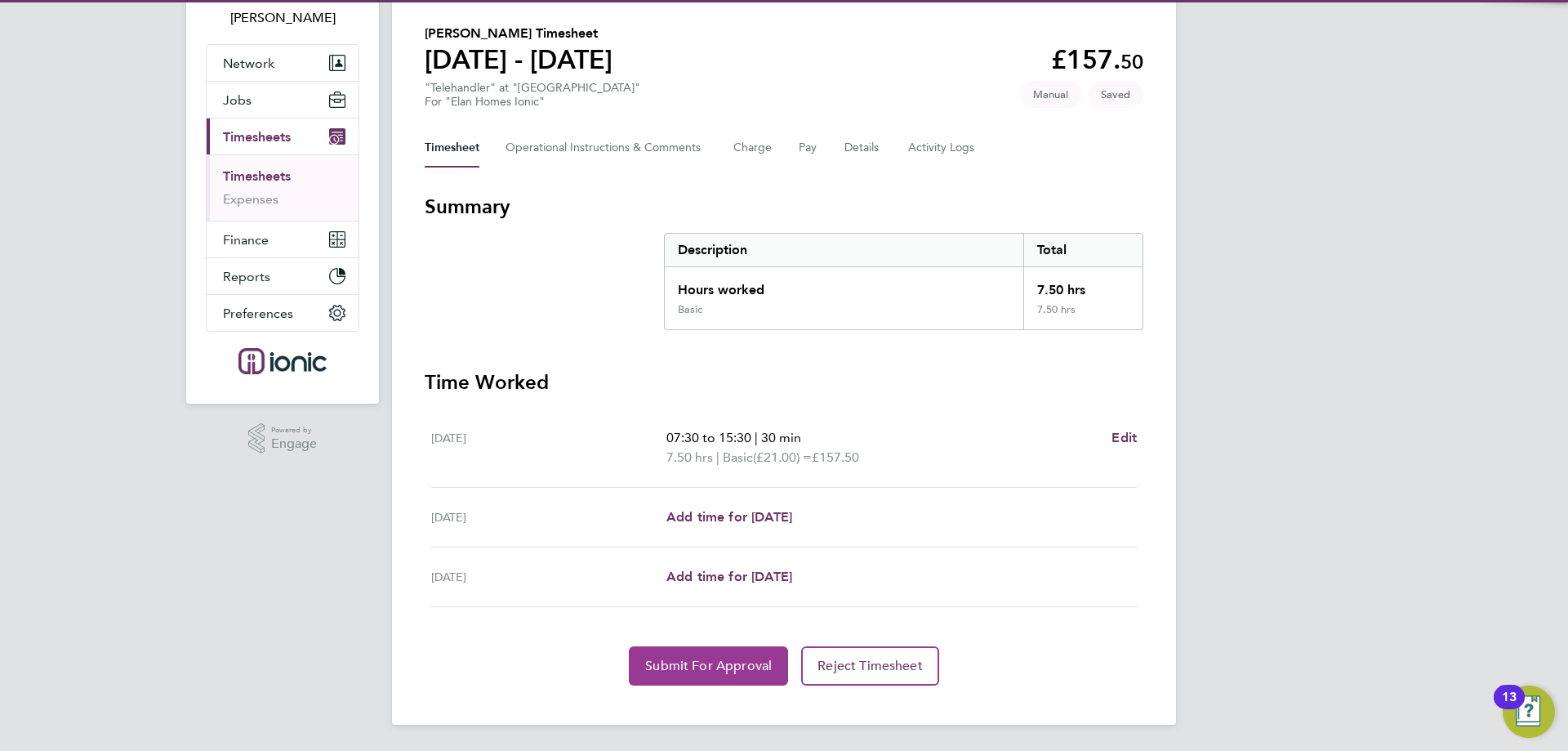
click at [687, 666] on span "Submit For Approval" at bounding box center [708, 666] width 127 height 16
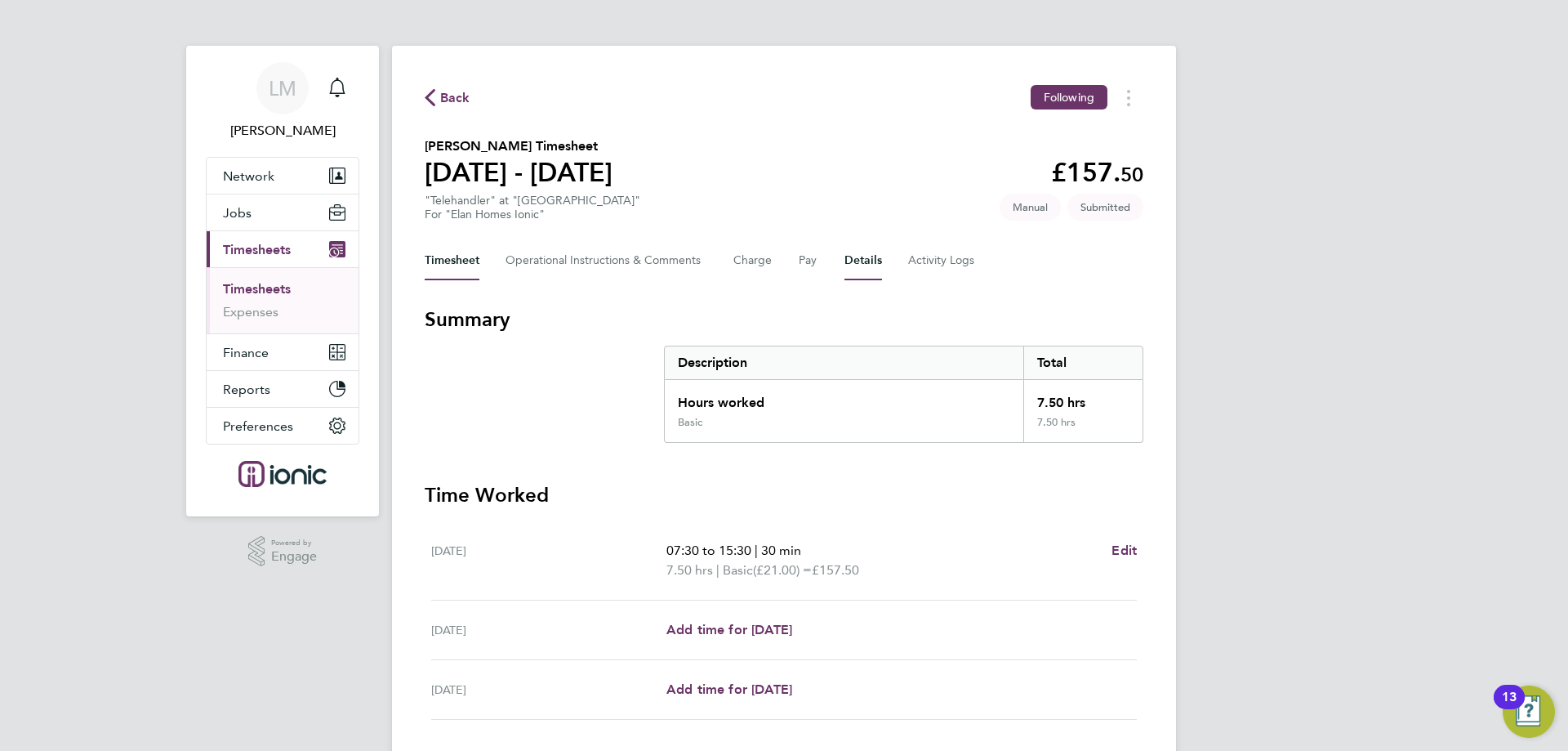
click at [858, 246] on button "Details" at bounding box center [863, 261] width 38 height 39
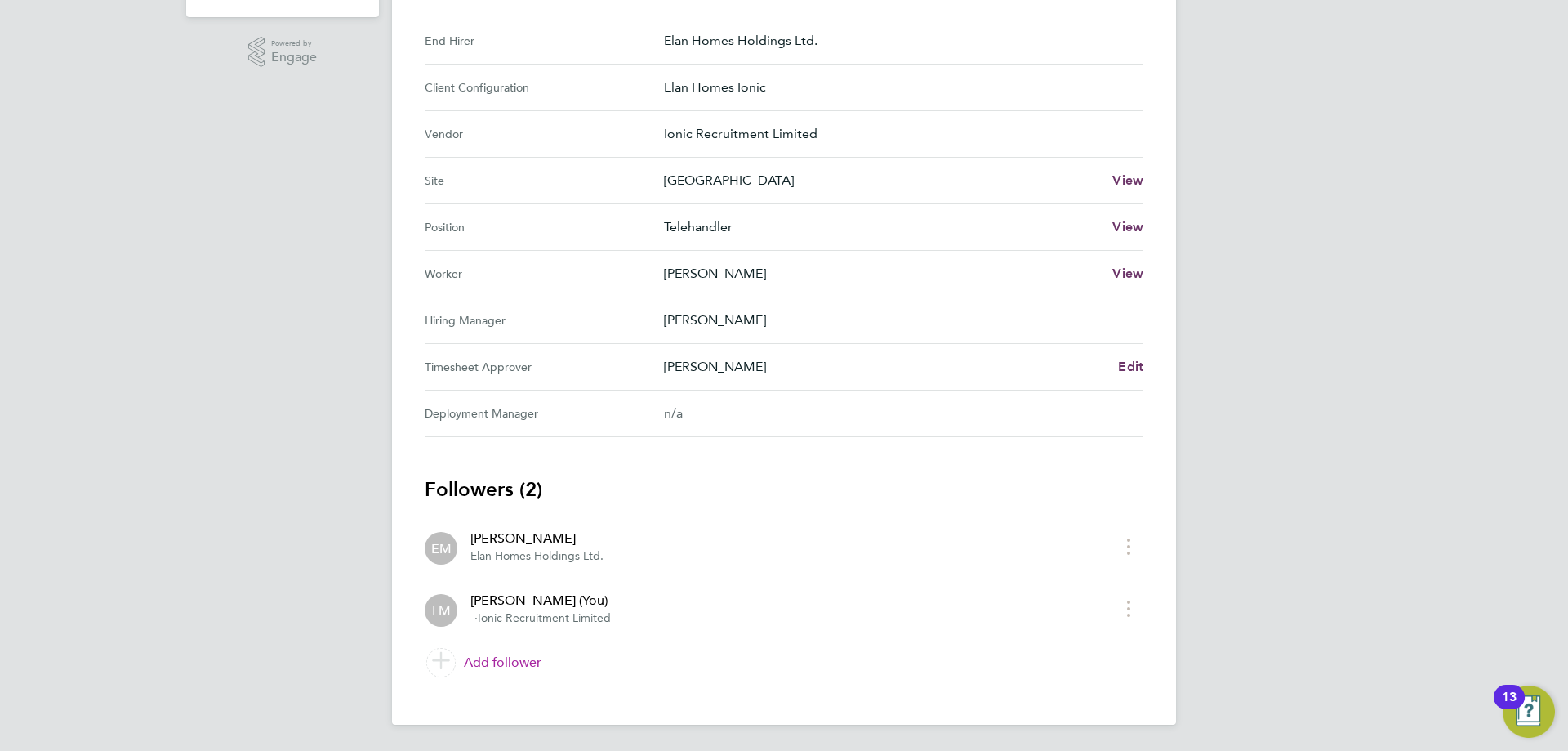
click at [499, 650] on link "Add follower" at bounding box center [784, 663] width 719 height 46
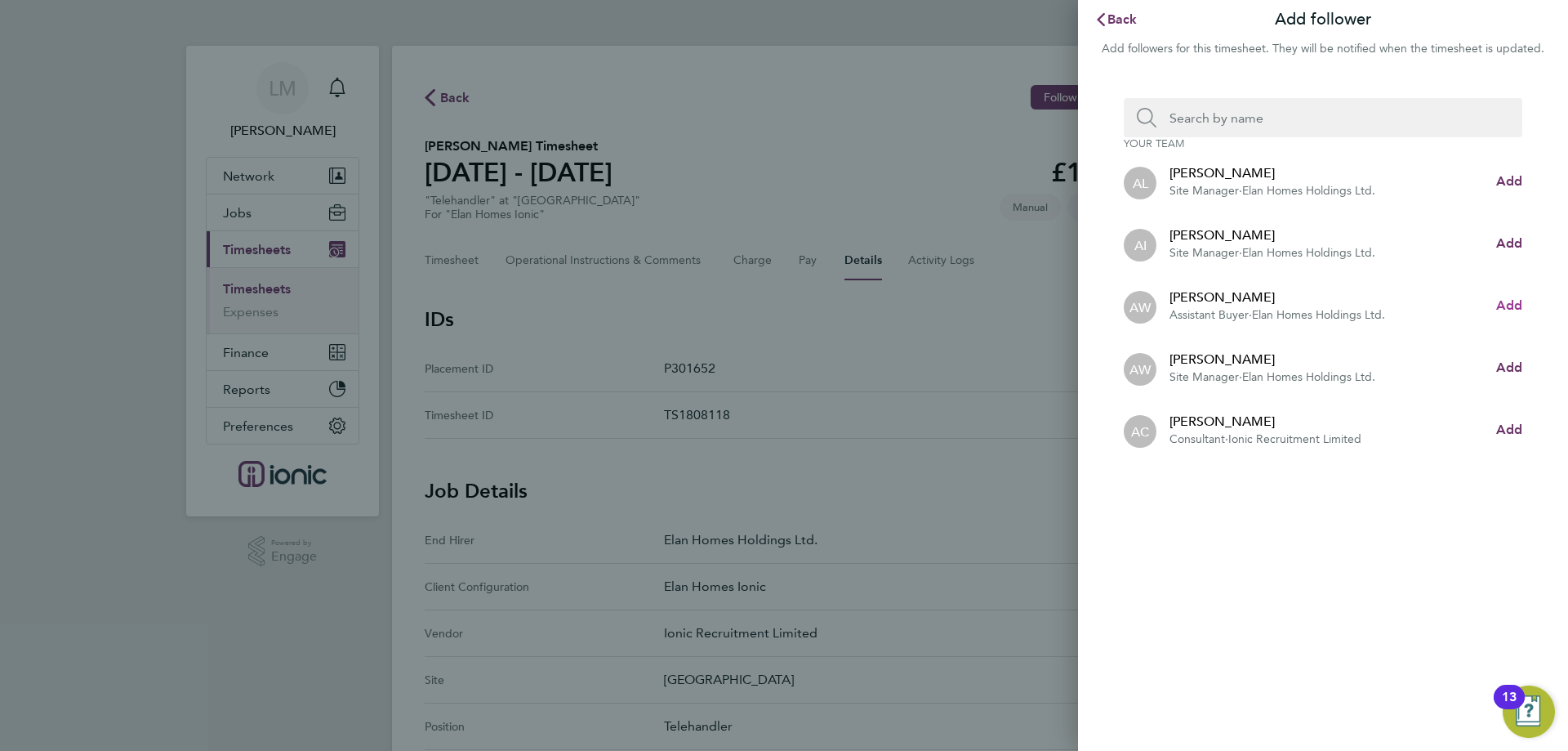
click at [1517, 302] on span "Add" at bounding box center [1509, 305] width 26 height 16
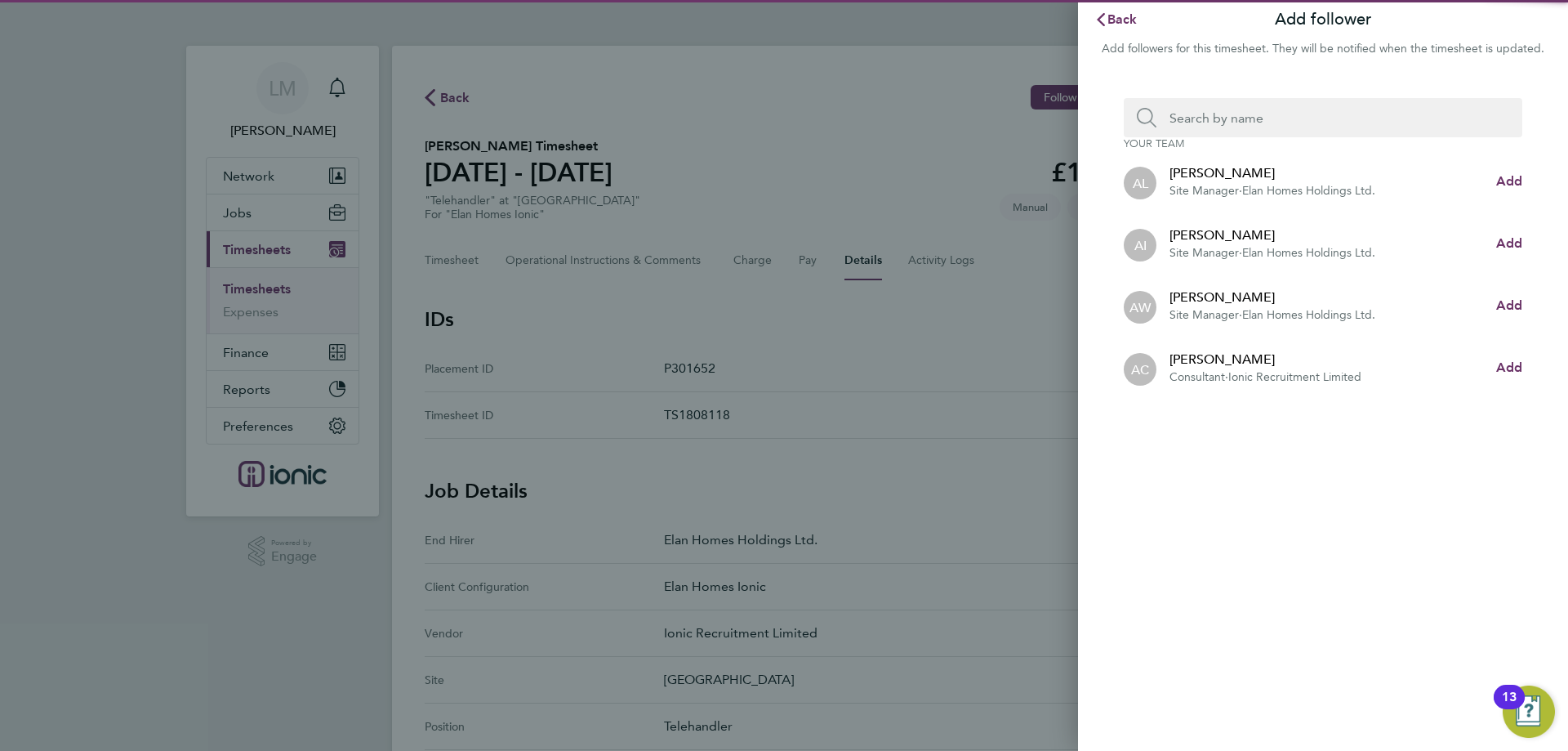
click at [1235, 114] on input "Search team member by name:" at bounding box center [1330, 118] width 346 height 39
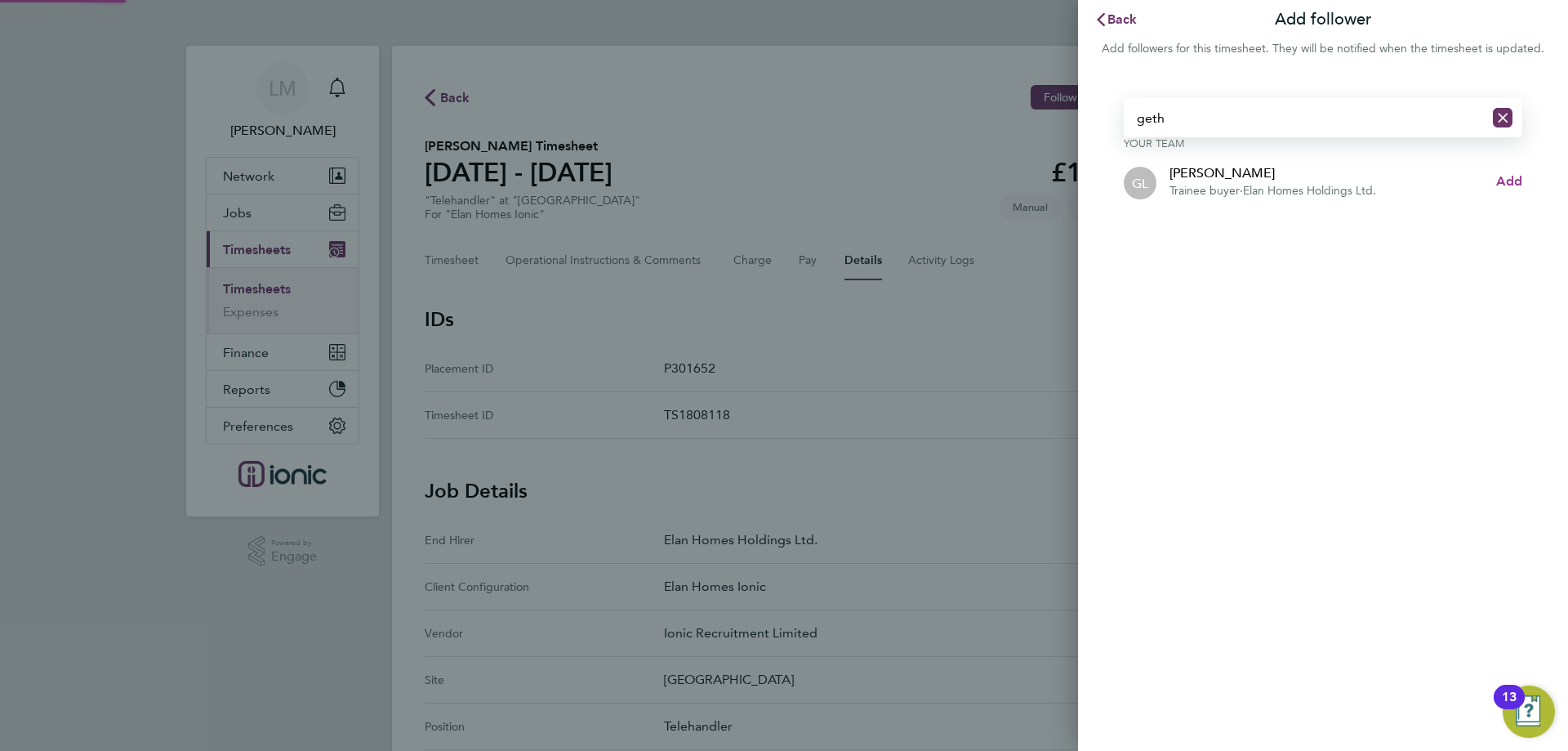
type input "geth"
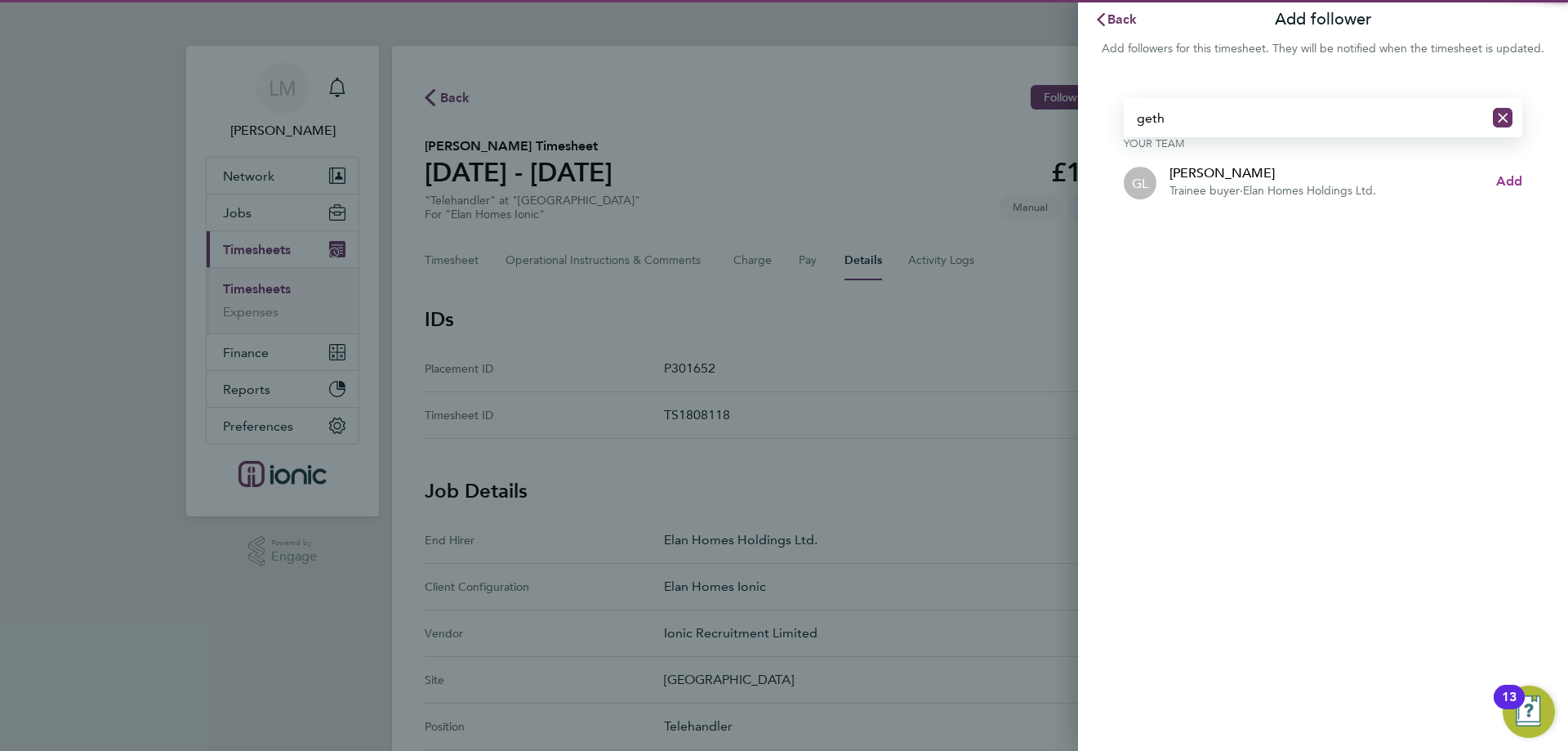
click at [1500, 176] on span "Add" at bounding box center [1509, 181] width 26 height 16
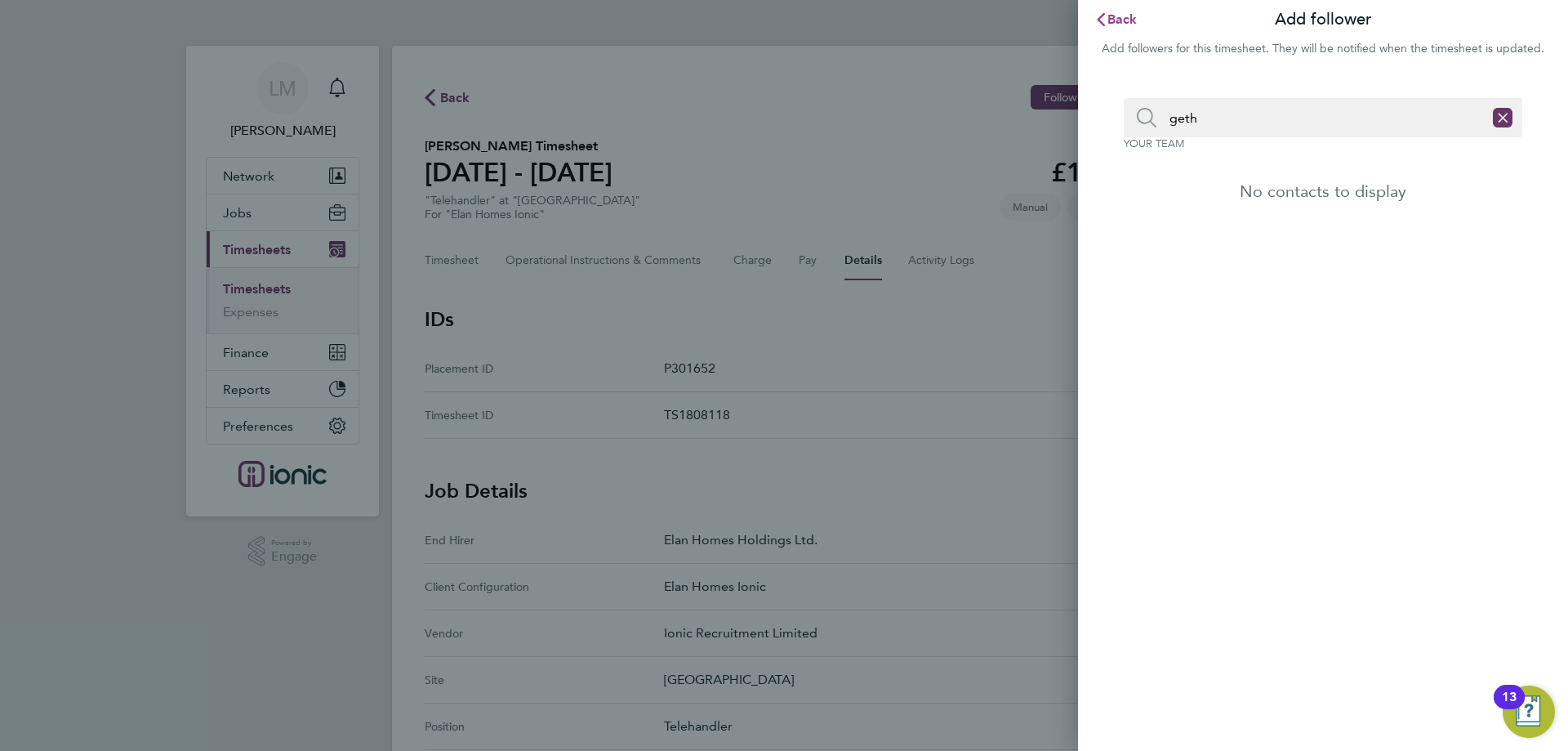
click at [1124, 11] on button "Back" at bounding box center [1116, 20] width 76 height 33
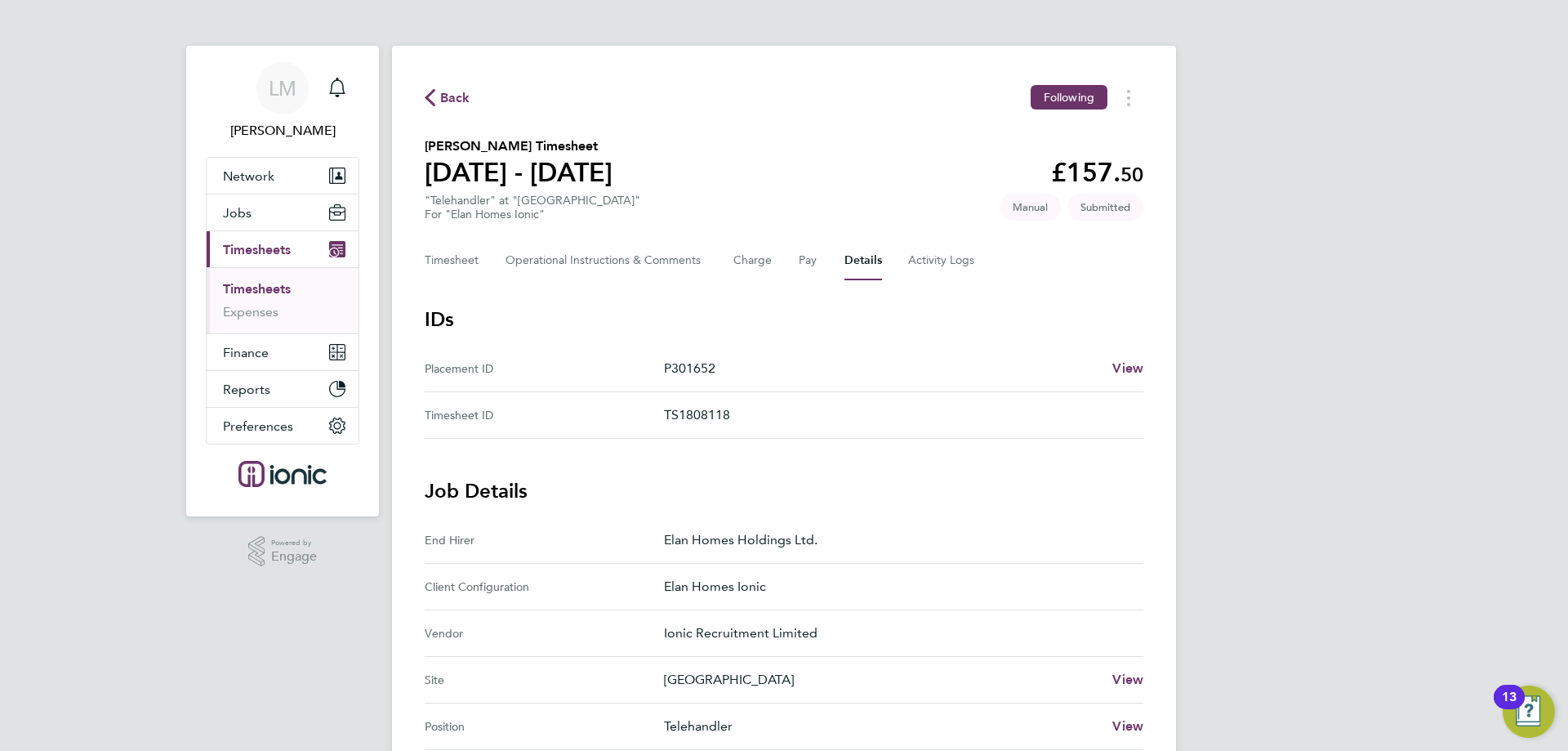
click at [462, 102] on span "Back" at bounding box center [455, 98] width 30 height 20
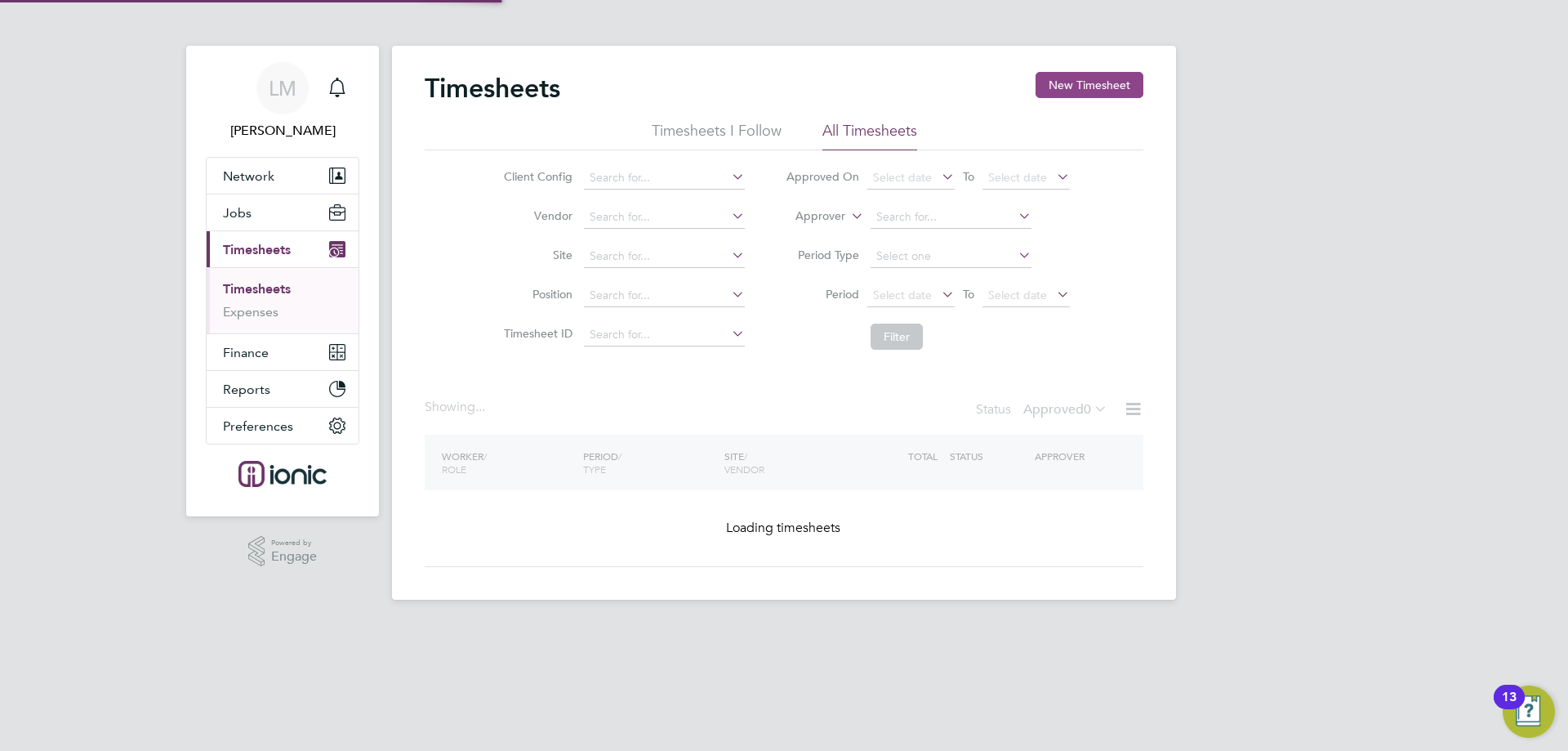
click at [1090, 90] on button "New Timesheet" at bounding box center [1089, 85] width 108 height 26
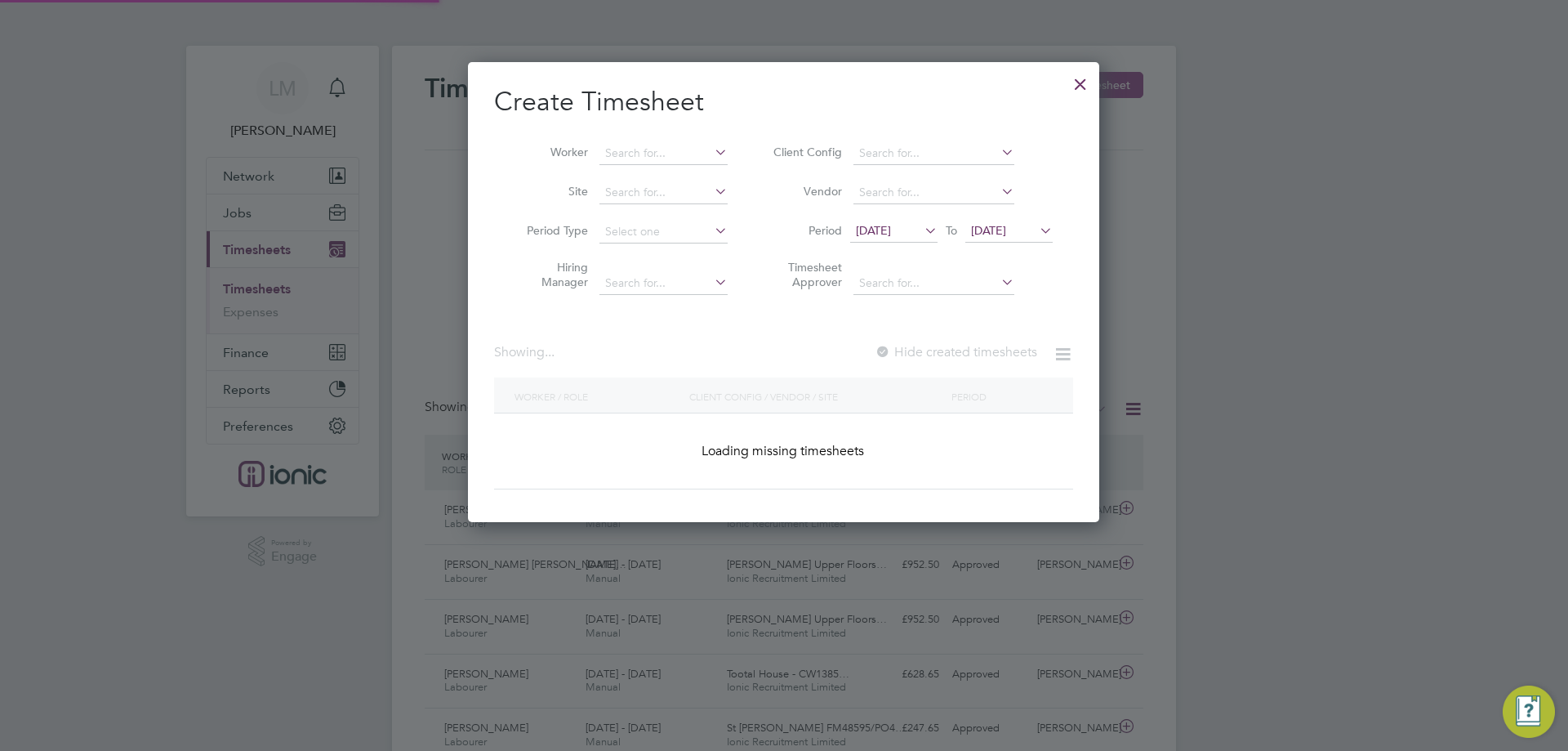
scroll to position [42, 142]
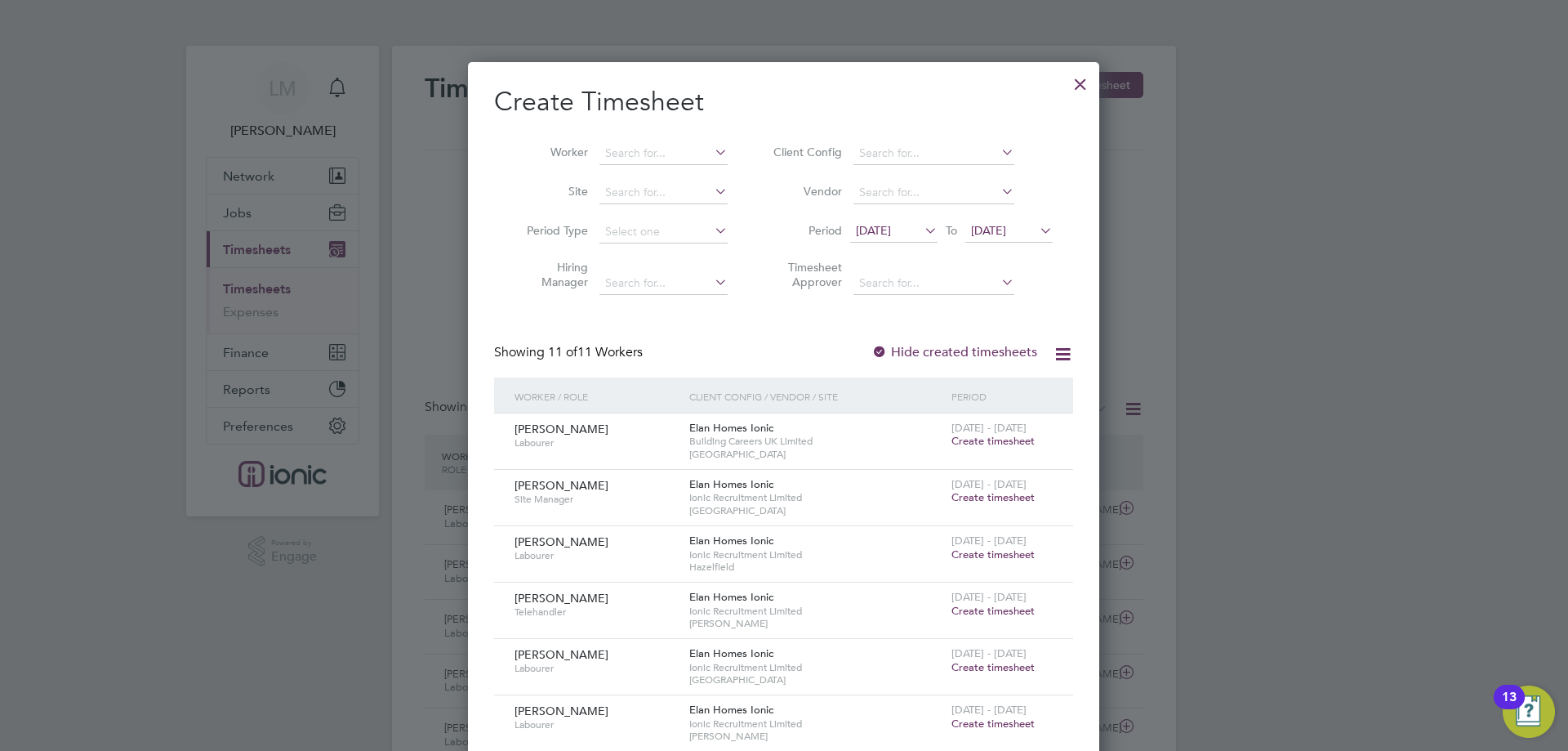
click at [988, 238] on span "[DATE]" at bounding box center [1009, 231] width 87 height 22
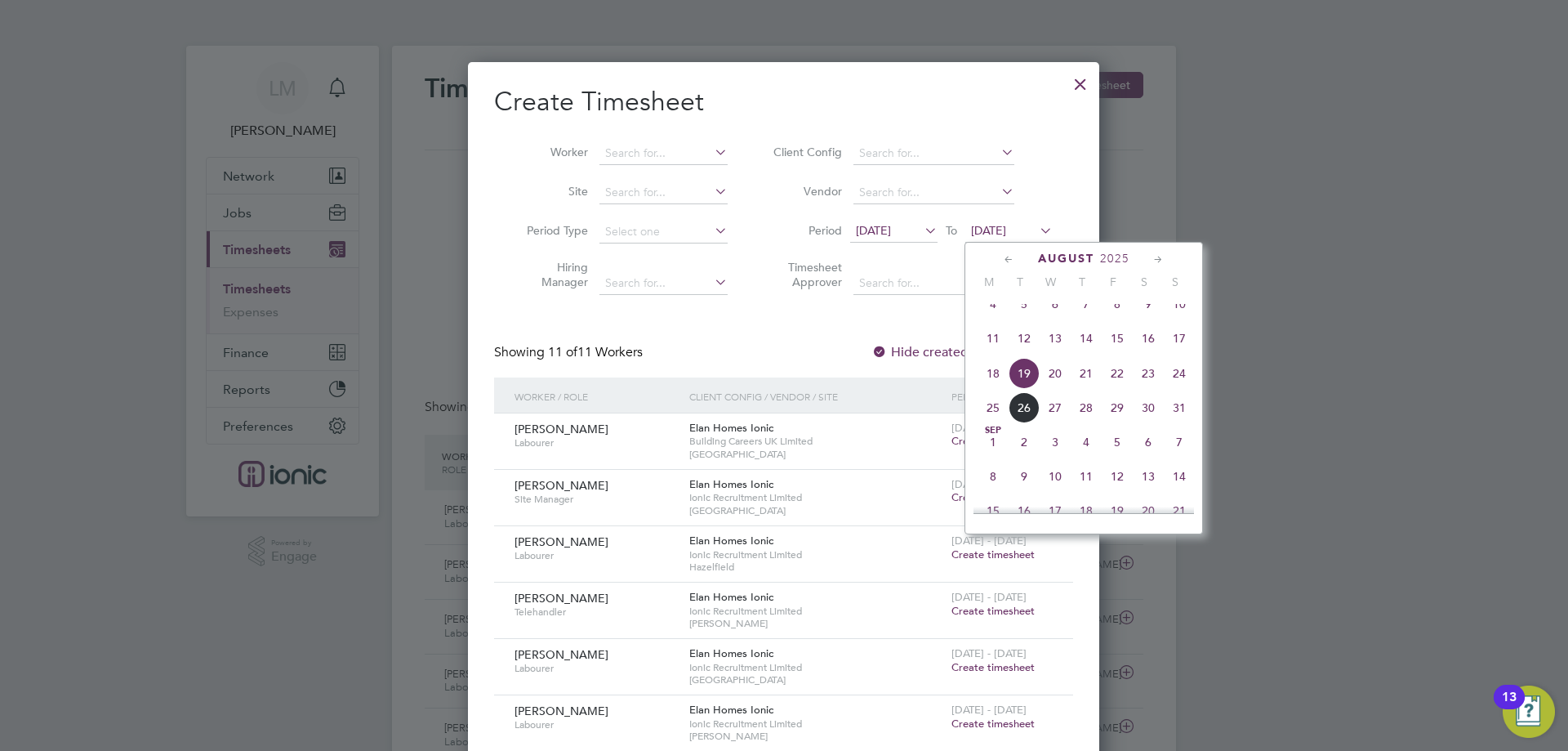
click at [1181, 389] on span "24" at bounding box center [1179, 373] width 31 height 31
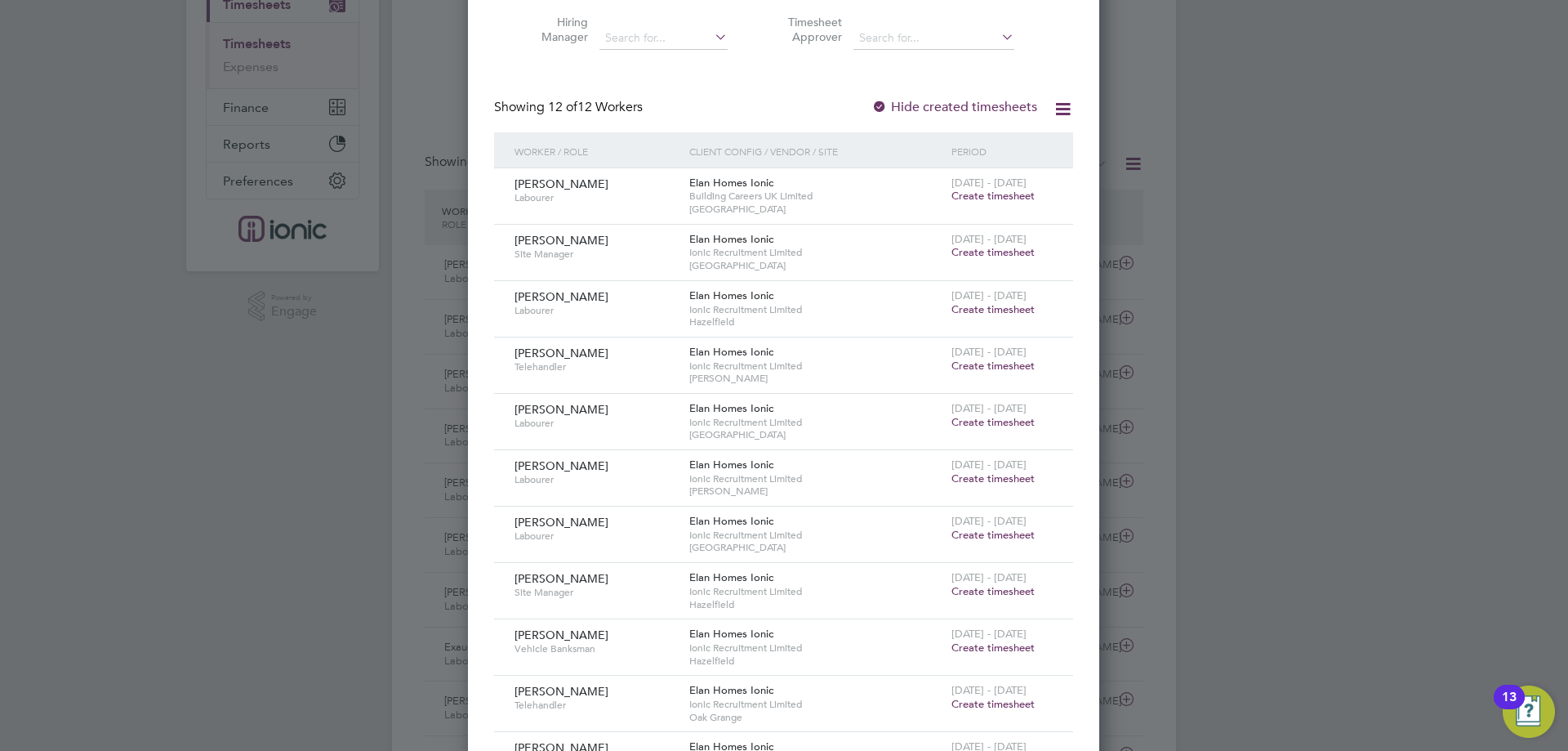
click at [1015, 365] on span "Create timesheet" at bounding box center [993, 365] width 83 height 14
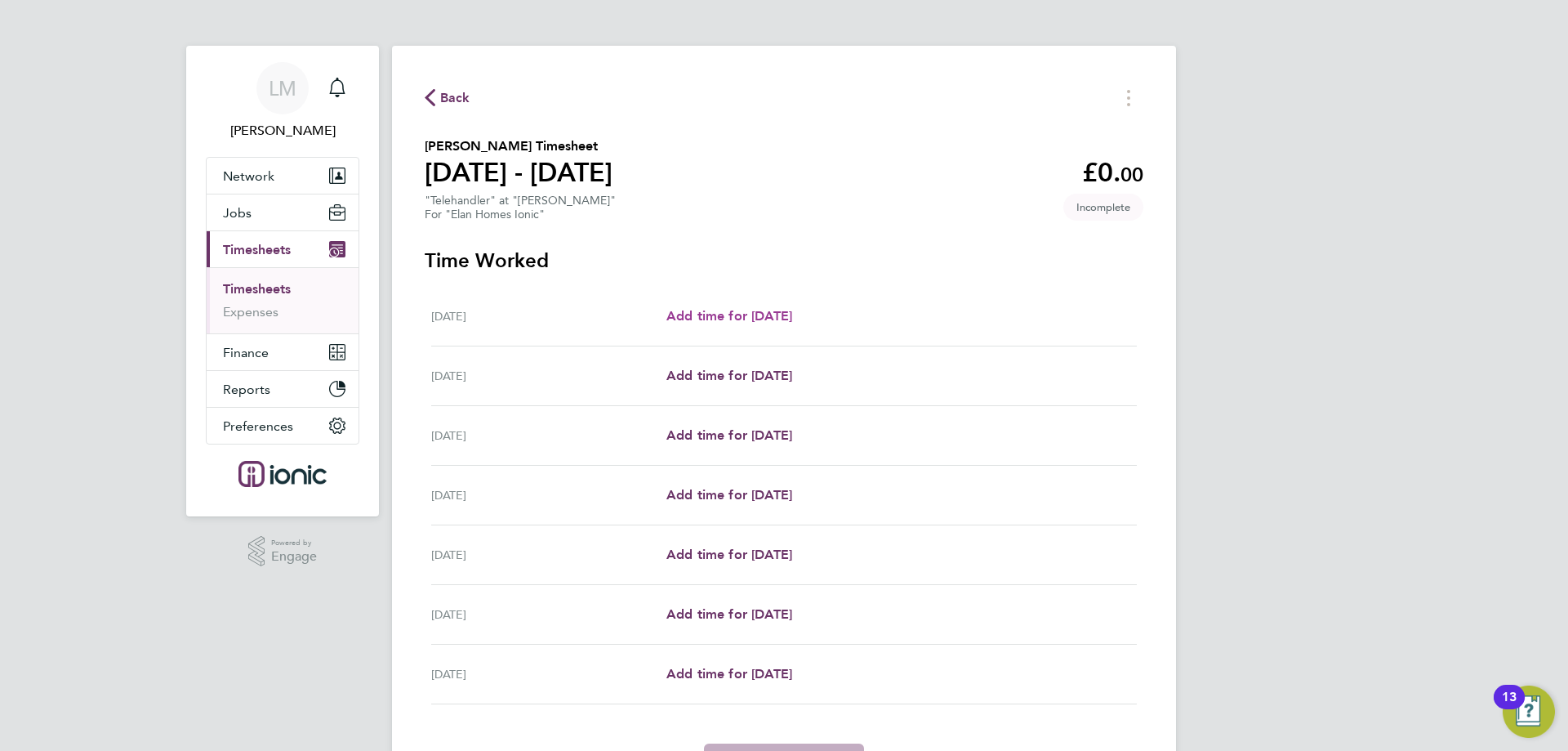
click at [771, 309] on span "Add time for [DATE]" at bounding box center [729, 315] width 126 height 16
select select "30"
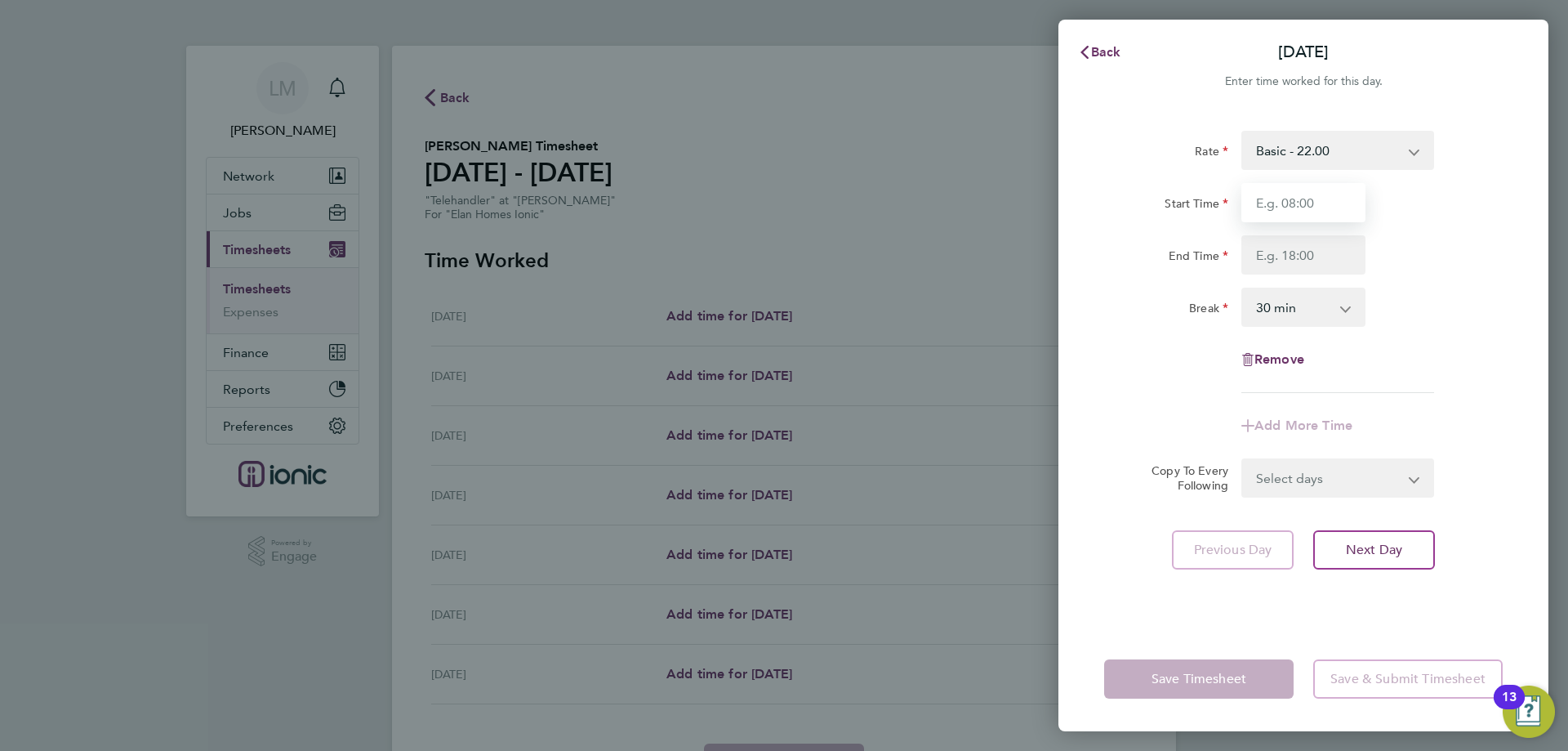
click at [1326, 196] on input "Start Time" at bounding box center [1303, 203] width 124 height 39
type input "07:30"
drag, startPoint x: 1300, startPoint y: 249, endPoint x: 1323, endPoint y: 266, distance: 28.6
click at [1300, 249] on input "End Time" at bounding box center [1303, 255] width 124 height 39
type input "16:00"
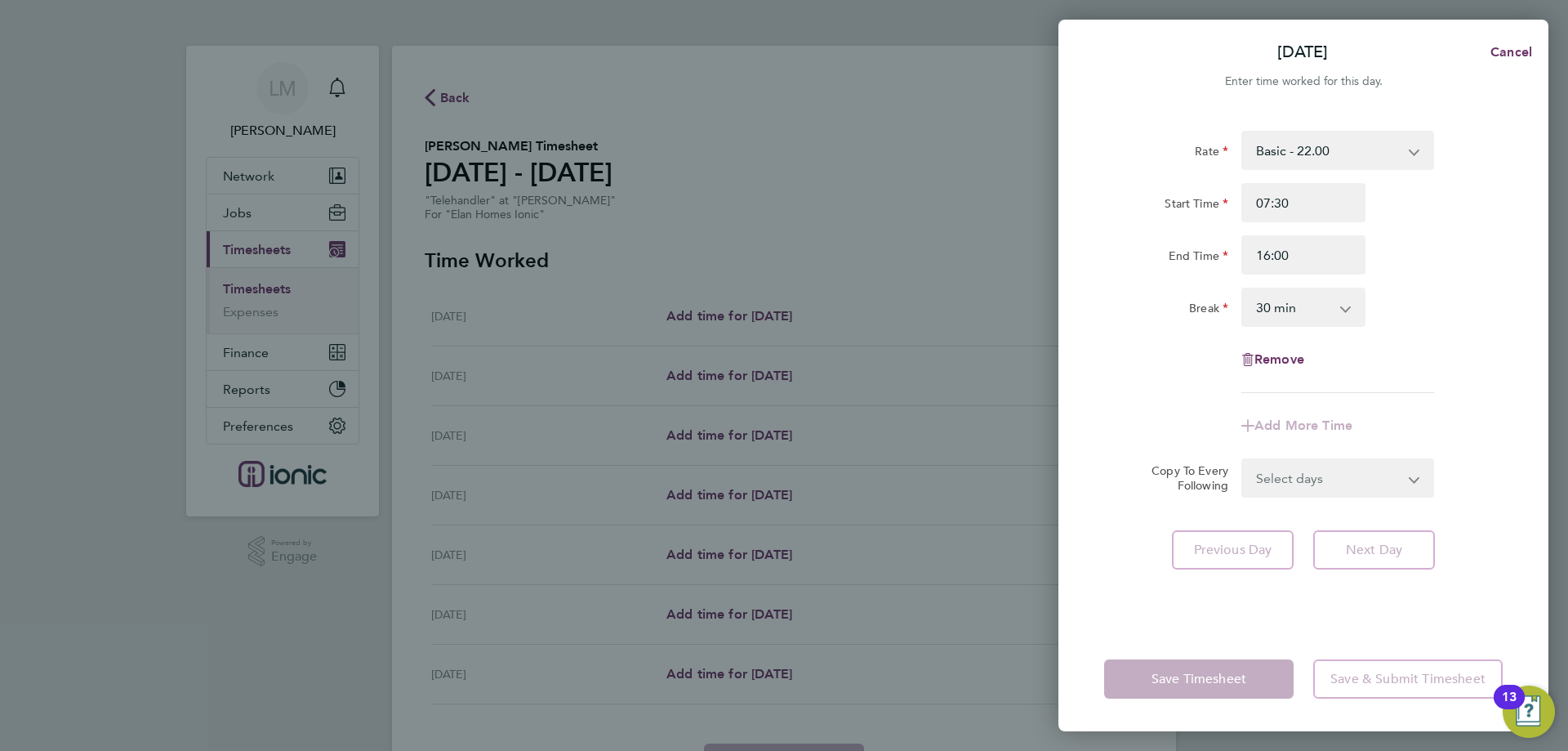
drag, startPoint x: 1439, startPoint y: 308, endPoint x: 1409, endPoint y: 353, distance: 54.1
click at [1439, 309] on div "Break 0 min 15 min 30 min 45 min 60 min 75 min 90 min" at bounding box center [1303, 307] width 412 height 39
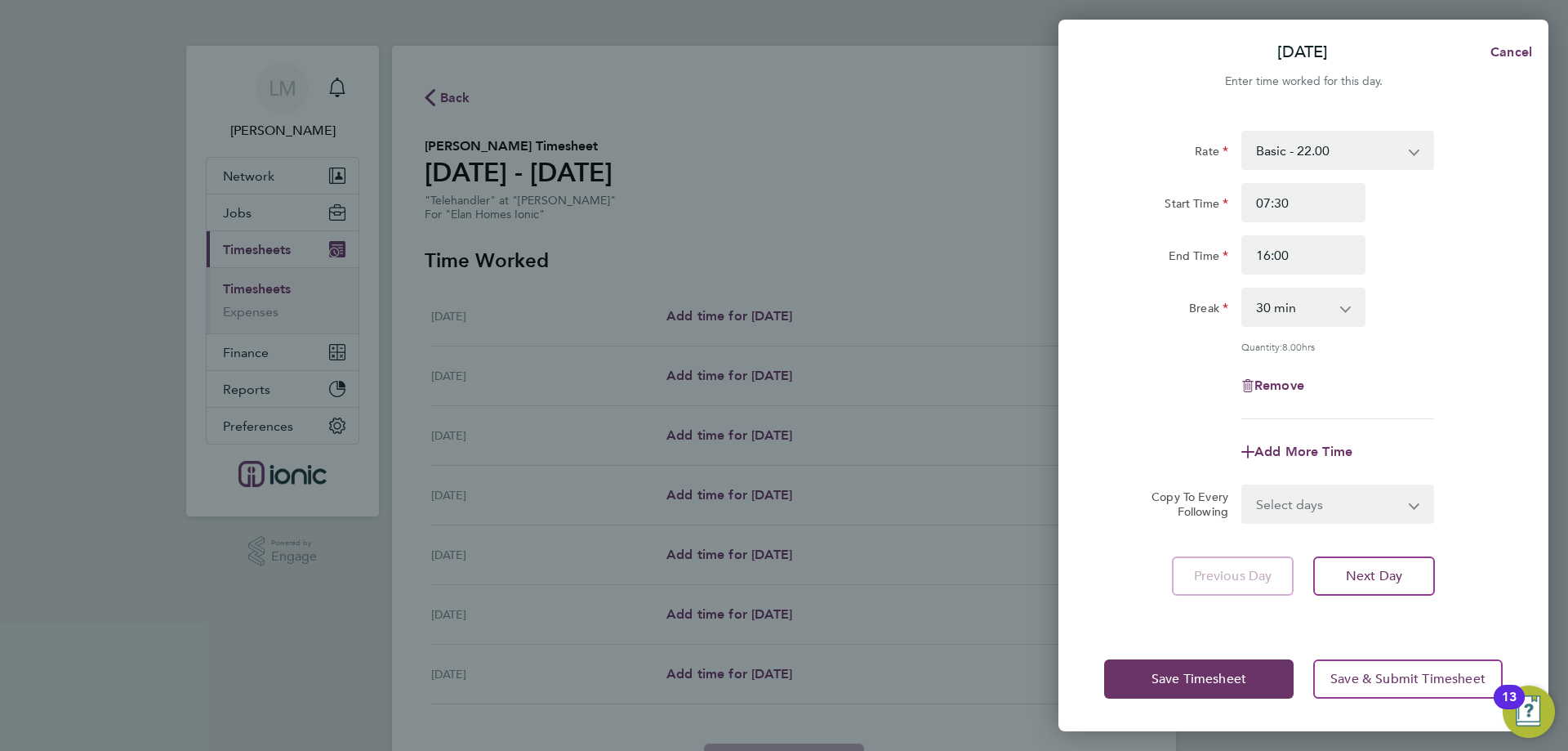
click at [1293, 503] on select "Select days Day Weekday (Mon-Fri) Weekend (Sat-Sun) [DATE] [DATE] [DATE] [DATE]…" at bounding box center [1329, 504] width 172 height 36
select select "WEEKDAY"
click at [1243, 486] on select "Select days Day Weekday (Mon-Fri) Weekend (Sat-Sun) [DATE] [DATE] [DATE] [DATE]…" at bounding box center [1329, 504] width 172 height 36
select select "[DATE]"
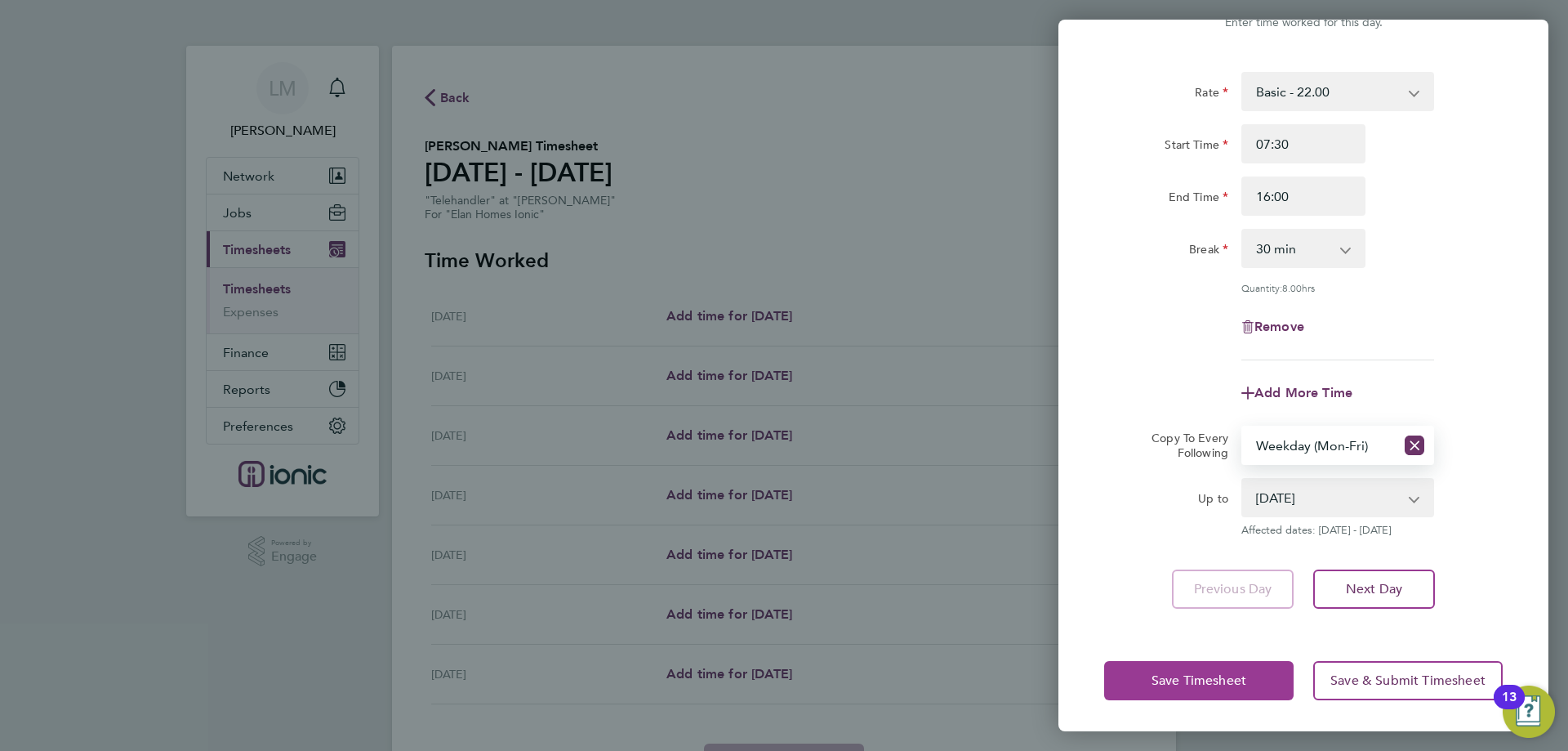
click at [1230, 680] on span "Save Timesheet" at bounding box center [1199, 681] width 95 height 16
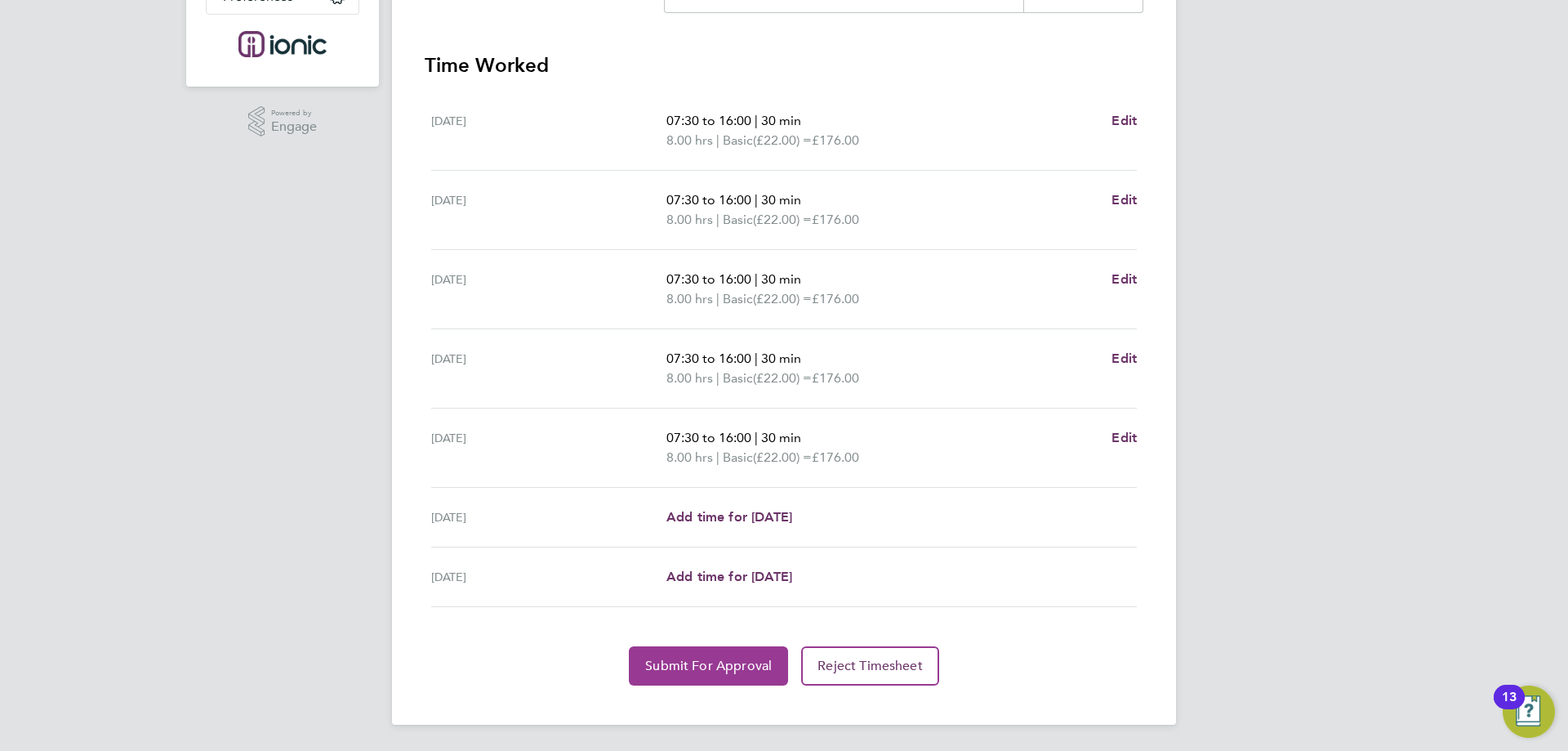
click at [774, 662] on button "Submit For Approval" at bounding box center [708, 666] width 159 height 39
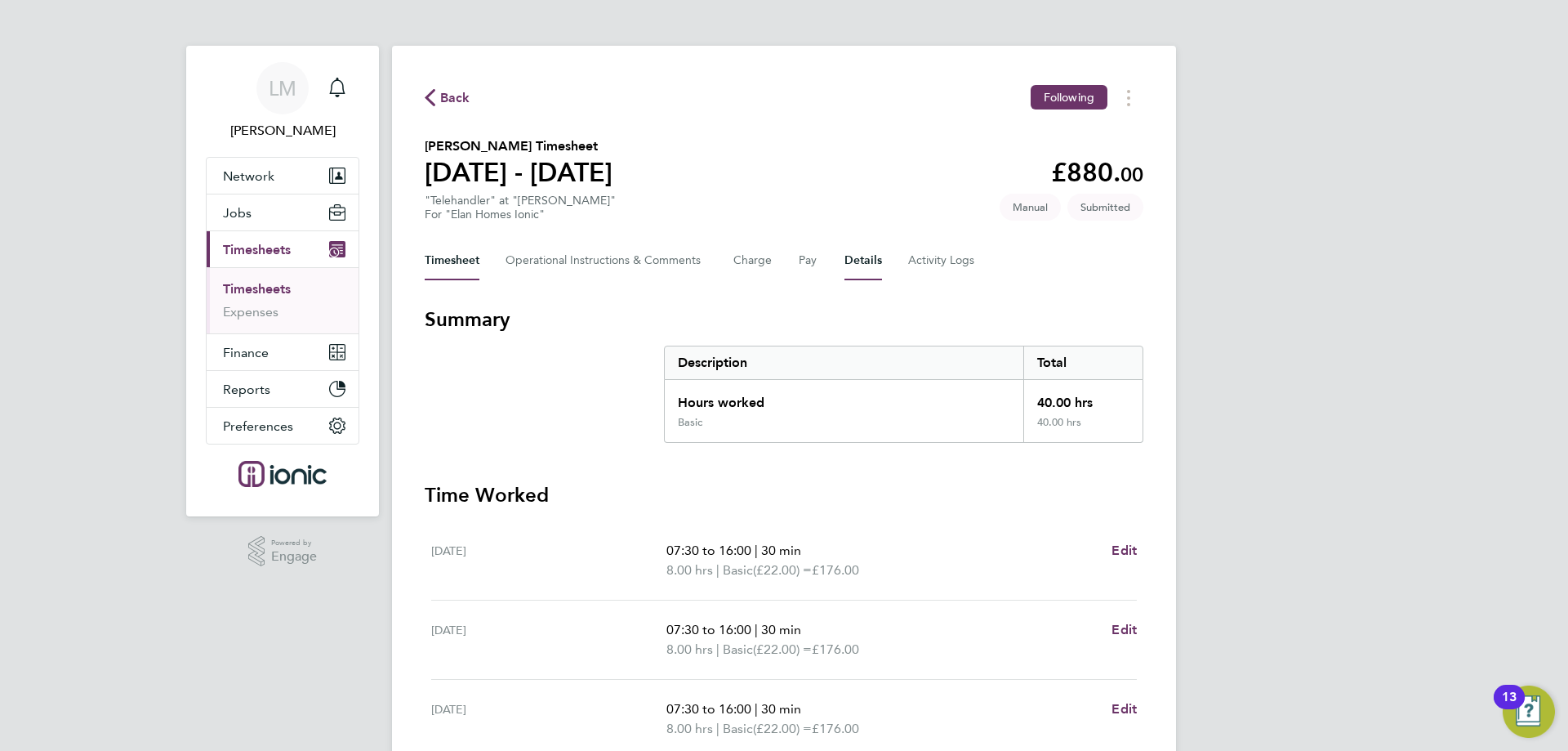
click at [871, 249] on button "Details" at bounding box center [863, 261] width 38 height 39
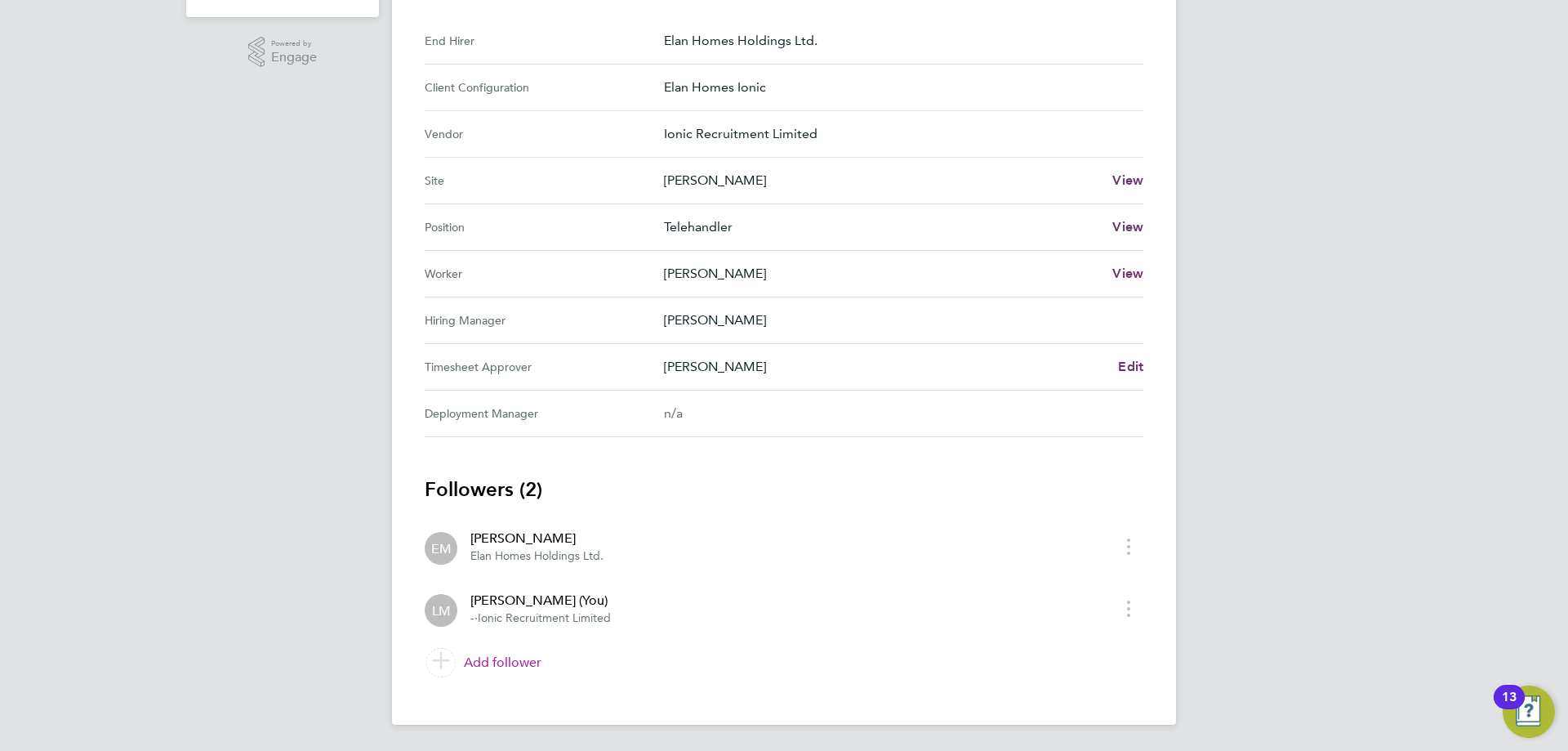
click at [508, 658] on link "Add follower" at bounding box center [784, 663] width 719 height 46
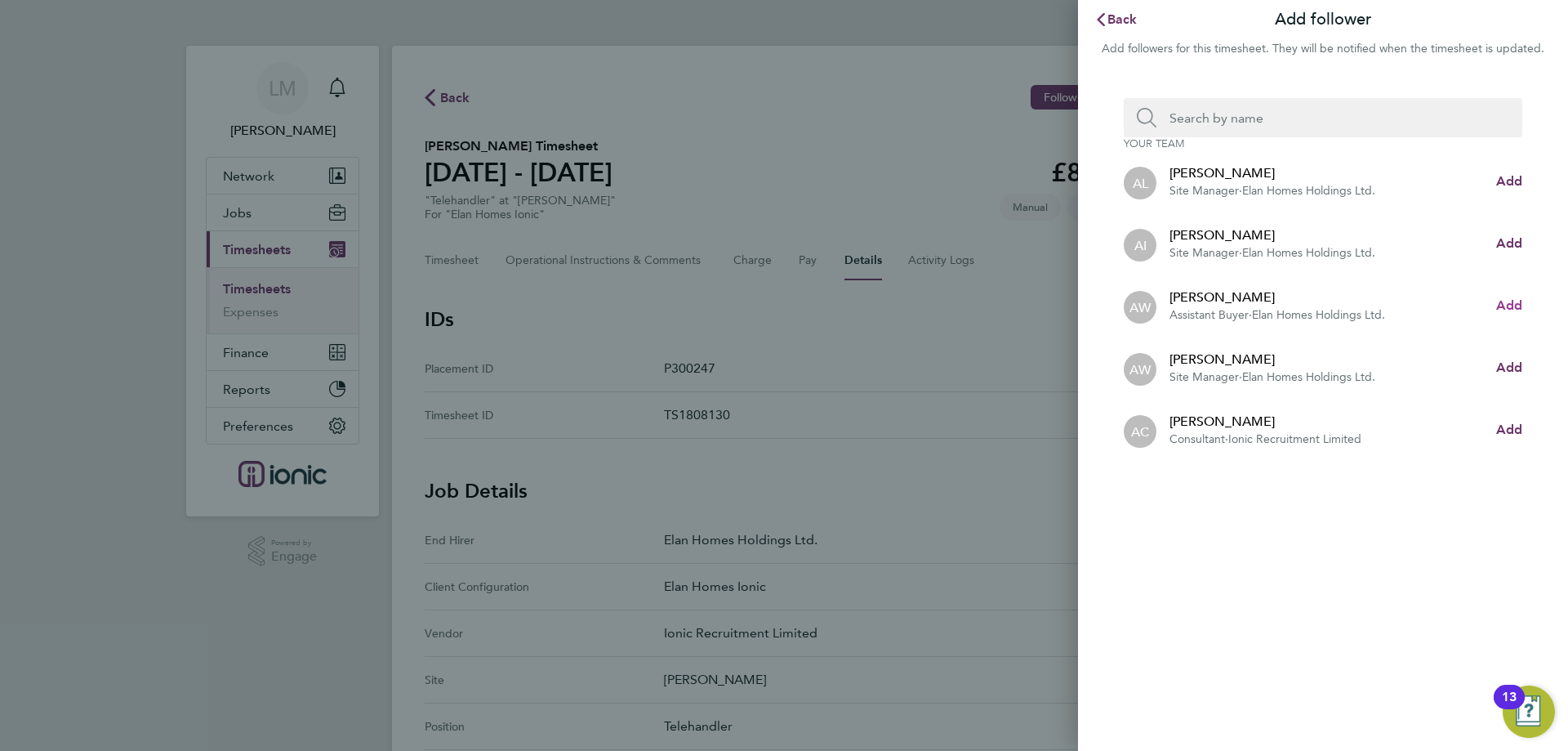
click at [1504, 305] on span "Add" at bounding box center [1509, 305] width 26 height 16
click at [1254, 127] on input "Search team member by name:" at bounding box center [1330, 118] width 346 height 39
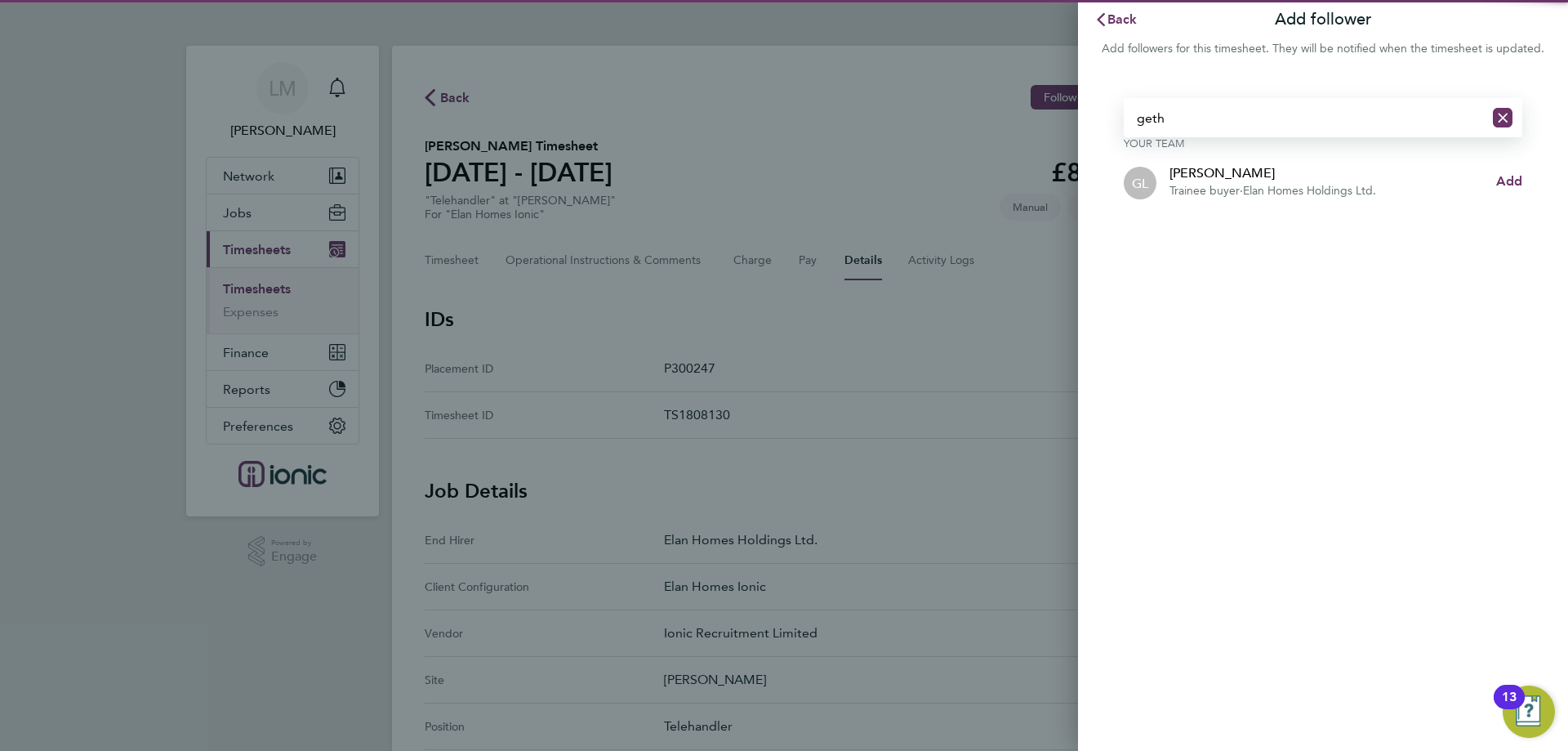
type input "geth"
click at [1503, 183] on li "GL [PERSON_NAME] buyer · Elan Homes Holdings Ltd. Add" at bounding box center [1323, 181] width 399 height 62
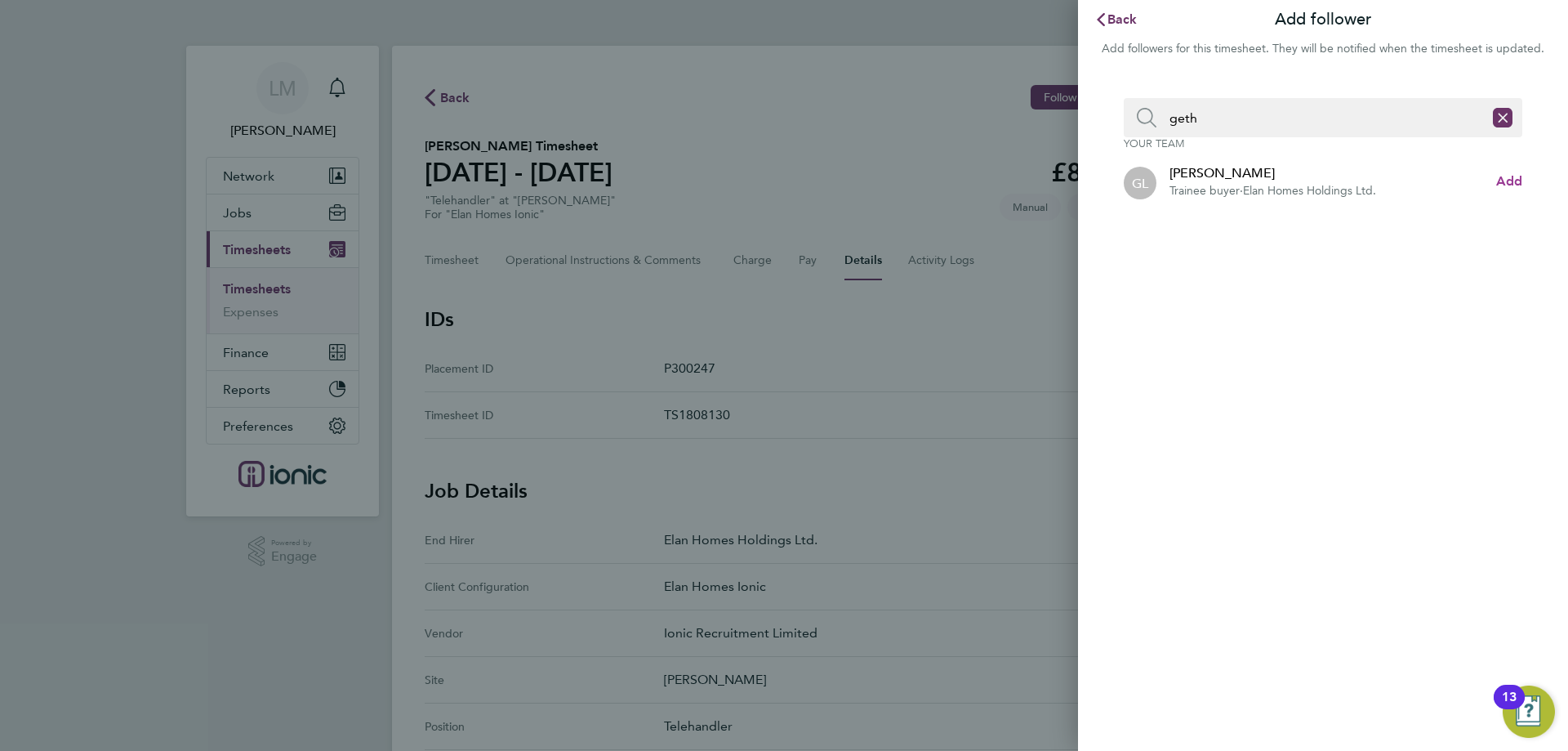
click at [1503, 185] on span "Add" at bounding box center [1509, 181] width 26 height 16
click at [1123, 25] on span "Back" at bounding box center [1122, 19] width 30 height 16
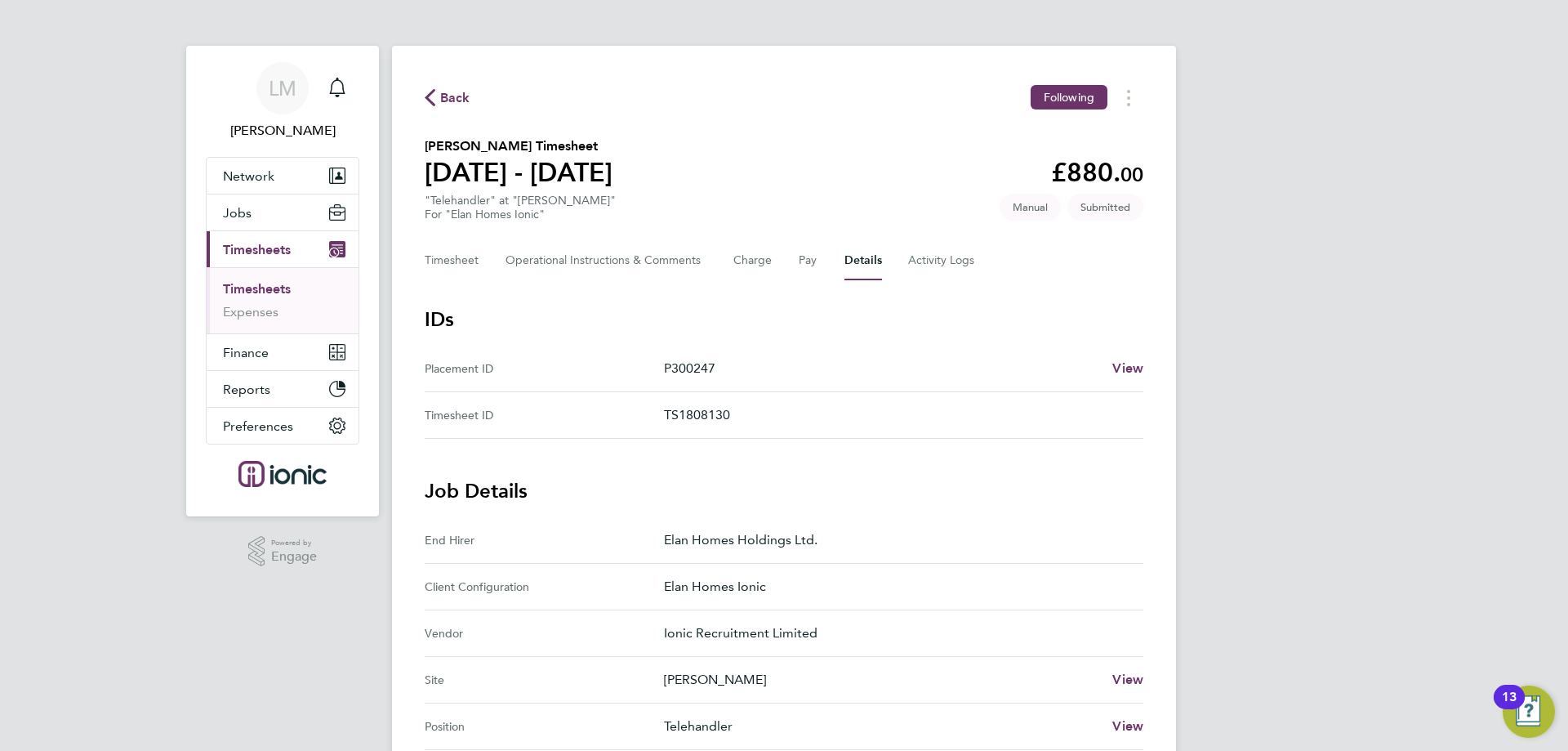
click at [457, 99] on span "Back" at bounding box center [455, 98] width 30 height 20
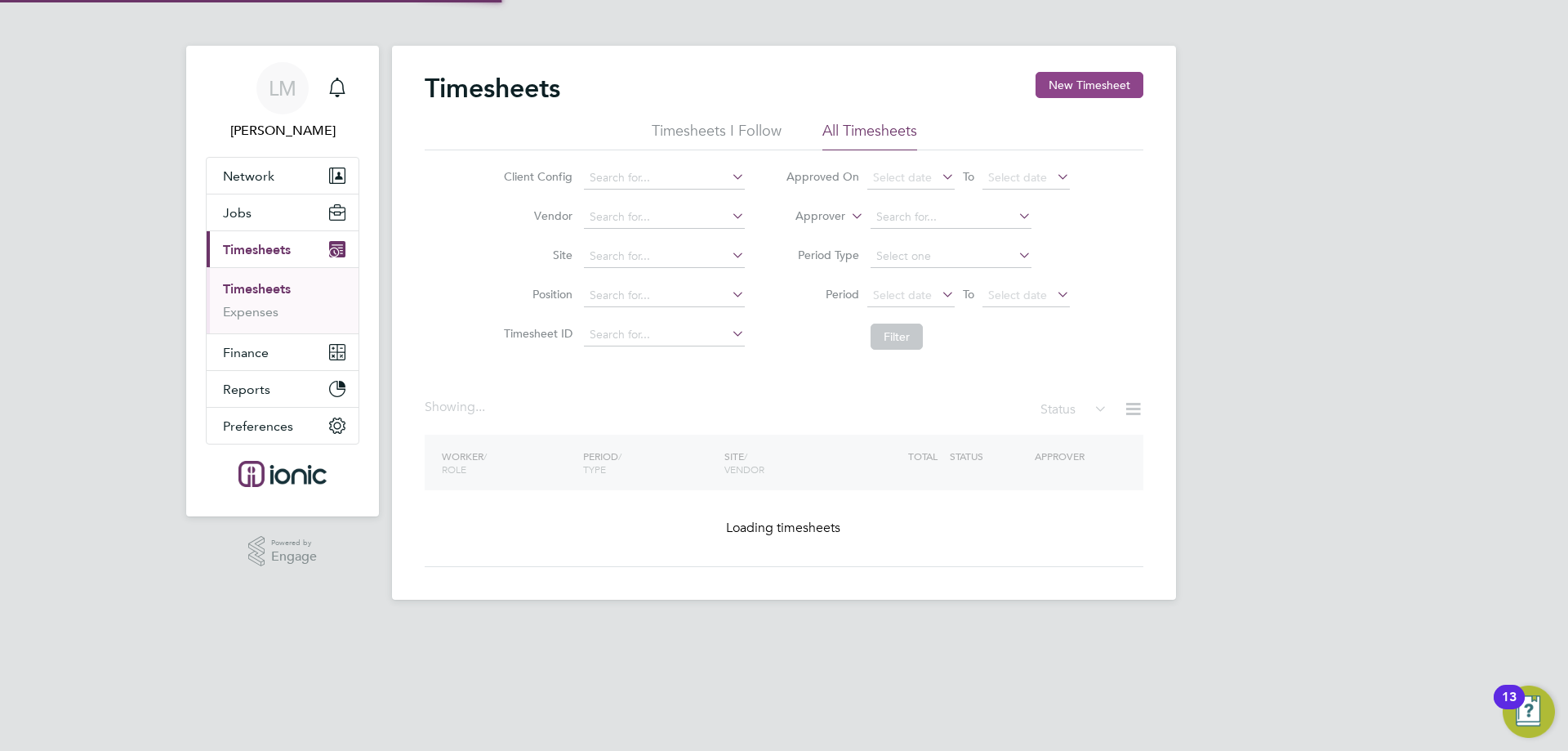
click at [1103, 96] on button "New Timesheet" at bounding box center [1089, 85] width 108 height 26
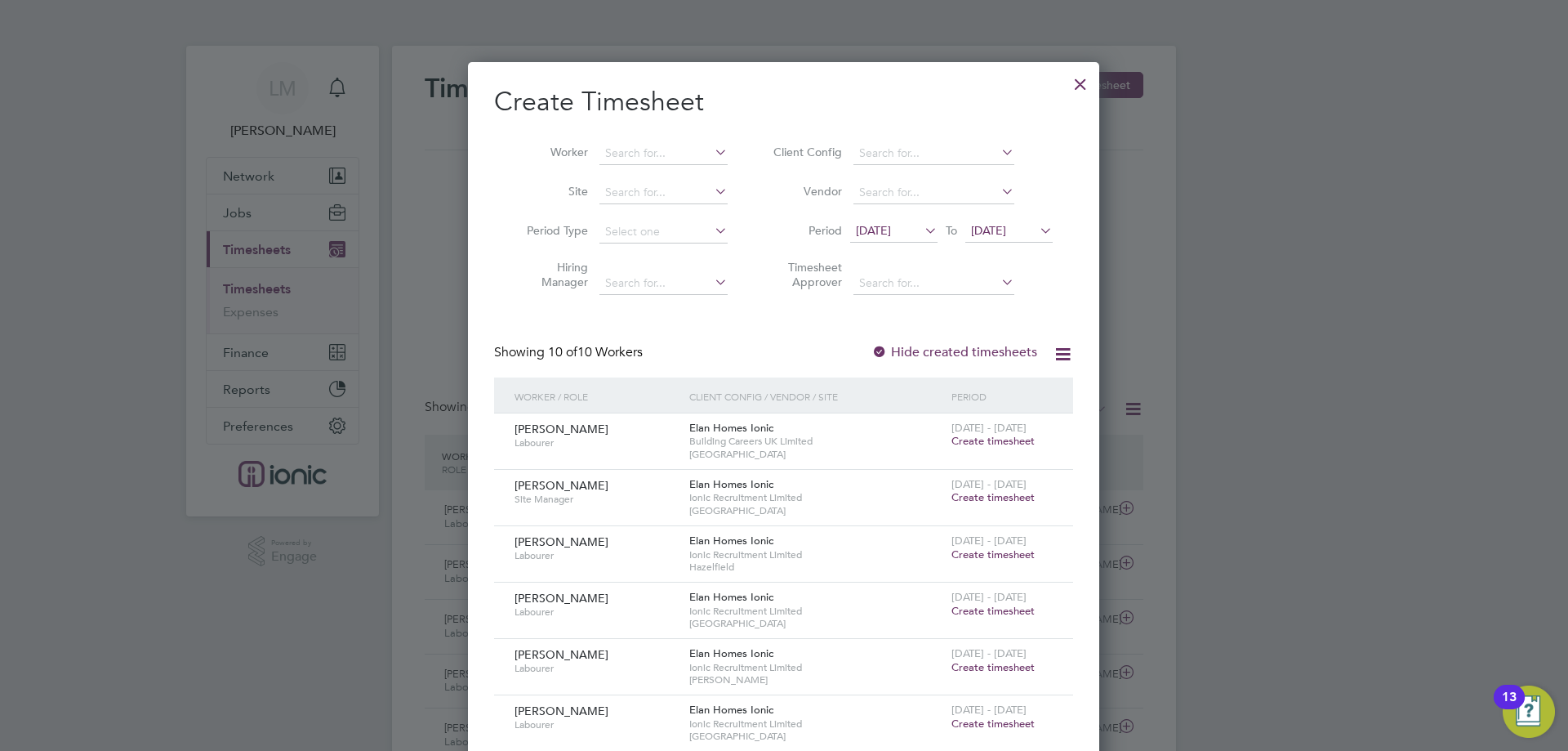
click at [828, 334] on div "Create Timesheet Worker Site Period Type Hiring Manager Client Config Vendor Pe…" at bounding box center [783, 531] width 579 height 893
click at [891, 230] on span "[DATE]" at bounding box center [873, 230] width 35 height 15
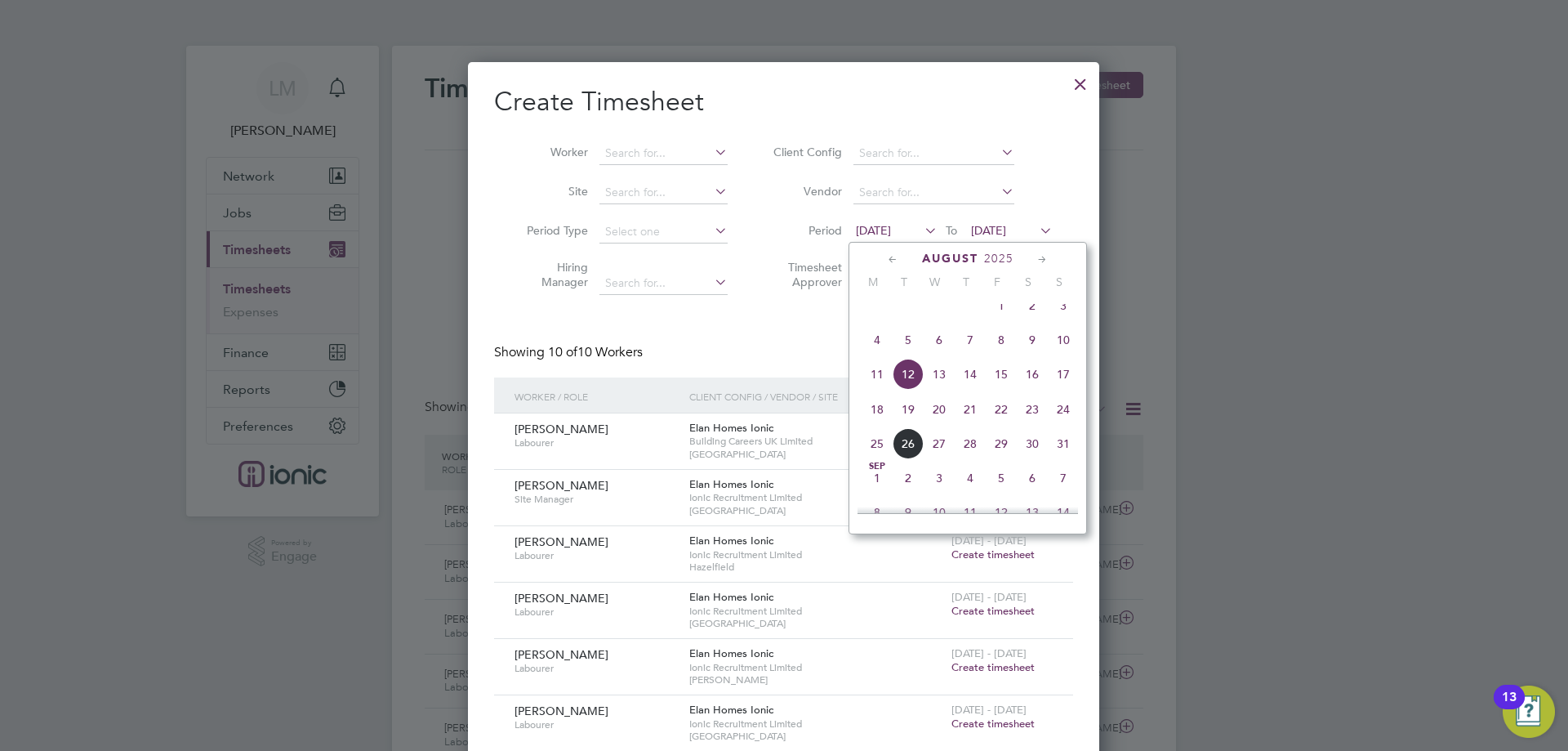
click at [876, 424] on span "18" at bounding box center [877, 409] width 31 height 31
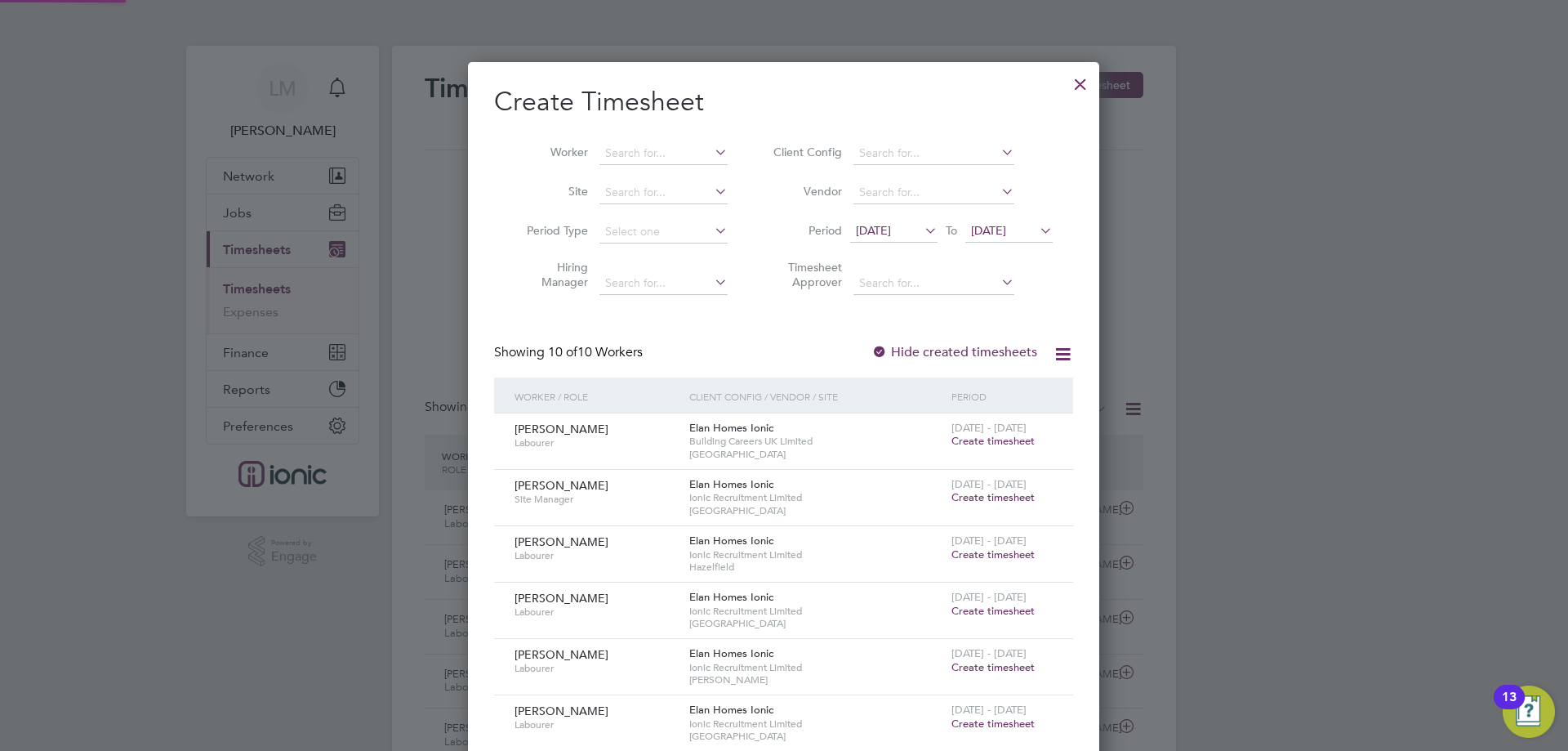
click at [984, 222] on span "[DATE]" at bounding box center [1009, 231] width 87 height 22
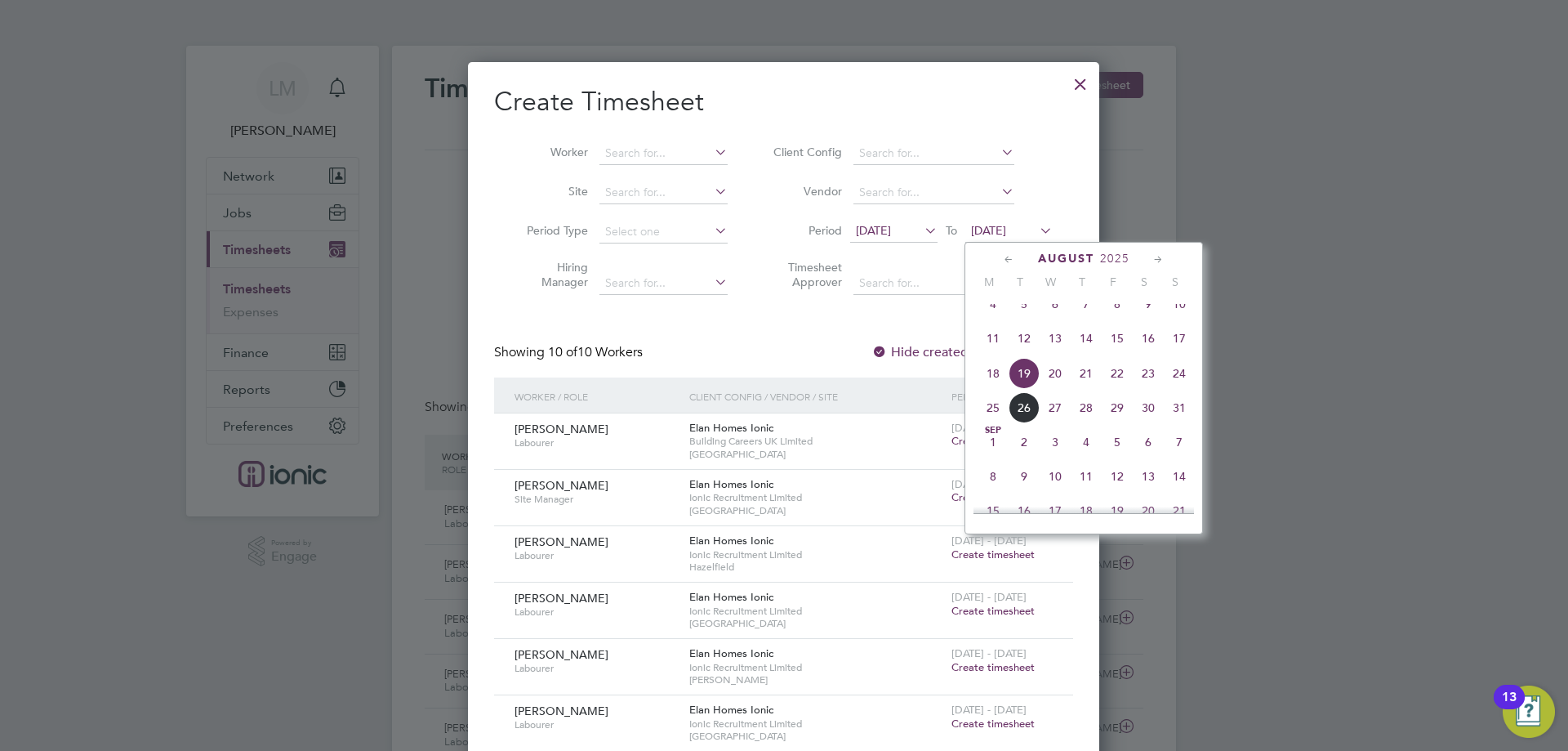
click at [1182, 389] on span "24" at bounding box center [1179, 373] width 31 height 31
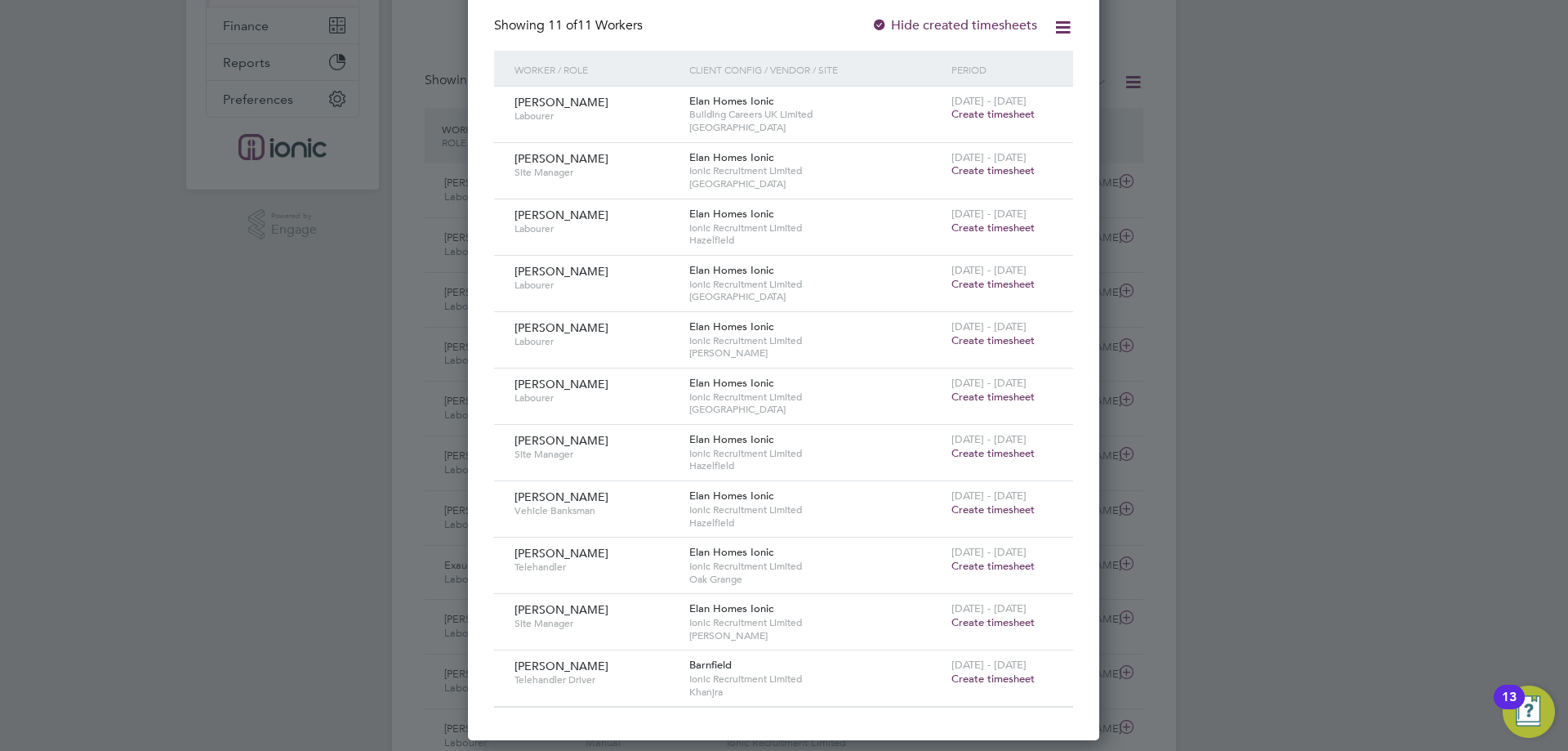
click at [992, 282] on span "Create timesheet" at bounding box center [993, 284] width 83 height 14
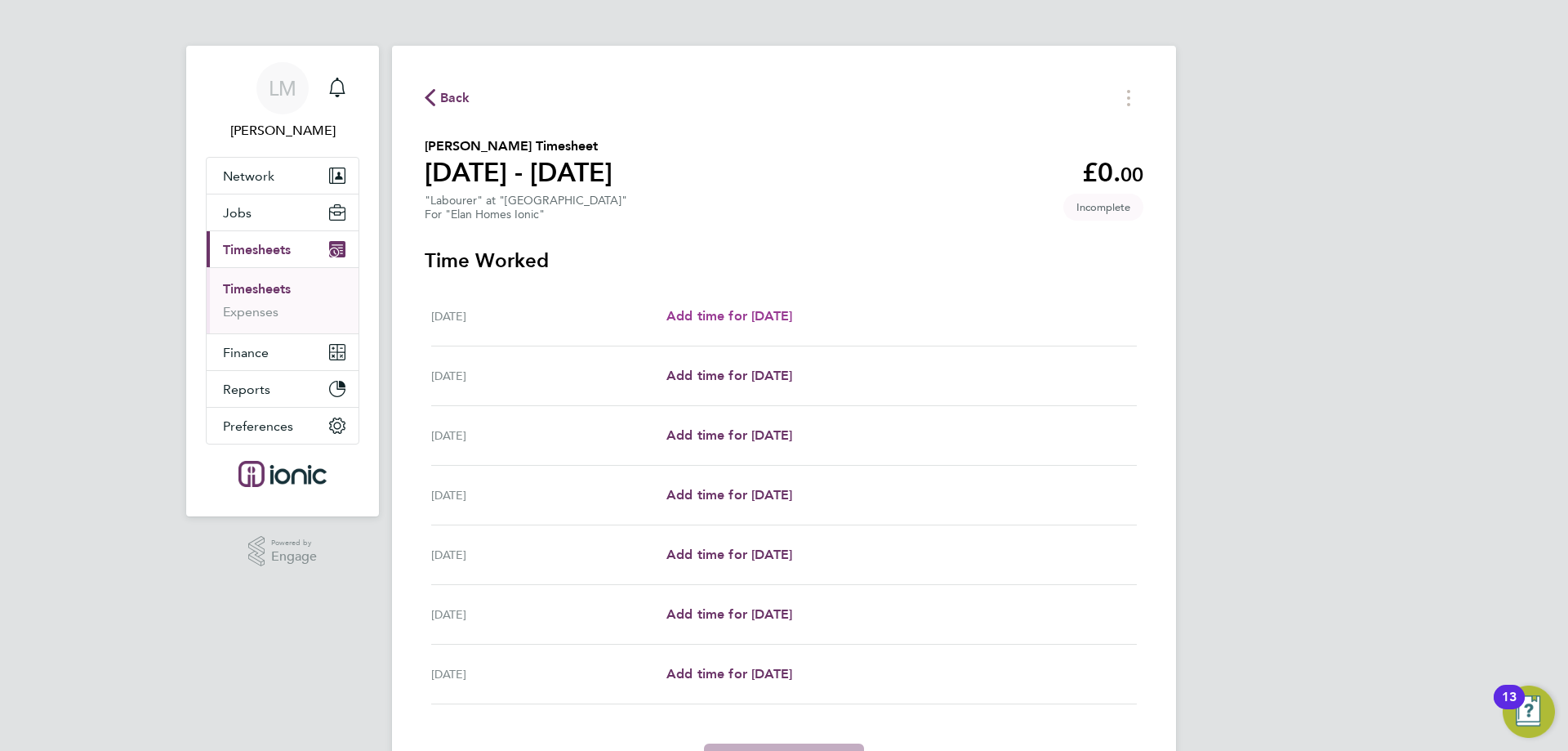
click at [762, 320] on span "Add time for [DATE]" at bounding box center [729, 315] width 126 height 16
select select "30"
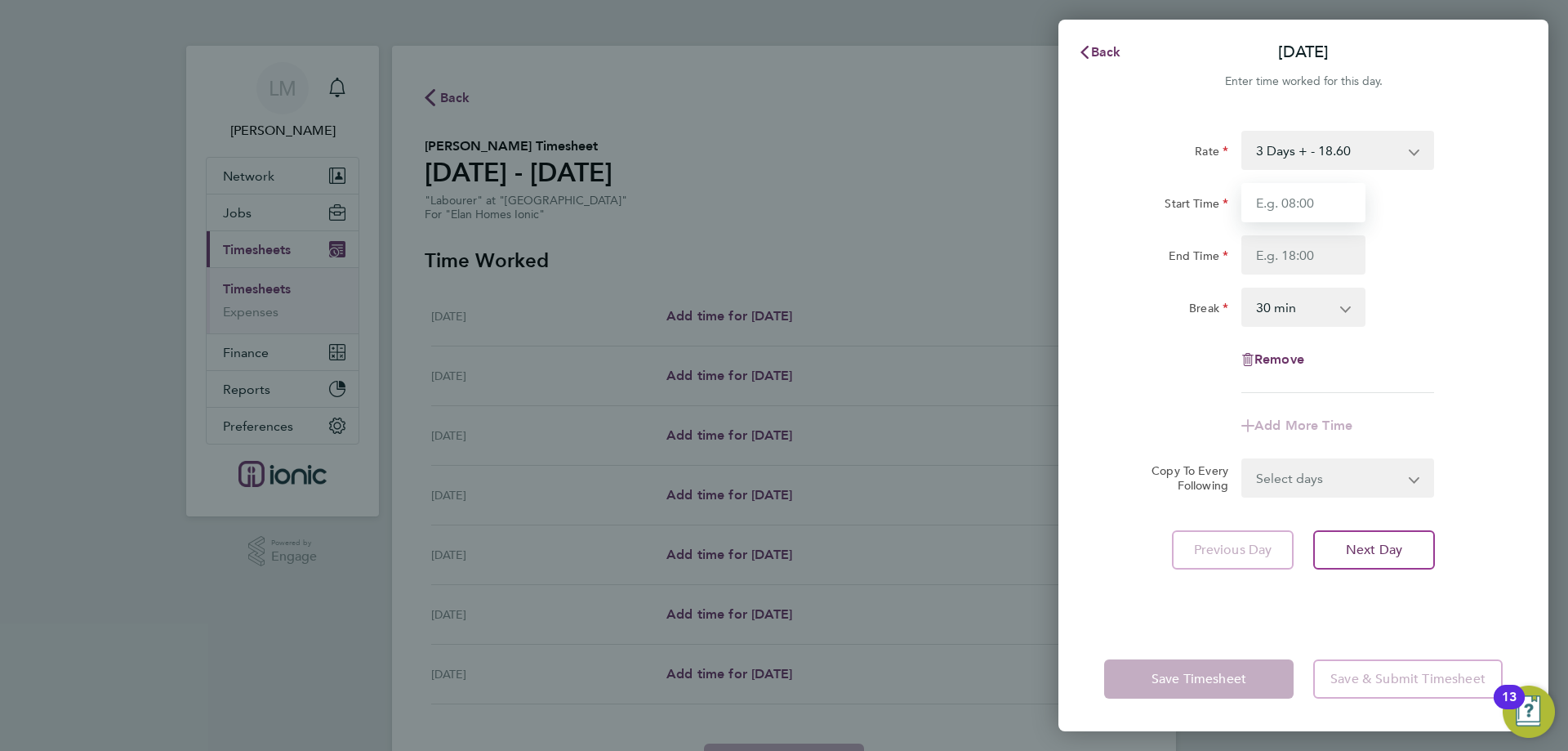
click at [1289, 214] on input "Start Time" at bounding box center [1303, 203] width 124 height 39
type input "07:30"
click at [1312, 257] on input "End Time" at bounding box center [1303, 255] width 124 height 39
type input "16:00"
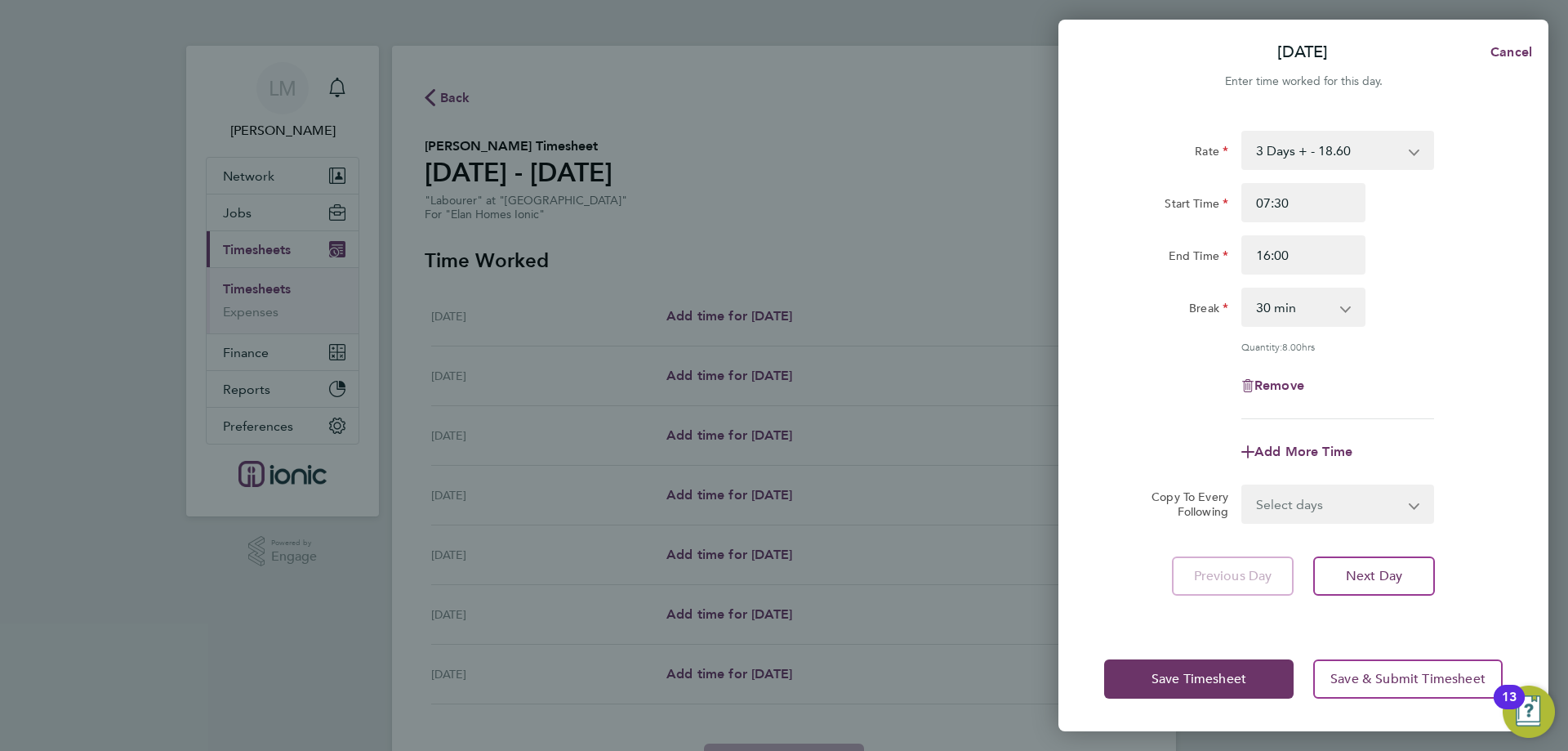
click at [1407, 317] on div "Break 0 min 15 min 30 min 45 min 60 min 75 min 90 min" at bounding box center [1303, 307] width 412 height 39
click at [1298, 509] on select "Select days Day Weekday (Mon-Fri) Weekend (Sat-Sun) [DATE] [DATE] [DATE] [DATE]…" at bounding box center [1329, 504] width 172 height 36
select select "WEEKDAY"
click at [1243, 486] on select "Select days Day Weekday (Mon-Fri) Weekend (Sat-Sun) [DATE] [DATE] [DATE] [DATE]…" at bounding box center [1329, 504] width 172 height 36
select select "[DATE]"
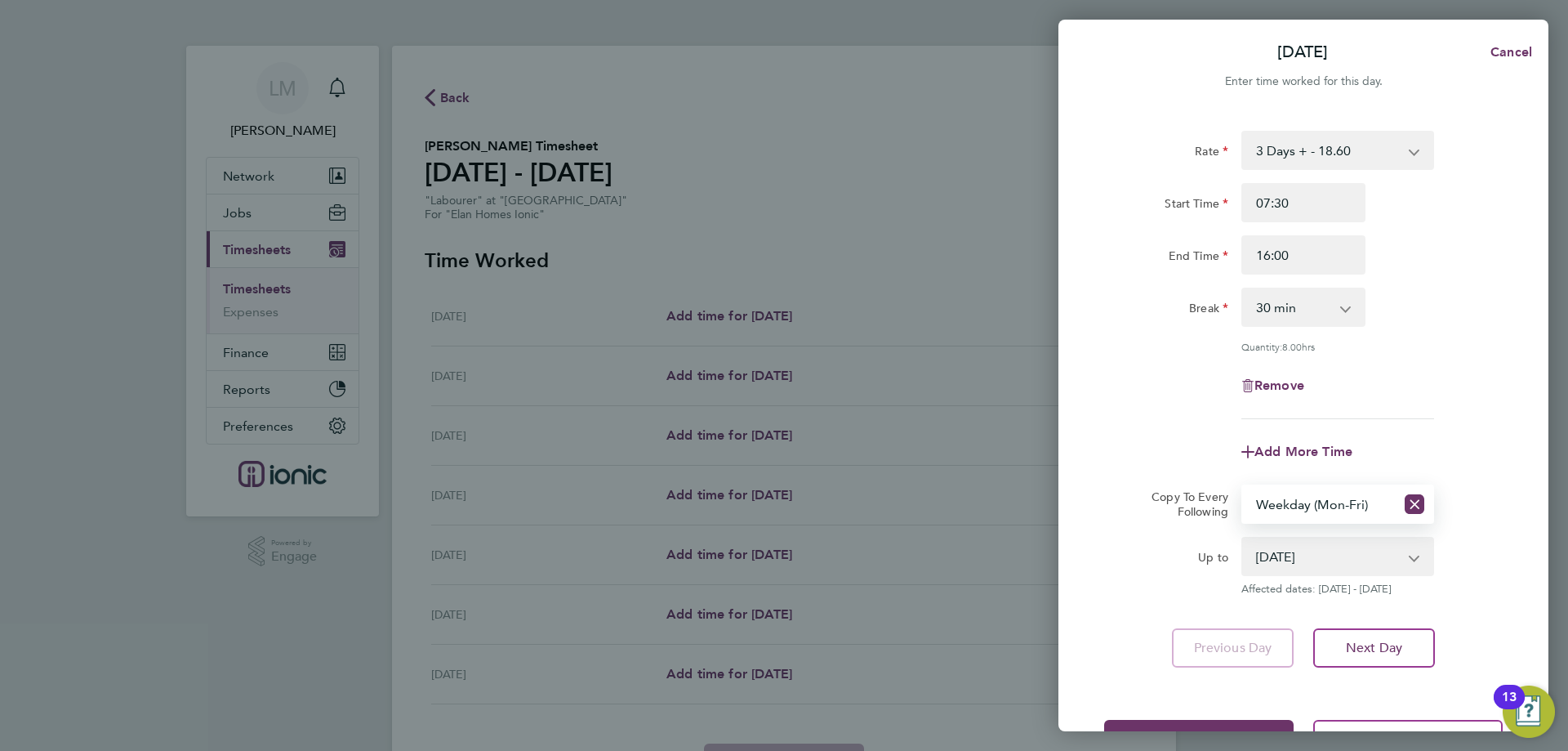
scroll to position [59, 0]
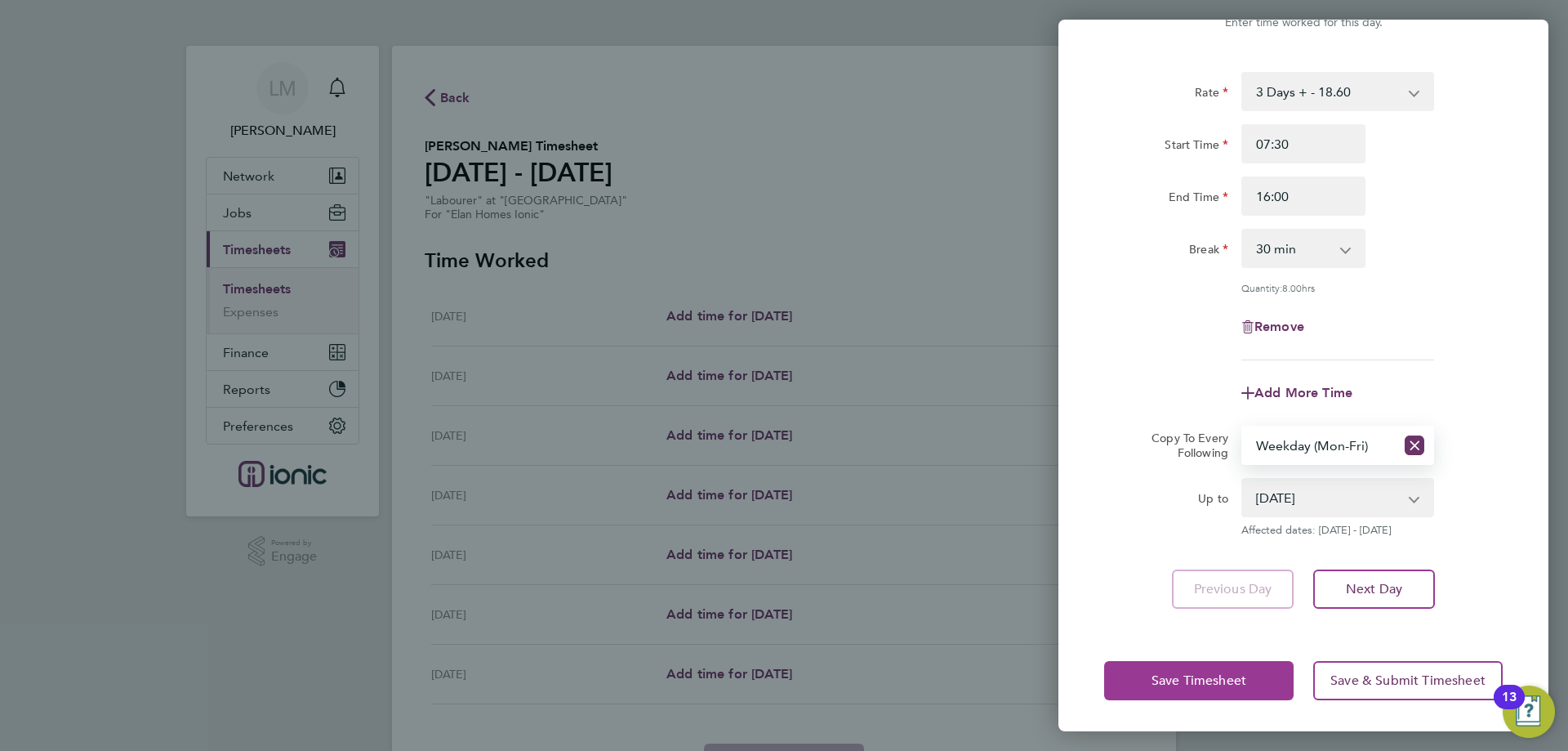
click at [1267, 681] on button "Save Timesheet" at bounding box center [1199, 681] width 189 height 39
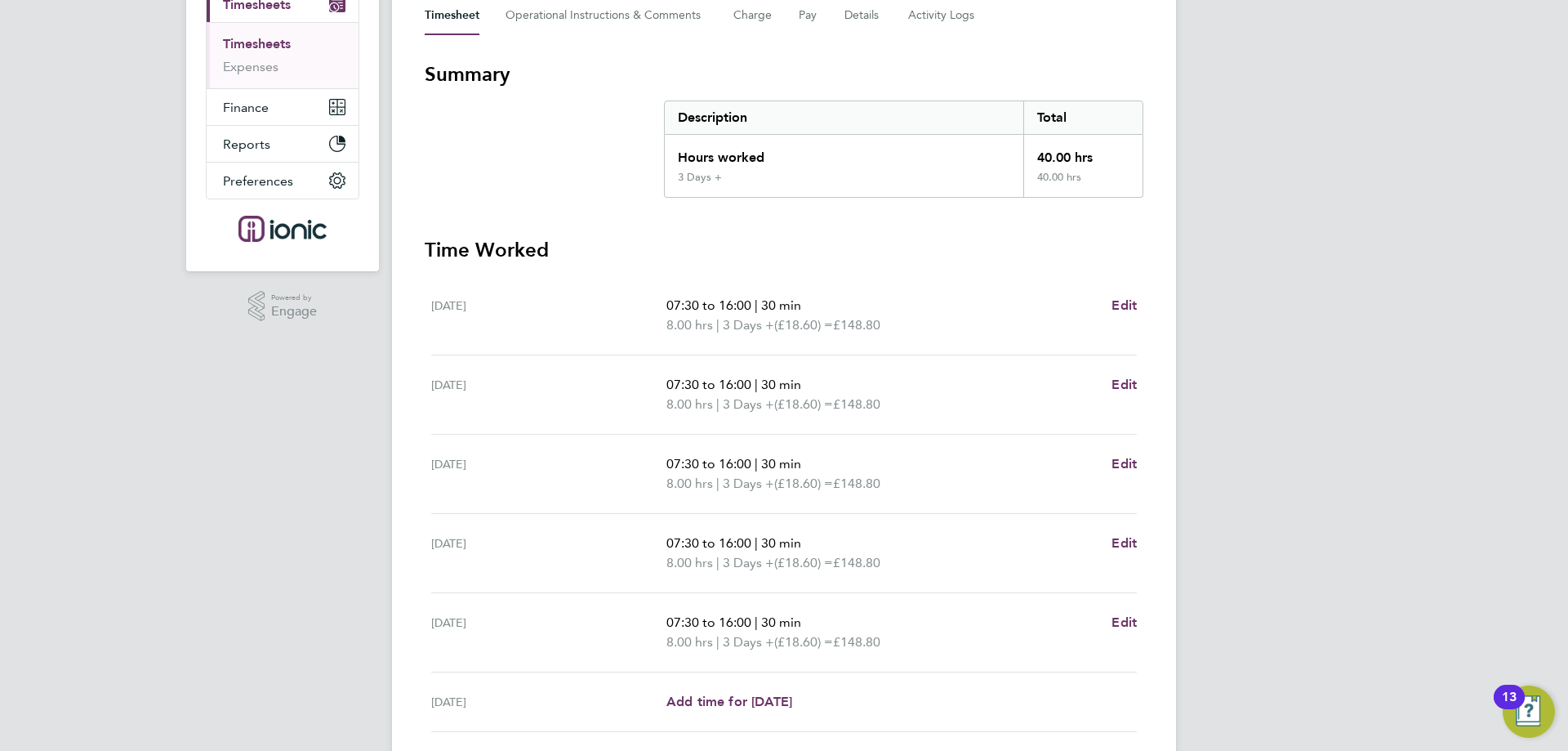
scroll to position [430, 0]
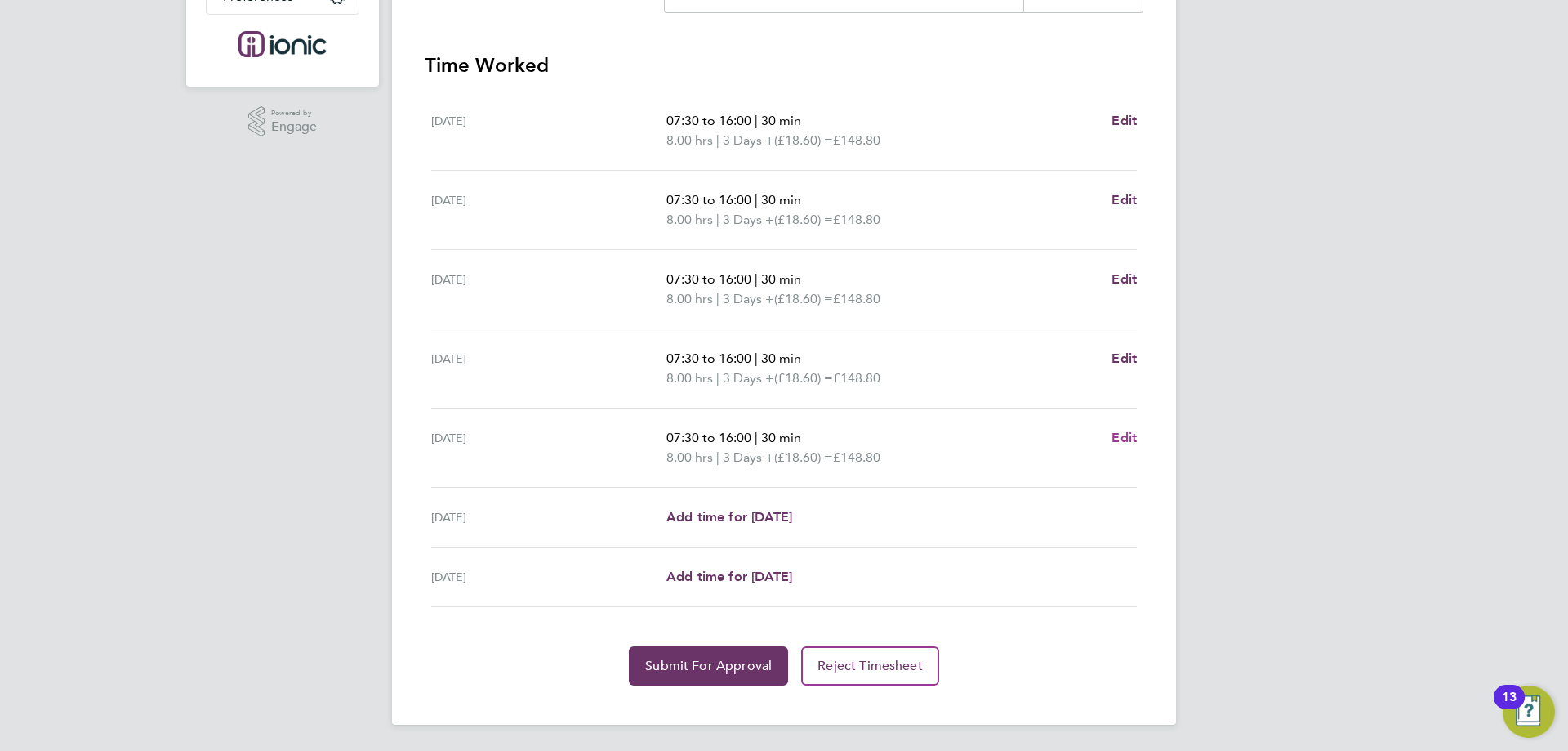
click at [1129, 436] on span "Edit" at bounding box center [1124, 437] width 25 height 16
select select "30"
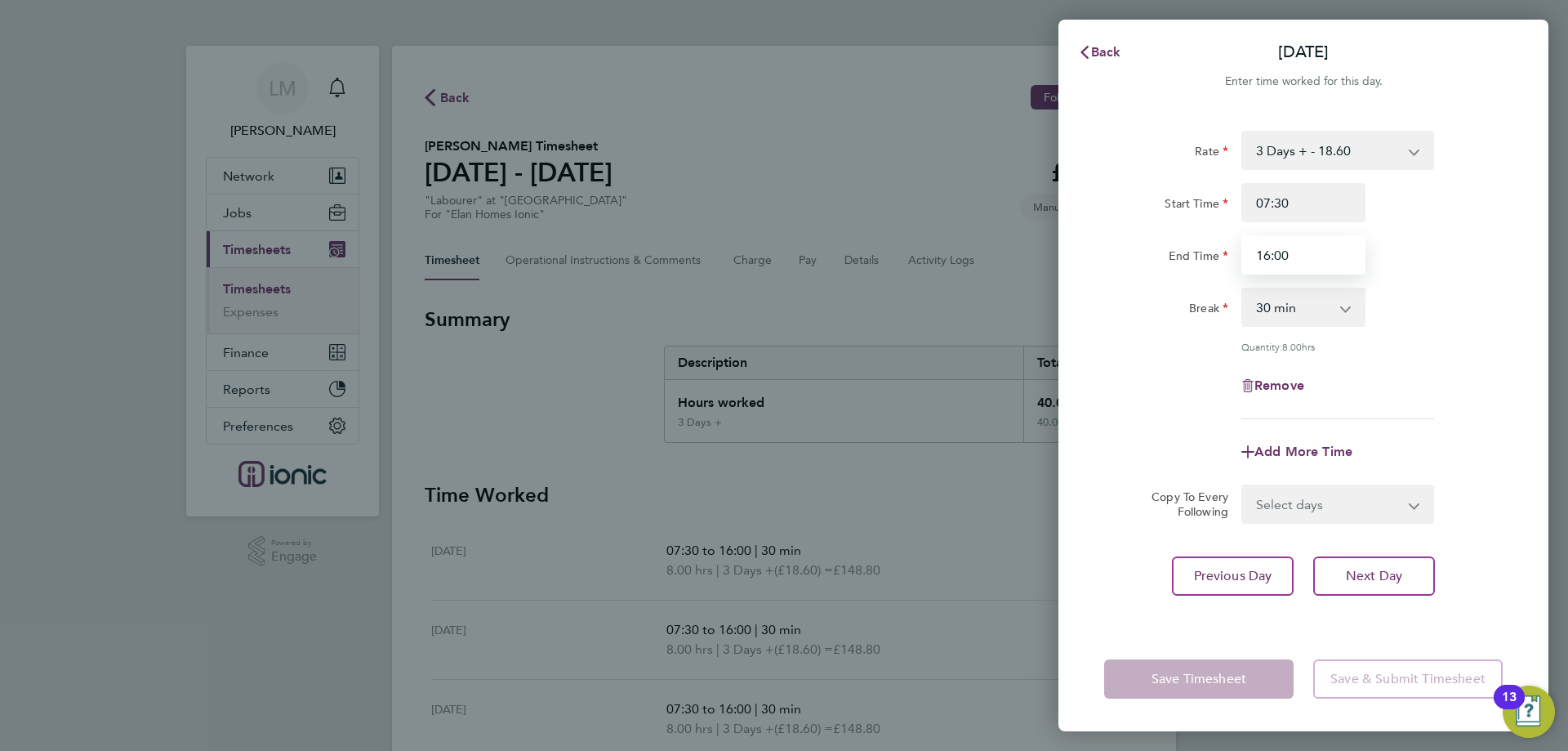
click at [1268, 255] on input "16:00" at bounding box center [1303, 255] width 124 height 39
type input "15:00"
click at [1443, 333] on div "Rate 3 Days + - 18.60 3 Days - - 16.78 Start Time 07:30 End Time 15:00 Break 0 …" at bounding box center [1303, 275] width 399 height 288
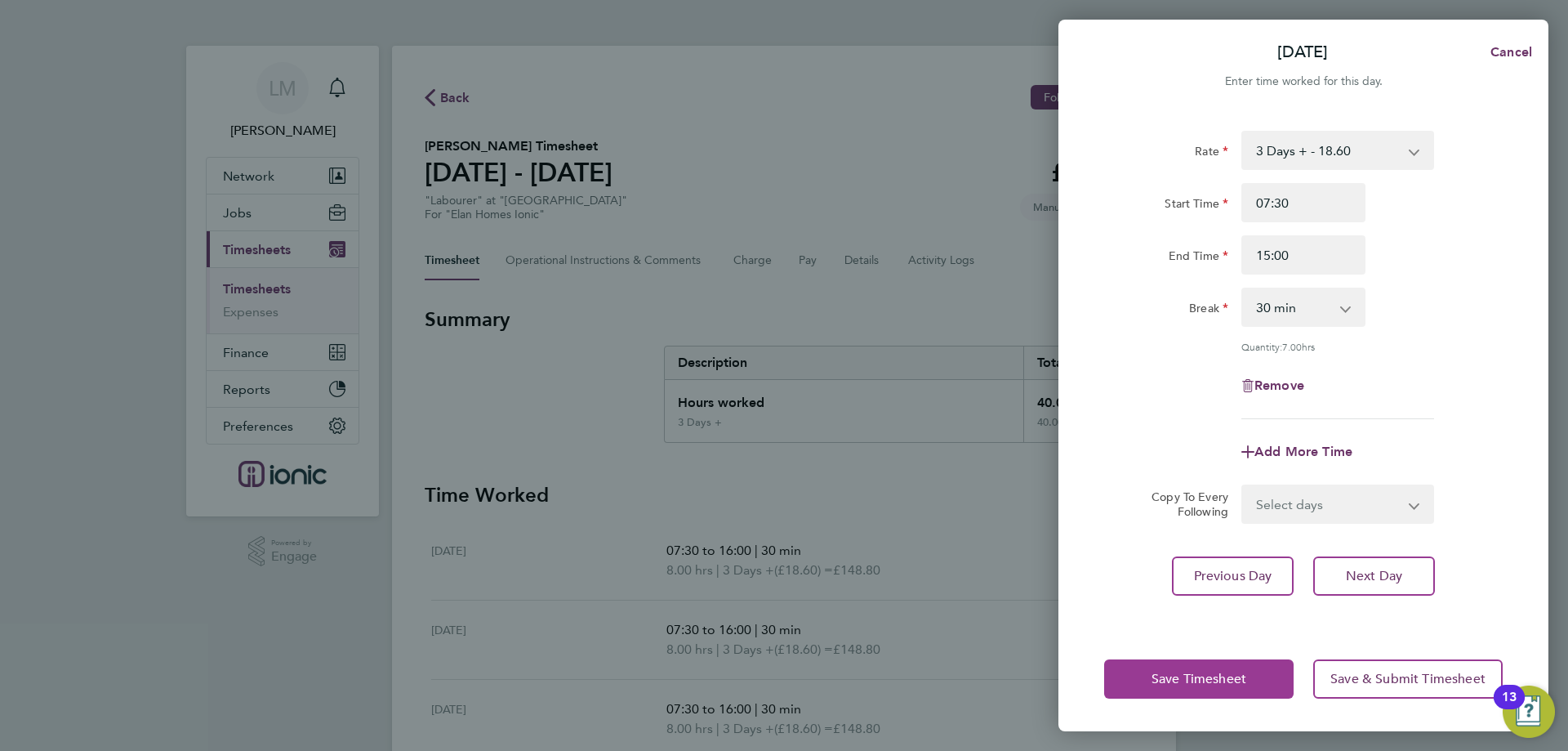
click at [1227, 683] on span "Save Timesheet" at bounding box center [1199, 679] width 95 height 16
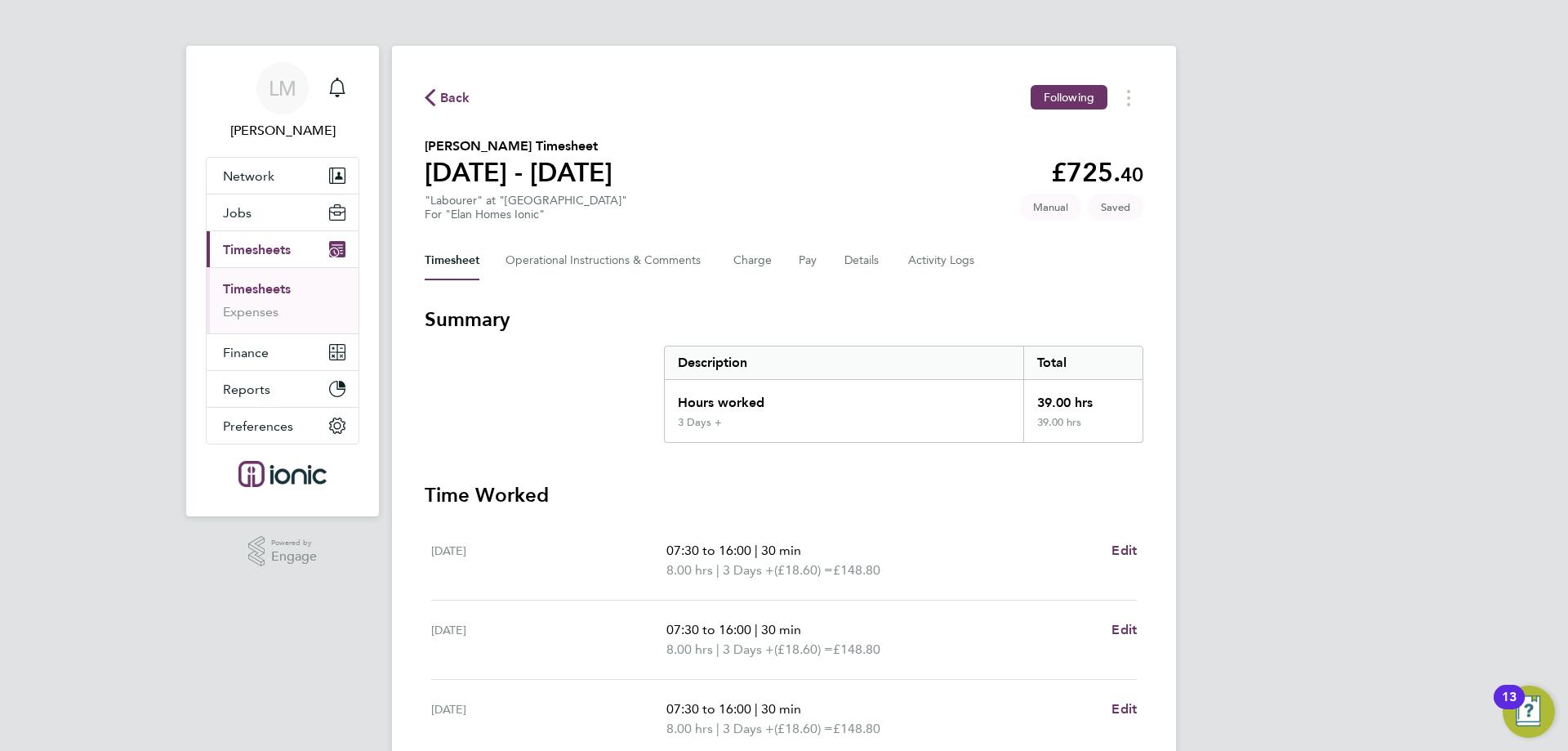
scroll to position [430, 0]
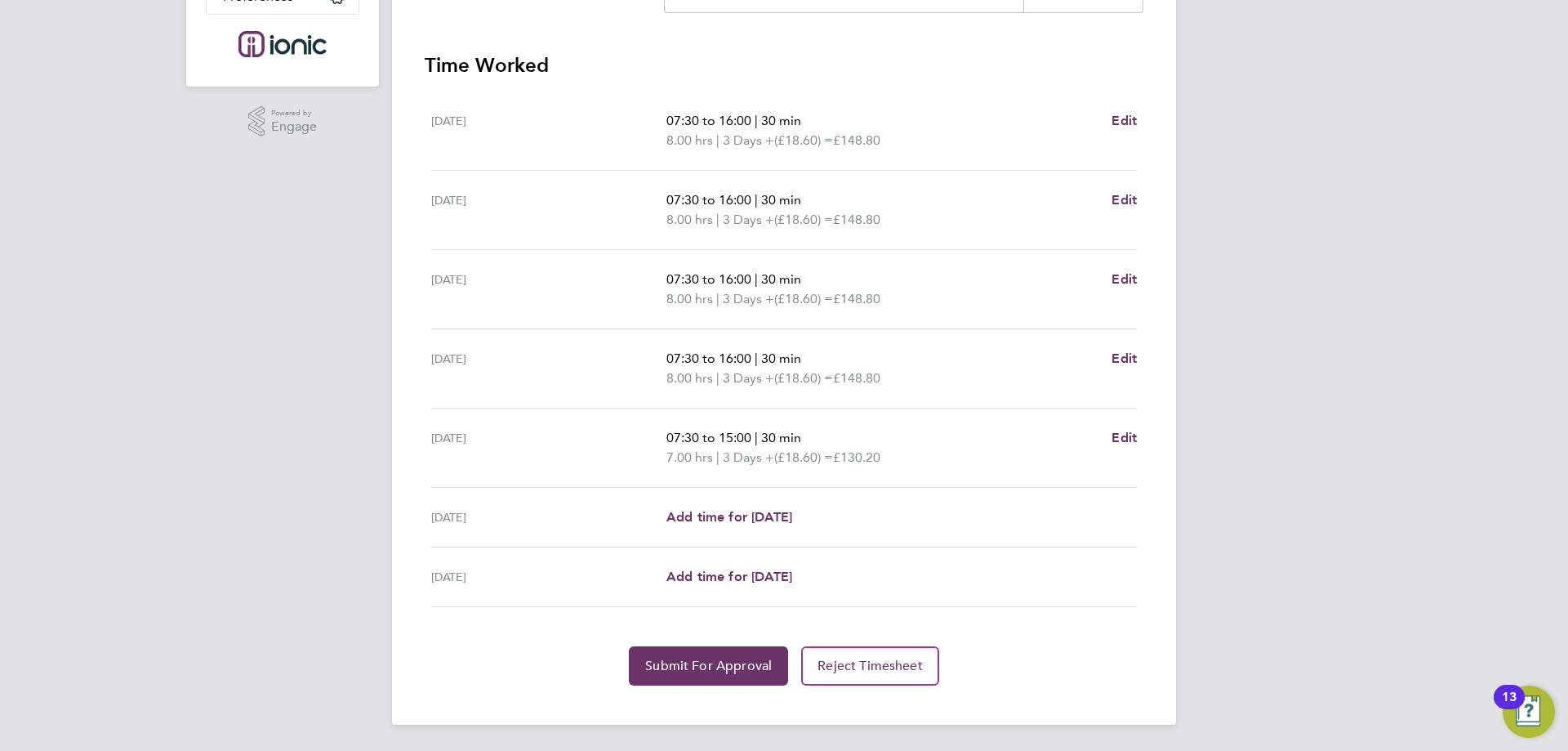
click at [688, 688] on div "Back Following [PERSON_NAME] Timesheet [DATE] - [DATE] £725. 40 "Labourer" at "…" at bounding box center [784, 170] width 784 height 1109
click at [691, 683] on button "Submit For Approval" at bounding box center [708, 666] width 159 height 39
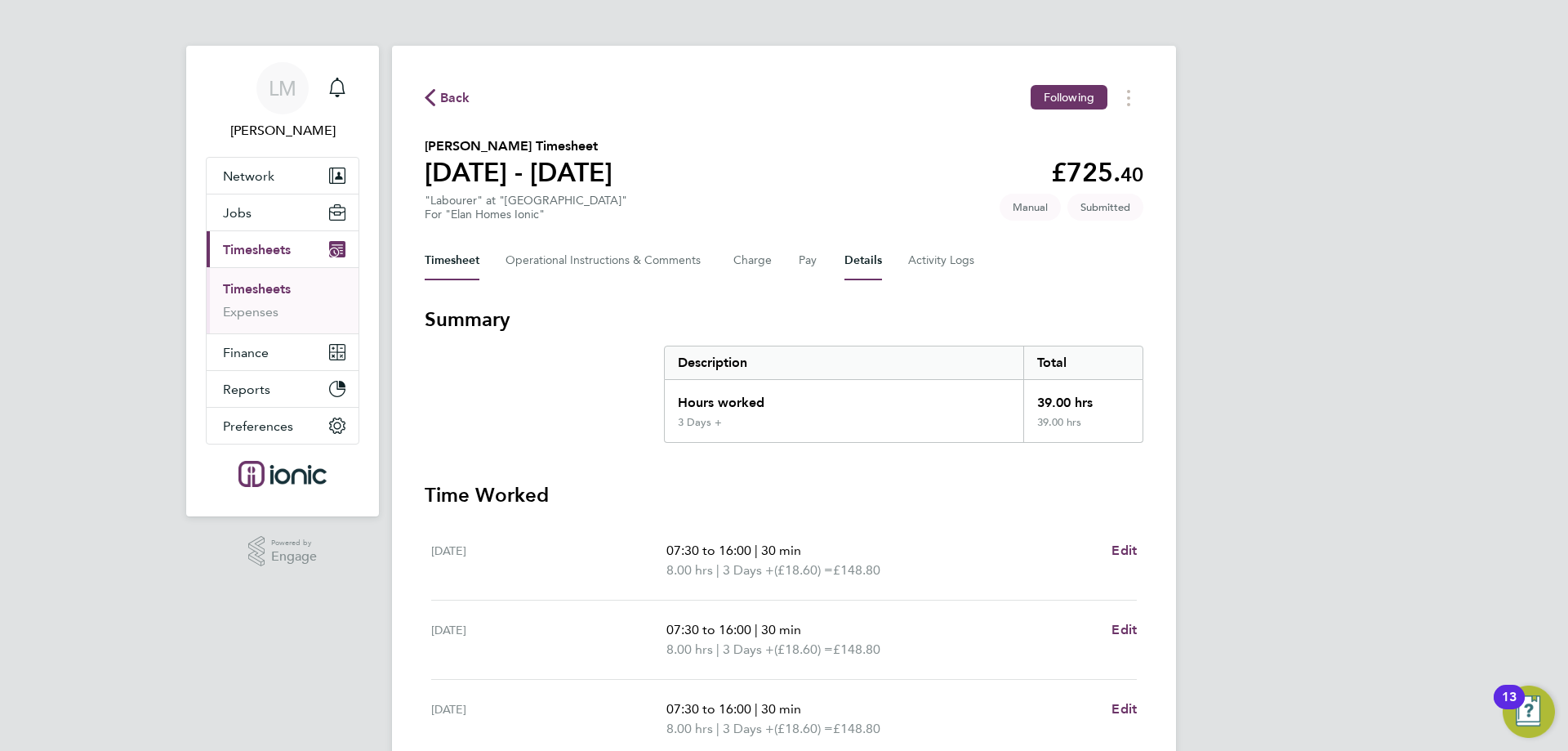
click at [873, 258] on button "Details" at bounding box center [863, 261] width 38 height 39
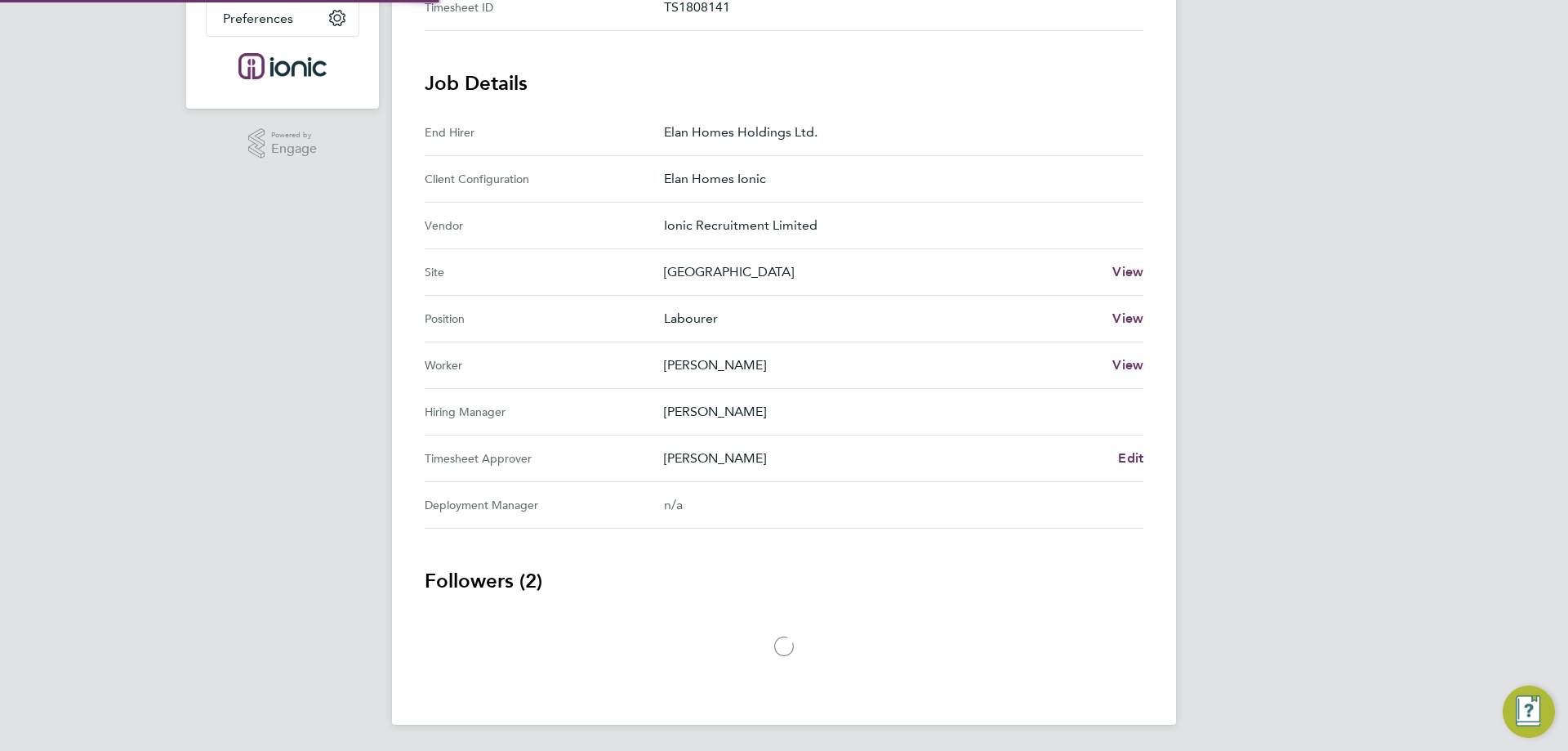
scroll to position [499, 0]
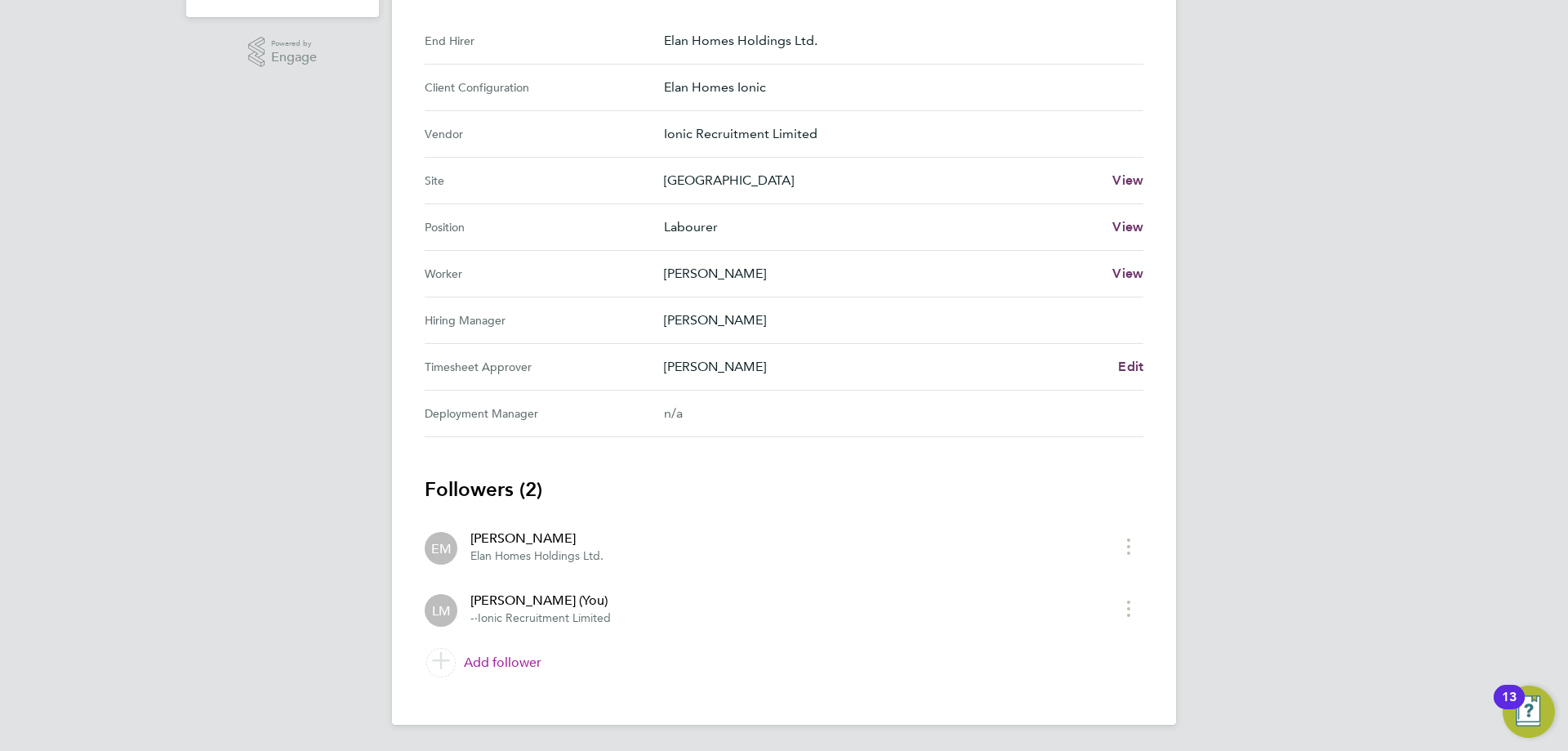
click at [504, 670] on link "Add follower" at bounding box center [784, 663] width 719 height 46
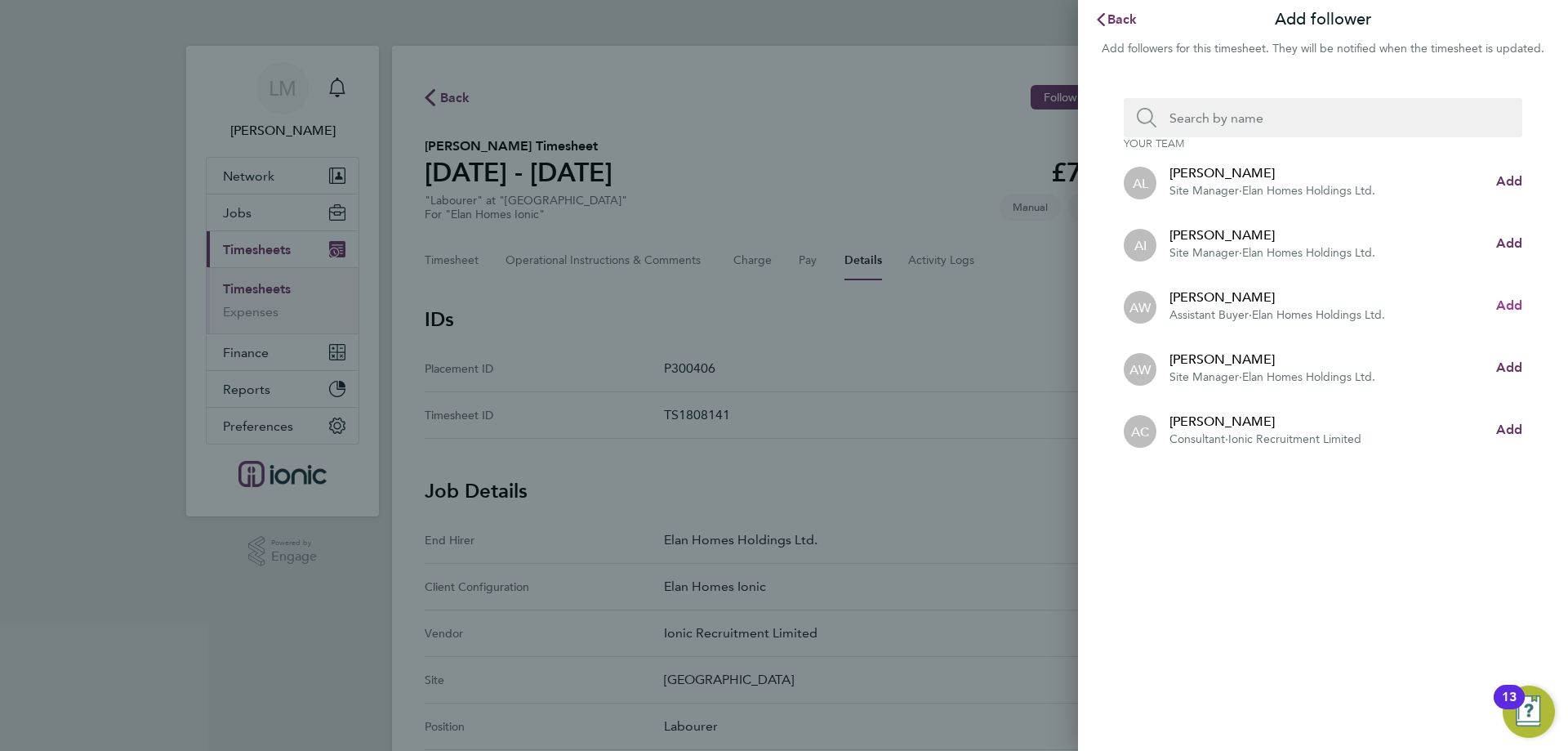
drag, startPoint x: 1505, startPoint y: 304, endPoint x: 1456, endPoint y: 236, distance: 83.8
click at [1503, 303] on span "Add" at bounding box center [1509, 305] width 26 height 16
click at [1273, 115] on input "Search team member by name:" at bounding box center [1330, 118] width 346 height 39
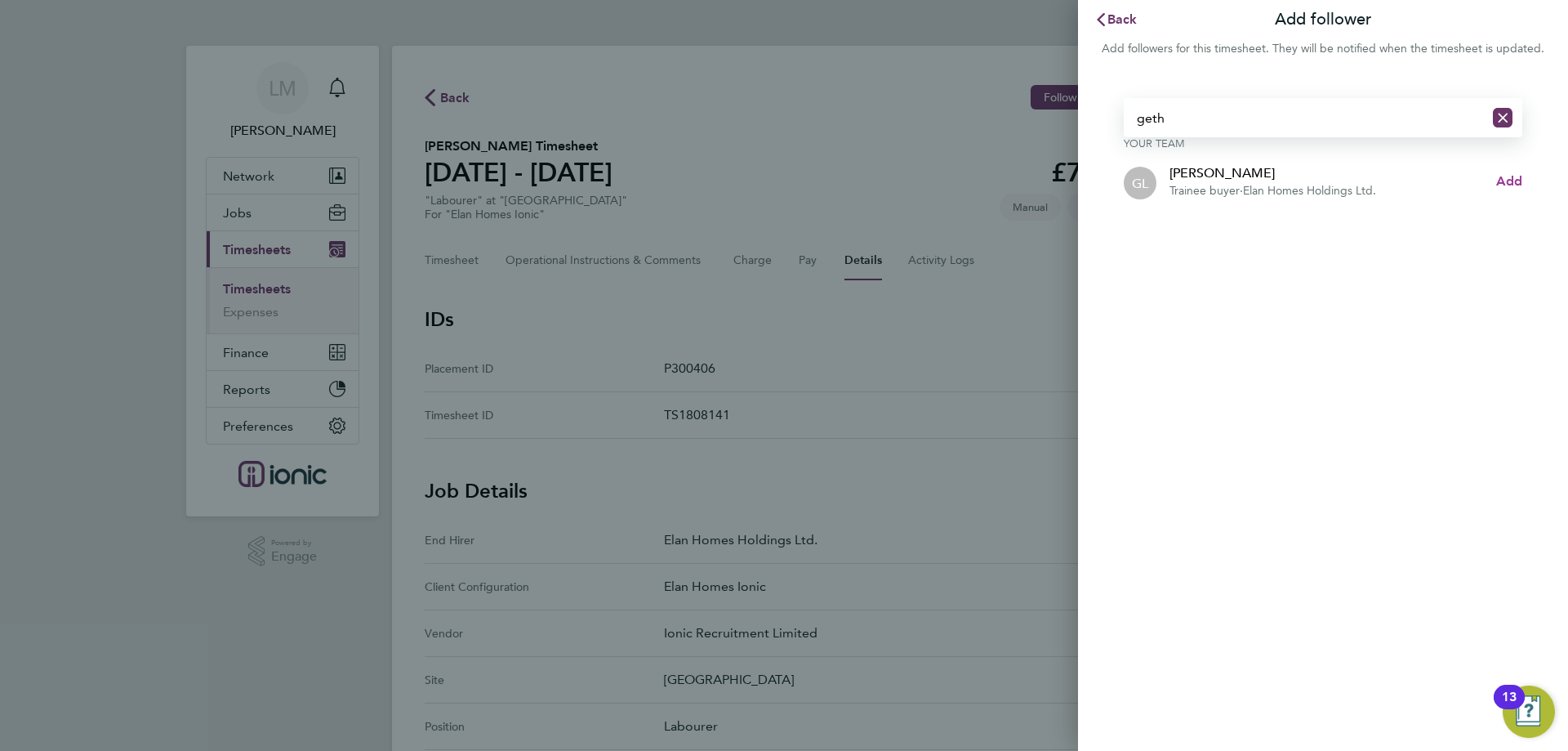
type input "geth"
click at [1501, 179] on span "Add" at bounding box center [1509, 181] width 26 height 16
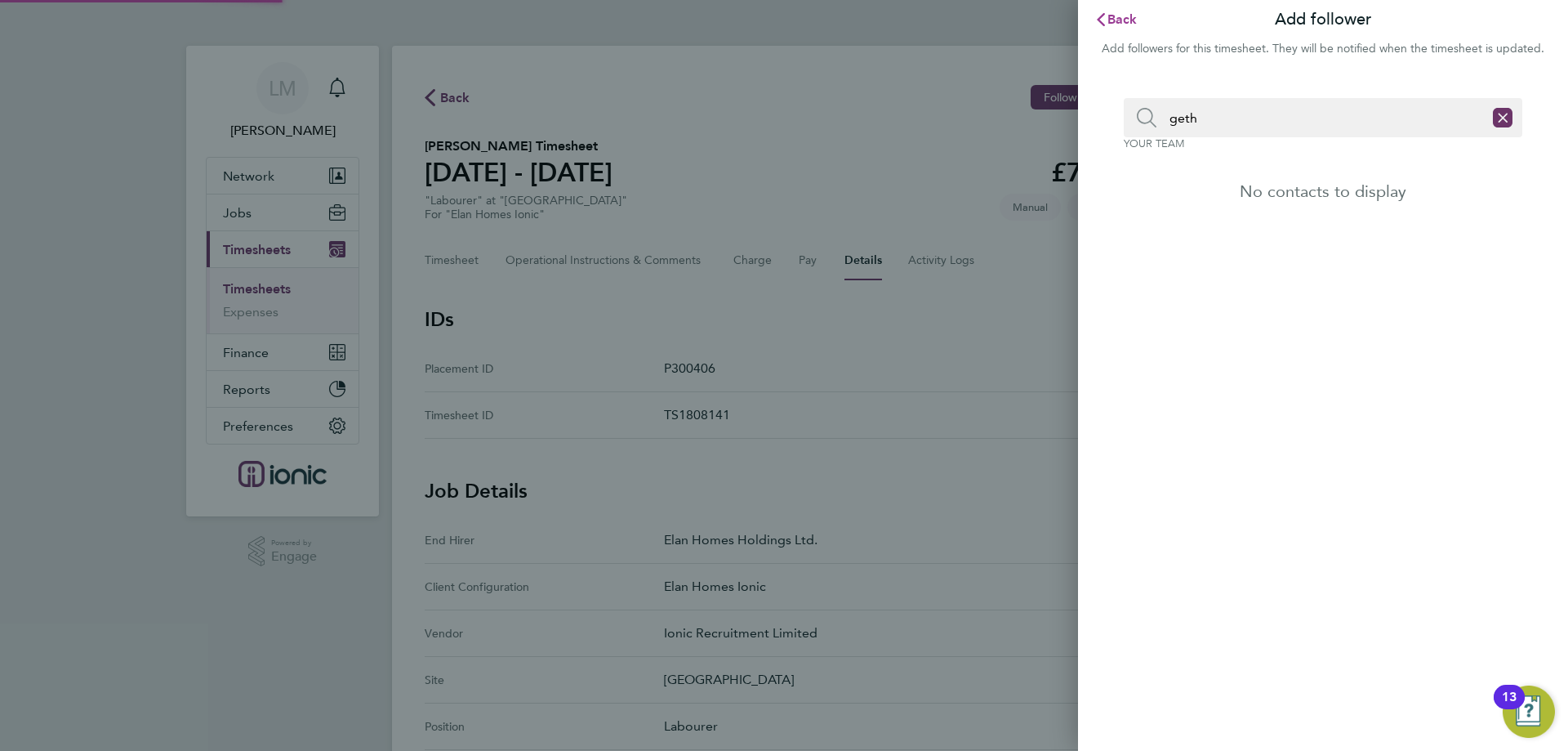
click at [1116, 20] on span "Back" at bounding box center [1122, 19] width 30 height 16
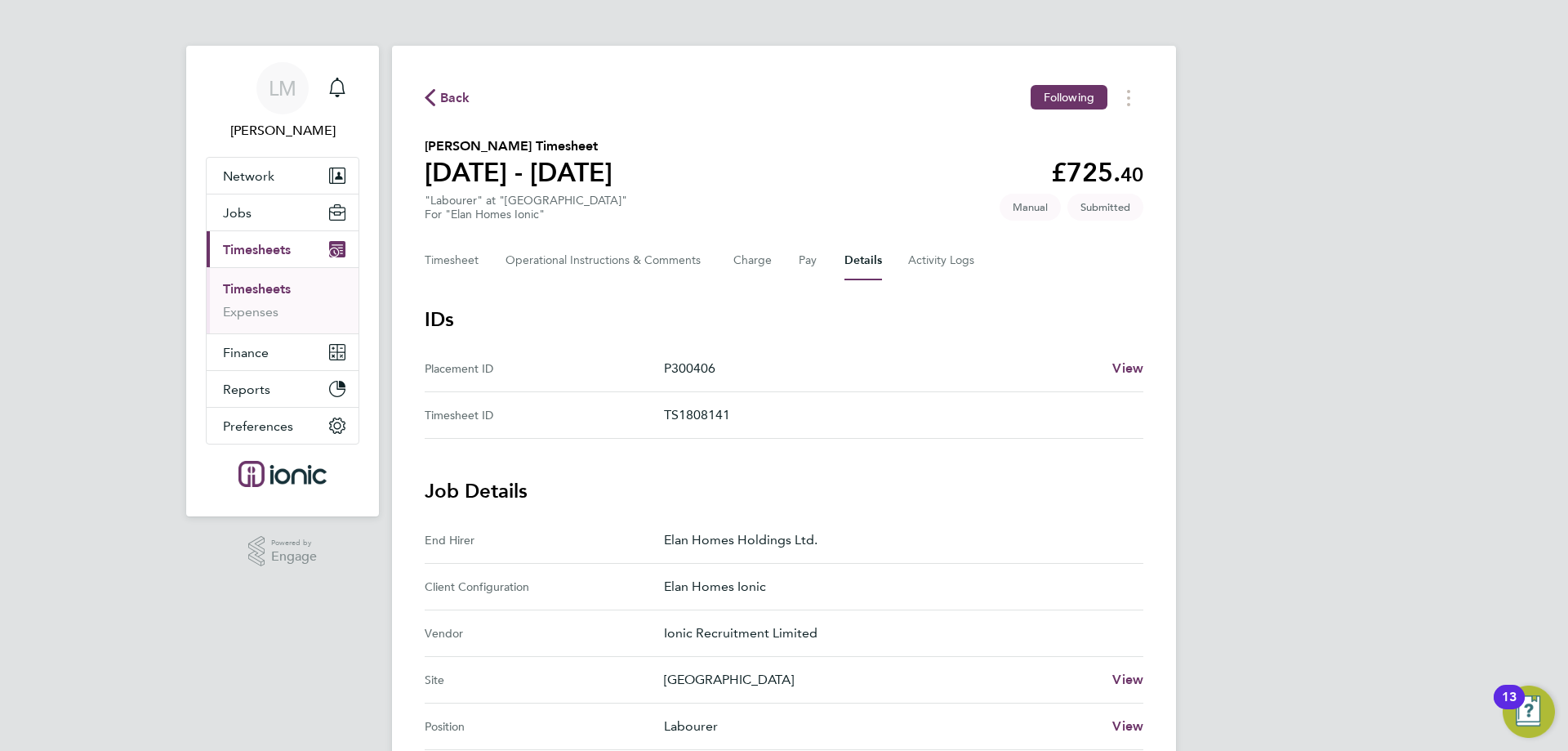
click at [434, 93] on icon "button" at bounding box center [430, 97] width 11 height 17
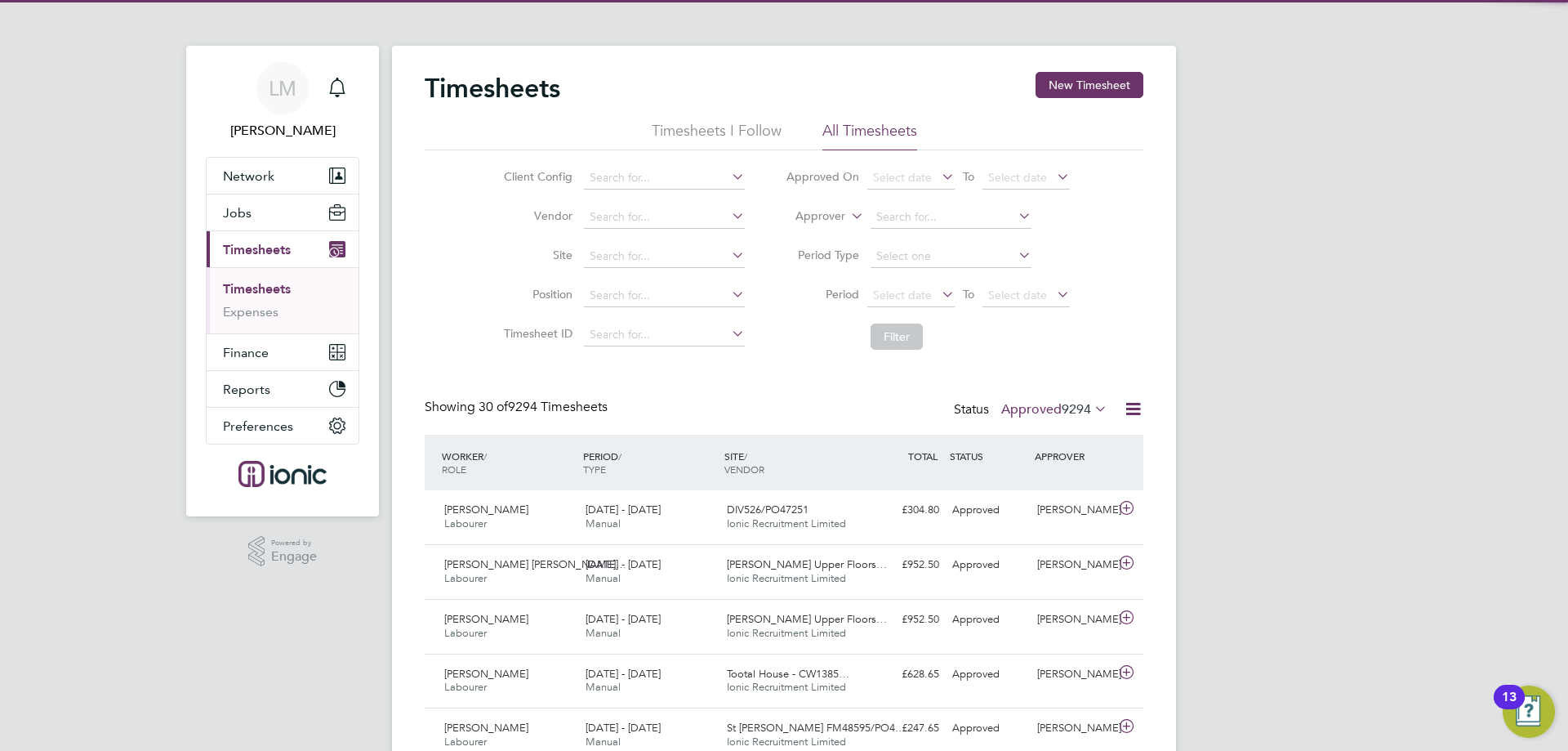
scroll to position [42, 142]
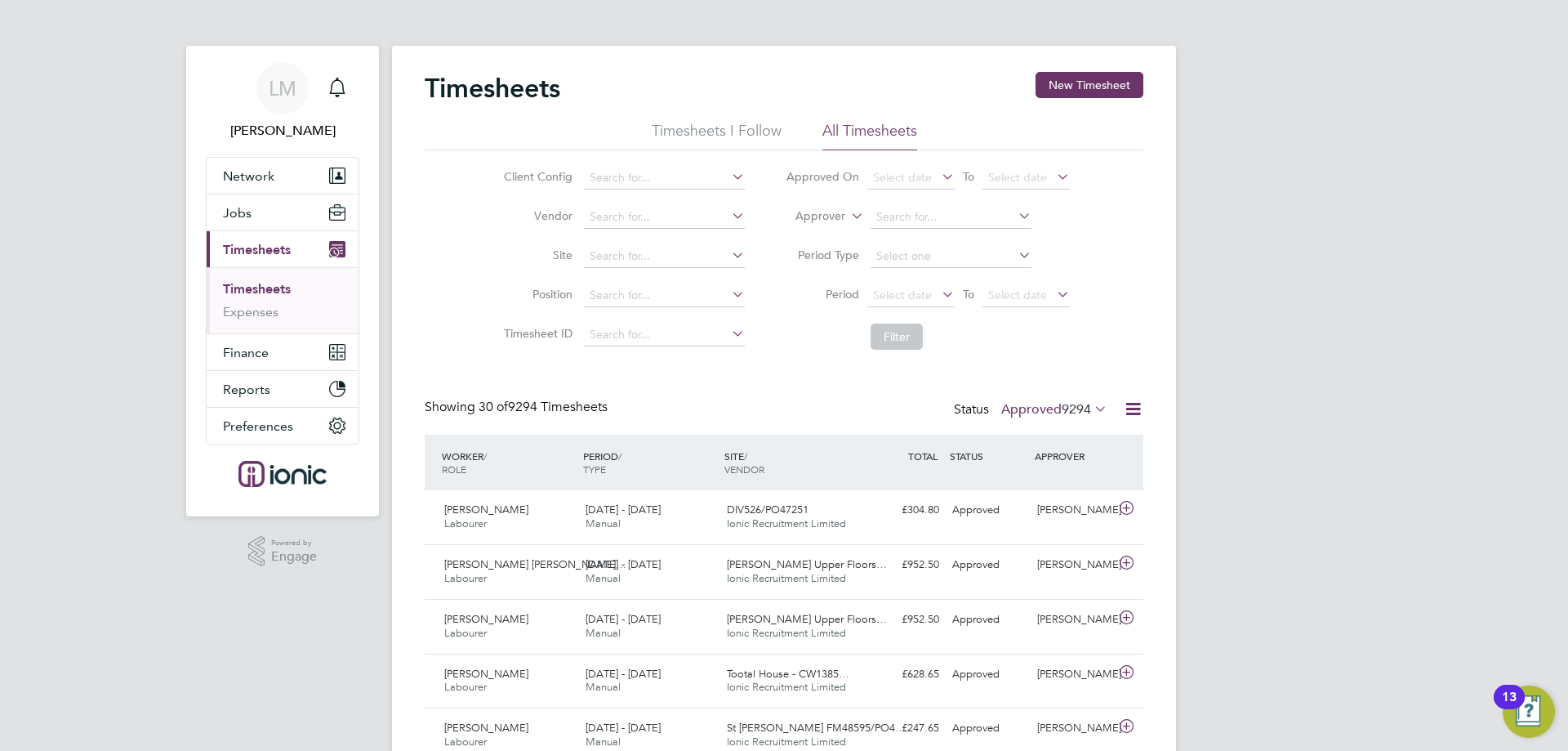
click at [1100, 84] on button "New Timesheet" at bounding box center [1089, 85] width 108 height 26
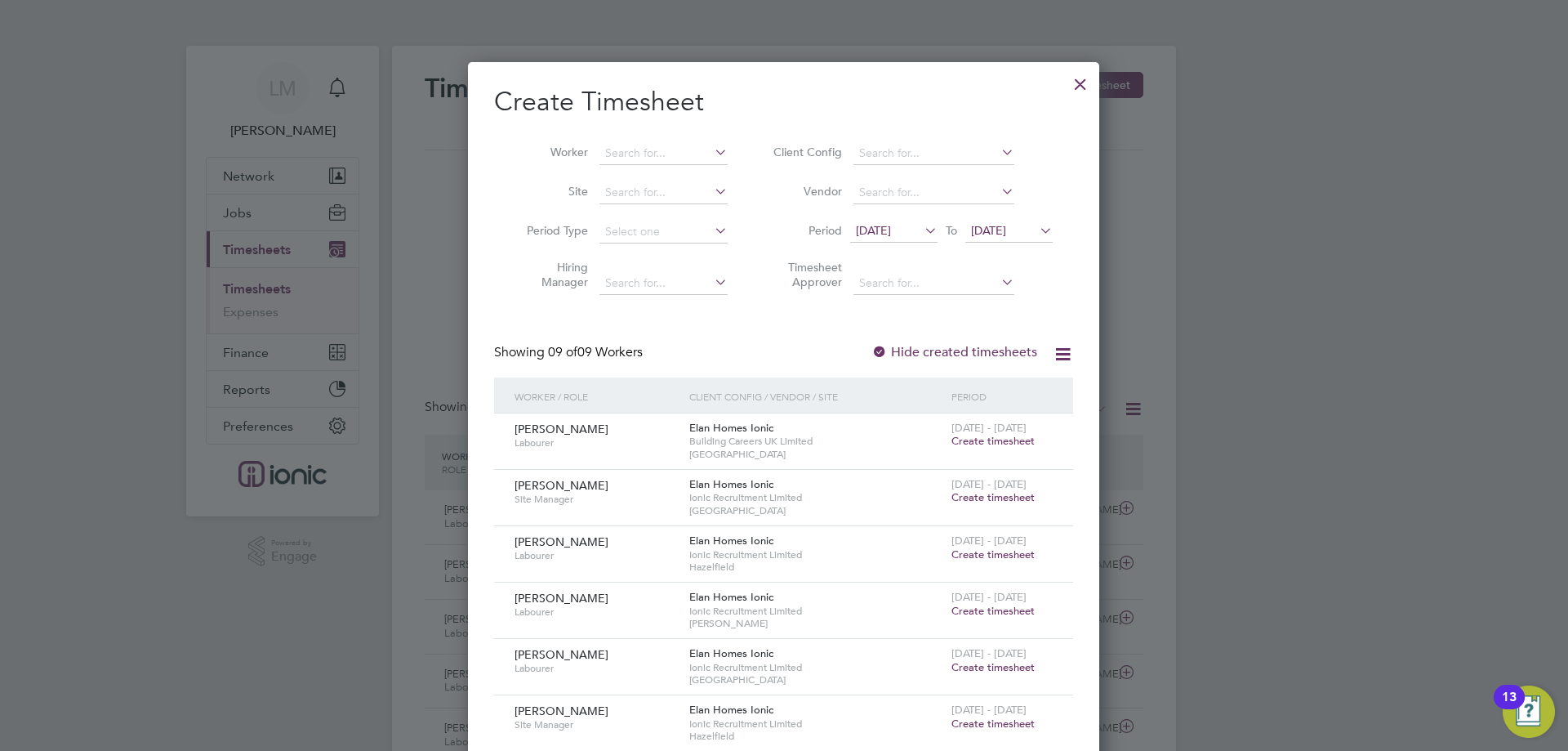
scroll to position [327, 0]
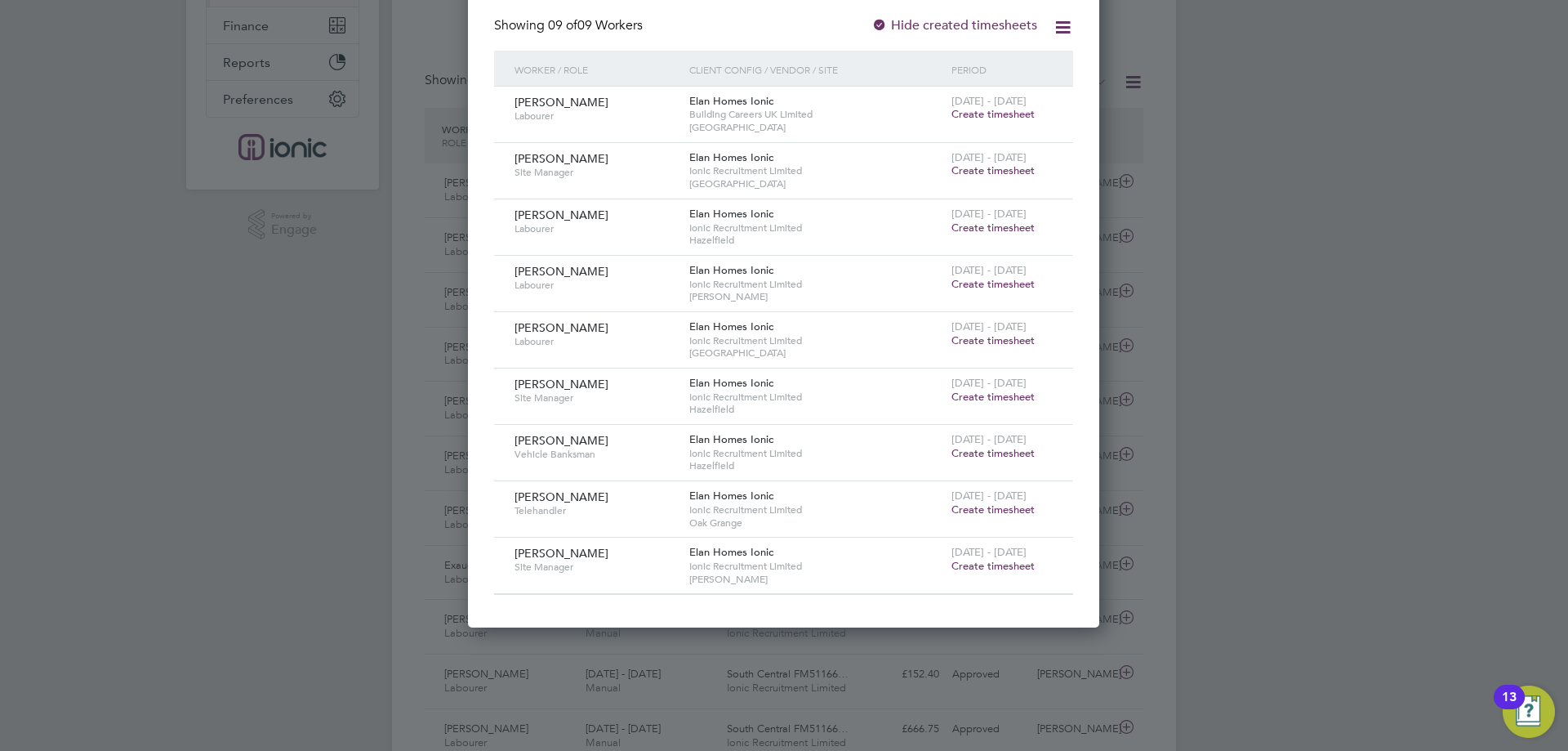
click at [1009, 279] on span "Create timesheet" at bounding box center [993, 284] width 83 height 14
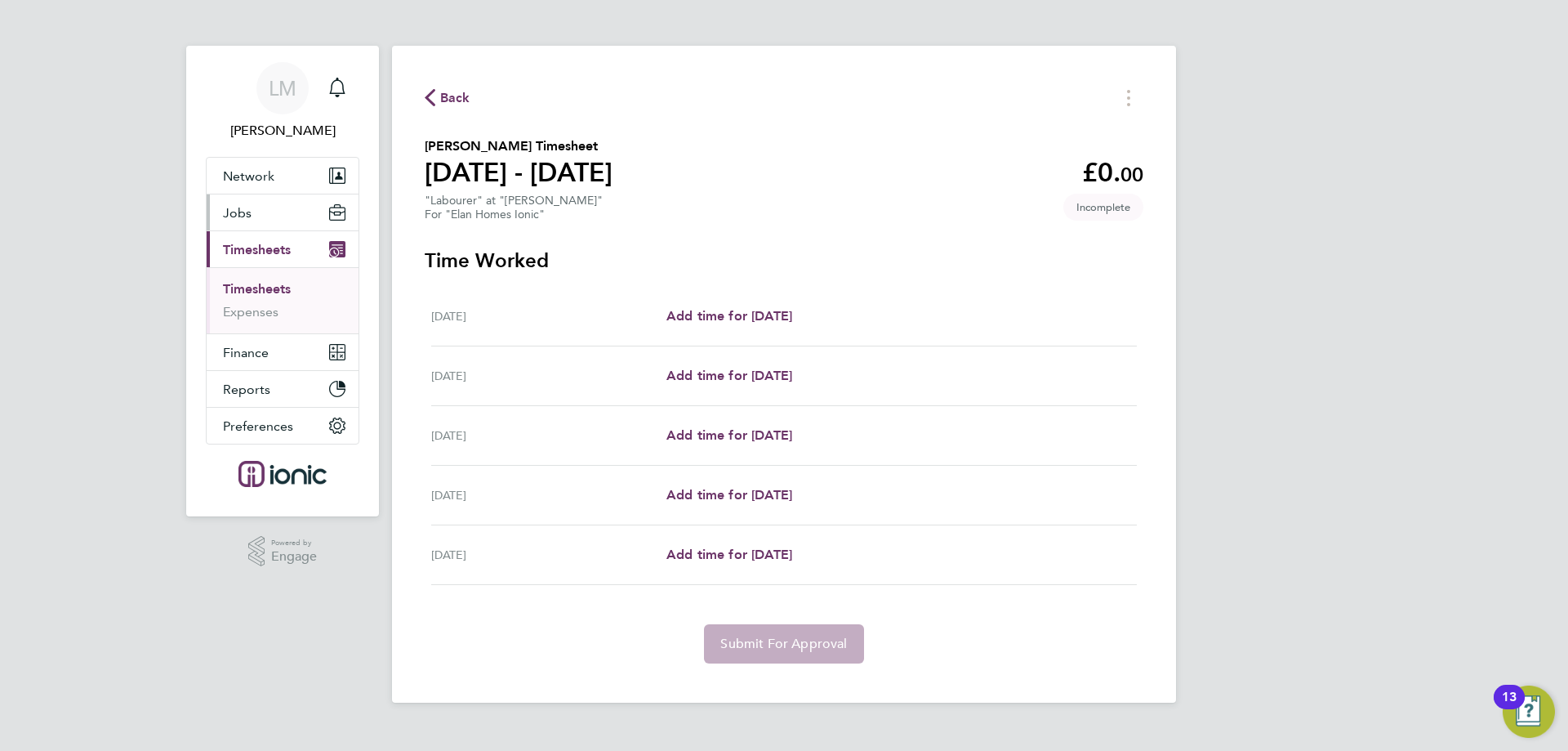
click at [218, 226] on button "Jobs" at bounding box center [283, 212] width 152 height 36
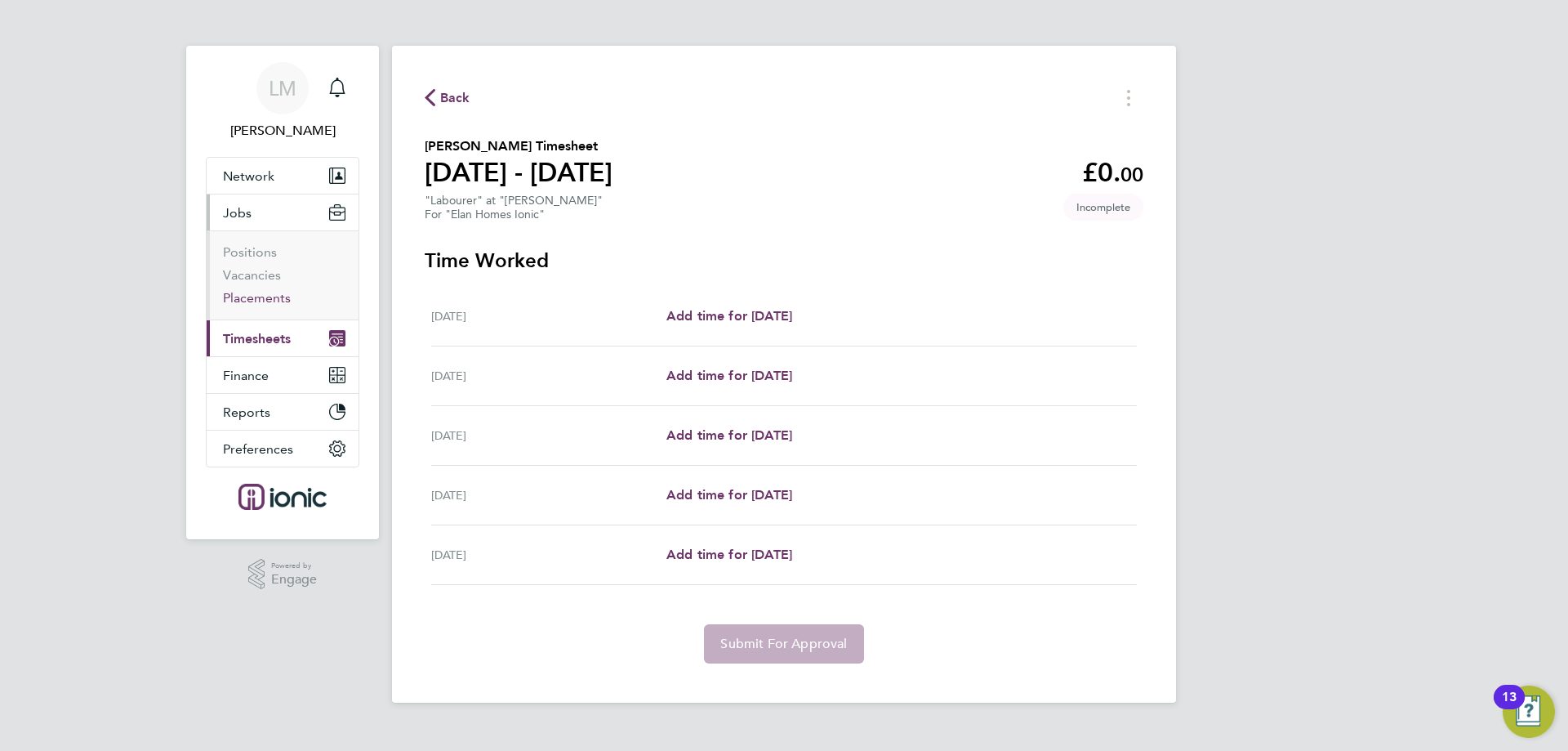
click at [292, 301] on li "Placements" at bounding box center [284, 298] width 122 height 16
click at [281, 299] on link "Placements" at bounding box center [256, 297] width 68 height 16
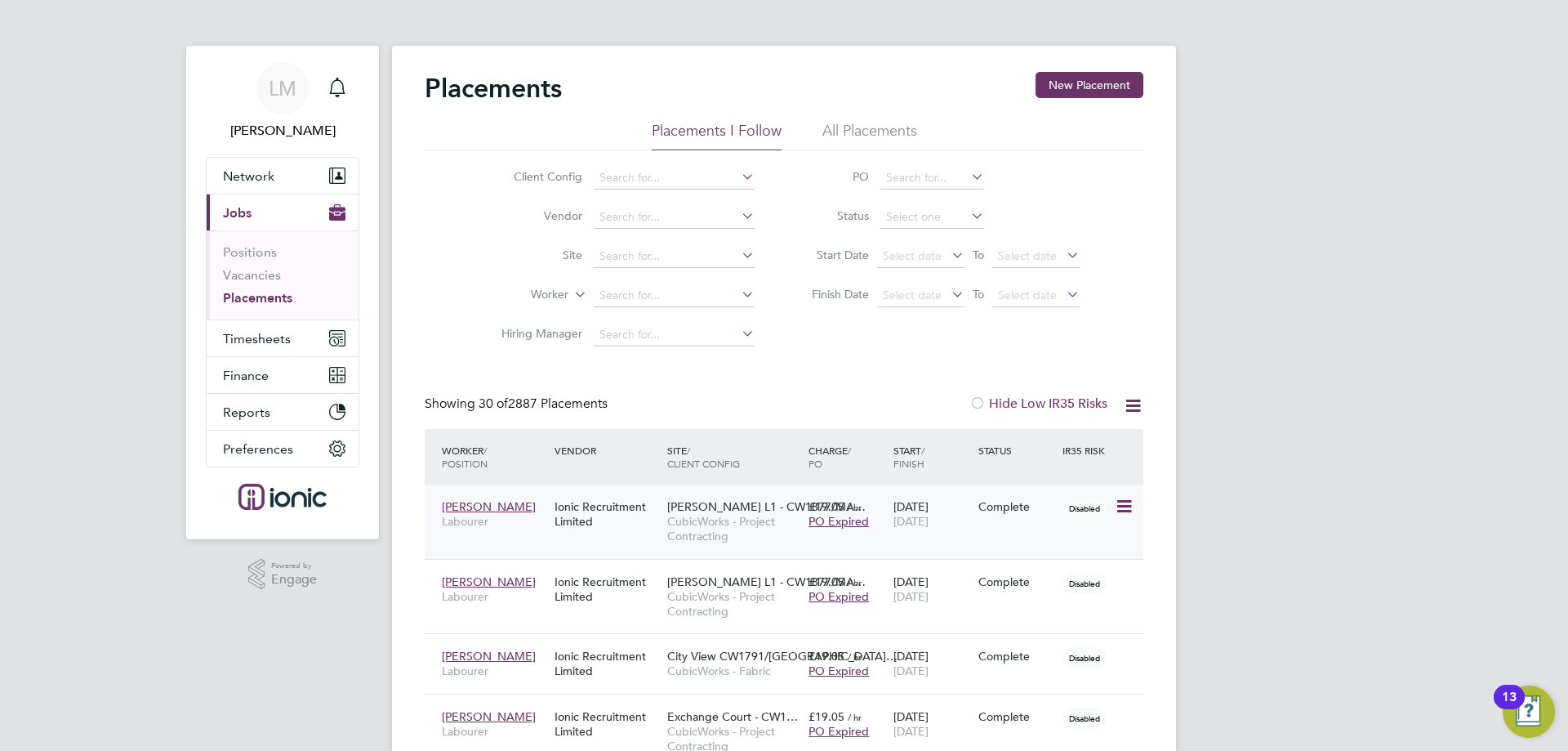
scroll to position [61, 142]
click at [247, 339] on span "Timesheets" at bounding box center [256, 338] width 68 height 16
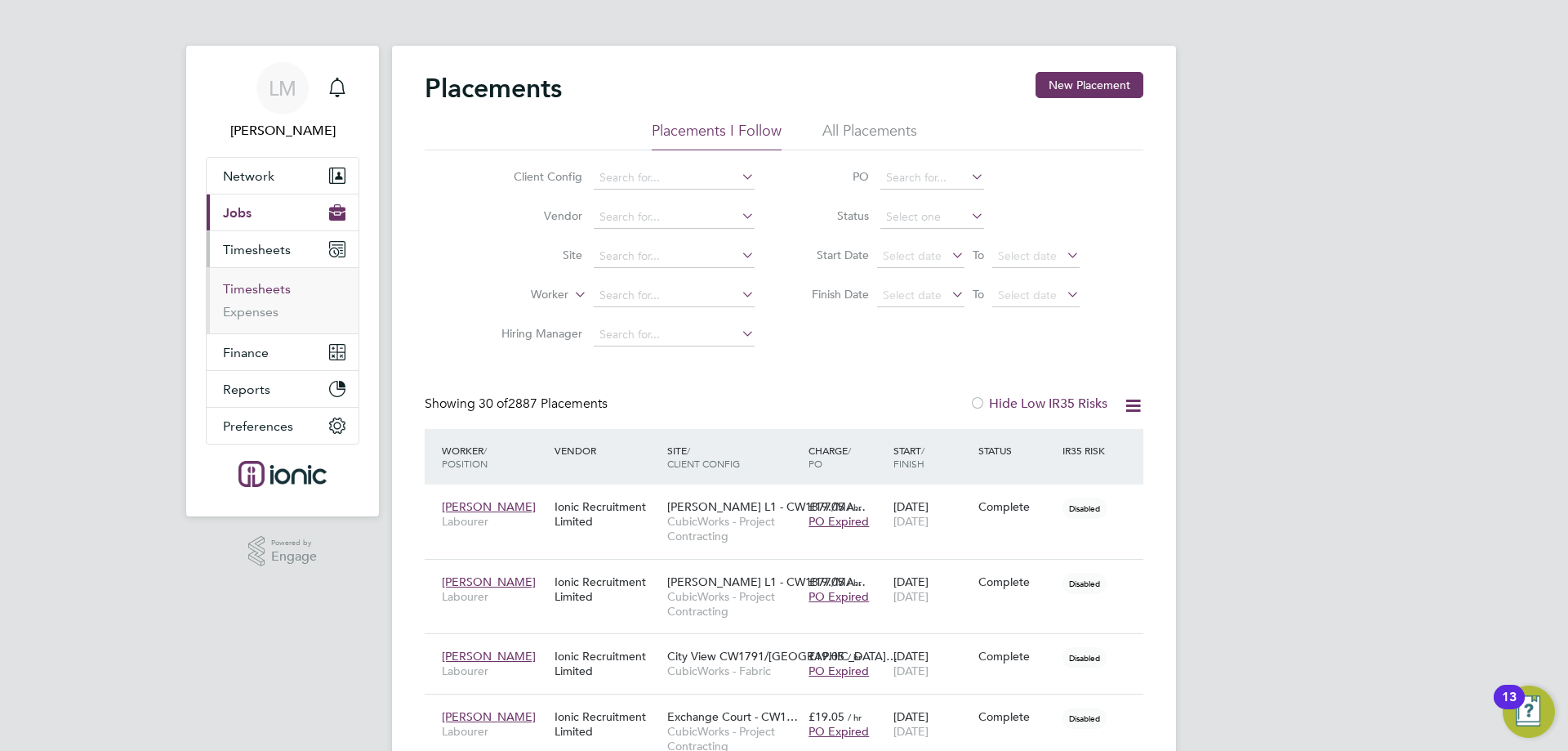
click at [252, 293] on link "Timesheets" at bounding box center [256, 288] width 68 height 16
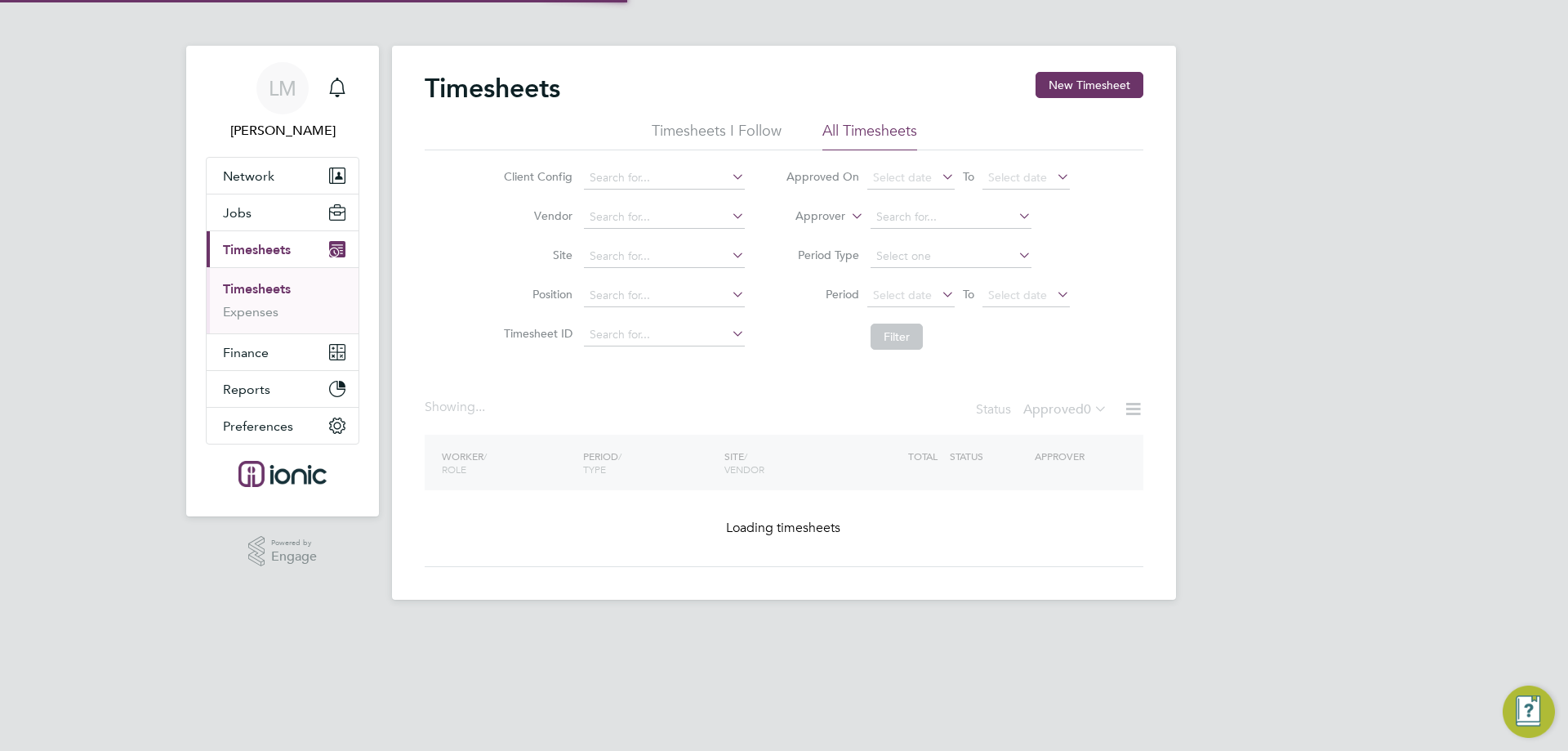
click at [1085, 83] on button "New Timesheet" at bounding box center [1089, 85] width 108 height 26
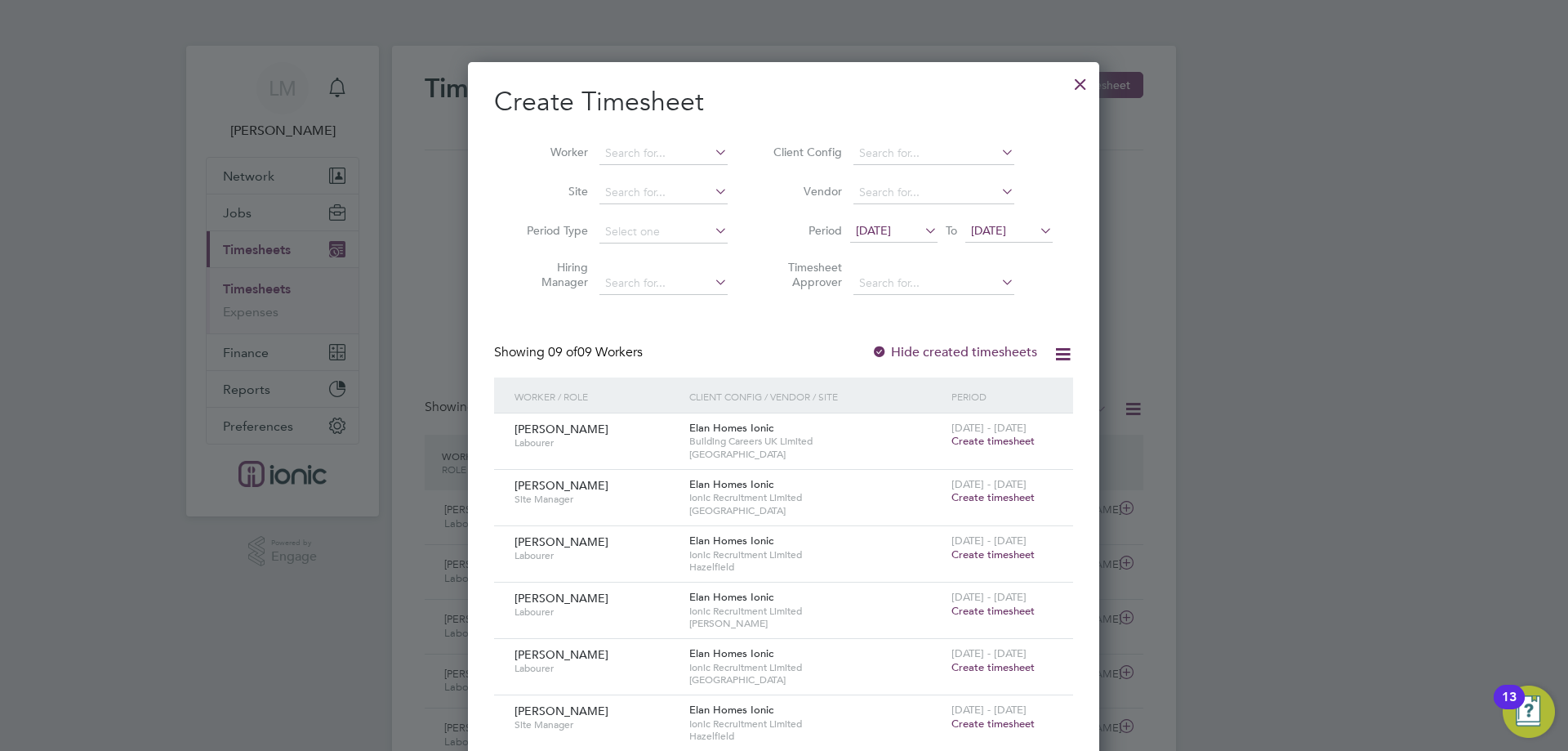
click at [980, 605] on span "Create timesheet" at bounding box center [993, 610] width 83 height 14
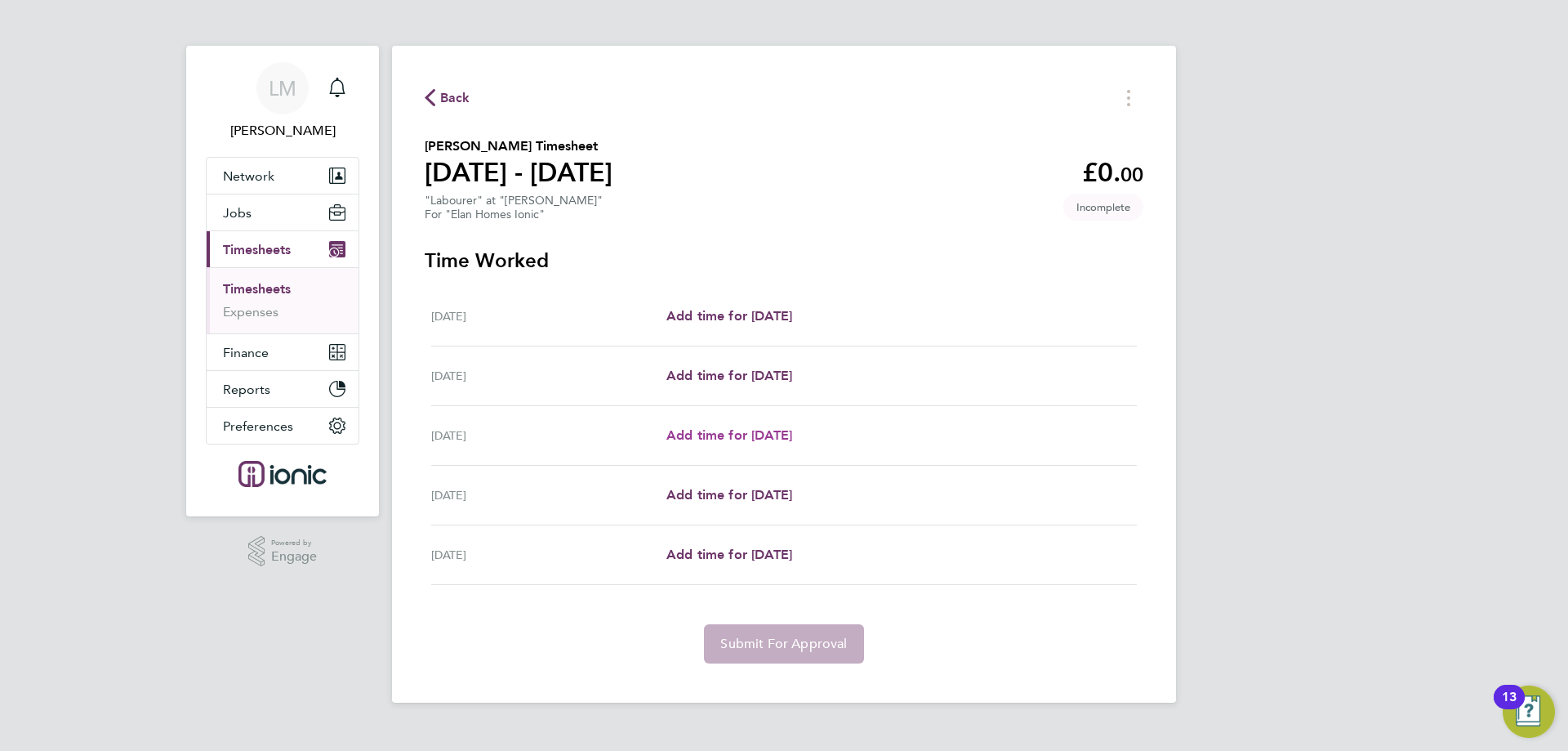
click at [732, 427] on span "Add time for [DATE]" at bounding box center [729, 435] width 126 height 16
select select "30"
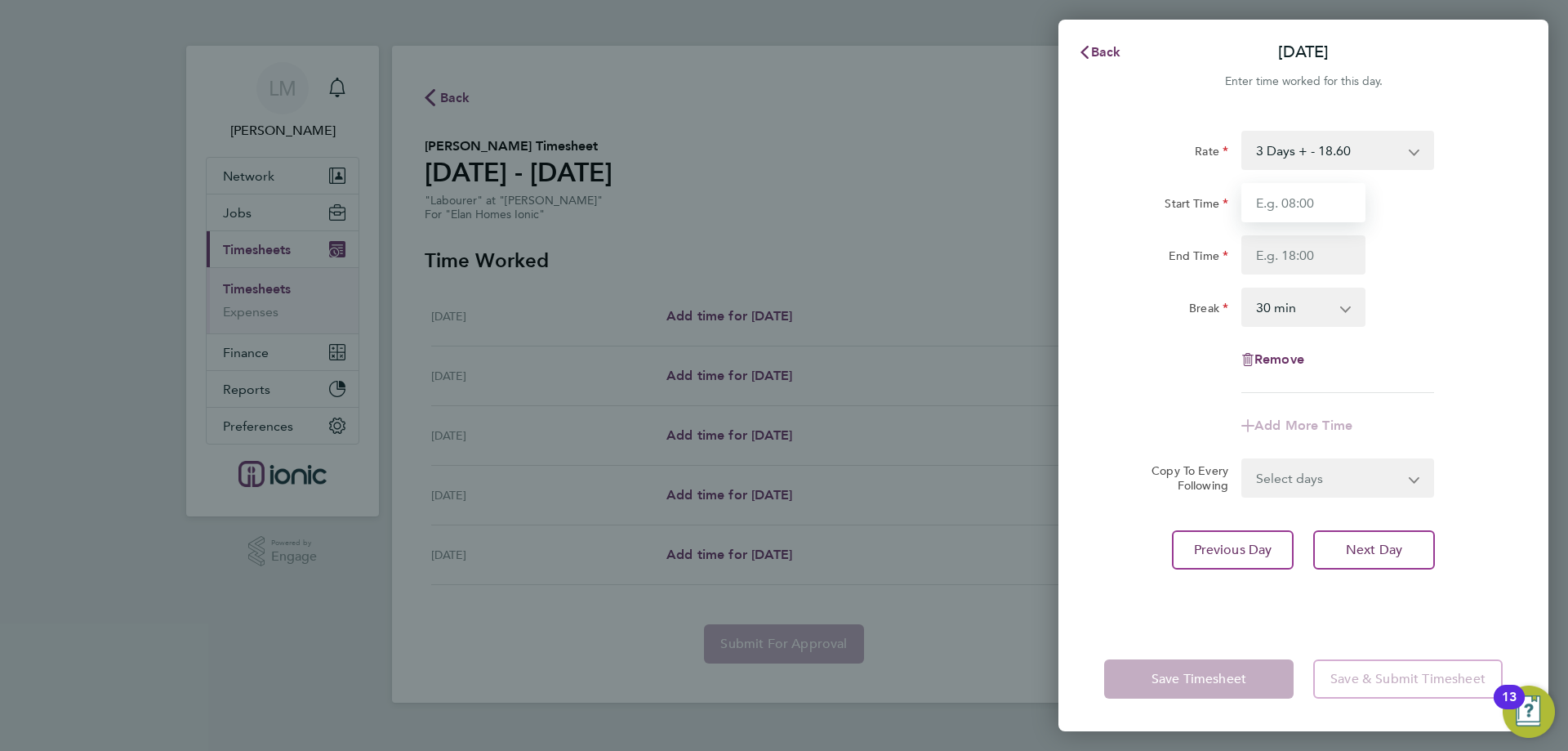
click at [1294, 196] on input "Start Time" at bounding box center [1303, 203] width 124 height 39
type input "07:30"
drag, startPoint x: 1296, startPoint y: 243, endPoint x: 1312, endPoint y: 274, distance: 34.9
click at [1296, 243] on input "End Time" at bounding box center [1303, 255] width 124 height 39
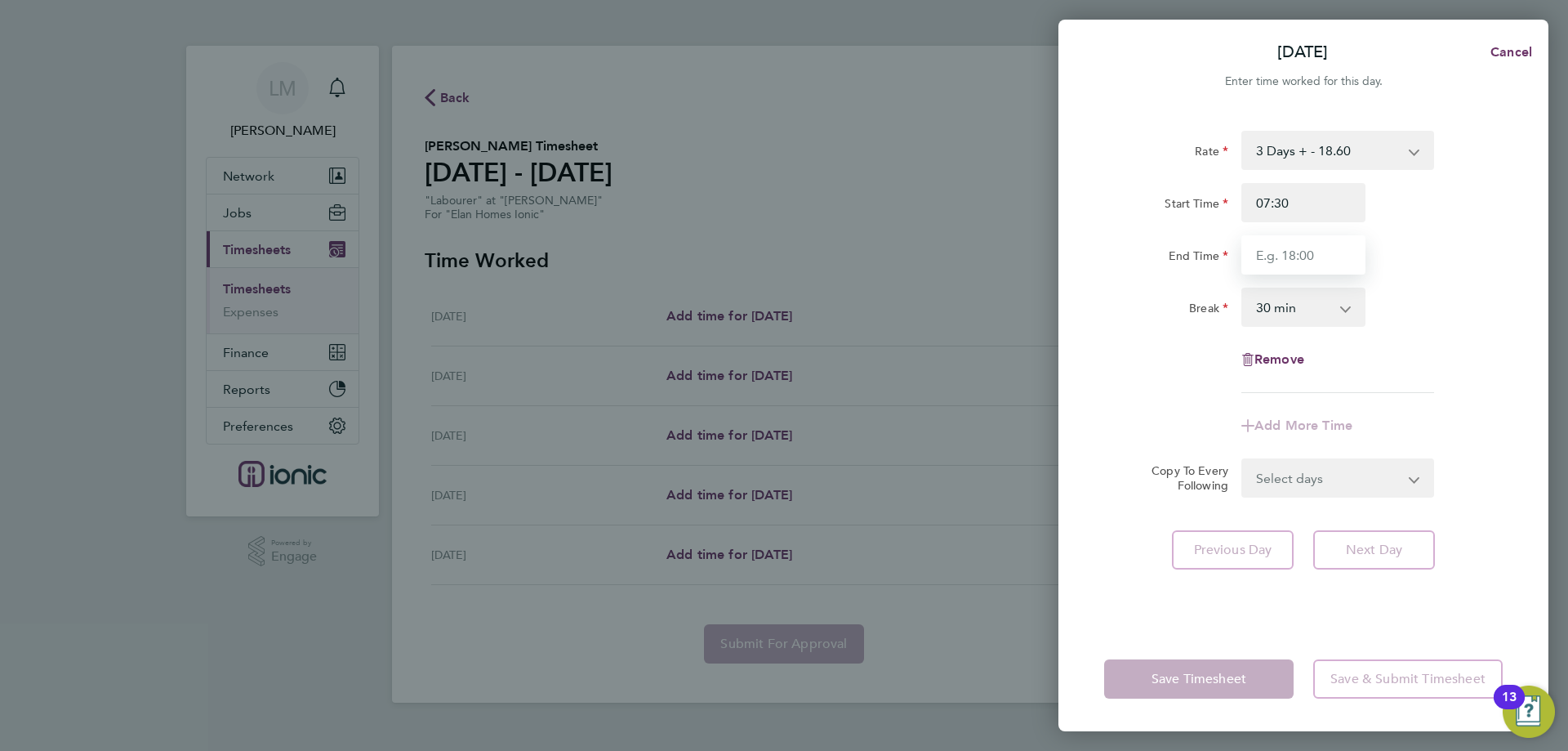
type input "16:00"
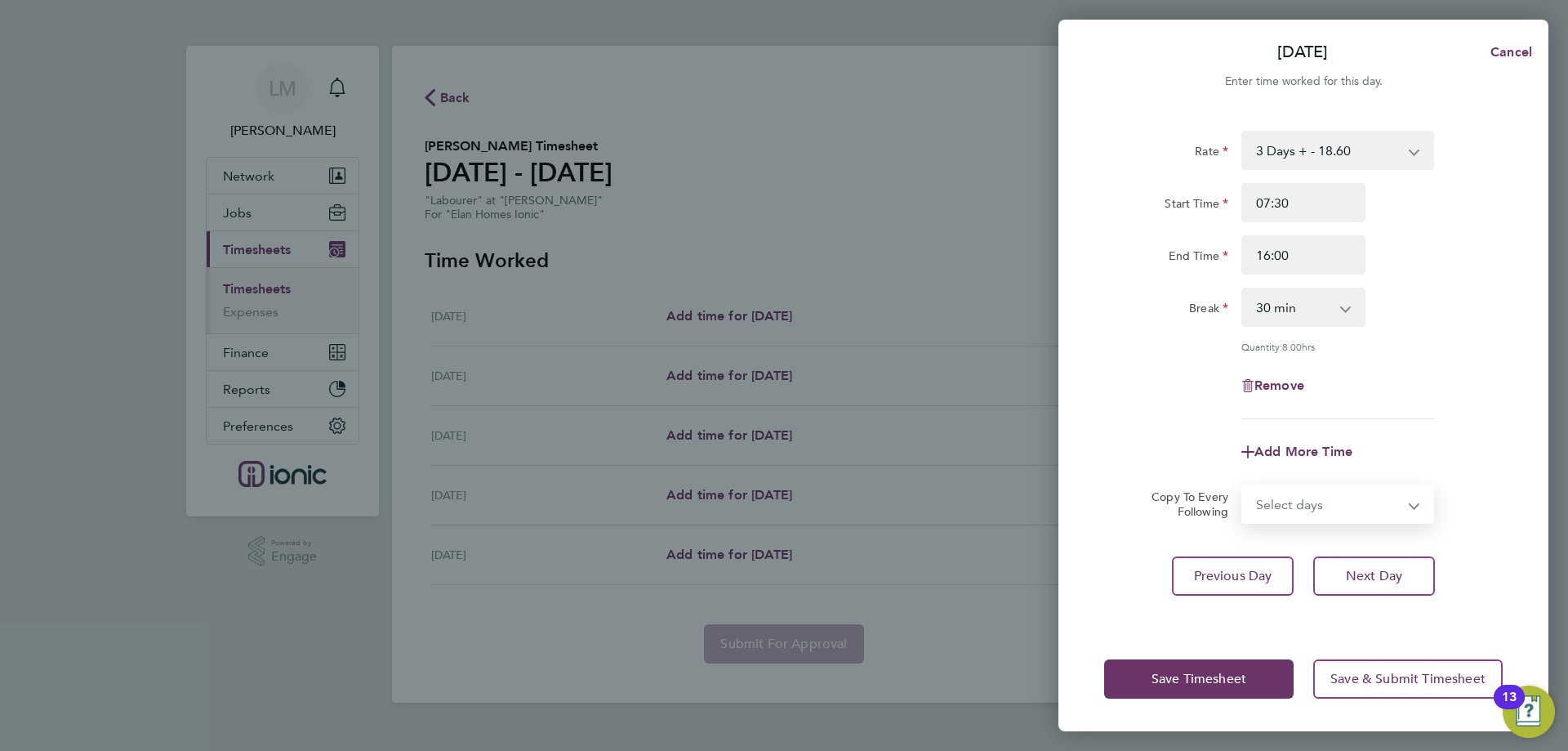
drag, startPoint x: 1332, startPoint y: 472, endPoint x: 1370, endPoint y: 516, distance: 58.1
click at [1332, 472] on form "Rate 3 Days + - 18.60 3 Days - - 16.78 Start Time 07:30 End Time 16:00 Break 0 …" at bounding box center [1303, 327] width 399 height 393
select select "THU"
click at [1243, 486] on select "Select days Day [DATE] [DATE]" at bounding box center [1329, 504] width 172 height 36
select select "[DATE]"
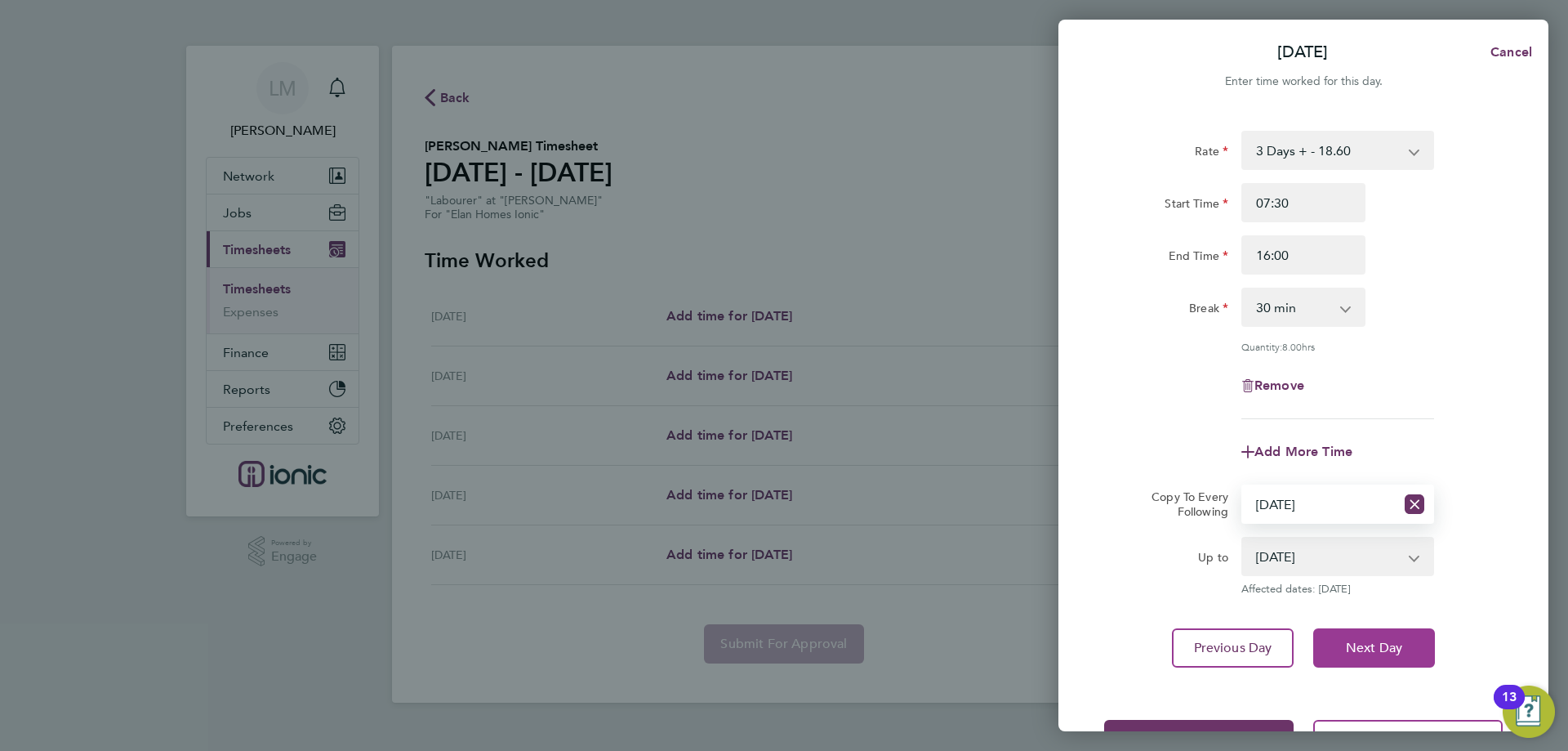
click at [1396, 628] on button "Next Day" at bounding box center [1374, 648] width 122 height 39
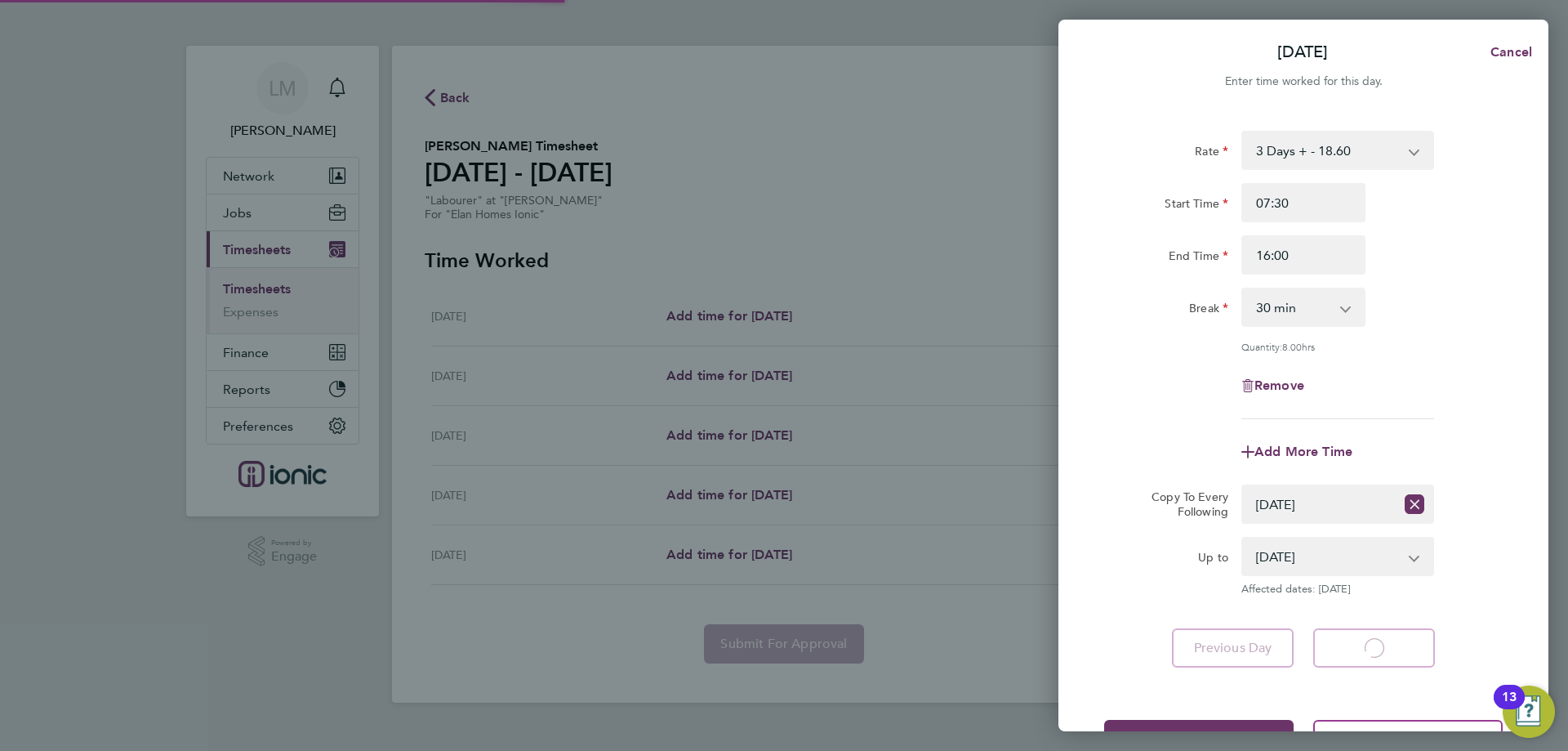
select select "30"
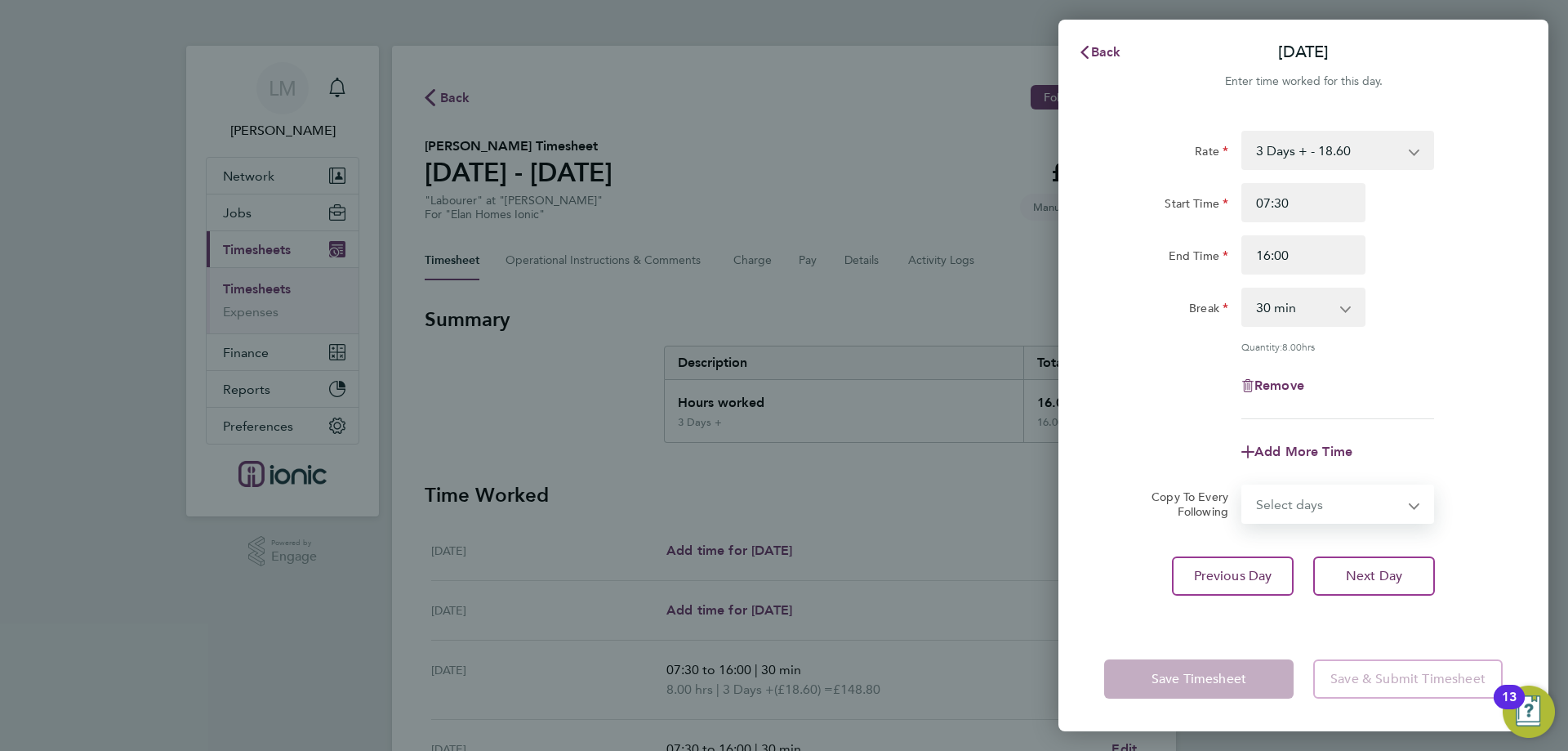
click at [1329, 510] on select "Select days [DATE]" at bounding box center [1329, 504] width 172 height 36
select select "FRI"
click at [1243, 486] on select "Select days [DATE]" at bounding box center [1329, 504] width 172 height 36
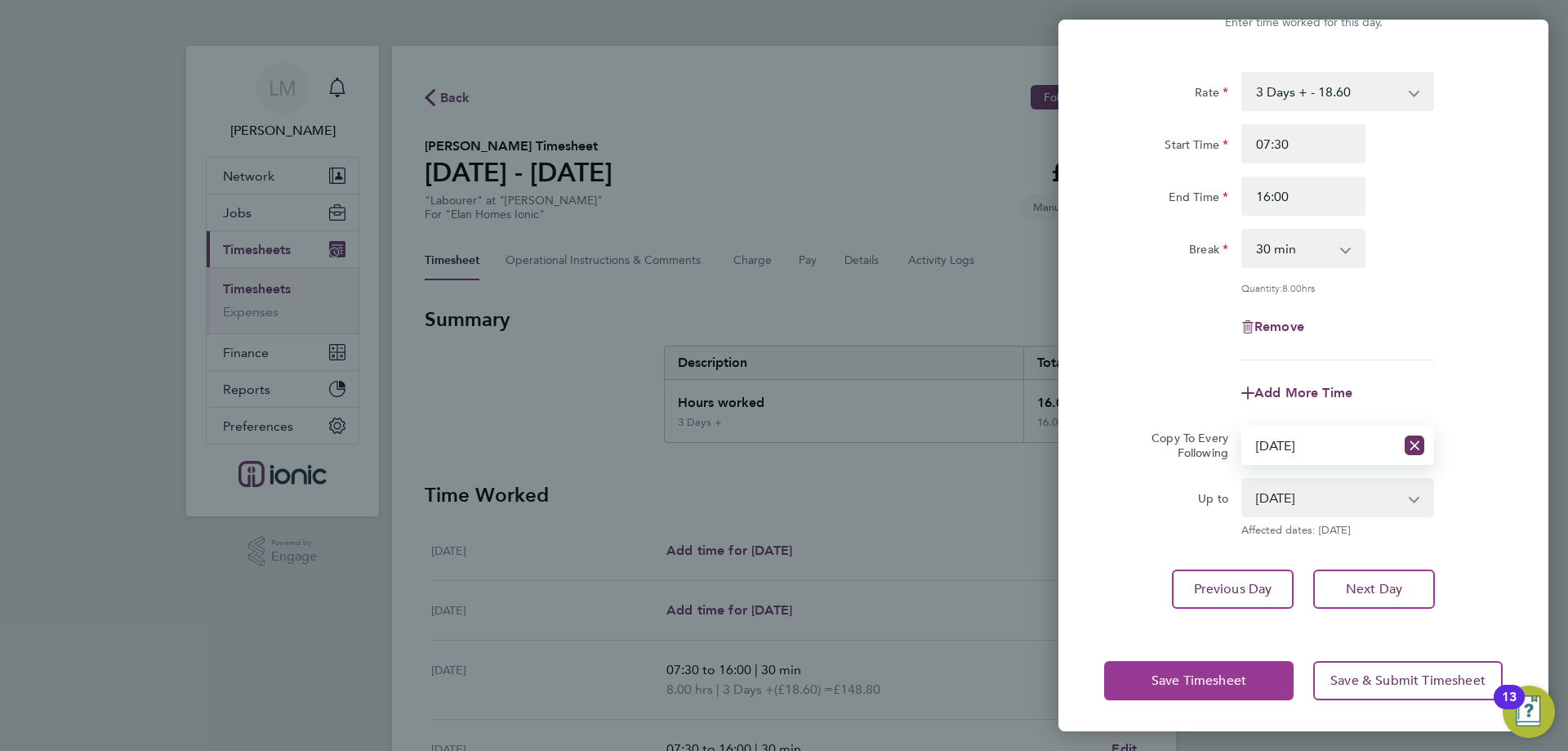
click at [1254, 687] on button "Save Timesheet" at bounding box center [1199, 681] width 189 height 39
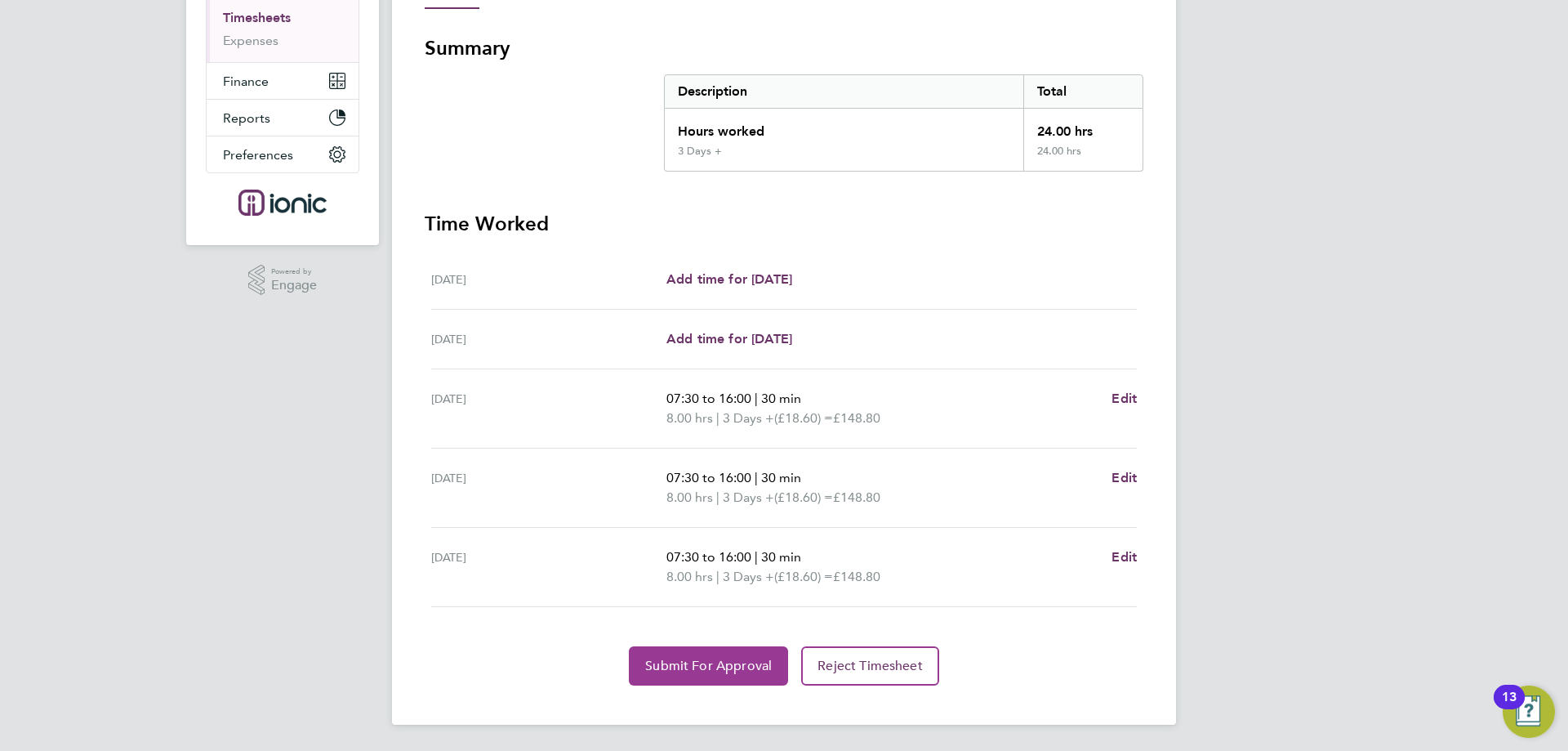
click at [694, 662] on span "Submit For Approval" at bounding box center [708, 666] width 127 height 16
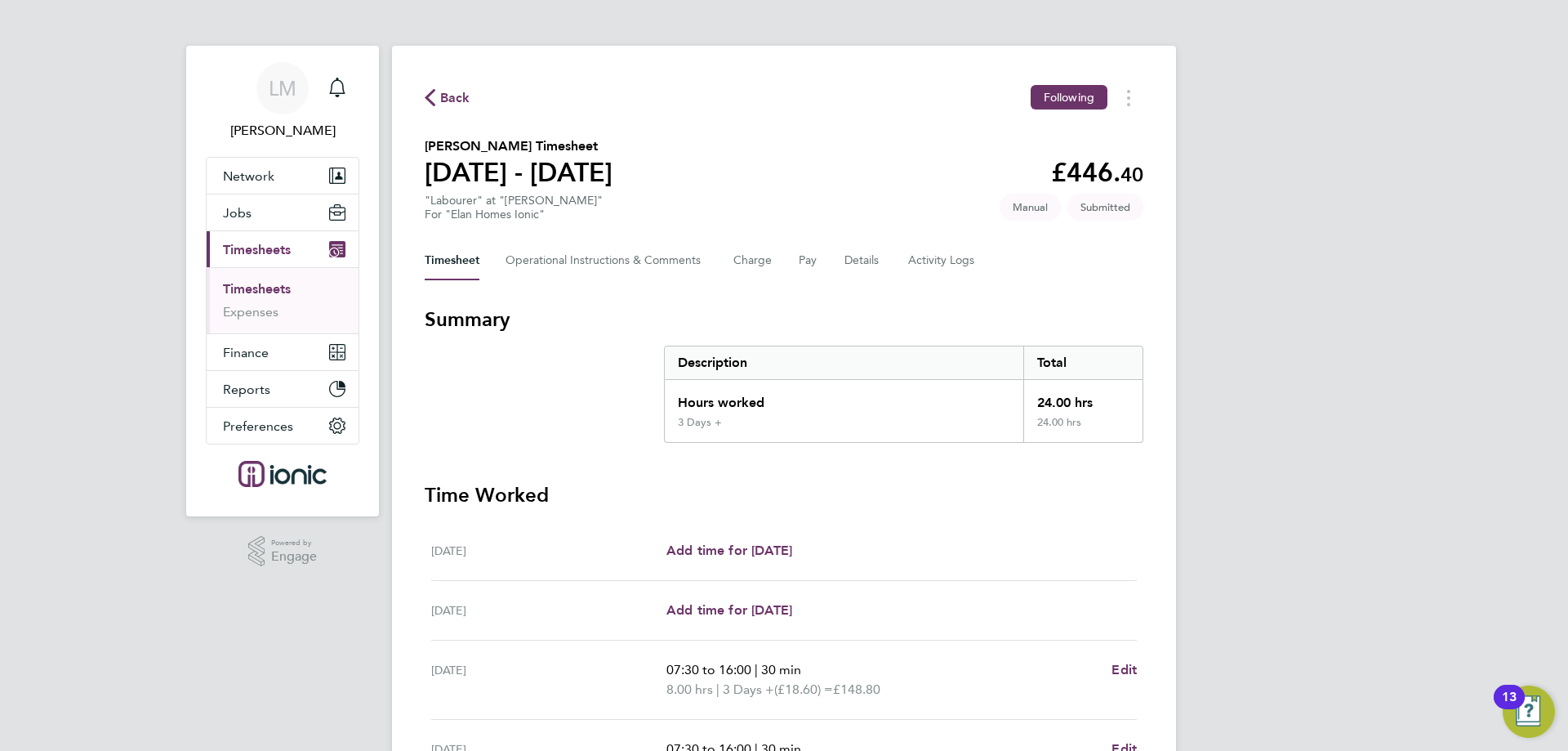
click at [839, 266] on div "Timesheet Operational Instructions & Comments Charge Pay Details Activity Logs" at bounding box center [784, 261] width 719 height 39
click at [884, 263] on div "Timesheet Operational Instructions & Comments Charge Pay Details Activity Logs" at bounding box center [784, 261] width 719 height 39
click at [884, 263] on div "Timesheet Operational Instructions & Comments Charge Pay Details Activity Logs" at bounding box center [784, 261] width 719 height 39
click at [870, 260] on button "Details" at bounding box center [863, 261] width 38 height 39
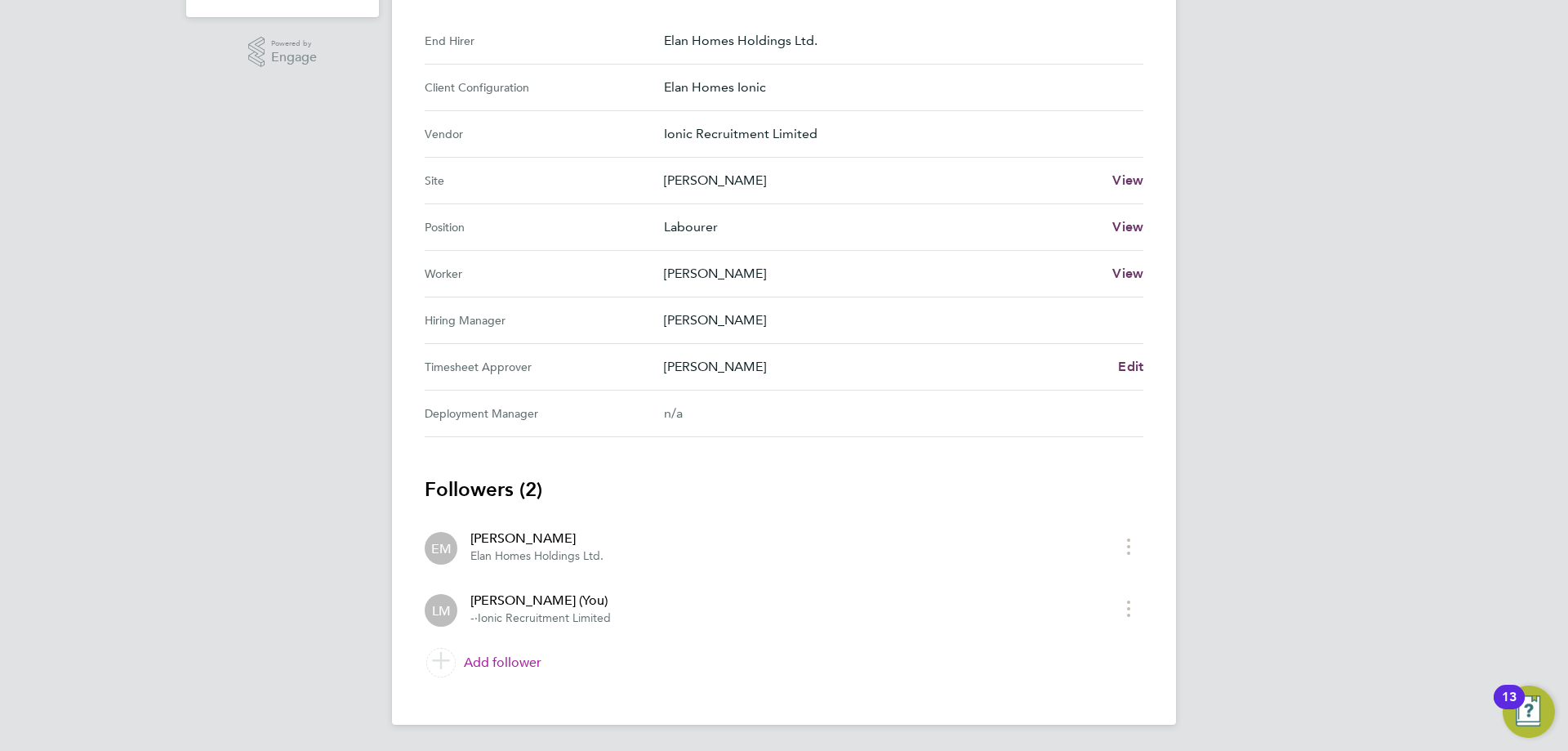
click at [522, 668] on link "Add follower" at bounding box center [784, 663] width 719 height 46
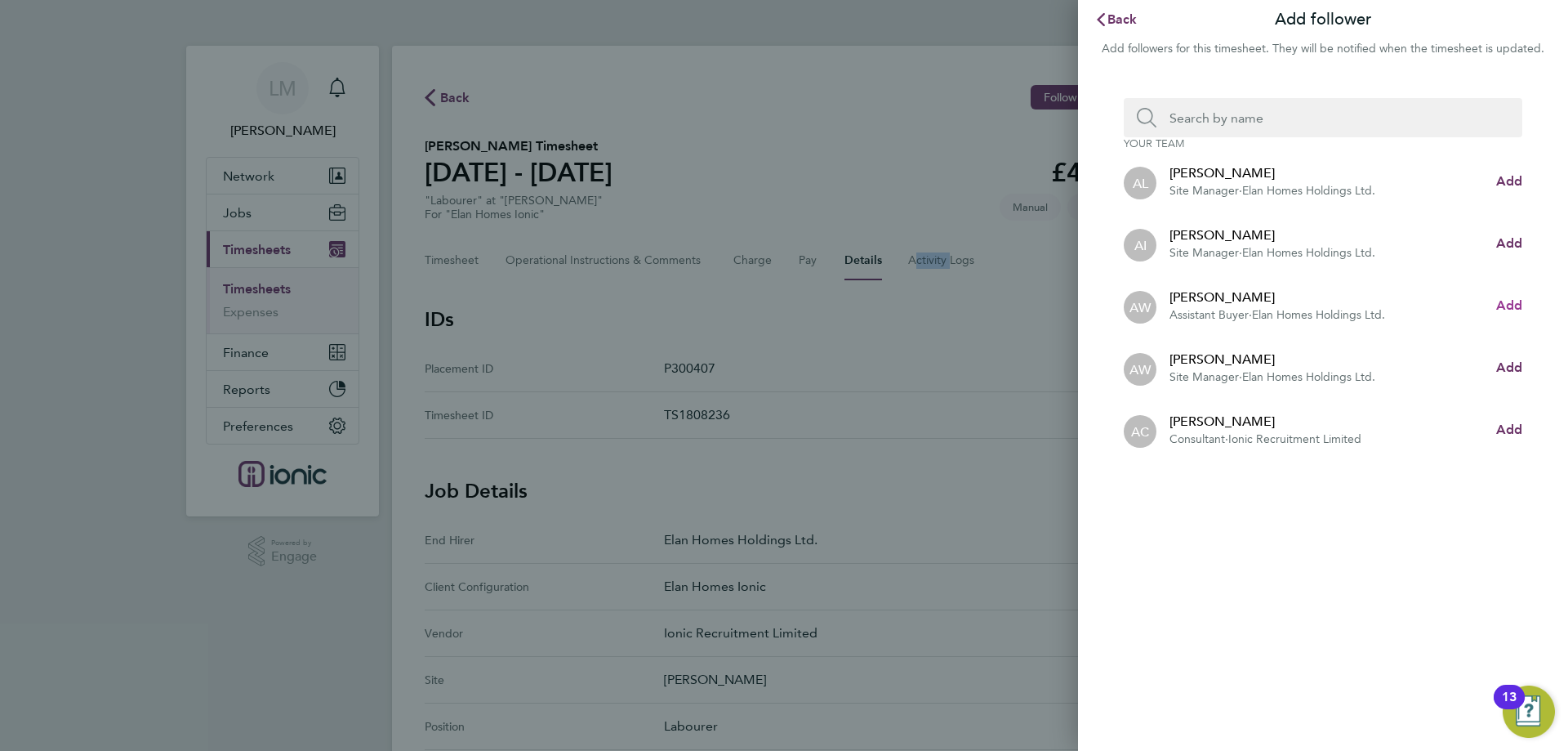
drag, startPoint x: 1503, startPoint y: 302, endPoint x: 1426, endPoint y: 226, distance: 108.2
click at [1502, 301] on span "Add" at bounding box center [1509, 305] width 26 height 16
click at [1233, 110] on input "Search team member by name:" at bounding box center [1330, 118] width 346 height 39
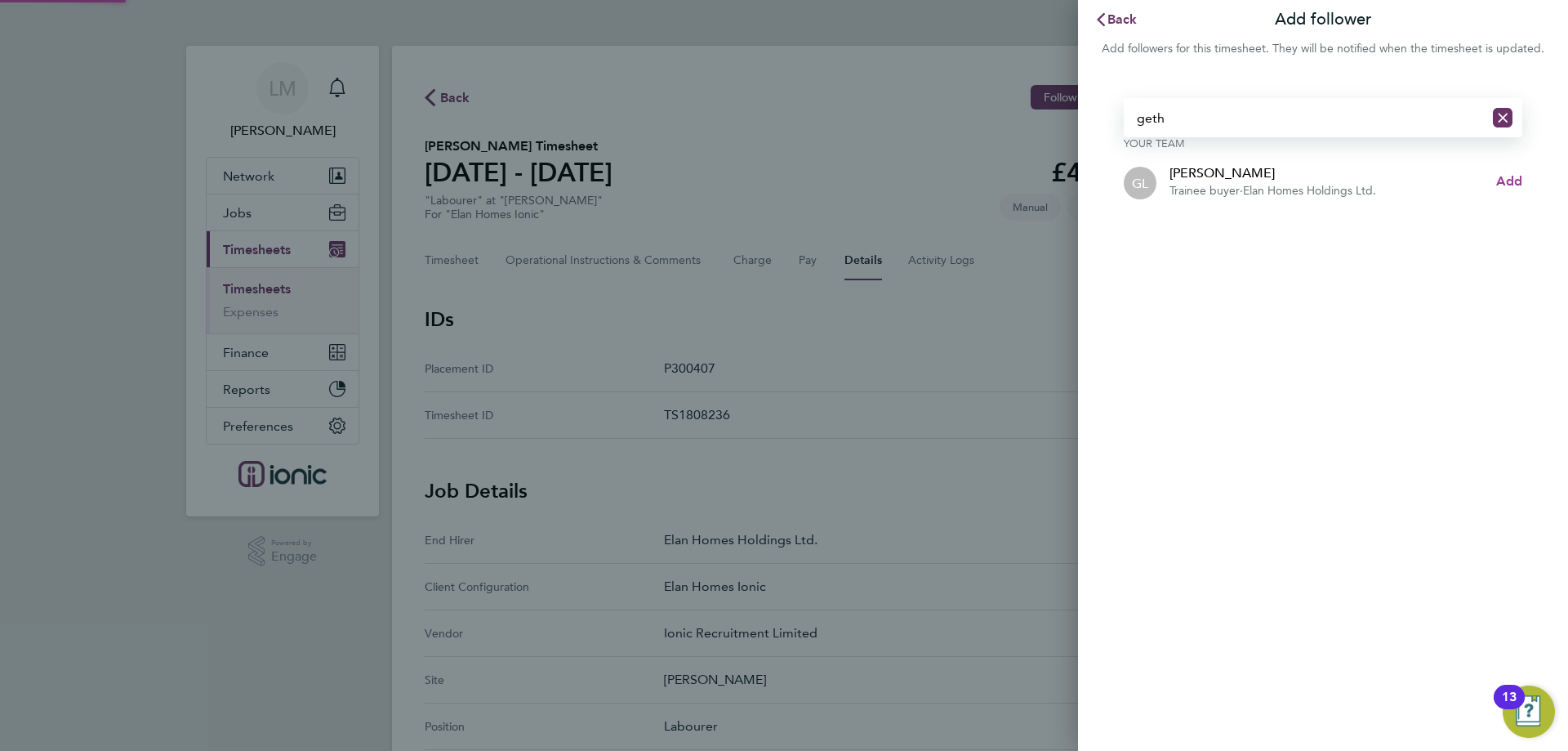
type input "geth"
click at [1504, 187] on span "Add" at bounding box center [1509, 181] width 26 height 16
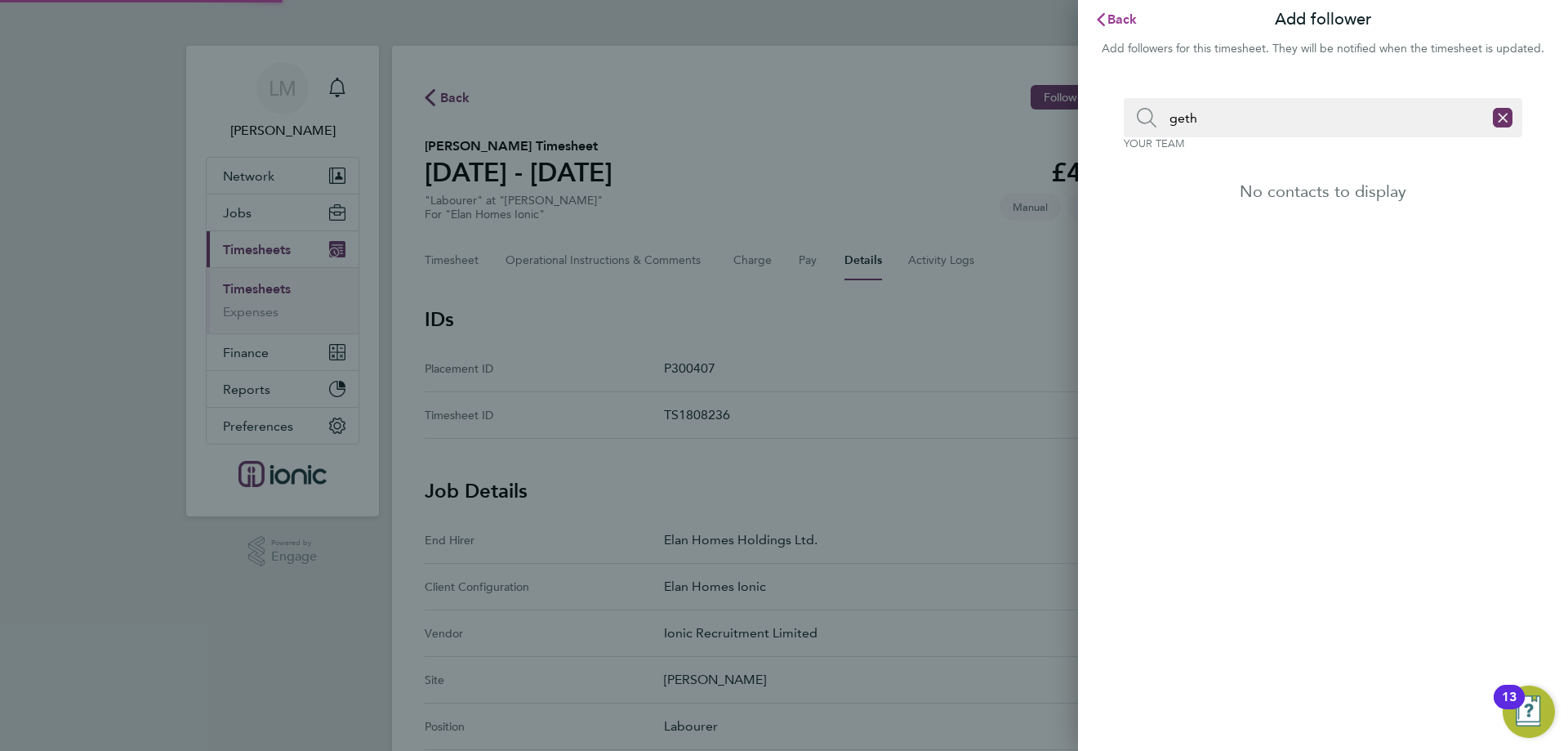
click at [1123, 13] on span "Back" at bounding box center [1122, 19] width 30 height 16
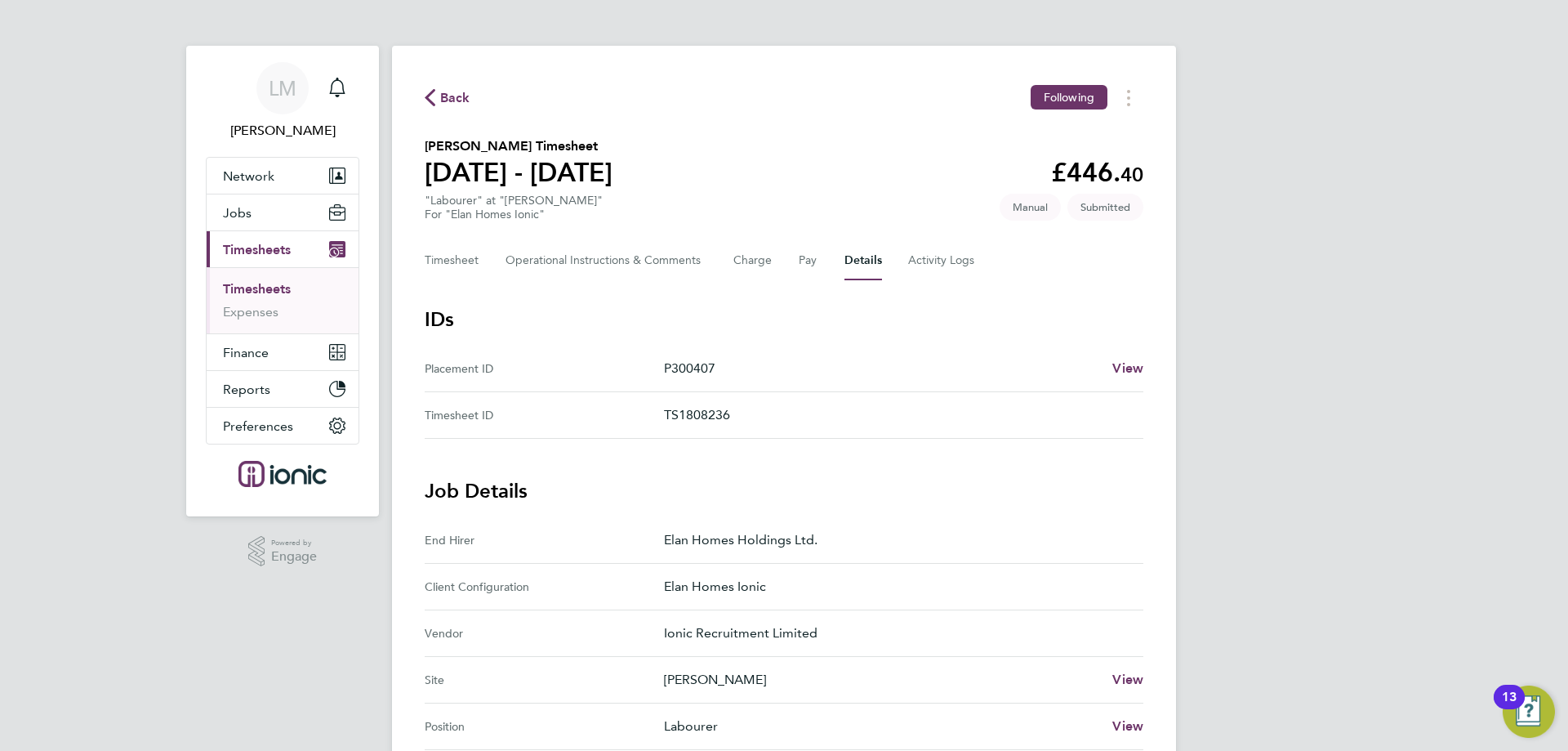
click at [733, 141] on section "[PERSON_NAME] Timesheet [DATE] - [DATE] £446. 40 "Labourer" at "[PERSON_NAME]" …" at bounding box center [784, 179] width 719 height 85
click at [442, 92] on span "Back" at bounding box center [448, 96] width 46 height 16
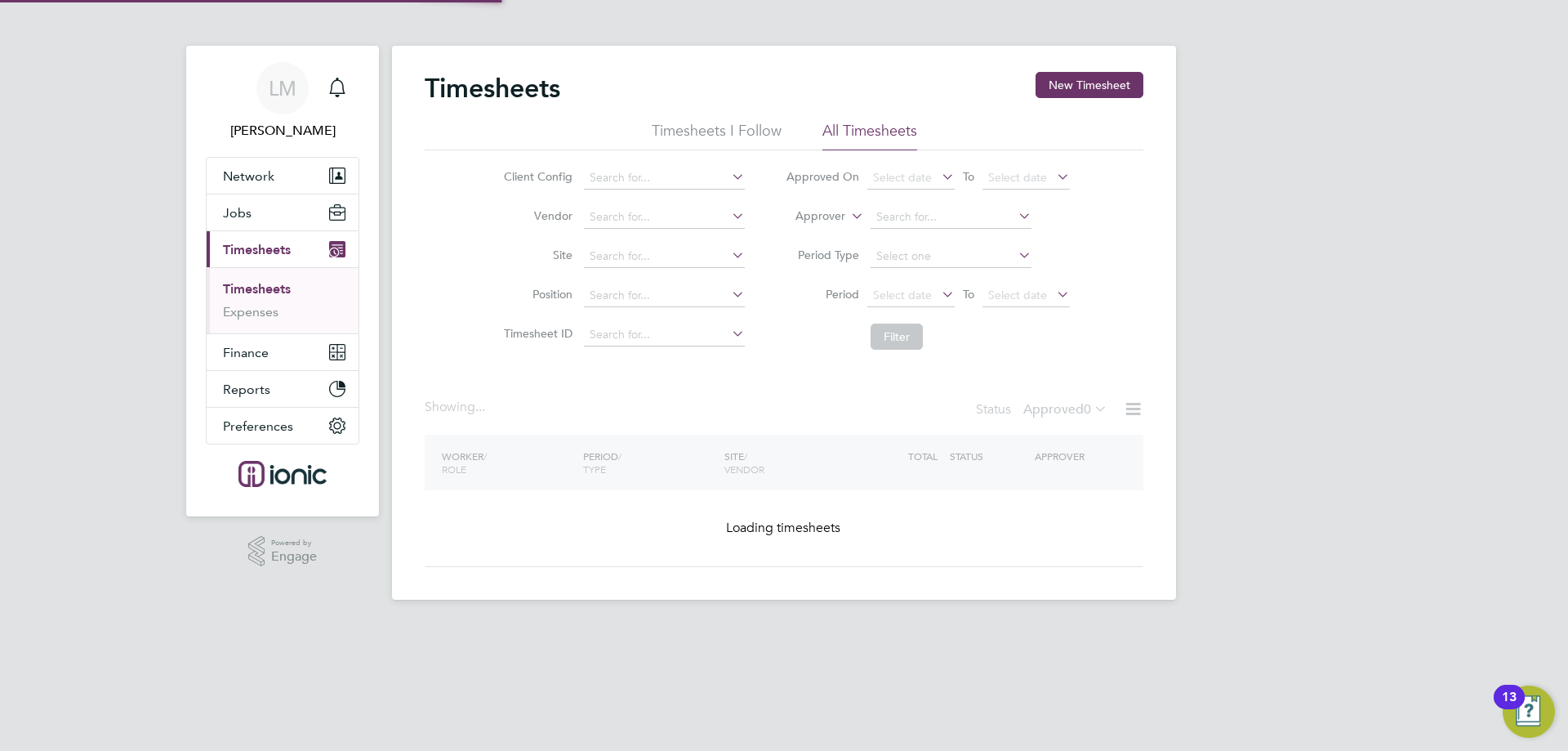
click at [1079, 69] on div "Timesheets New Timesheet Timesheets I Follow All Timesheets Client Config Vendo…" at bounding box center [784, 323] width 784 height 554
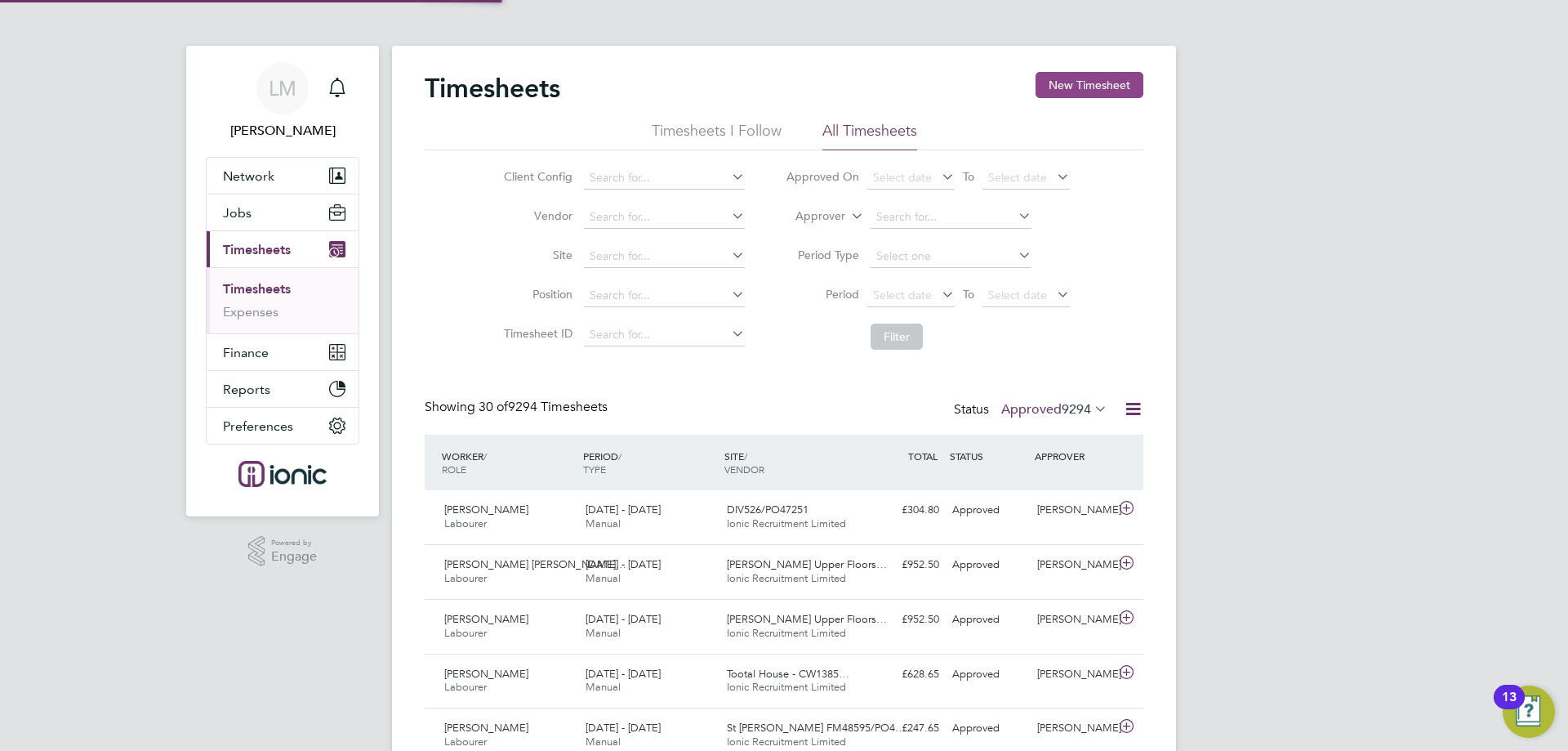
click at [1087, 83] on button "New Timesheet" at bounding box center [1089, 85] width 108 height 26
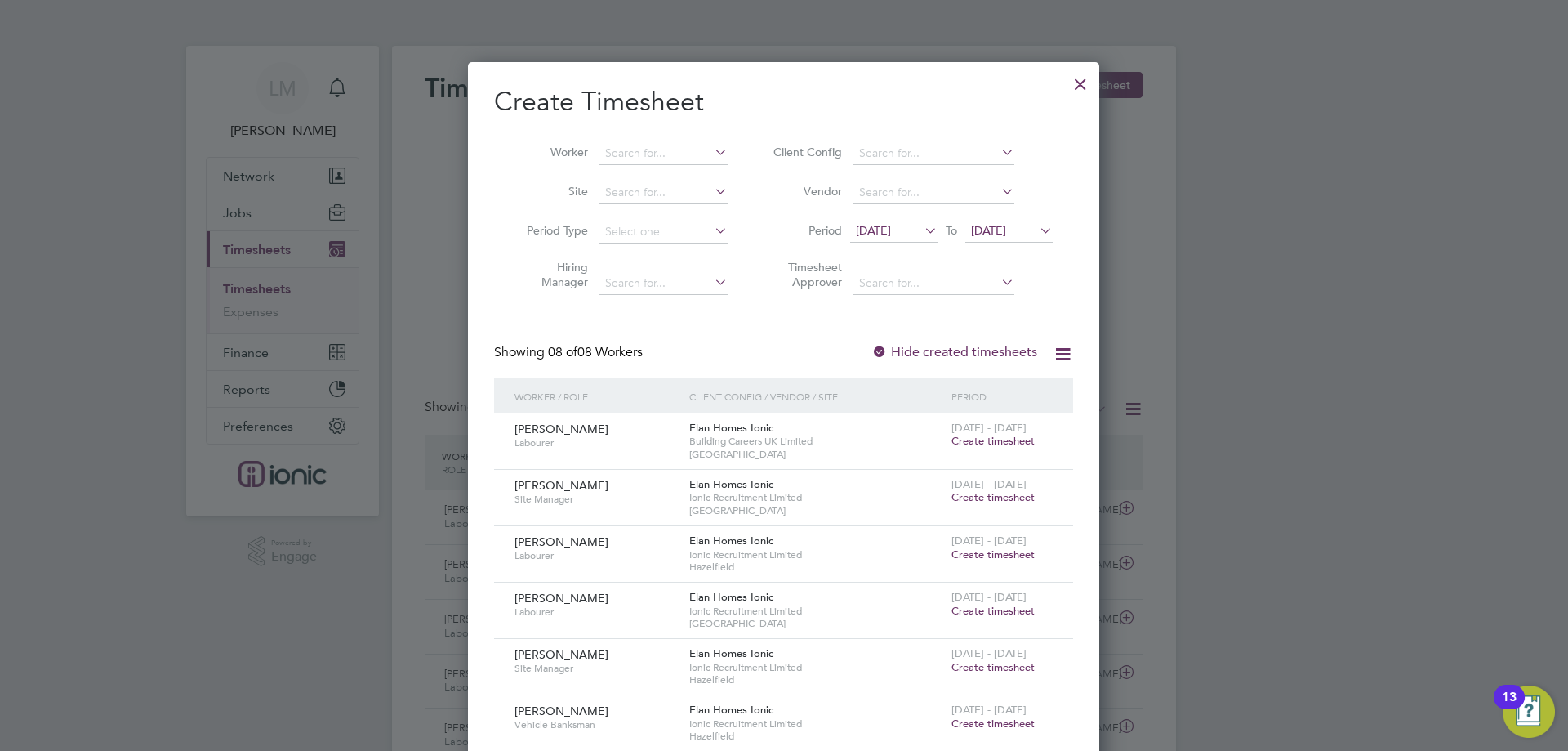
click at [891, 228] on span "[DATE]" at bounding box center [873, 230] width 35 height 15
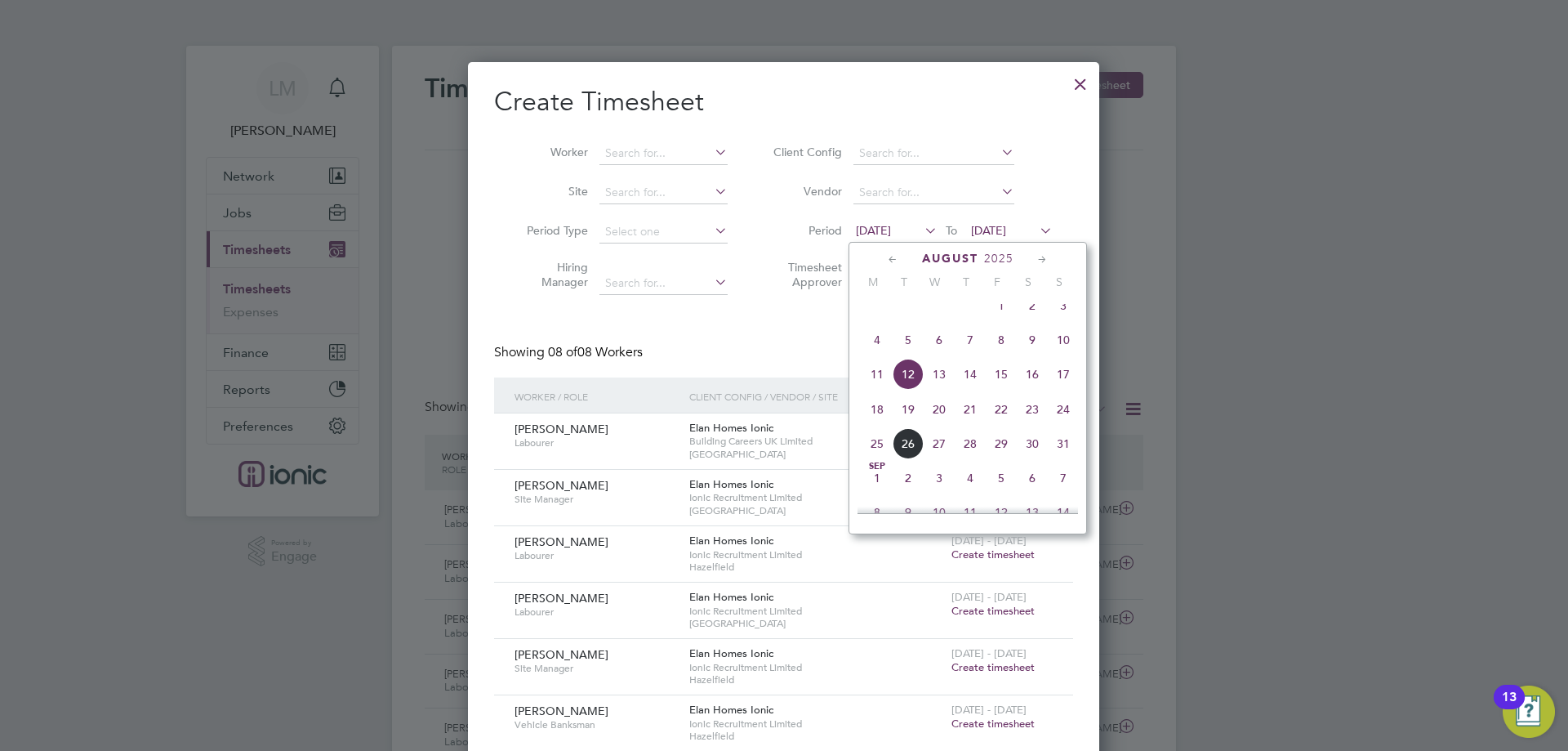
click at [872, 425] on span "18" at bounding box center [877, 409] width 31 height 31
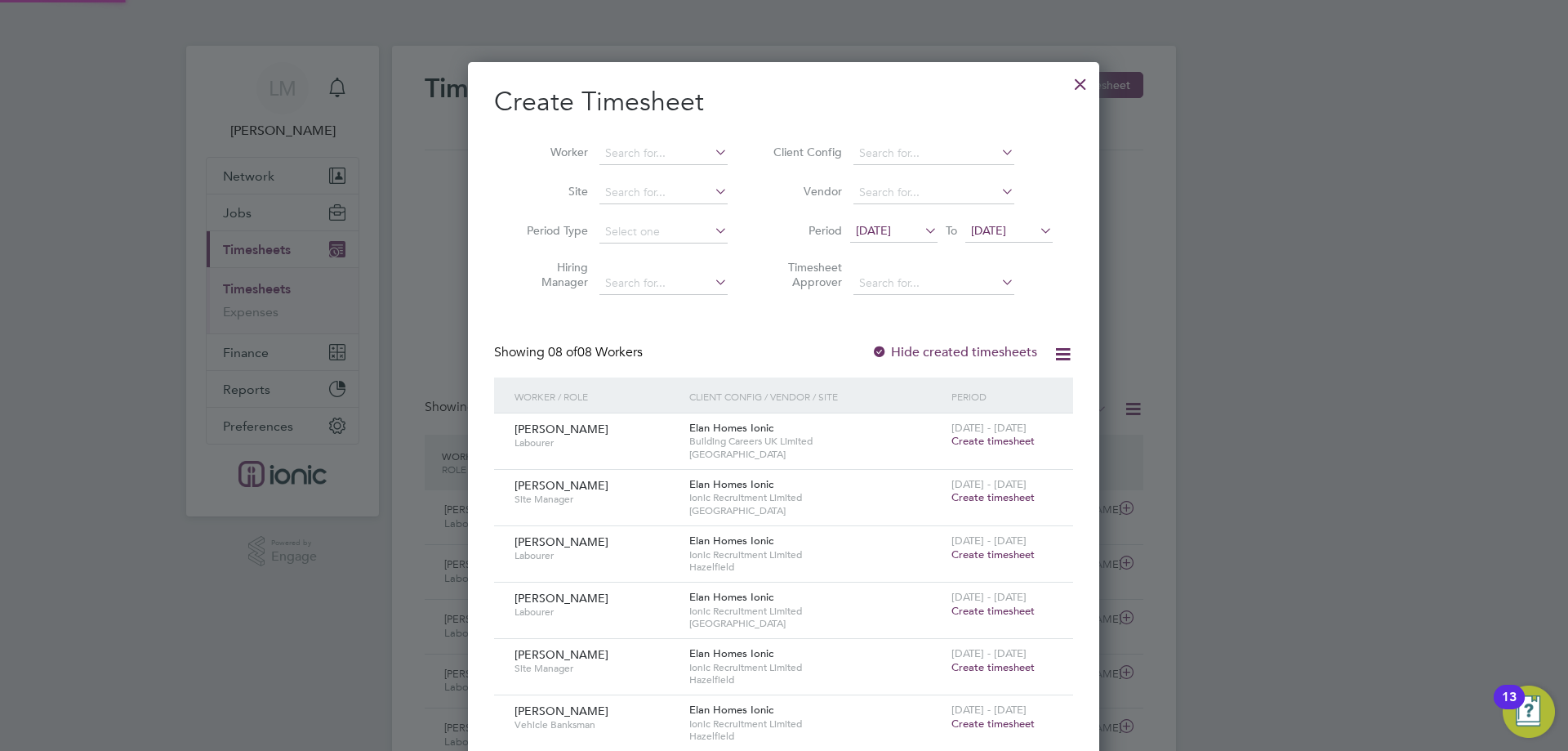
click at [995, 232] on span "[DATE]" at bounding box center [988, 230] width 35 height 15
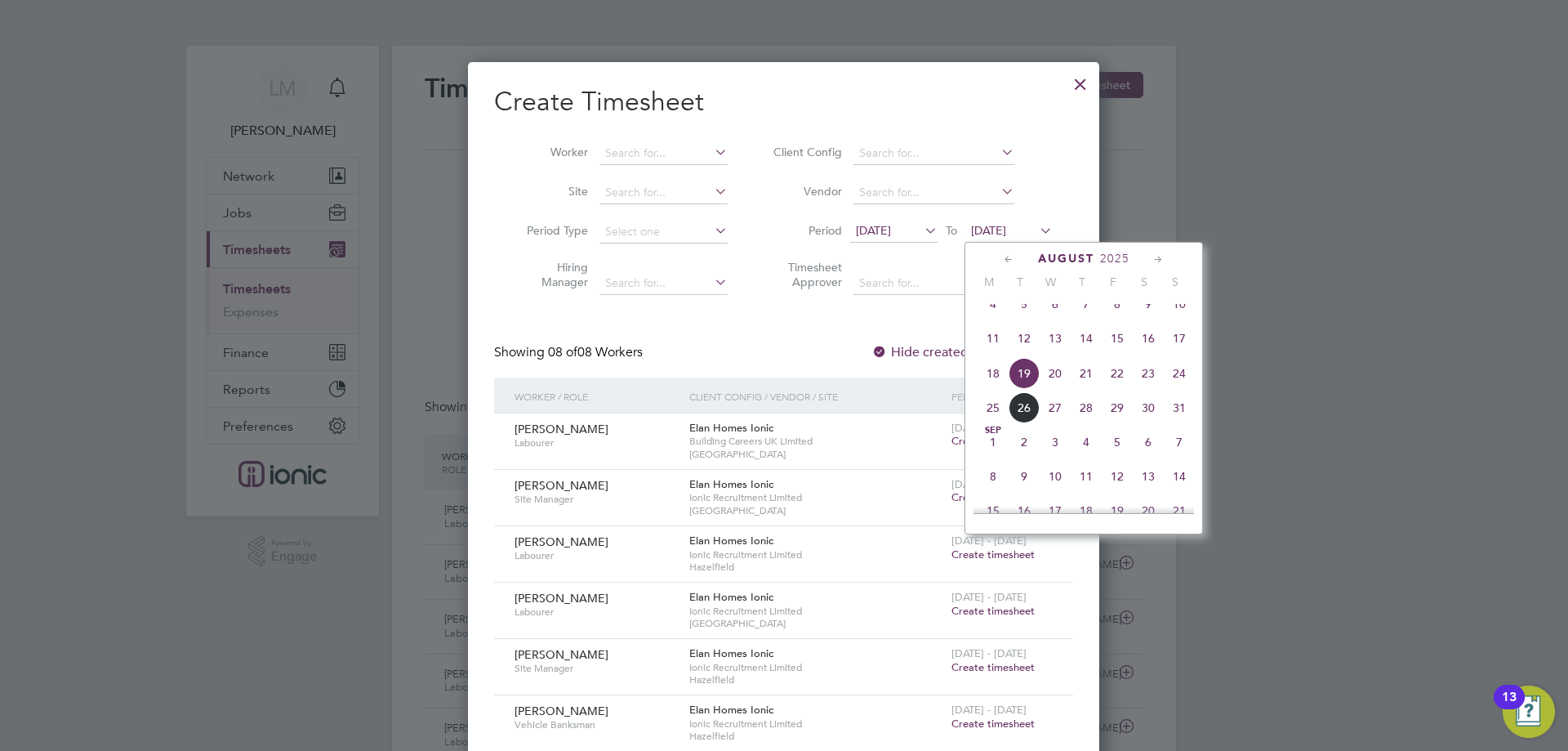
click at [1186, 389] on span "24" at bounding box center [1179, 373] width 31 height 31
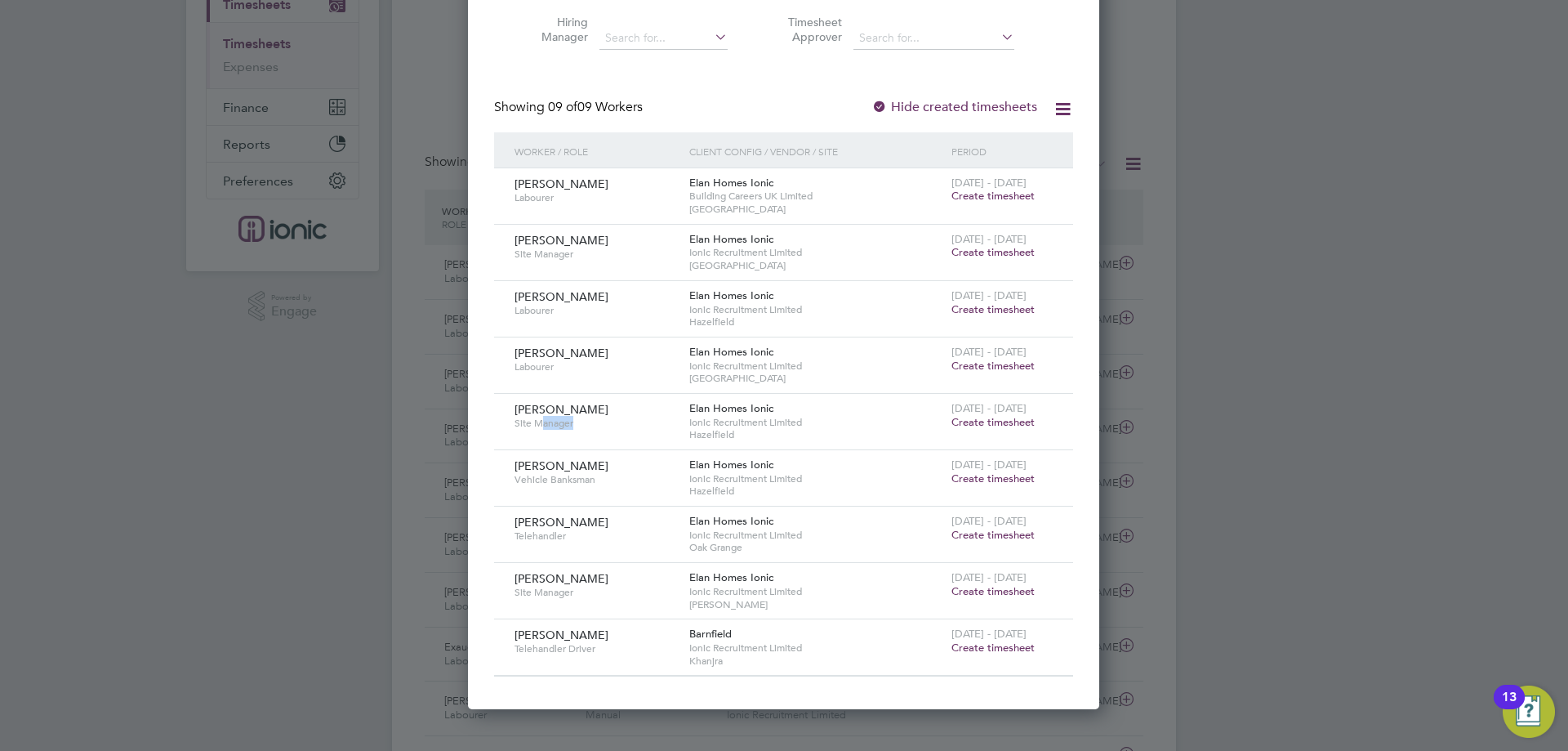
drag, startPoint x: 545, startPoint y: 425, endPoint x: 612, endPoint y: 421, distance: 67.1
click at [612, 421] on span "Site Manager" at bounding box center [595, 423] width 163 height 13
click at [613, 422] on span "Site Manager" at bounding box center [595, 423] width 163 height 13
click at [574, 477] on span "Vehicle Banksman" at bounding box center [595, 480] width 163 height 13
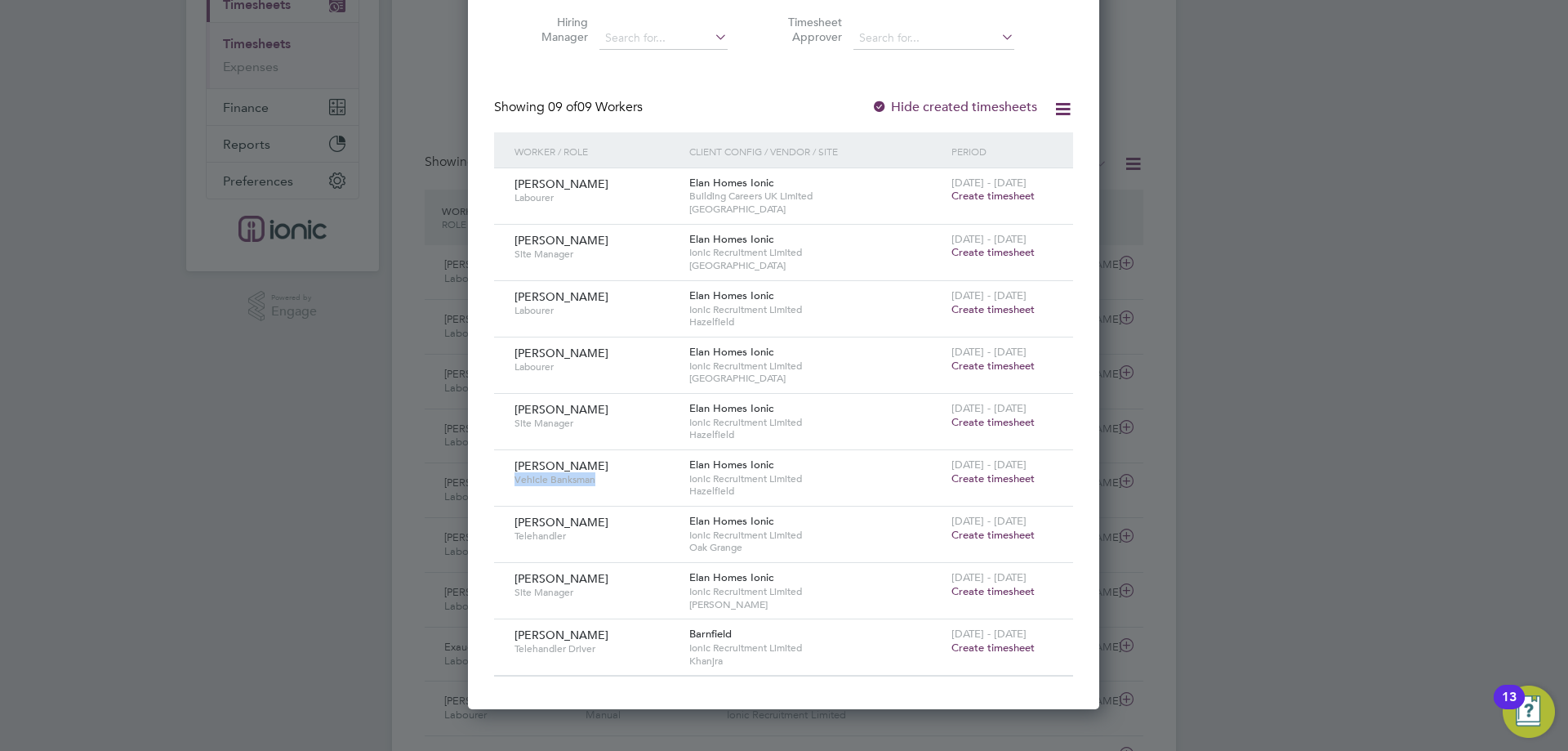
click at [574, 477] on span "Vehicle Banksman" at bounding box center [595, 480] width 163 height 13
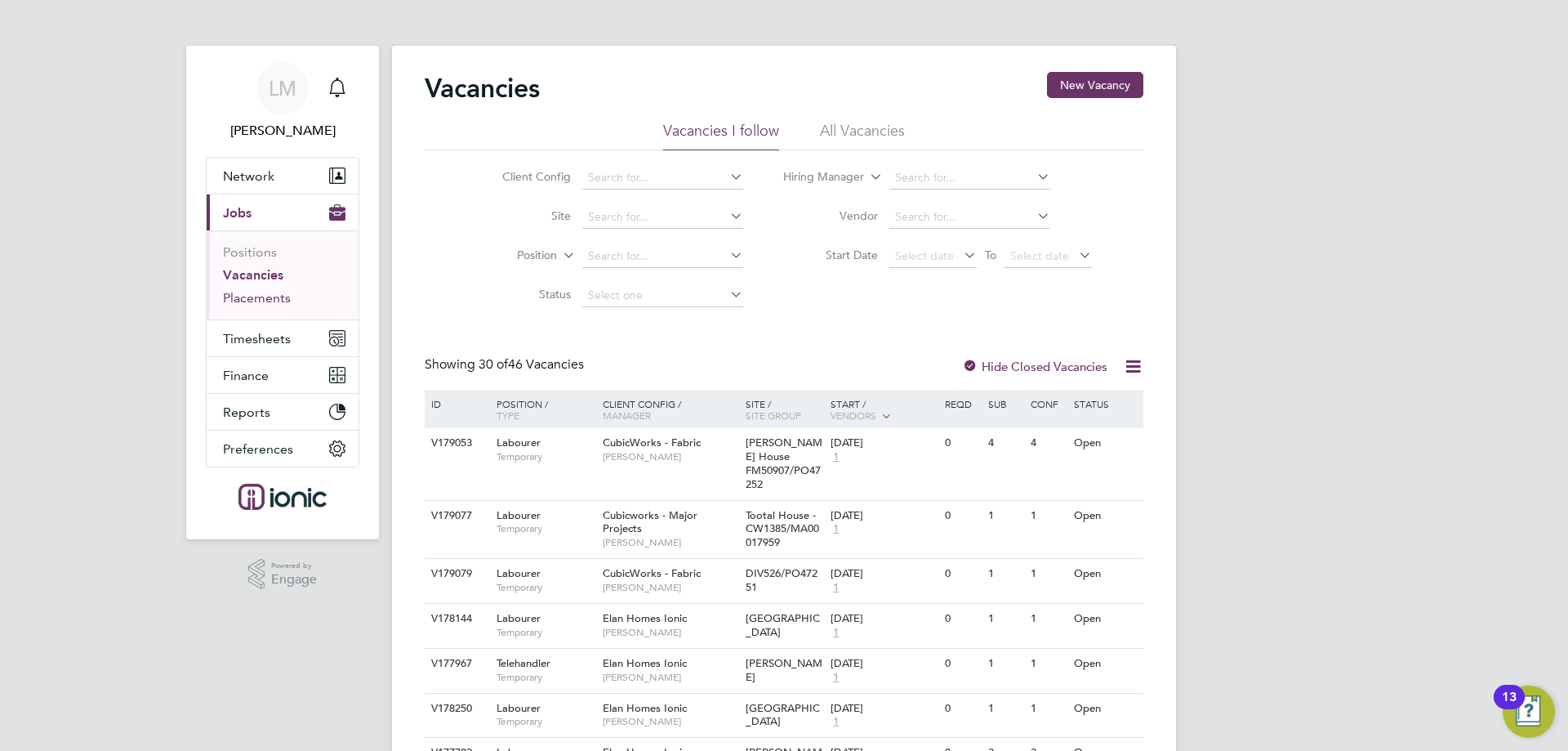
click at [265, 302] on link "Placements" at bounding box center [256, 297] width 68 height 16
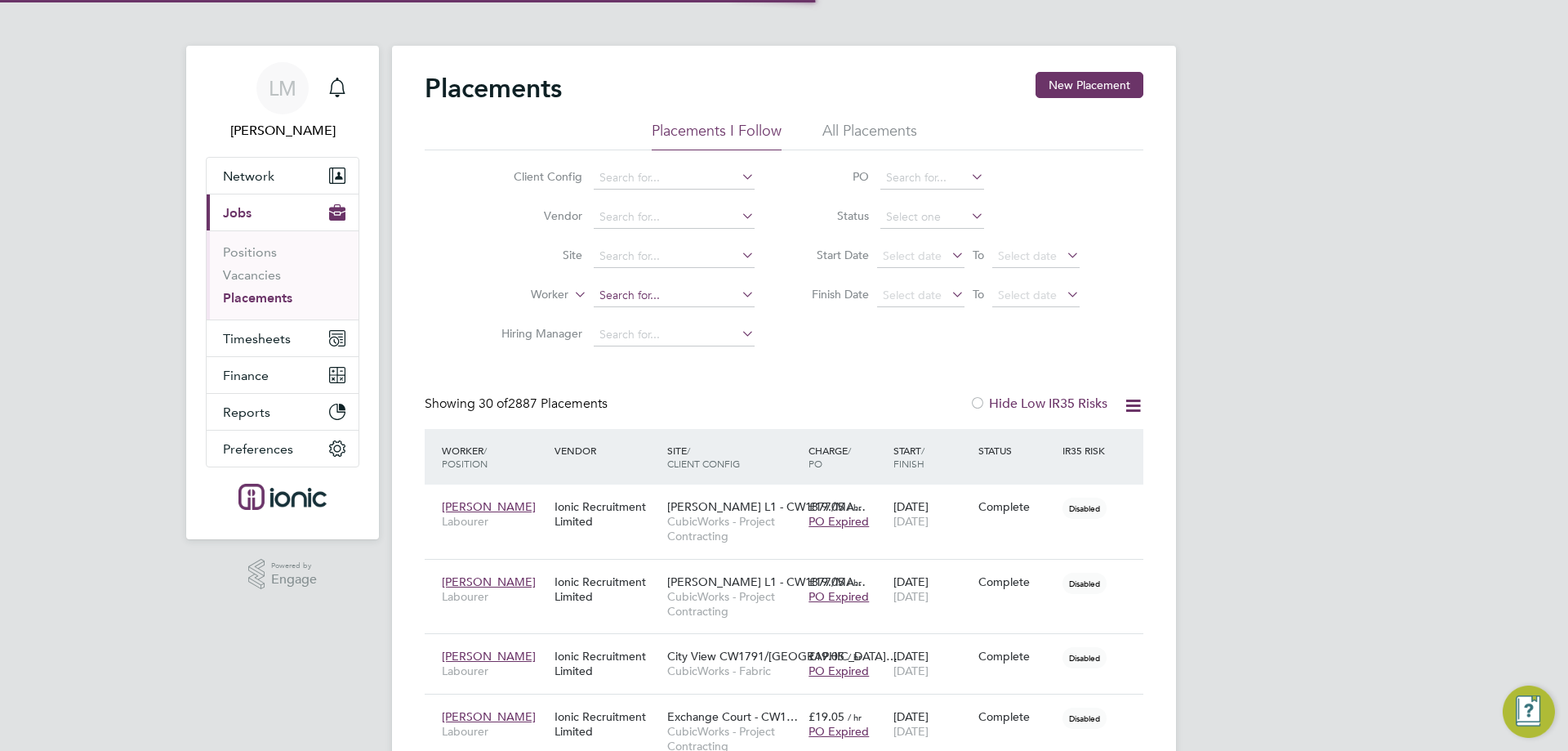
click at [641, 291] on input at bounding box center [674, 296] width 161 height 23
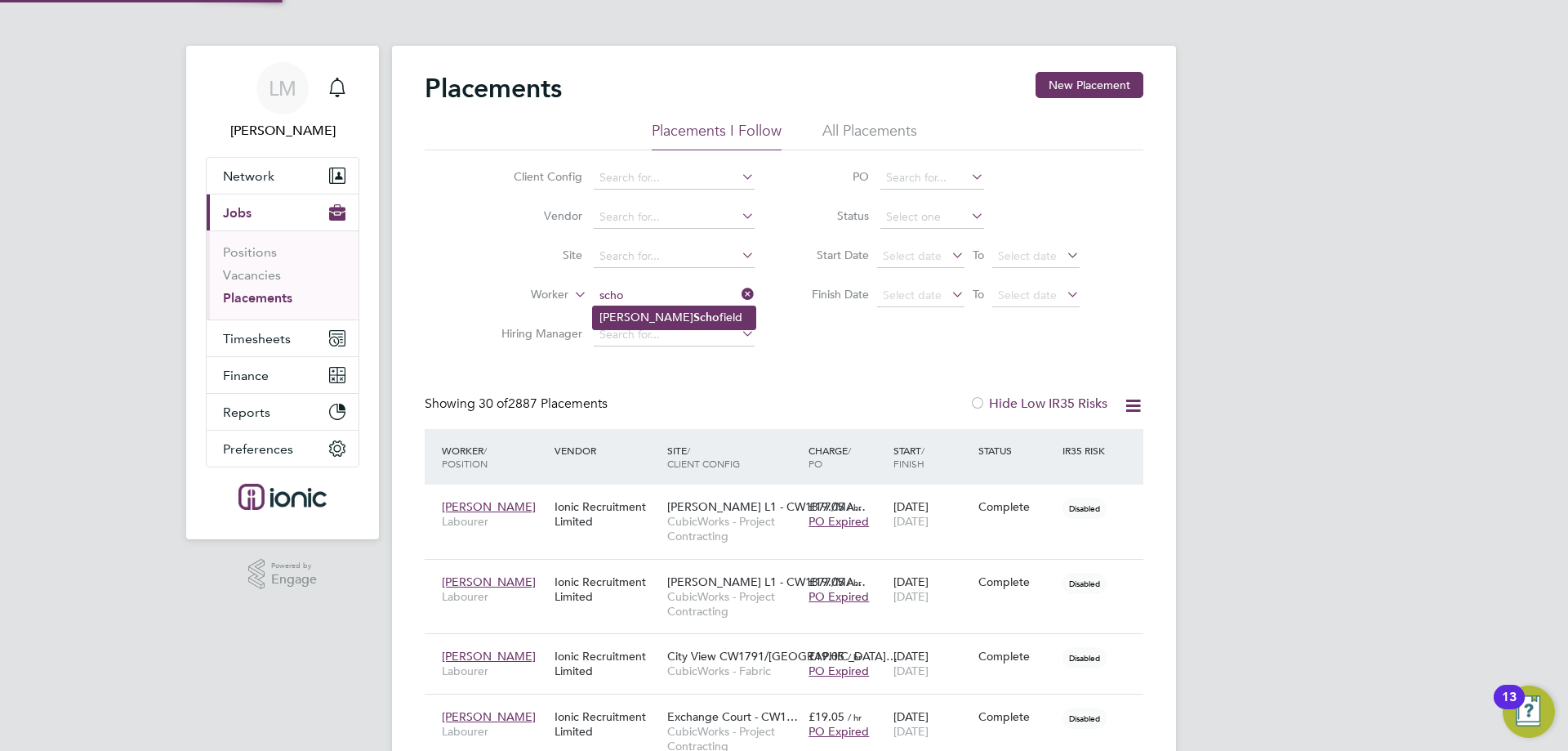
click at [686, 317] on li "Joshua Scho field" at bounding box center [674, 317] width 163 height 22
type input "[PERSON_NAME]"
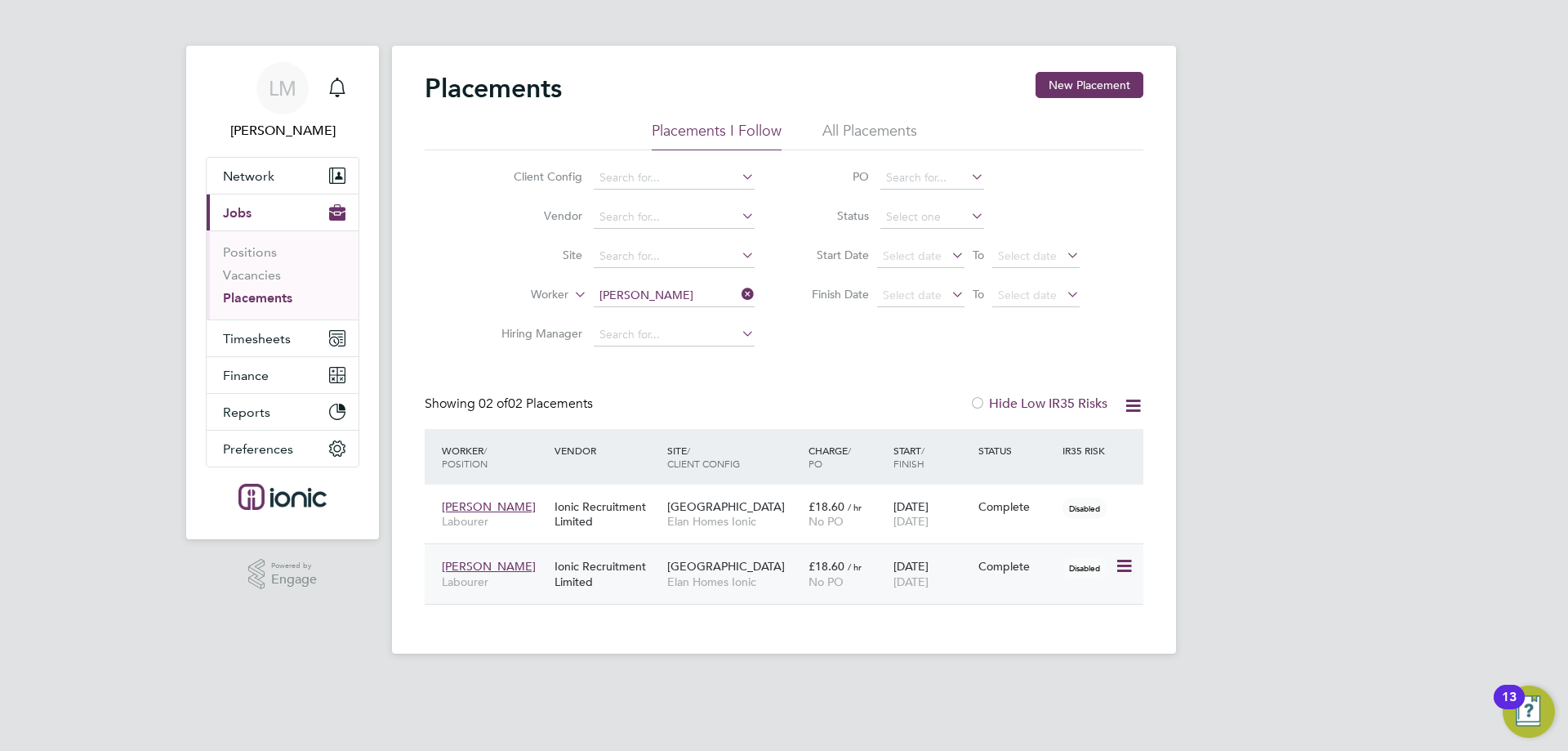
click at [1123, 561] on icon at bounding box center [1123, 566] width 16 height 20
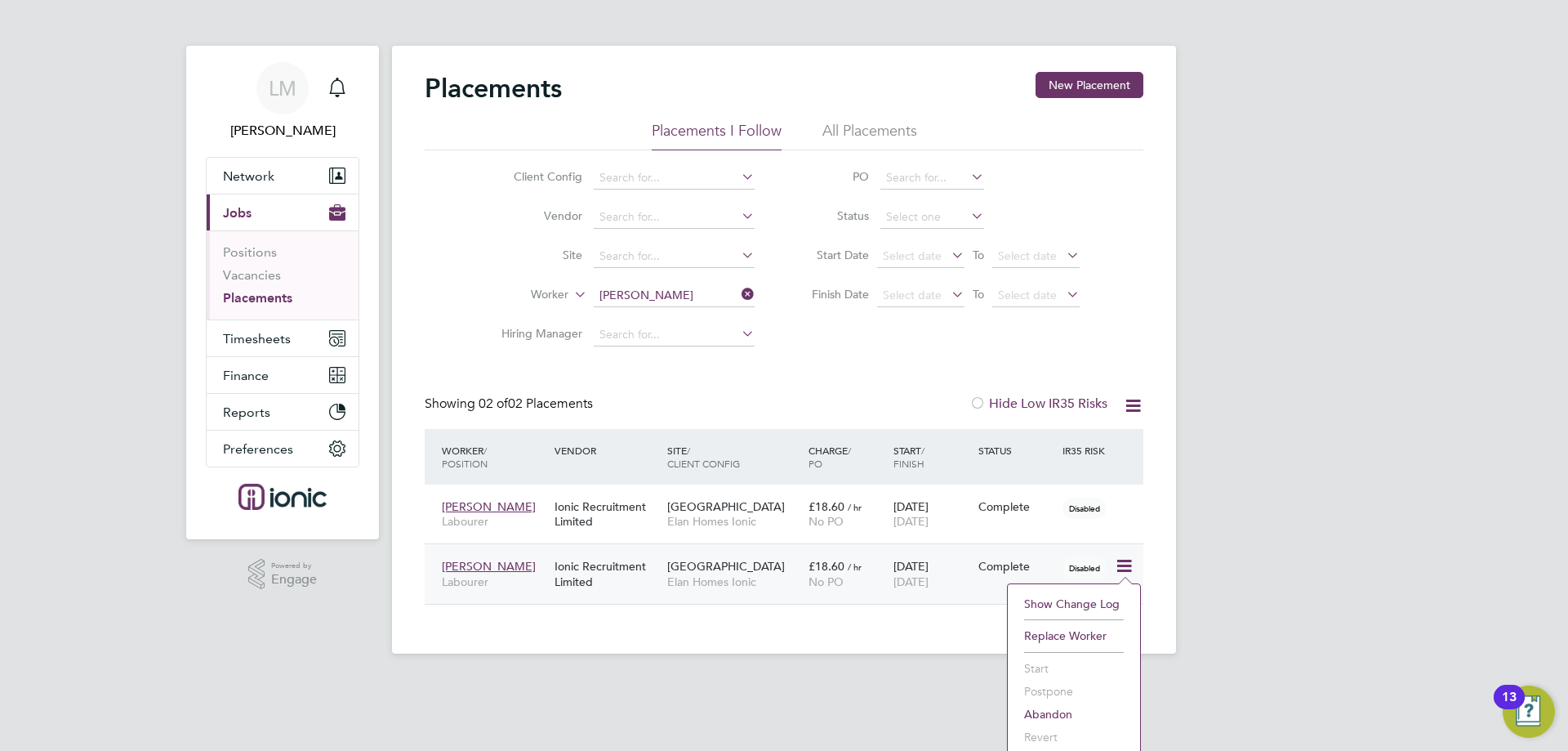
click at [936, 596] on div "05 Aug 2025 18 Aug 2025" at bounding box center [932, 574] width 85 height 46
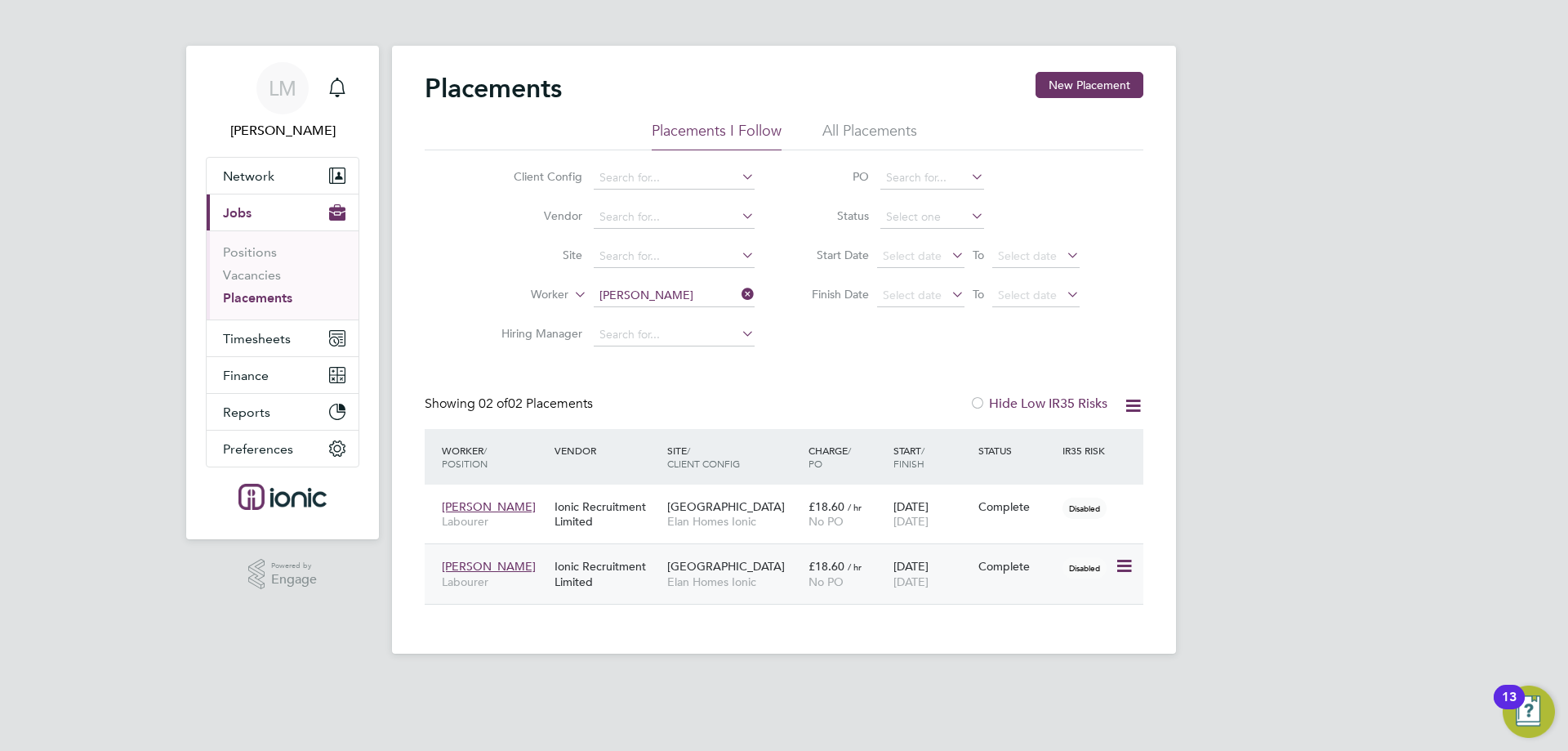
click at [777, 568] on div "Tower Gardens Elan Homes Ionic" at bounding box center [733, 574] width 141 height 46
